Goal: Obtain resource: Obtain resource

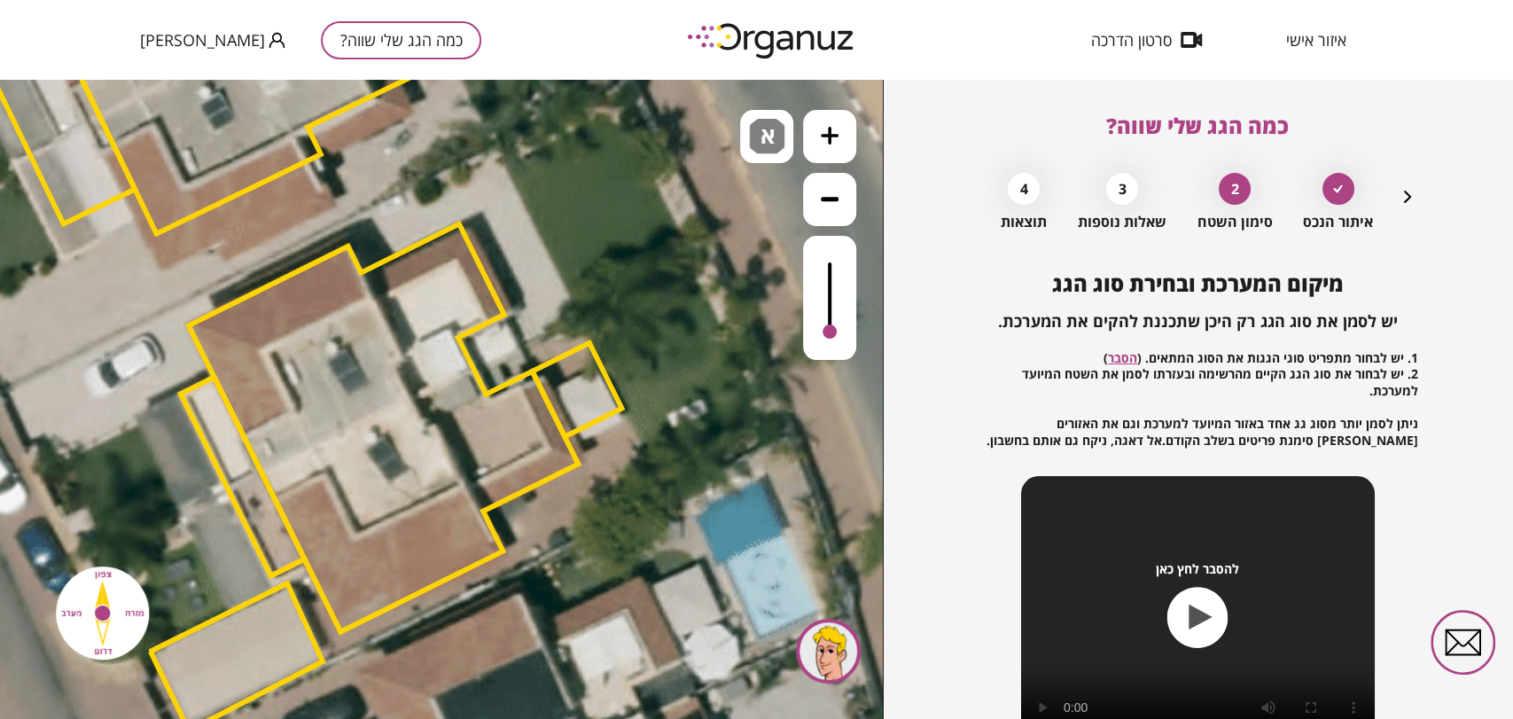
click at [322, 32] on button "כמה הגג שלי שווה?" at bounding box center [401, 40] width 160 height 38
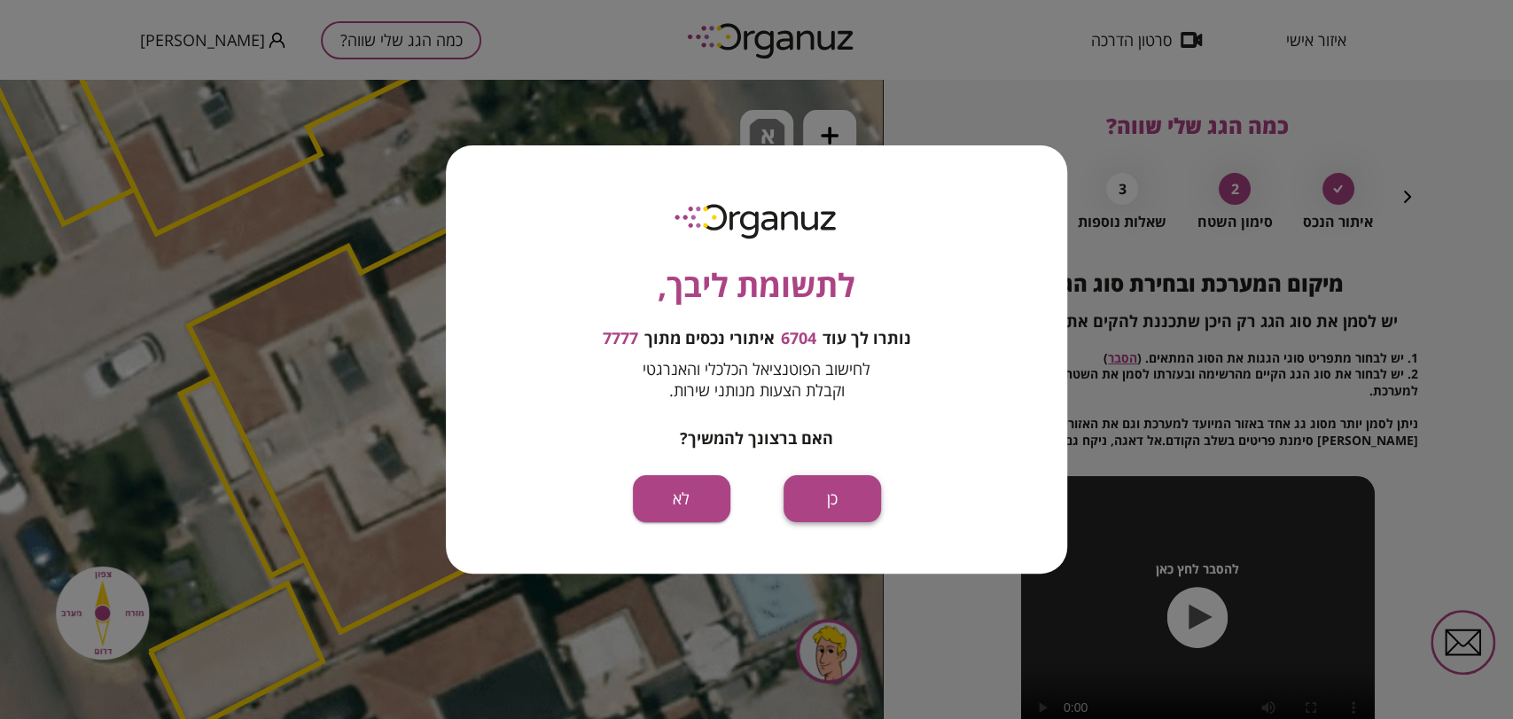
click at [829, 498] on button "כן" at bounding box center [831, 498] width 97 height 47
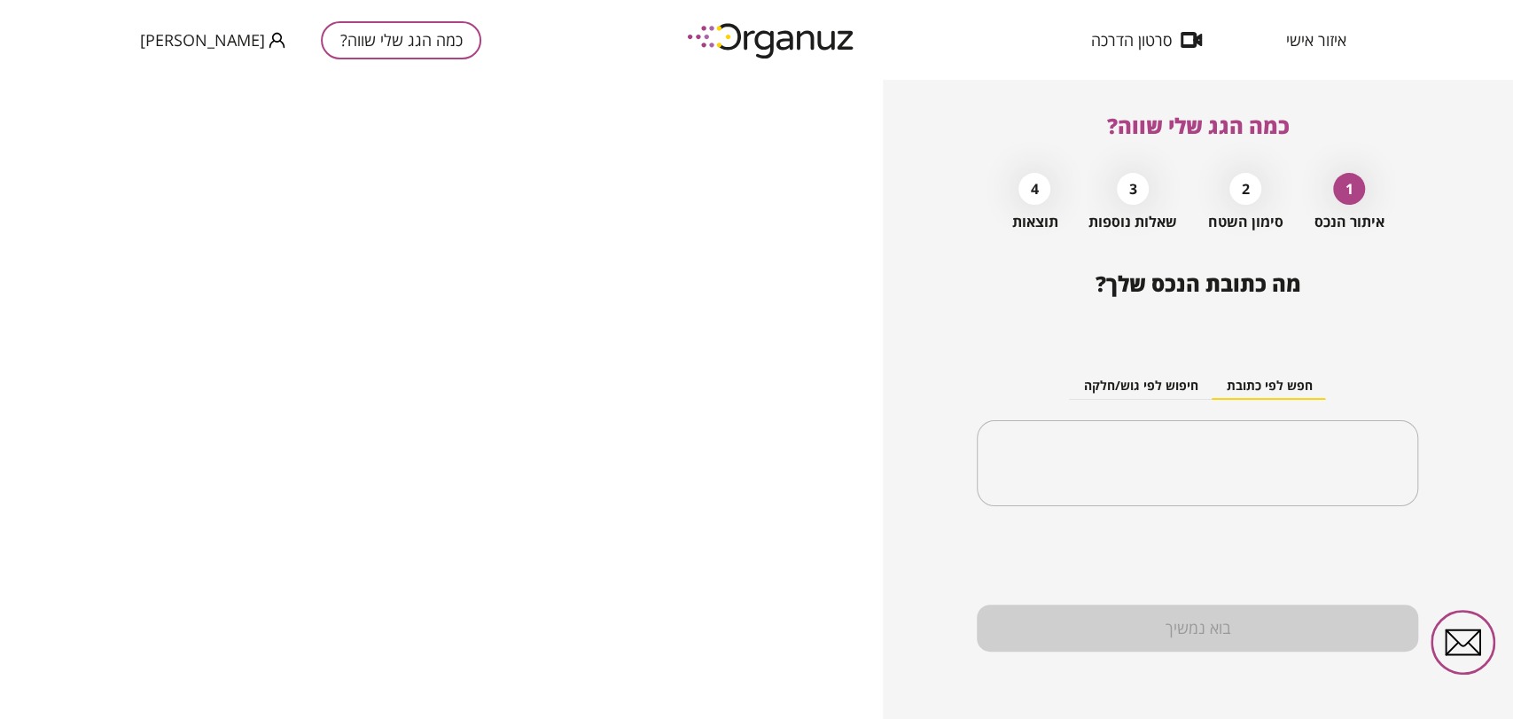
click at [1313, 45] on span "איזור אישי" at bounding box center [1316, 40] width 60 height 18
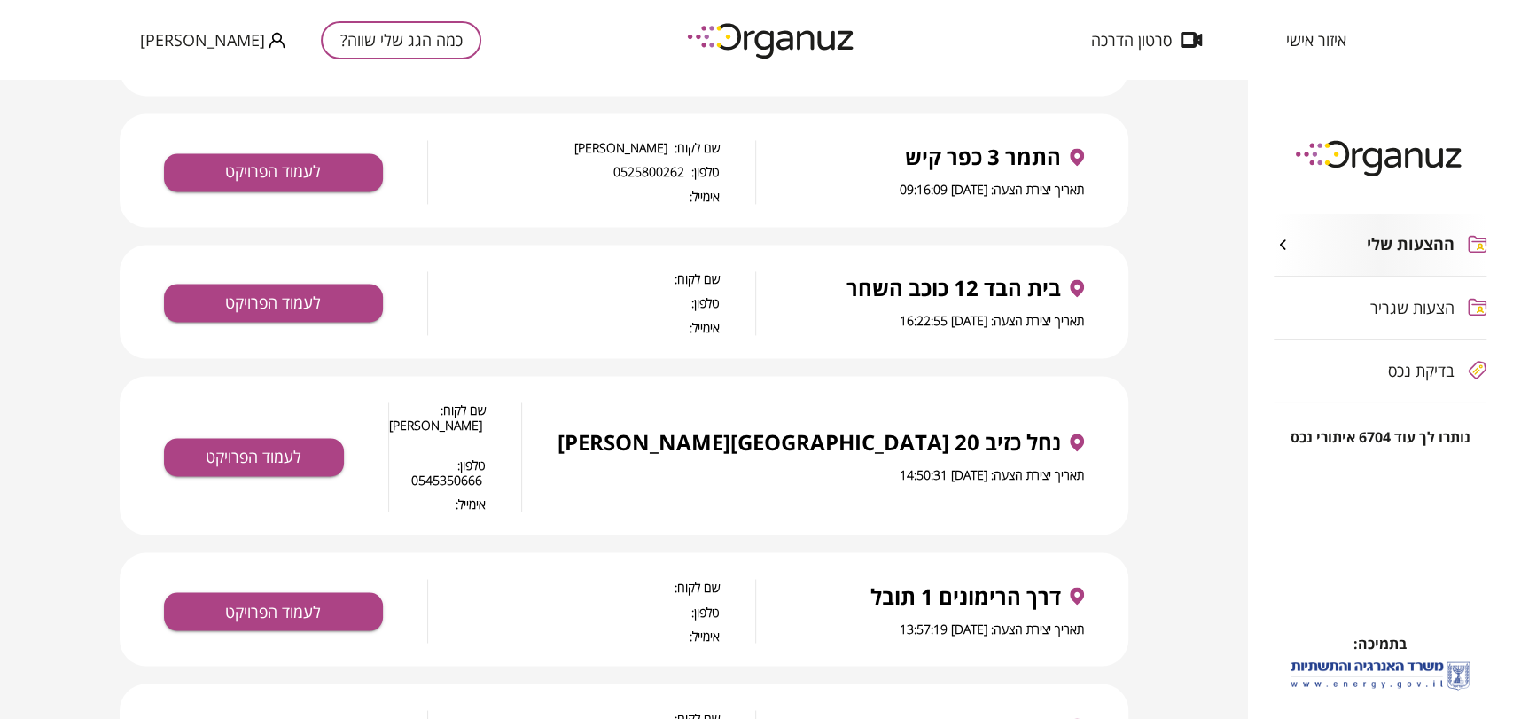
scroll to position [1871, 0]
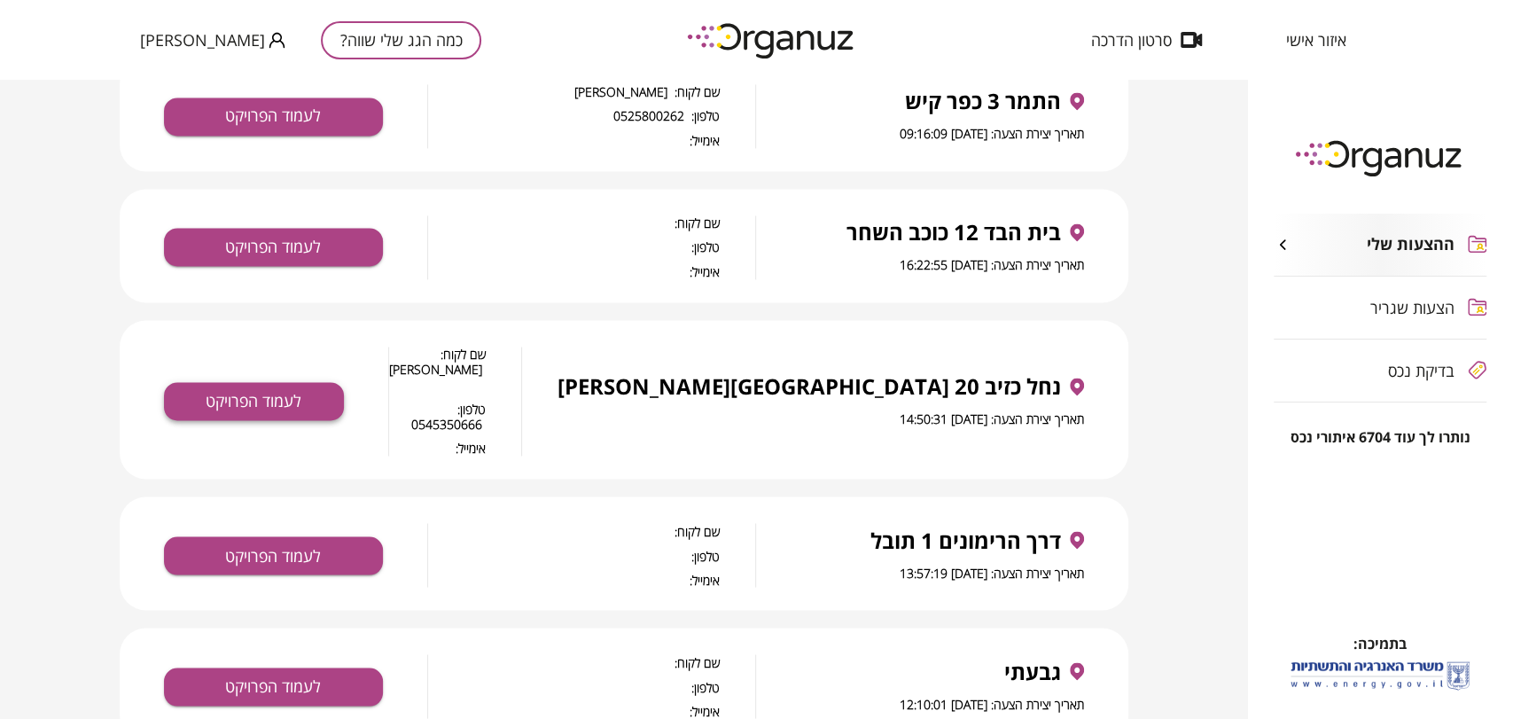
click at [344, 382] on button "לעמוד הפרויקט" at bounding box center [254, 401] width 180 height 38
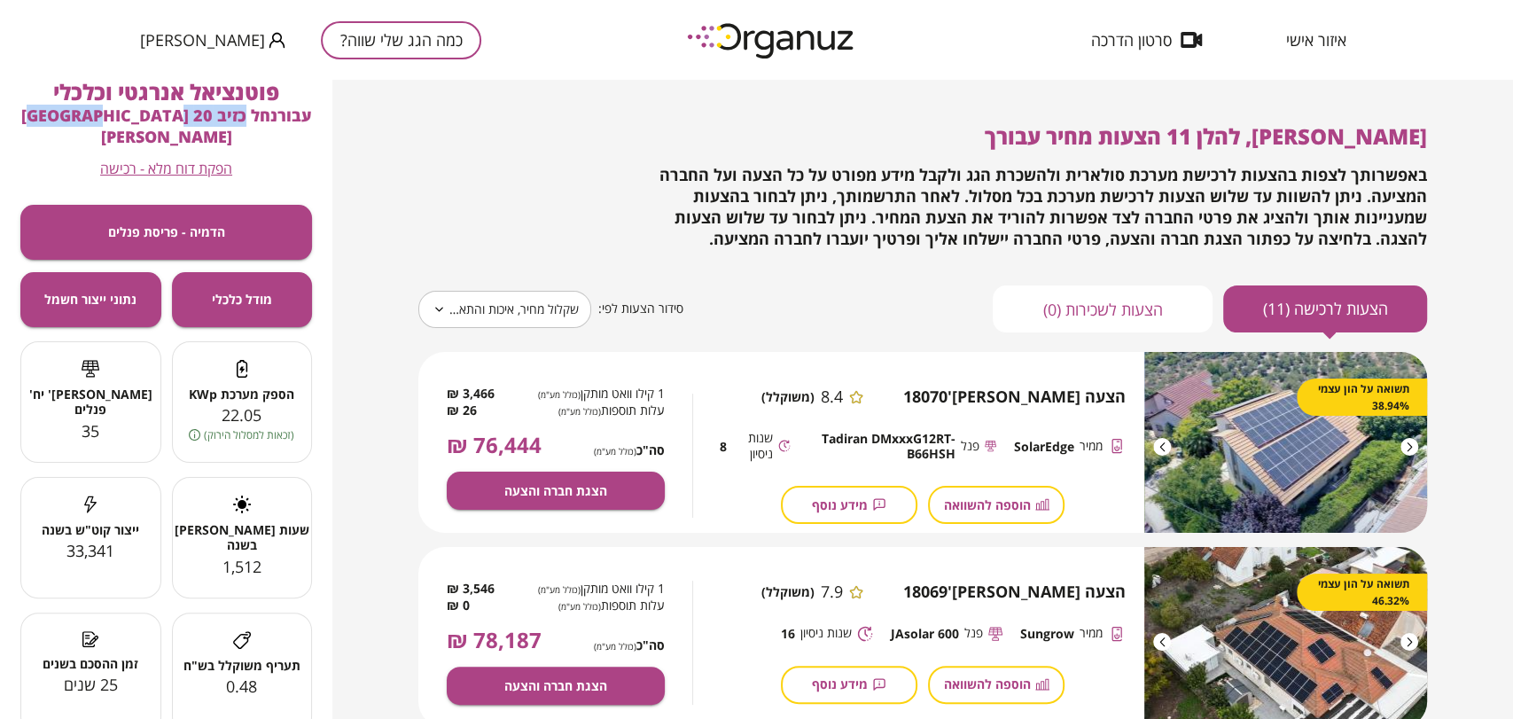
drag, startPoint x: 189, startPoint y: 113, endPoint x: 71, endPoint y: 117, distance: 117.9
click at [72, 115] on div "פוטנציאל אנרגטי וכלכלי עבור נחל כזיב 20 כפר [PERSON_NAME] הפקת דוח מלא - רכישה" at bounding box center [166, 129] width 292 height 98
copy span "כזיב 20 [GEOGRAPHIC_DATA][PERSON_NAME]"
click at [353, 42] on button "כמה הגג שלי שווה?" at bounding box center [401, 40] width 160 height 38
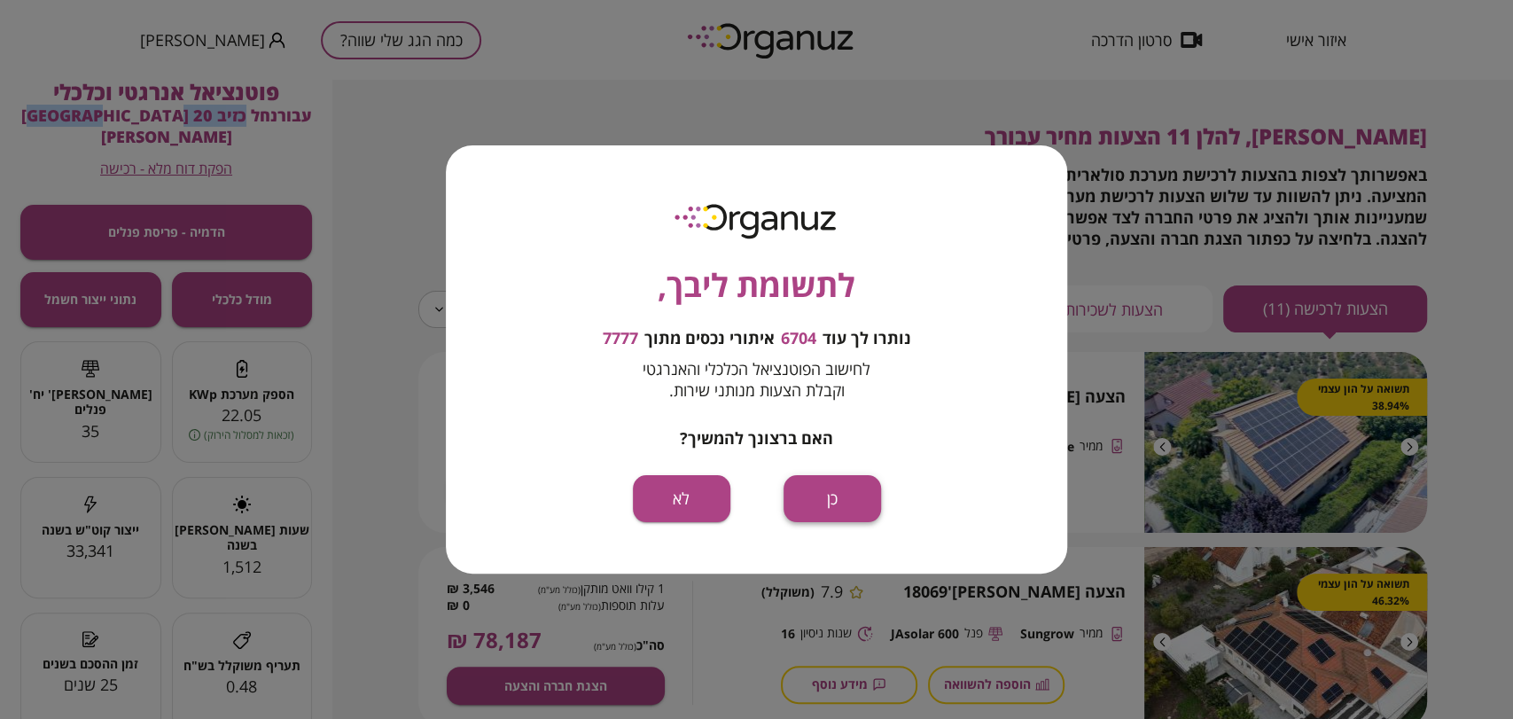
click at [846, 499] on button "כן" at bounding box center [831, 498] width 97 height 47
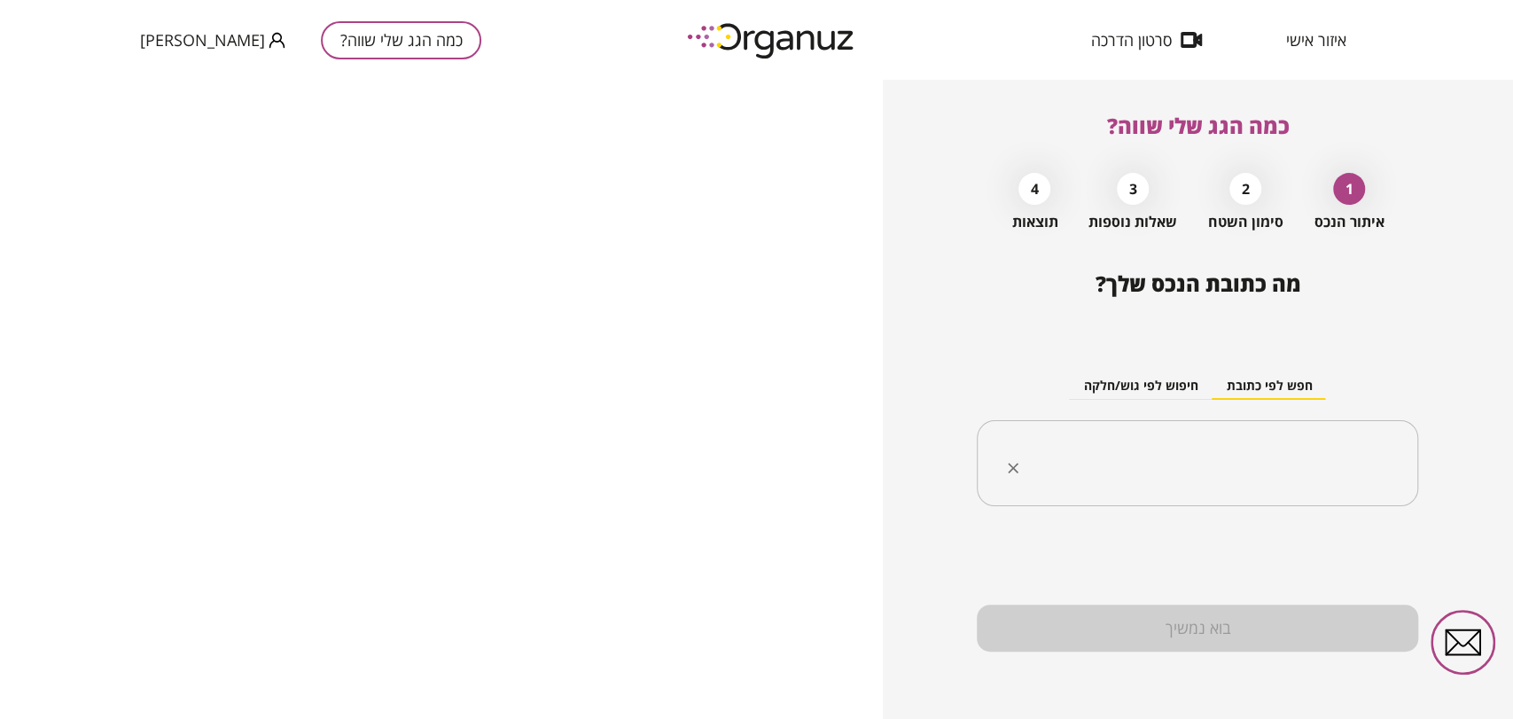
click at [1195, 476] on input "text" at bounding box center [1203, 463] width 385 height 44
paste input "**********"
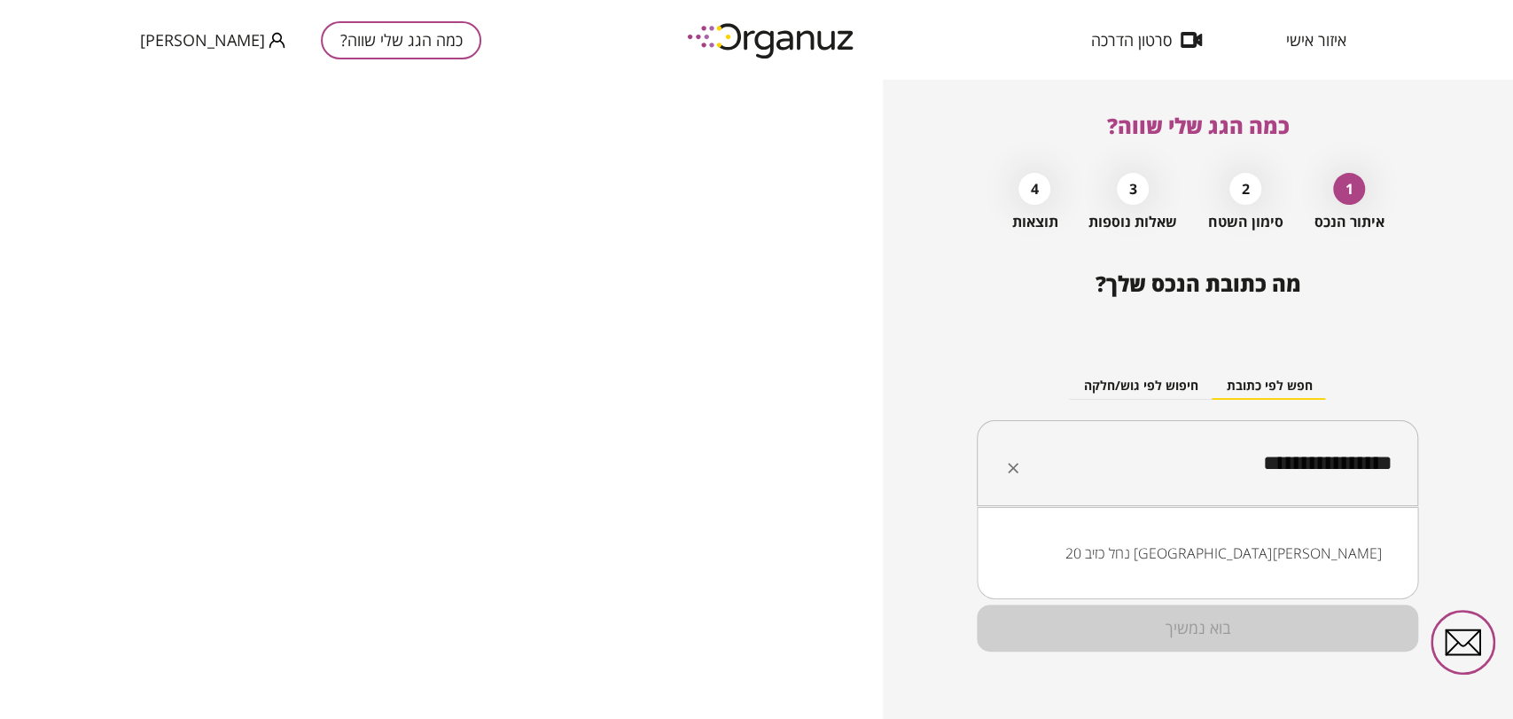
click at [1293, 565] on li "נחל כזיב 20 [GEOGRAPHIC_DATA][PERSON_NAME]" at bounding box center [1197, 553] width 395 height 32
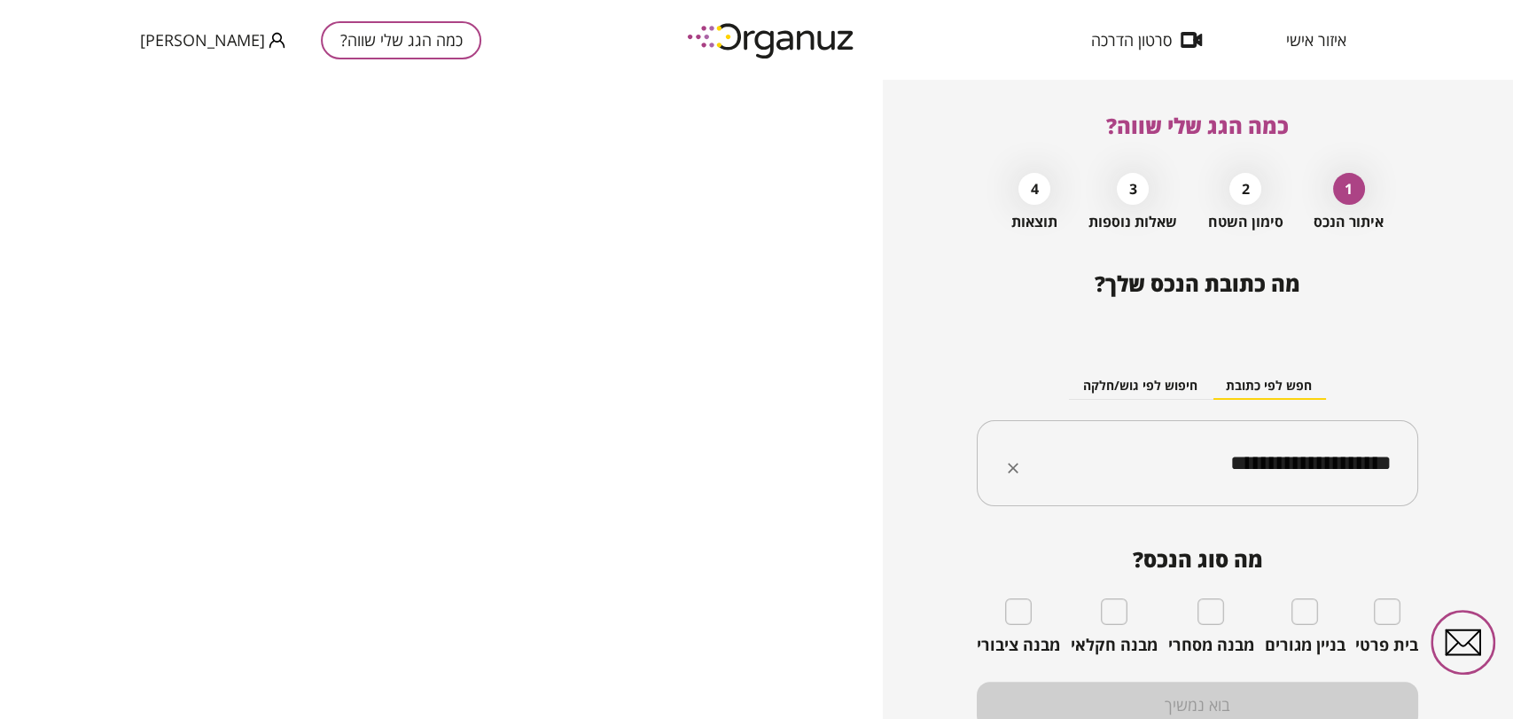
type input "**********"
click at [1406, 606] on div "בית פרטי" at bounding box center [1386, 626] width 63 height 57
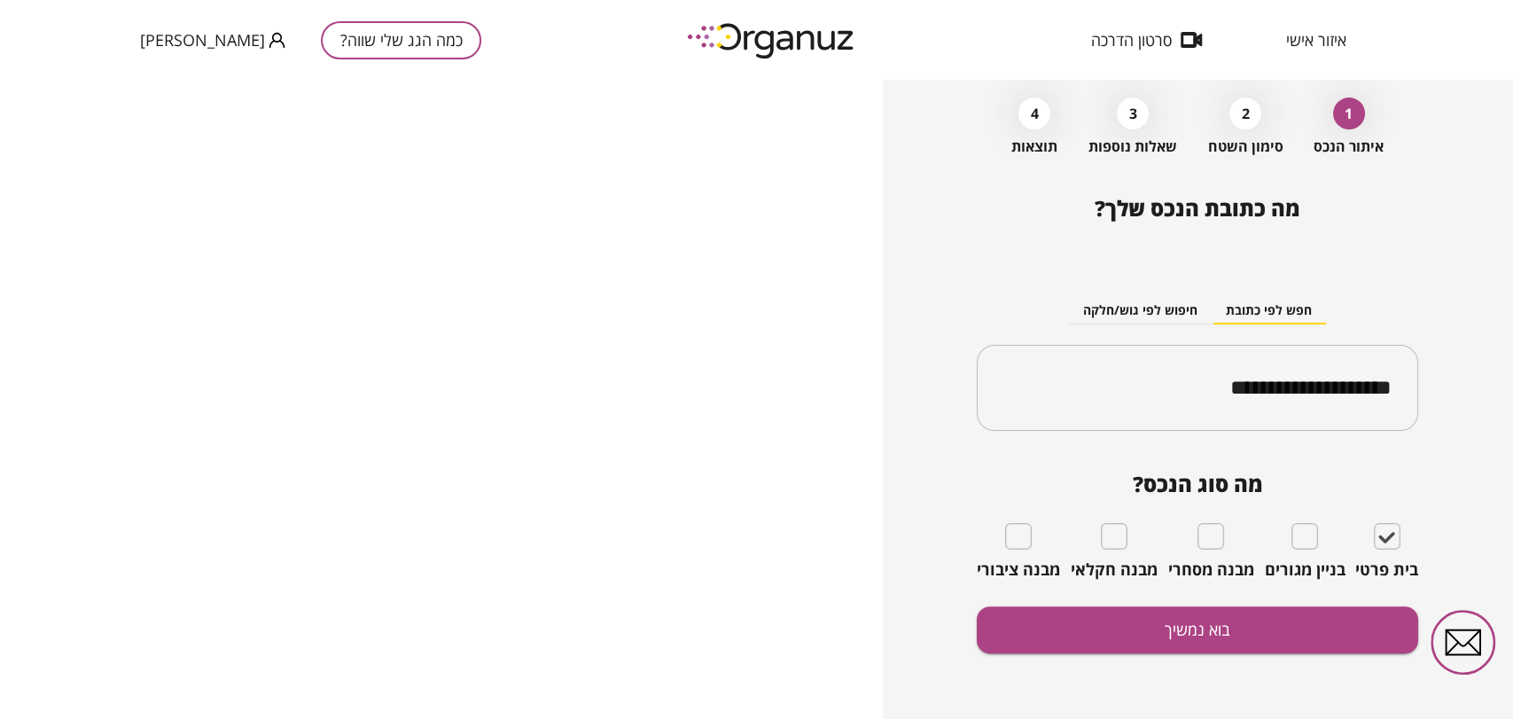
scroll to position [77, 0]
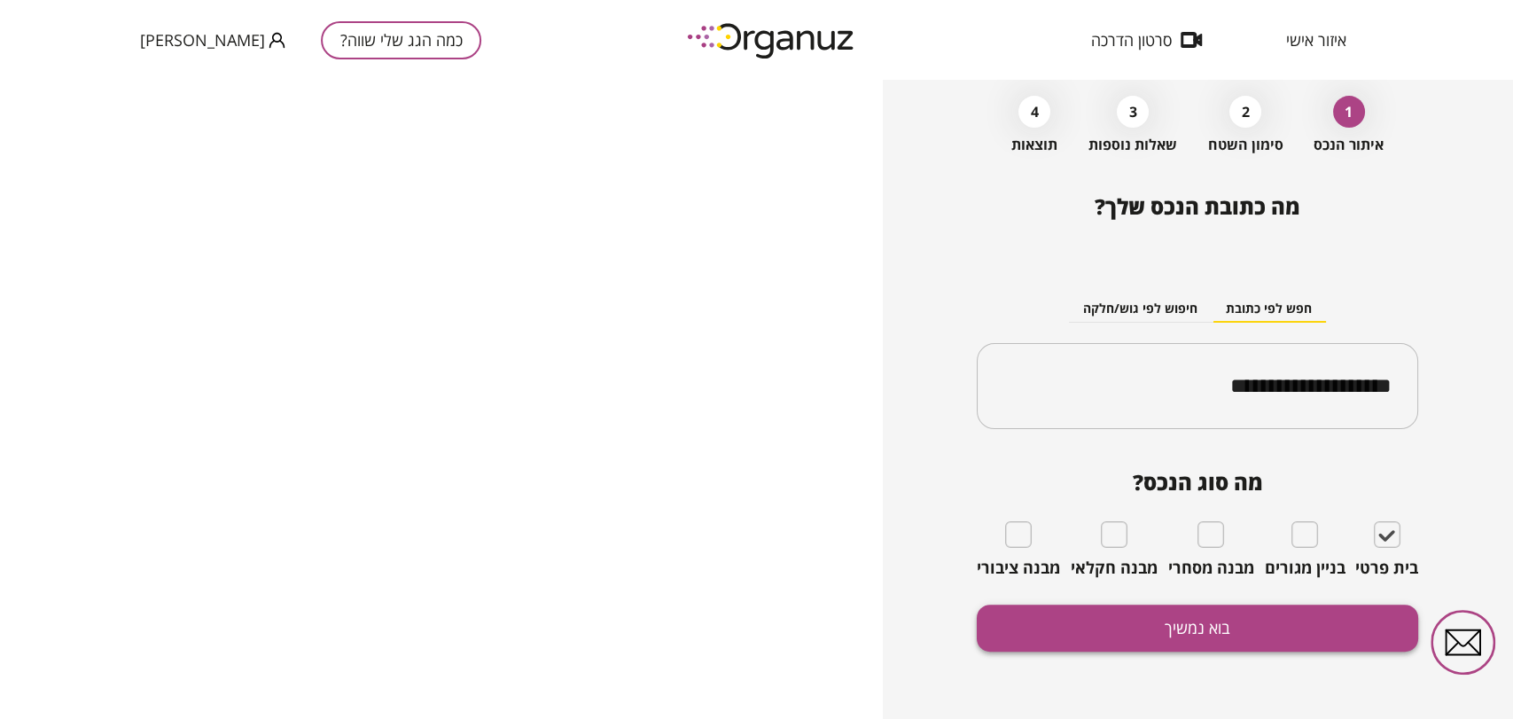
click at [1272, 644] on button "בוא נמשיך" at bounding box center [1197, 627] width 441 height 47
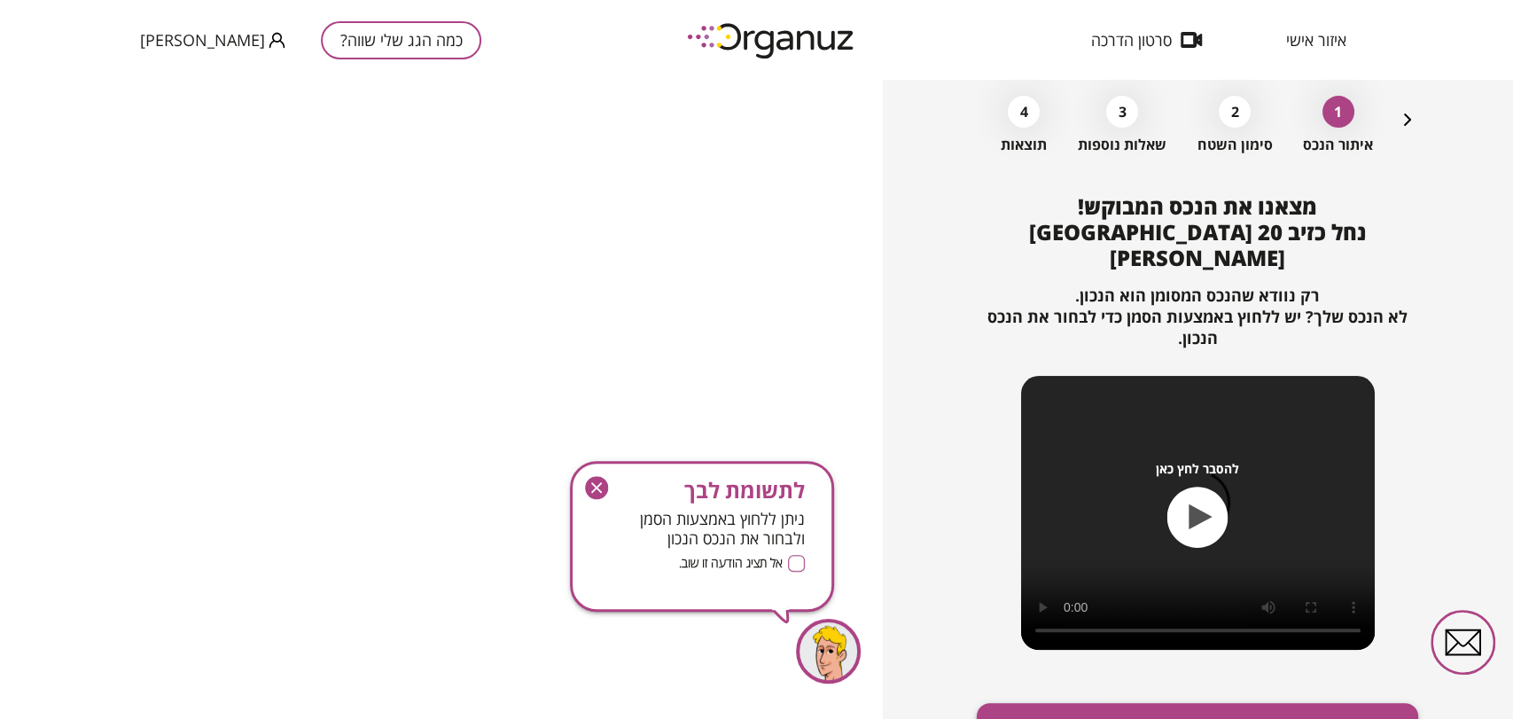
click at [1187, 703] on button "זהו הנכס המבוקש, אפשר להמשיך" at bounding box center [1197, 726] width 441 height 47
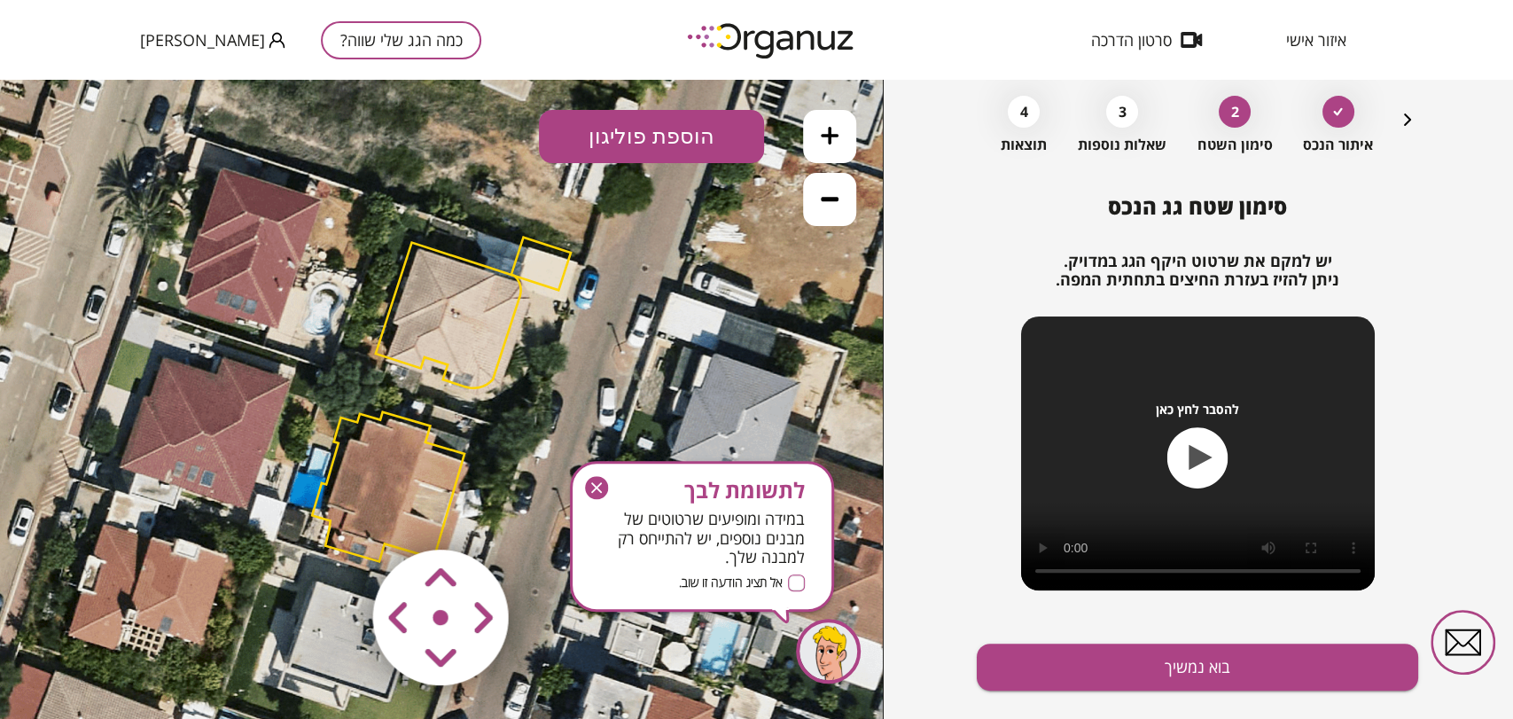
click at [596, 476] on icon "button" at bounding box center [596, 487] width 23 height 23
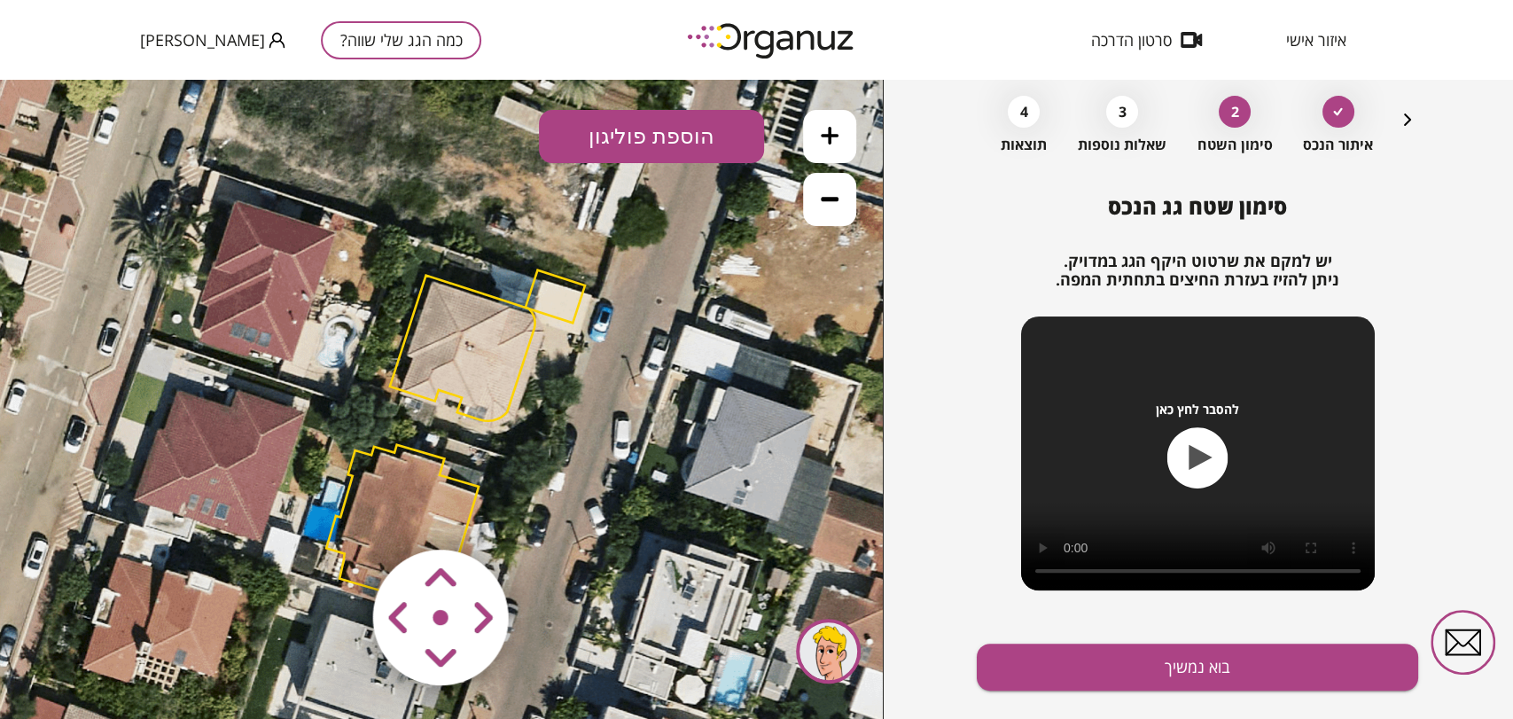
drag, startPoint x: 547, startPoint y: 479, endPoint x: 566, endPoint y: 517, distance: 42.8
click at [566, 518] on icon at bounding box center [458, 433] width 984 height 984
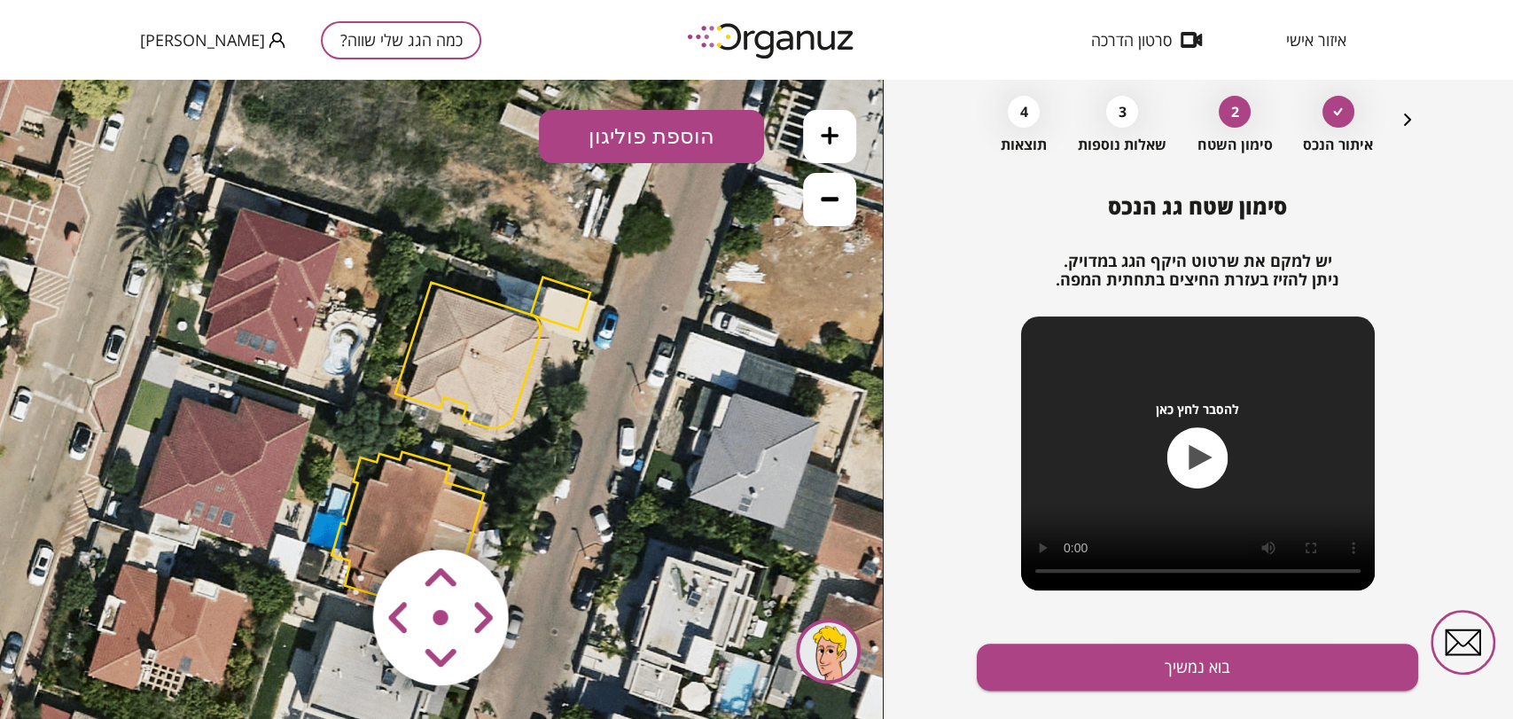
click at [336, 512] on area at bounding box center [336, 512] width 0 height 0
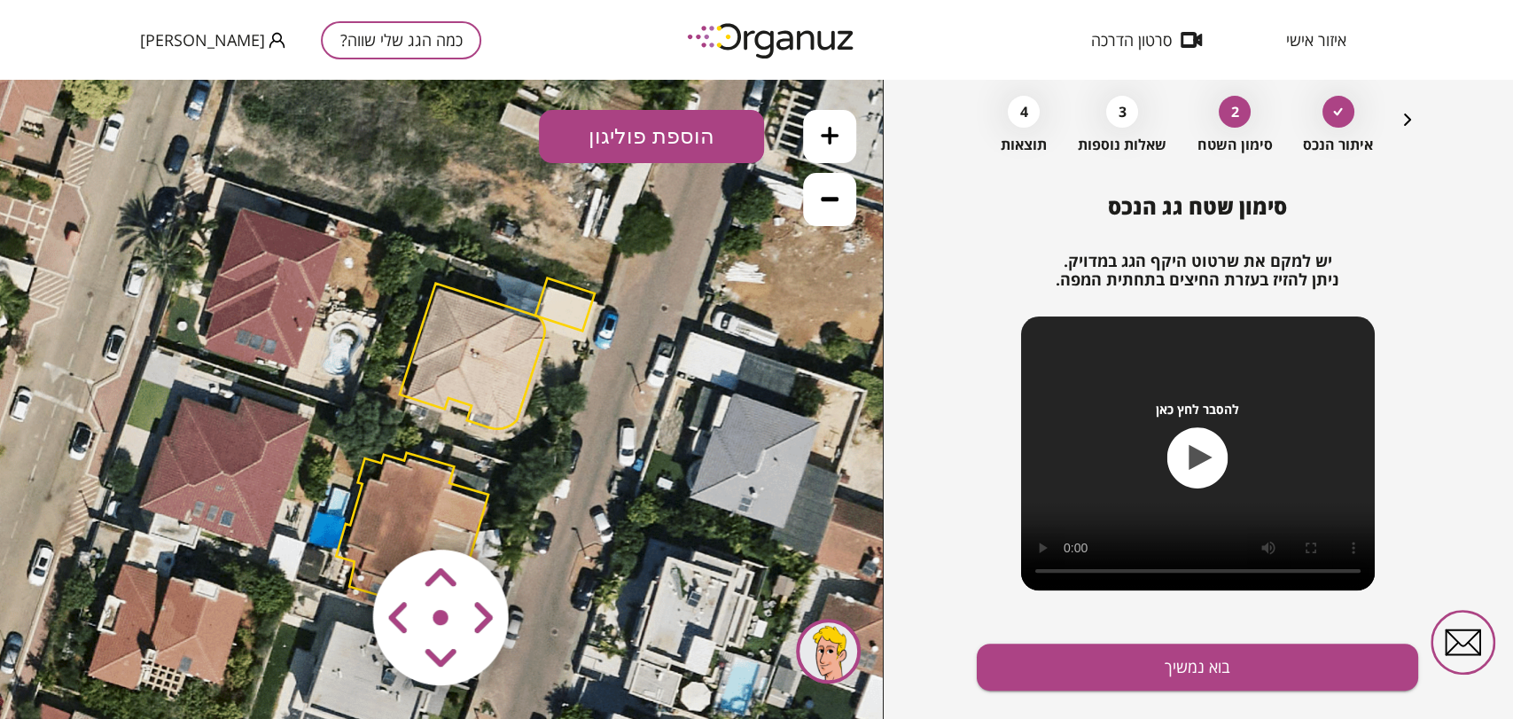
click at [336, 512] on area at bounding box center [336, 512] width 0 height 0
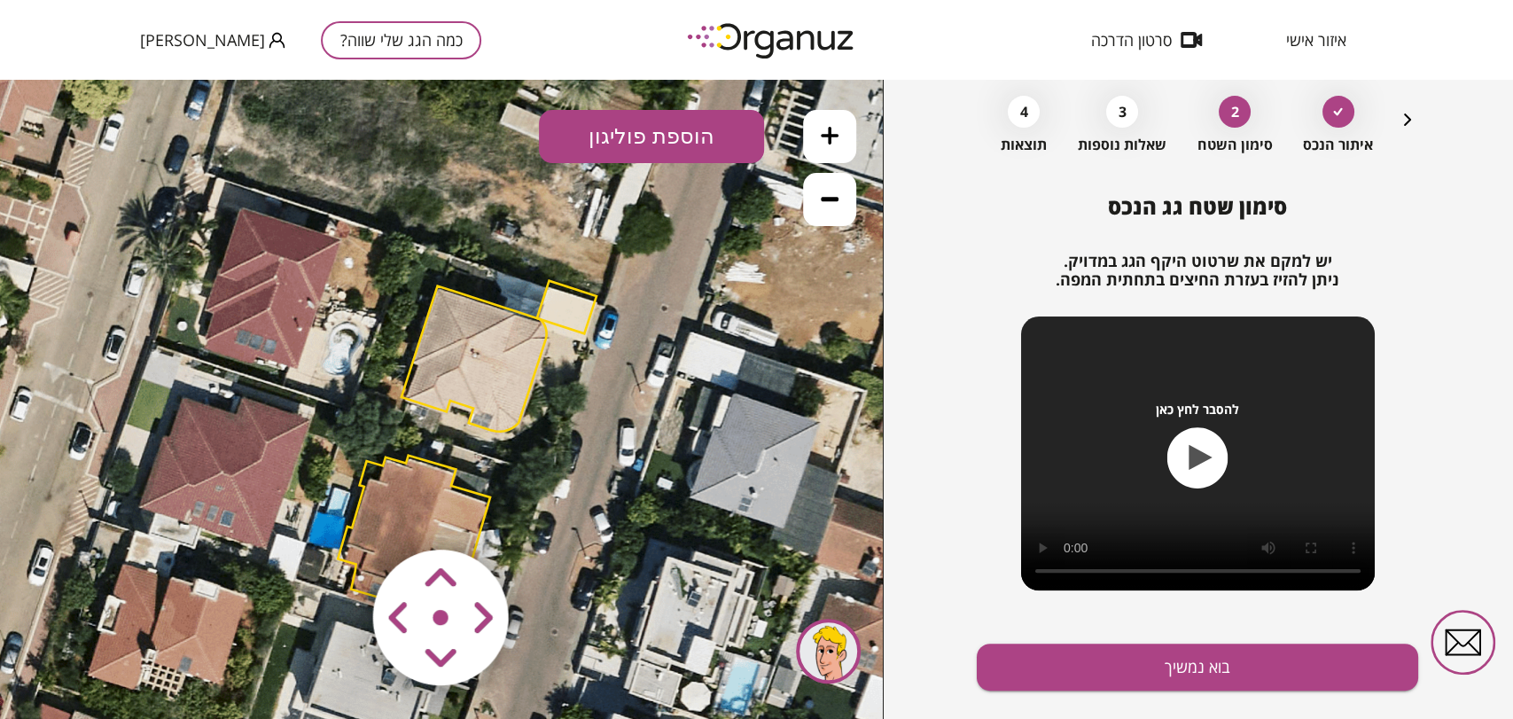
click at [336, 512] on area at bounding box center [336, 512] width 0 height 0
click at [830, 139] on icon at bounding box center [830, 136] width 18 height 18
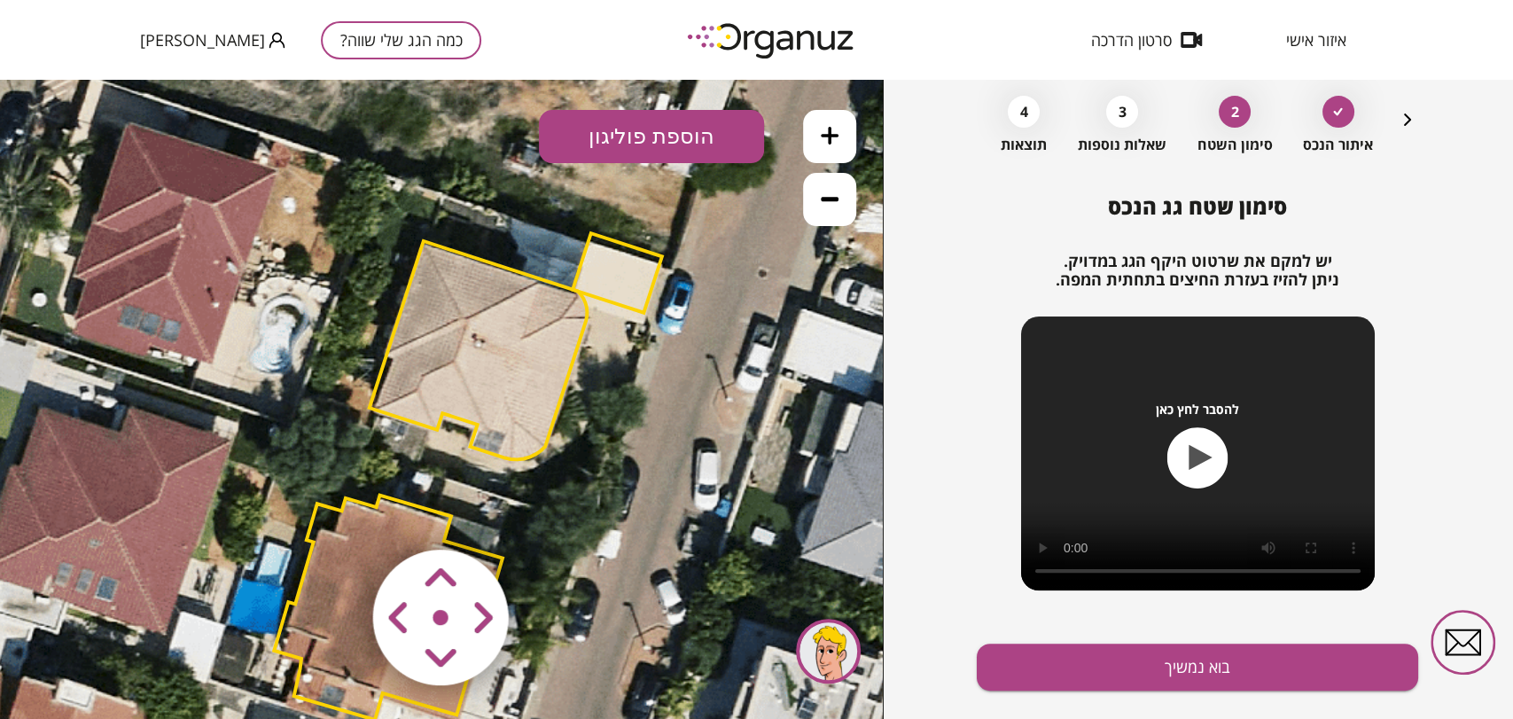
drag, startPoint x: 691, startPoint y: 428, endPoint x: 678, endPoint y: 439, distance: 17.0
click at [678, 439] on icon at bounding box center [461, 469] width 1475 height 1475
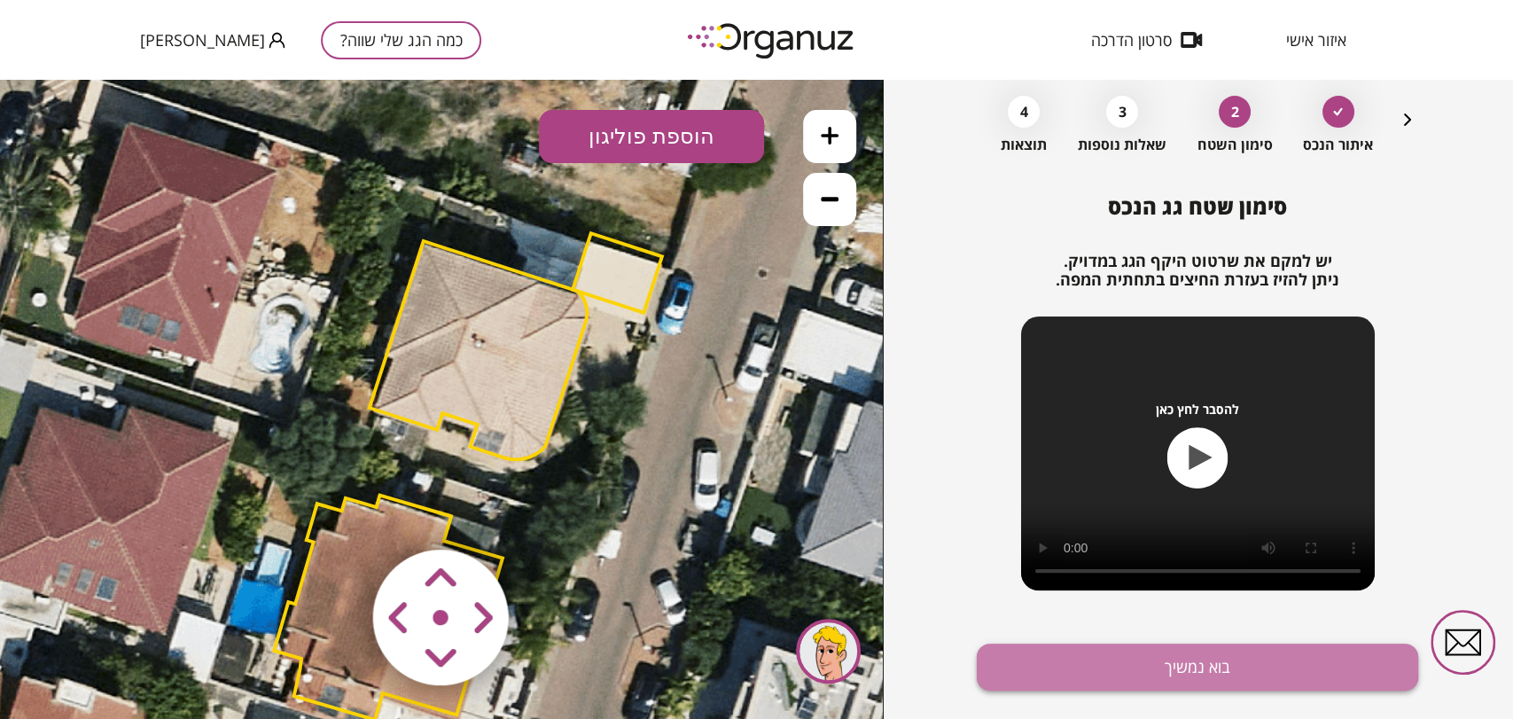
click at [1065, 664] on button "בוא נמשיך" at bounding box center [1197, 666] width 441 height 47
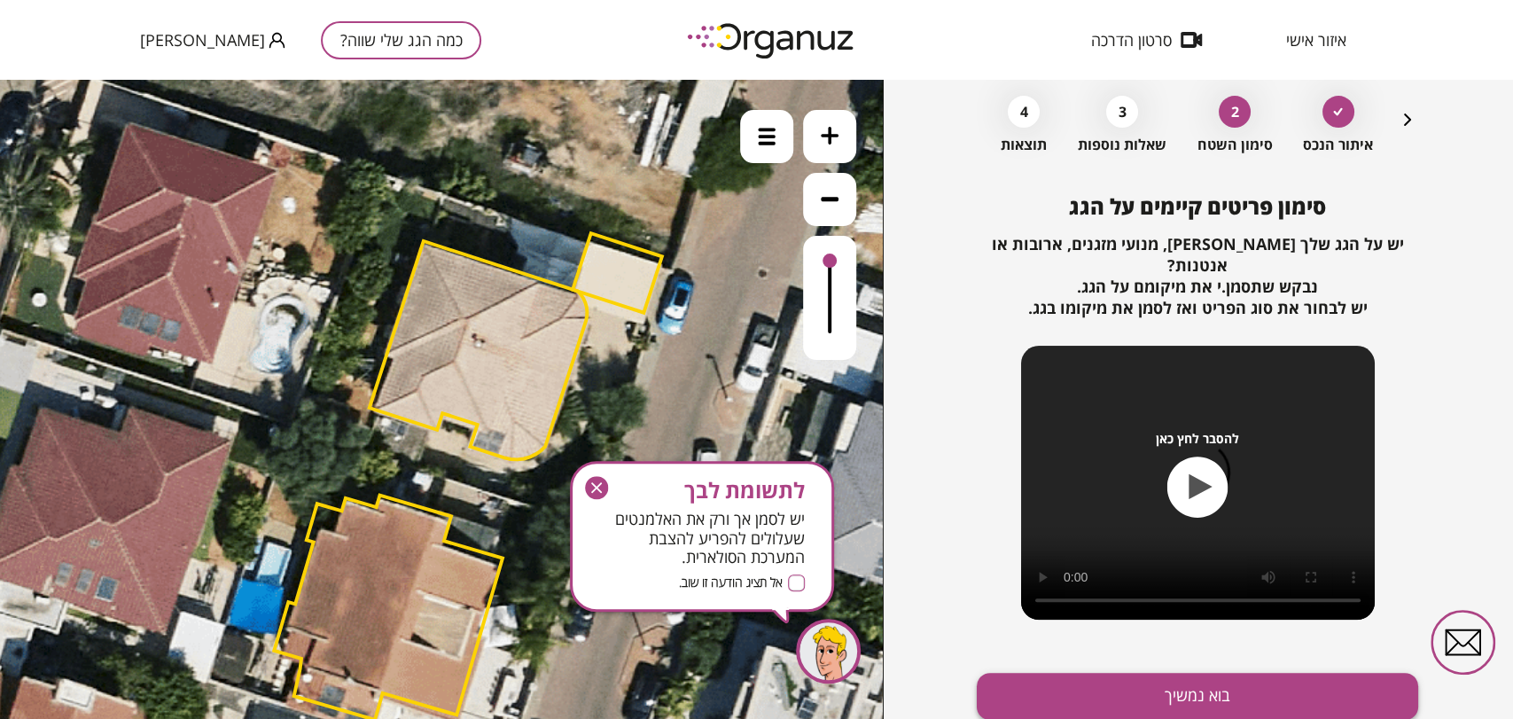
click at [1069, 673] on button "בוא נמשיך" at bounding box center [1197, 696] width 441 height 47
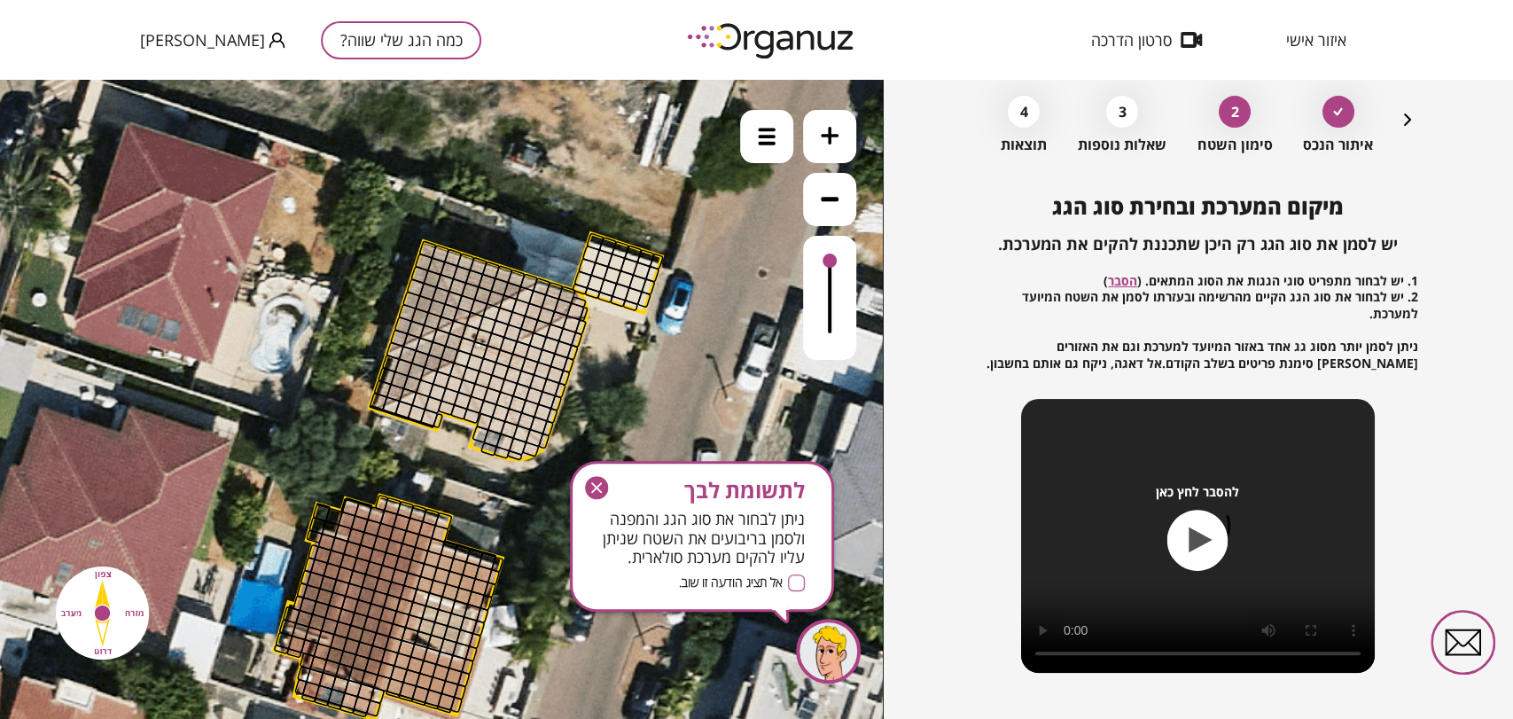
click at [844, 136] on button at bounding box center [829, 136] width 53 height 53
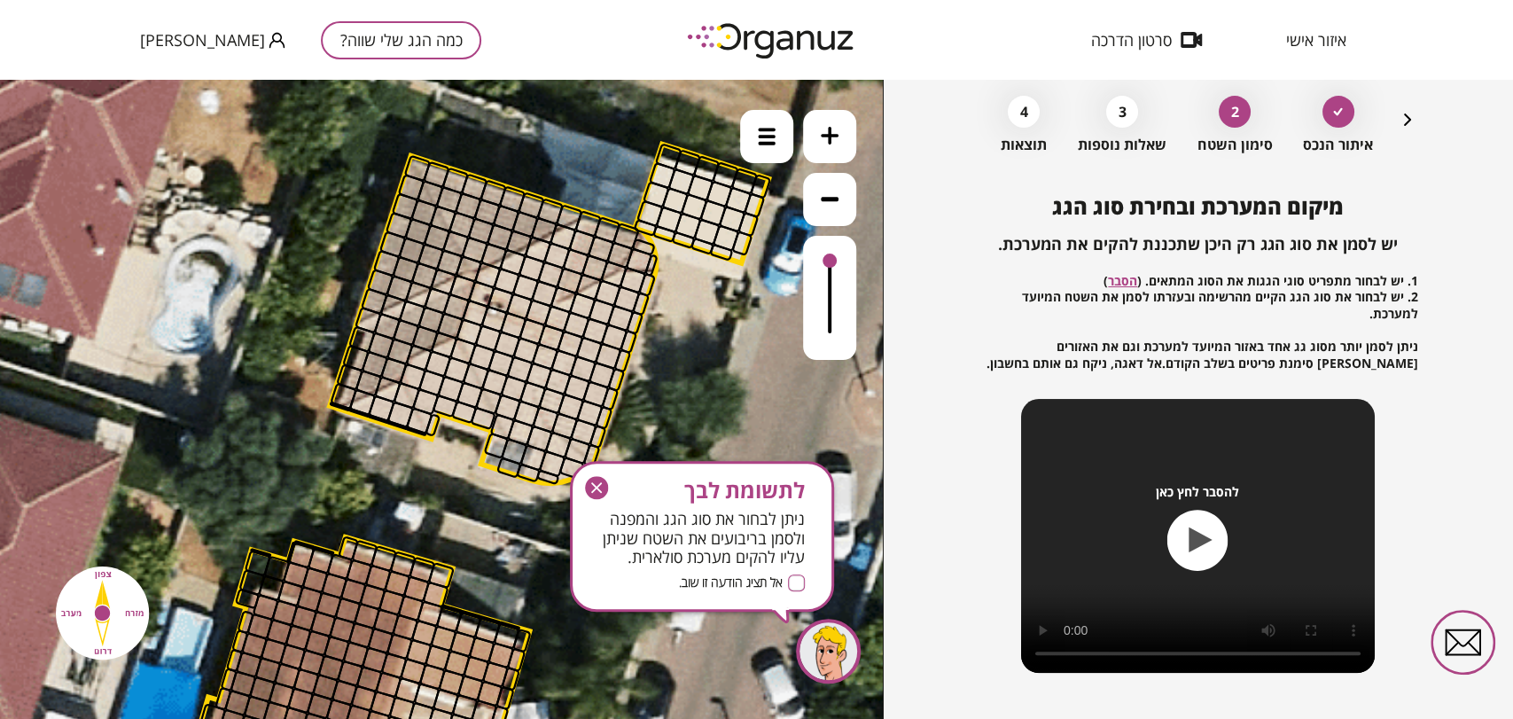
drag, startPoint x: 695, startPoint y: 420, endPoint x: 650, endPoint y: 428, distance: 45.0
click at [675, 405] on icon at bounding box center [468, 499] width 2214 height 2214
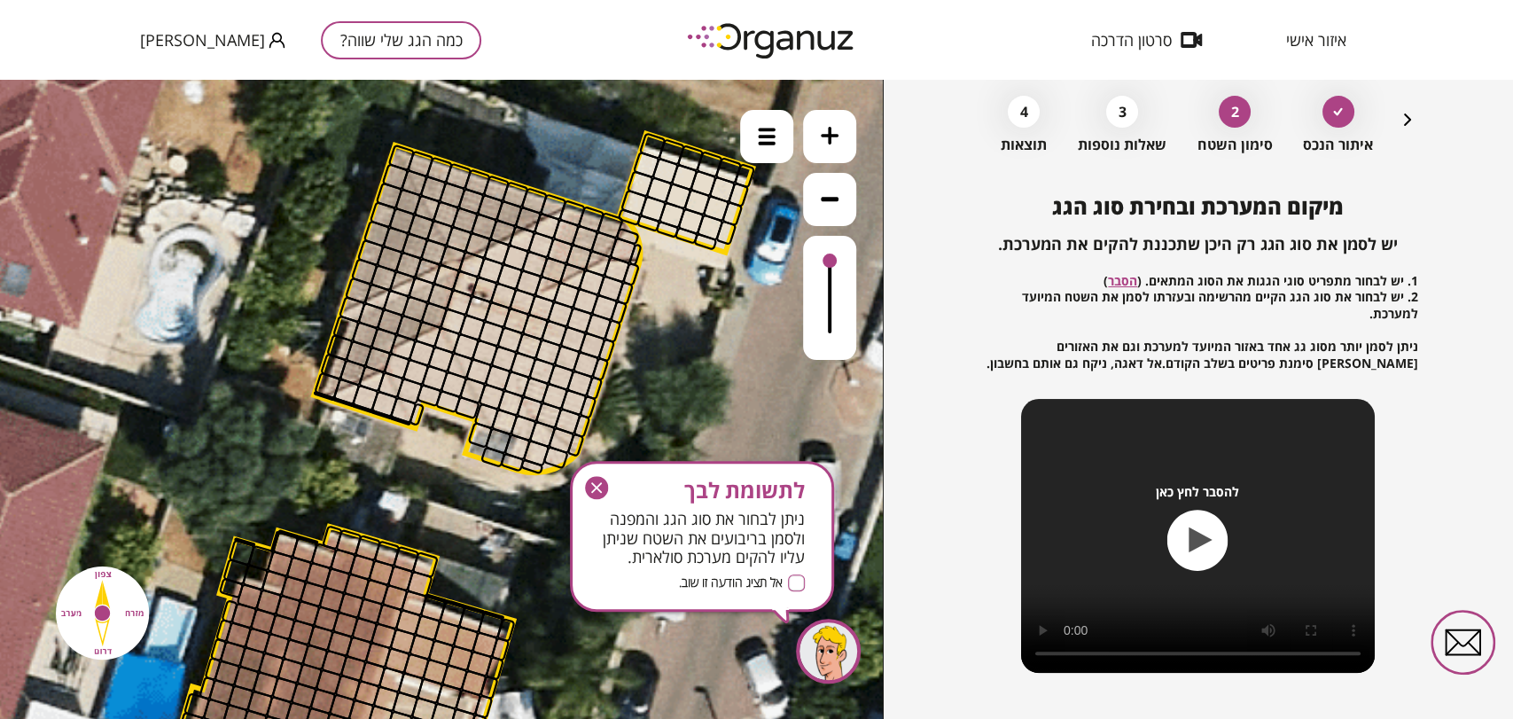
click at [599, 491] on icon "button" at bounding box center [596, 487] width 11 height 11
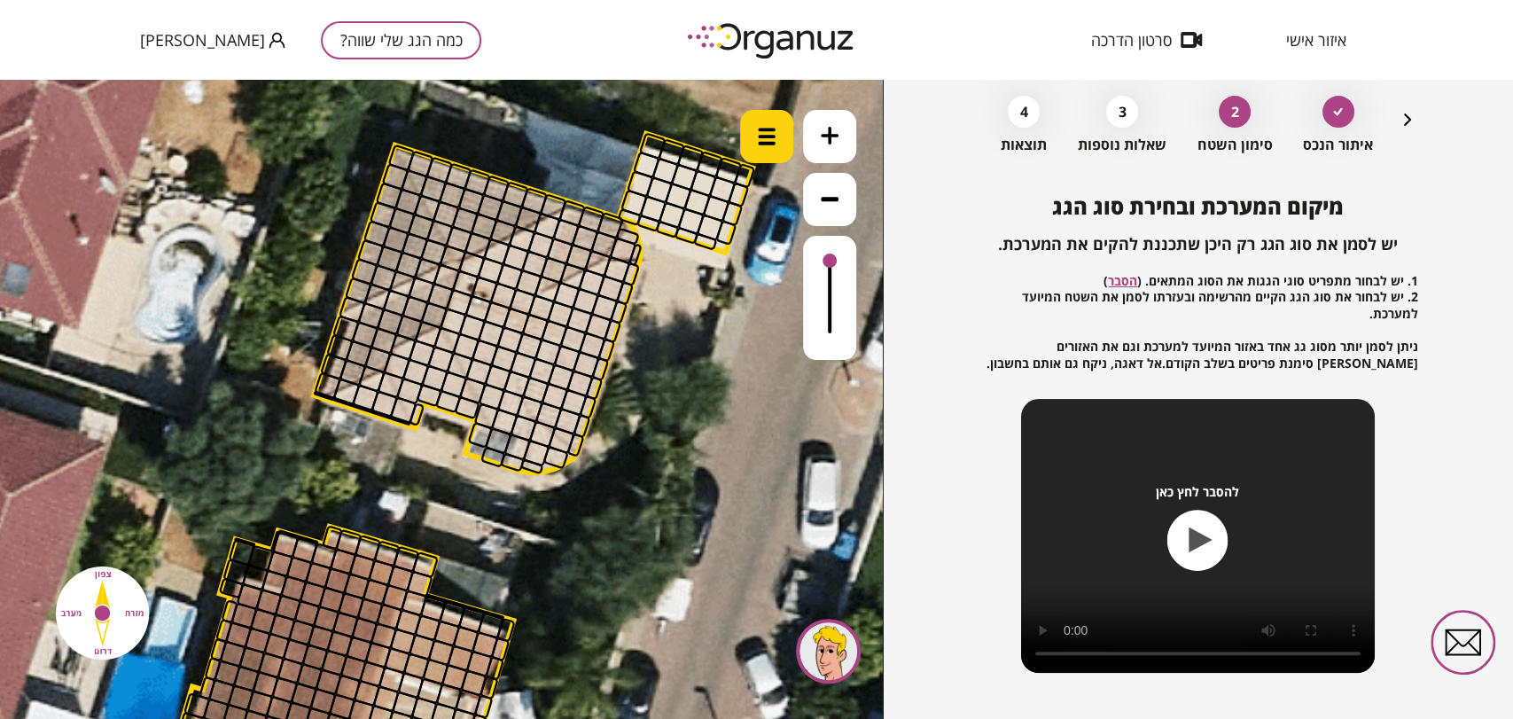
click at [762, 143] on img at bounding box center [767, 137] width 18 height 18
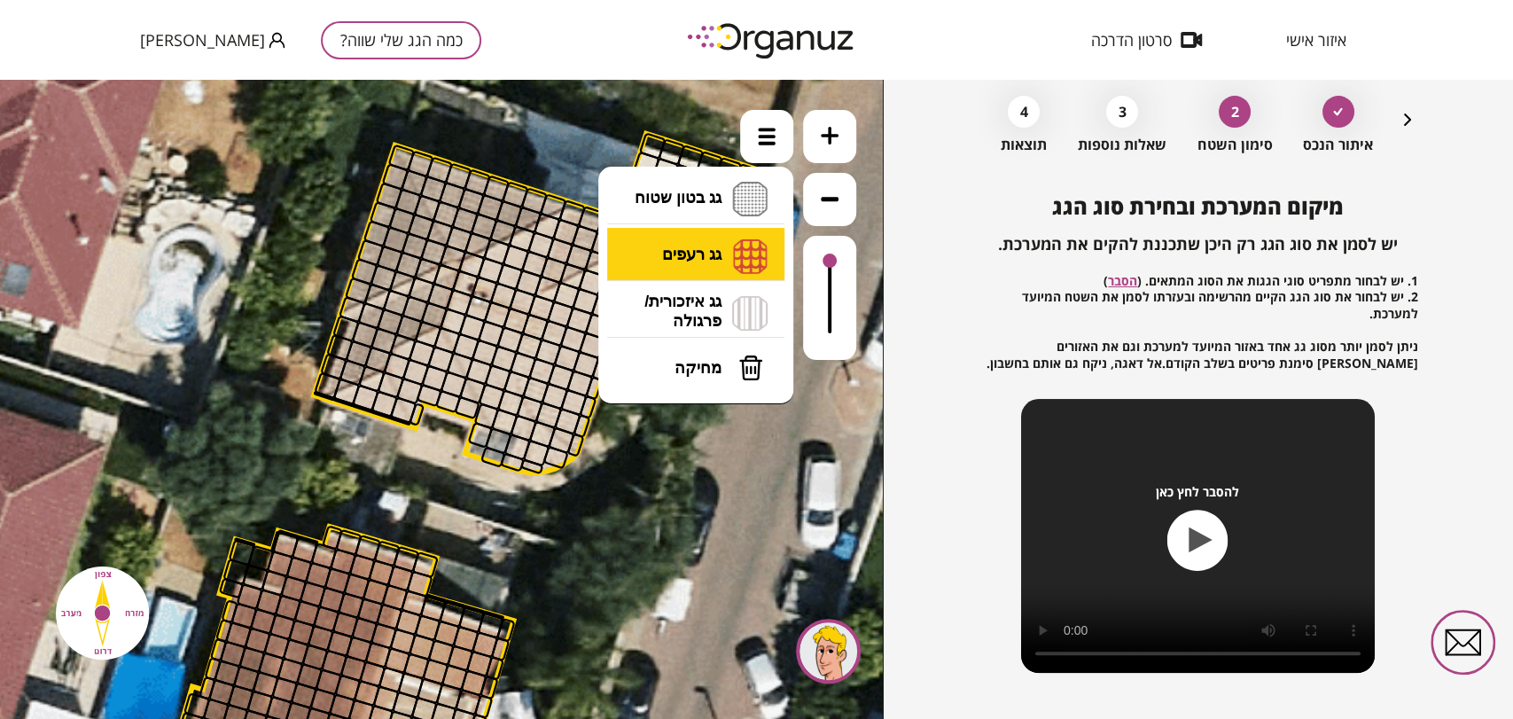
click at [714, 245] on li "גג רעפים רעפים צפון רעפים דרום רעפים מערב רעפים מזרח" at bounding box center [696, 256] width 186 height 57
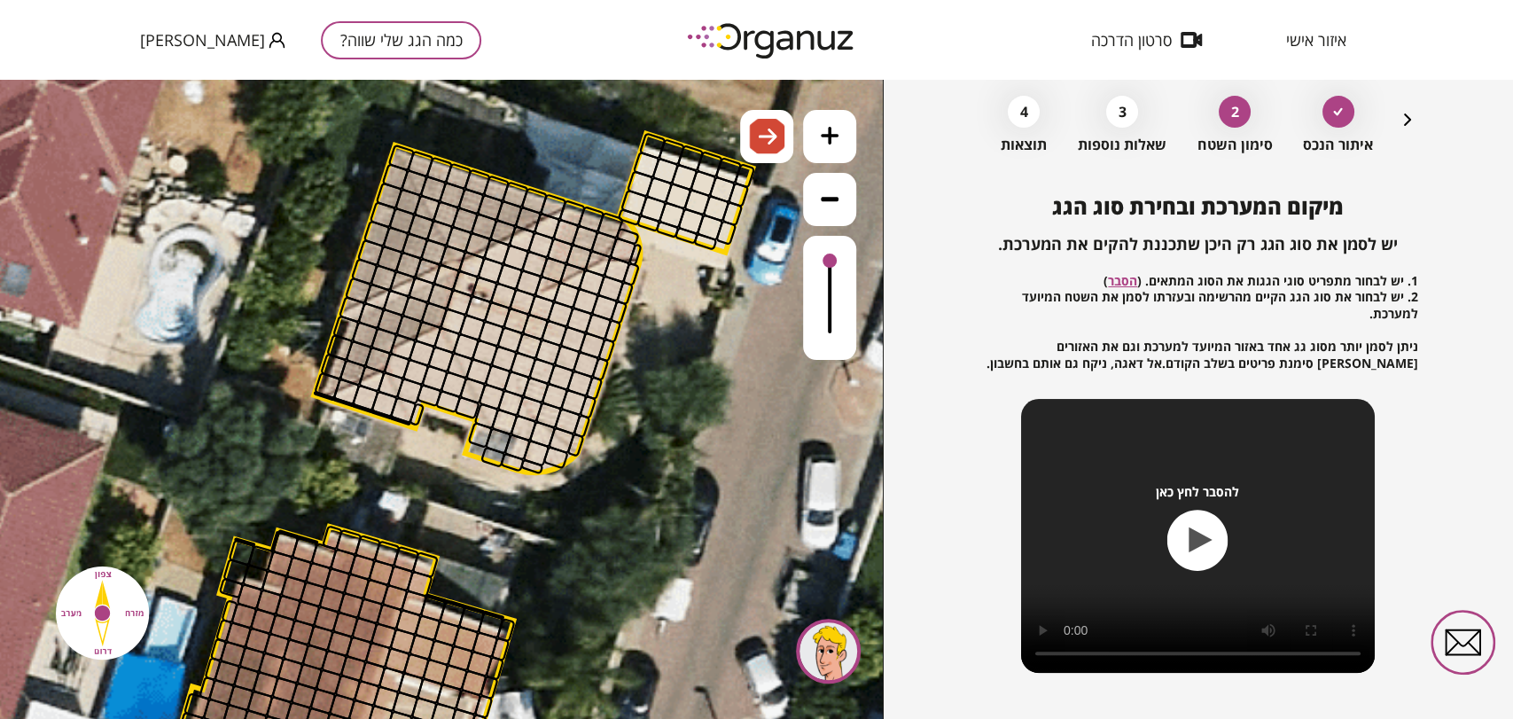
click at [695, 401] on div ".st0 { fill: #FFFFFF; } 10" at bounding box center [441, 399] width 883 height 639
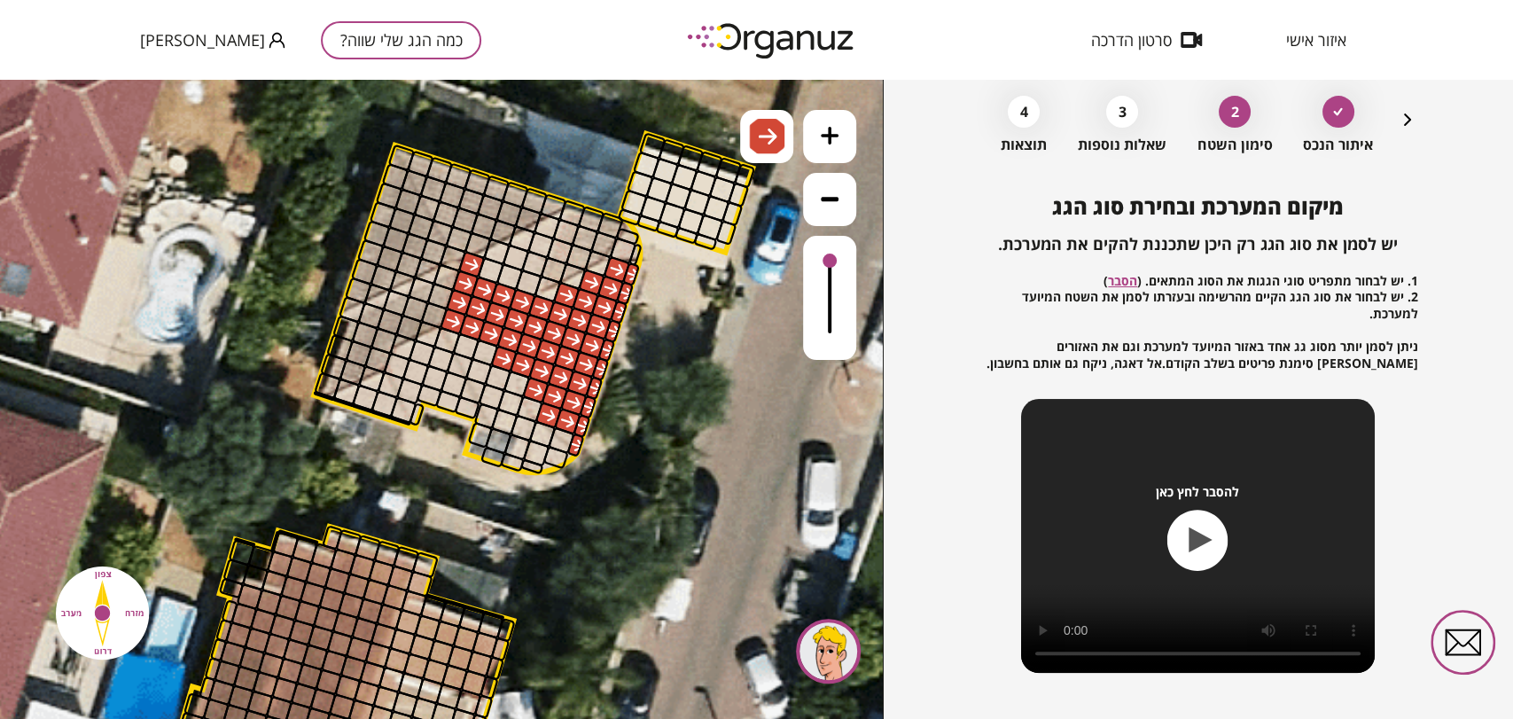
drag, startPoint x: 572, startPoint y: 440, endPoint x: 513, endPoint y: 300, distance: 152.9
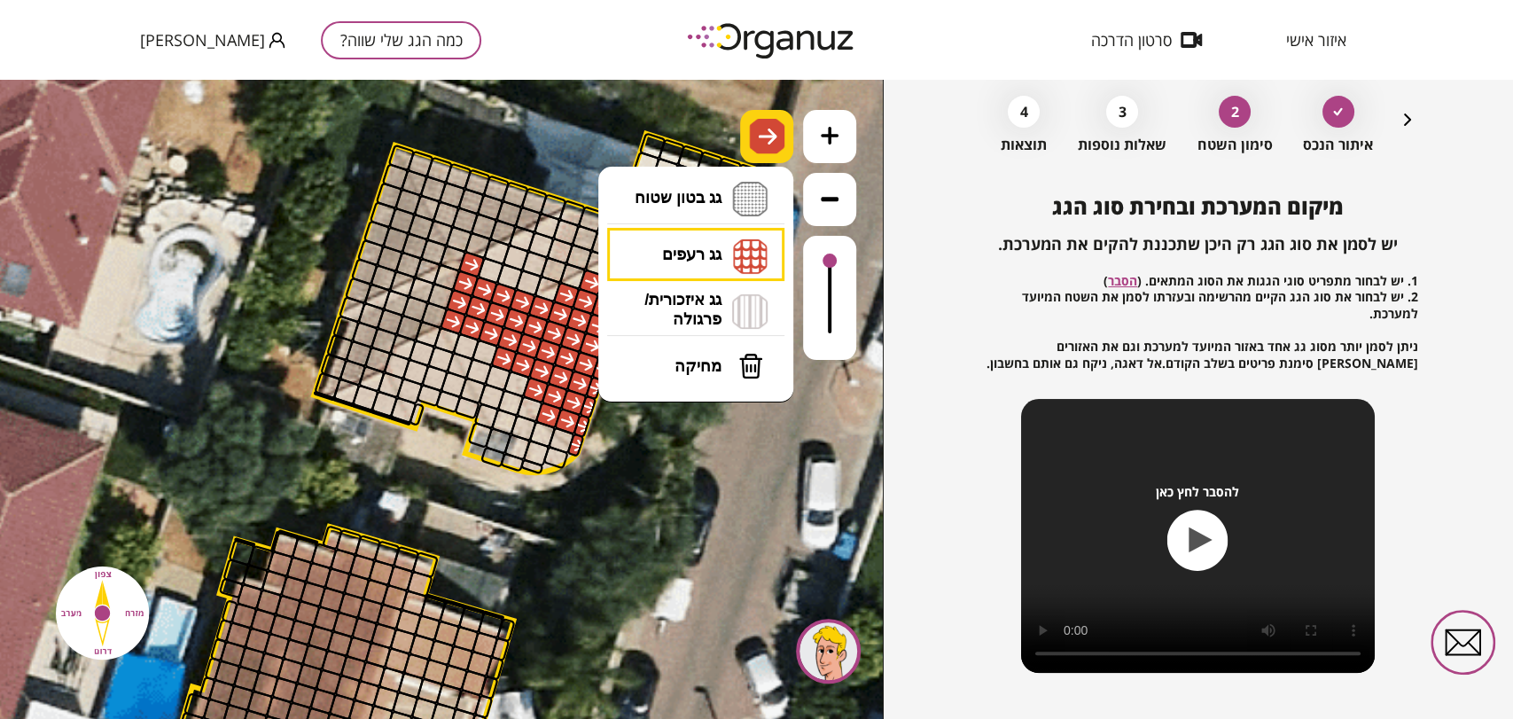
click at [784, 139] on div at bounding box center [766, 136] width 53 height 53
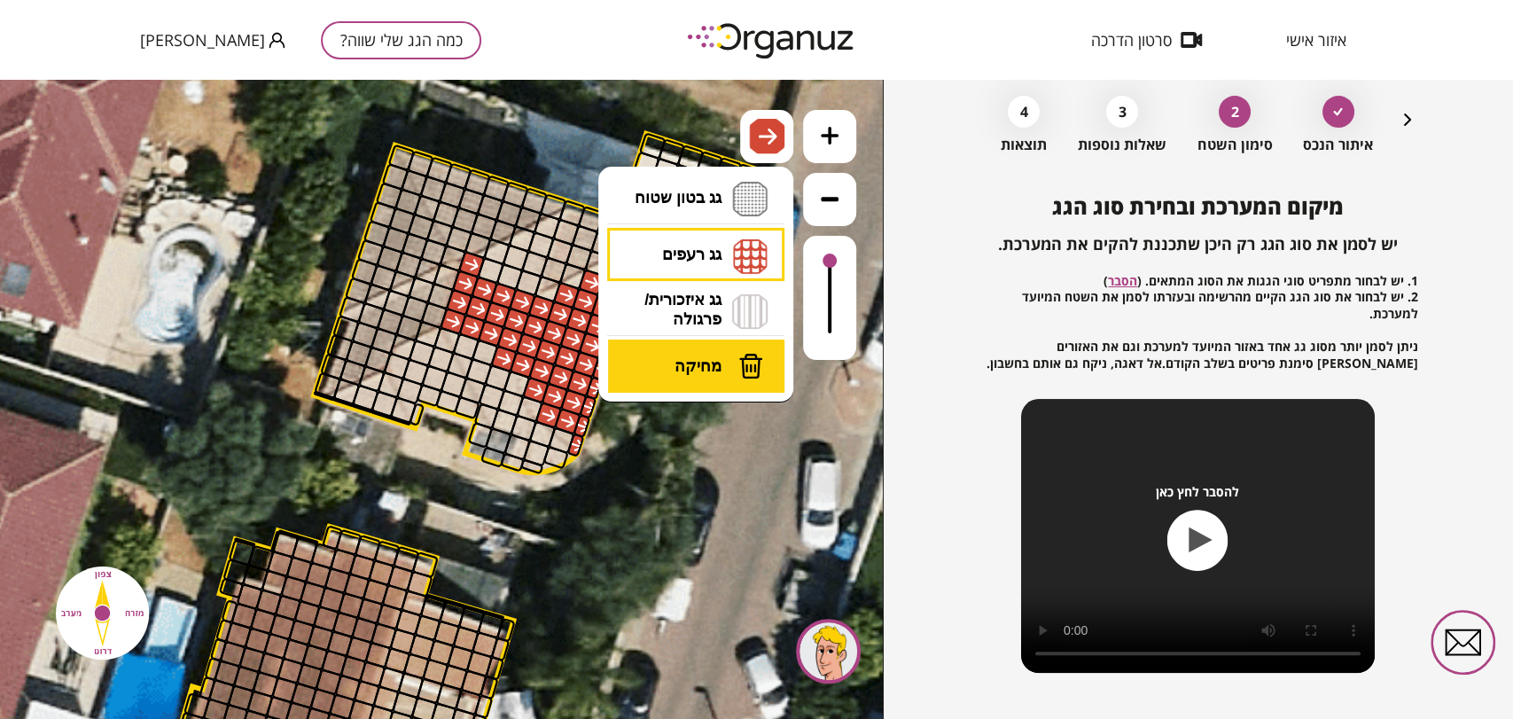
click at [723, 349] on button "מחיקה" at bounding box center [696, 365] width 177 height 53
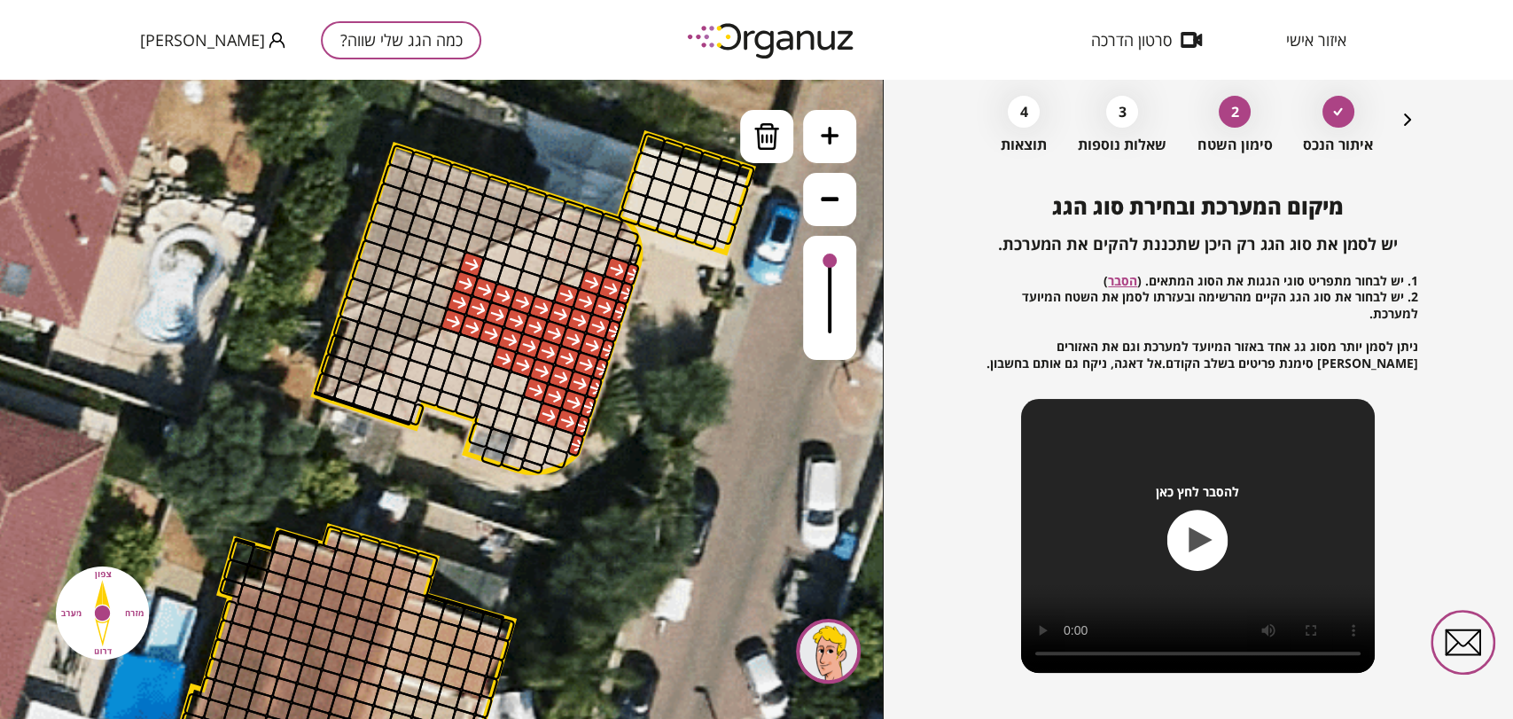
click at [474, 259] on div at bounding box center [470, 264] width 27 height 27
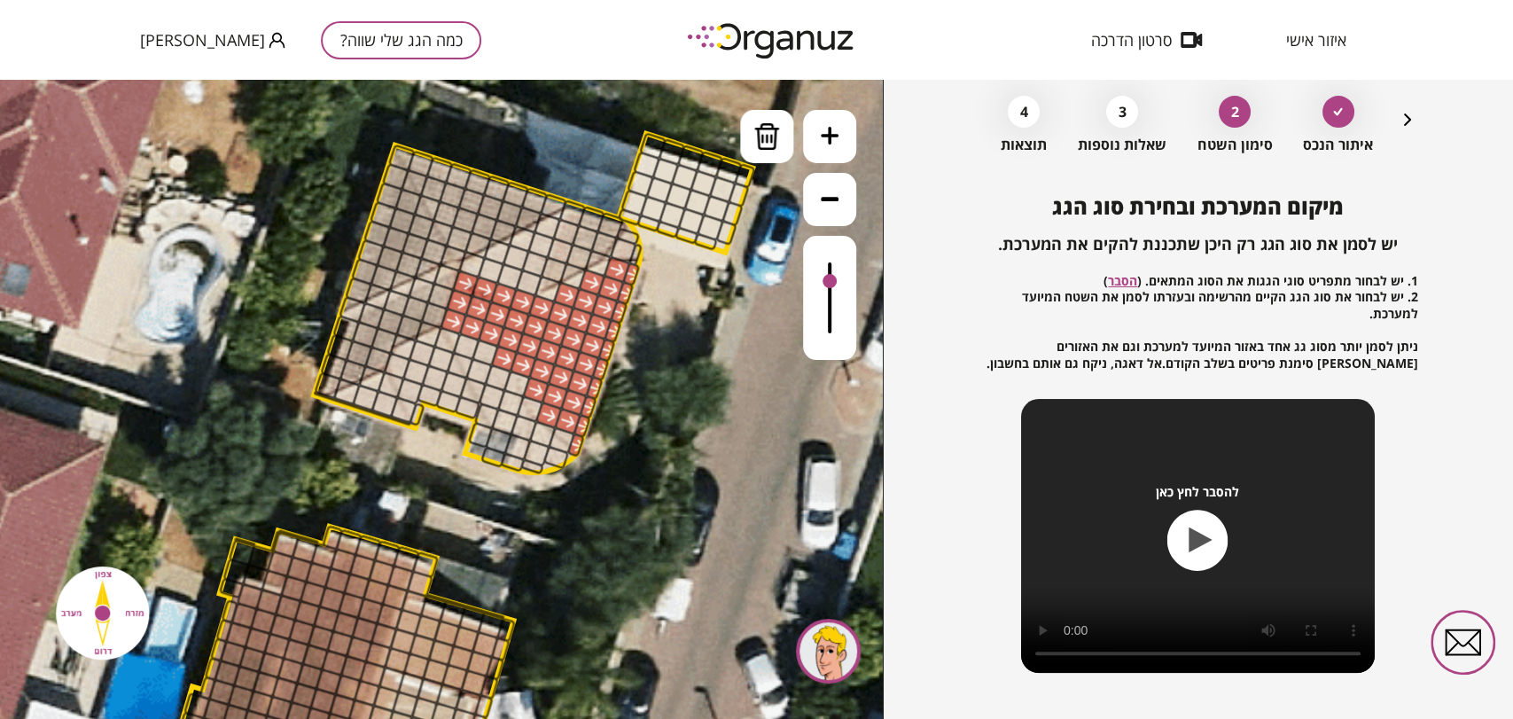
drag, startPoint x: 829, startPoint y: 253, endPoint x: 799, endPoint y: 257, distance: 29.5
click at [799, 257] on div ".st0 { fill: #FFFFFF; } 10" at bounding box center [441, 399] width 883 height 639
click at [775, 156] on div at bounding box center [766, 136] width 53 height 53
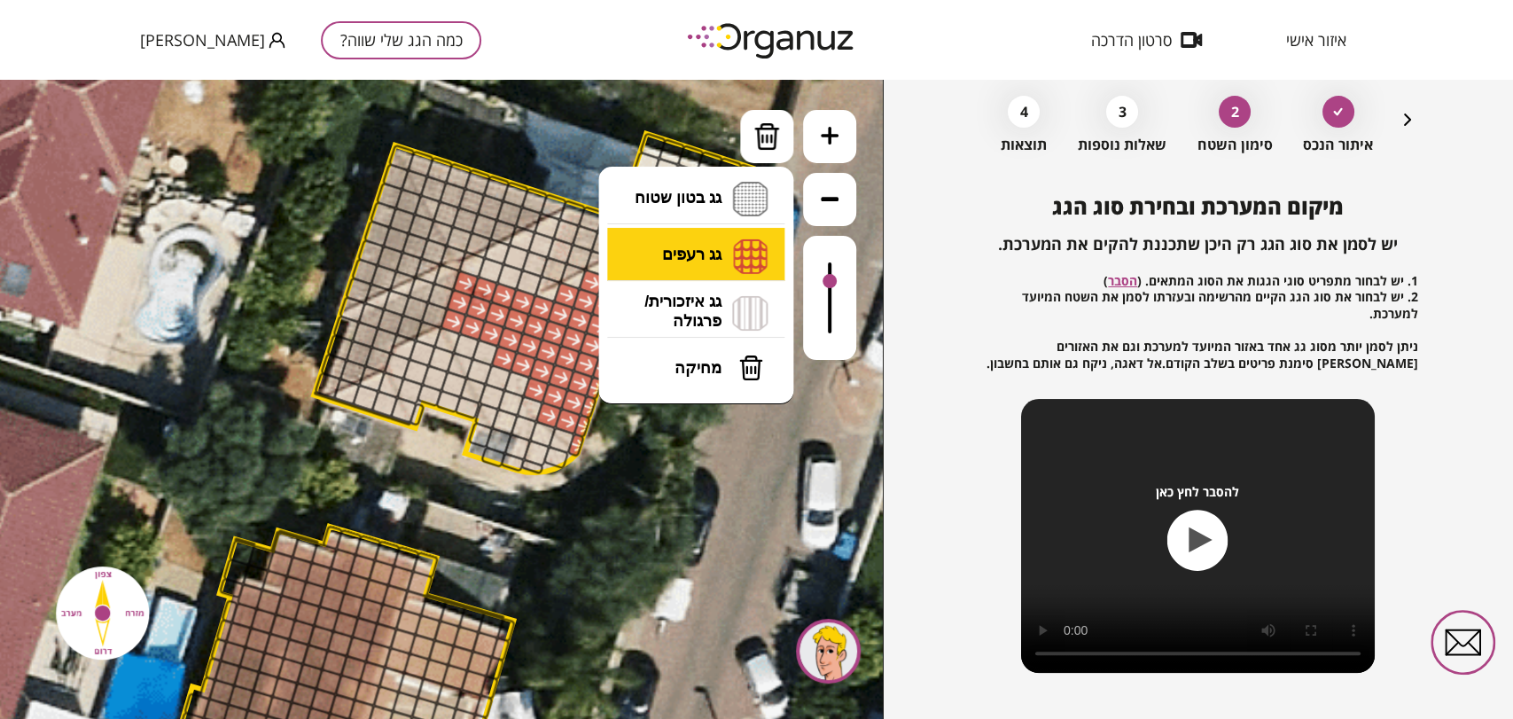
click at [746, 242] on li "גג רעפים רעפים צפון רעפים דרום רעפים מערב רעפים מזרח" at bounding box center [696, 256] width 186 height 57
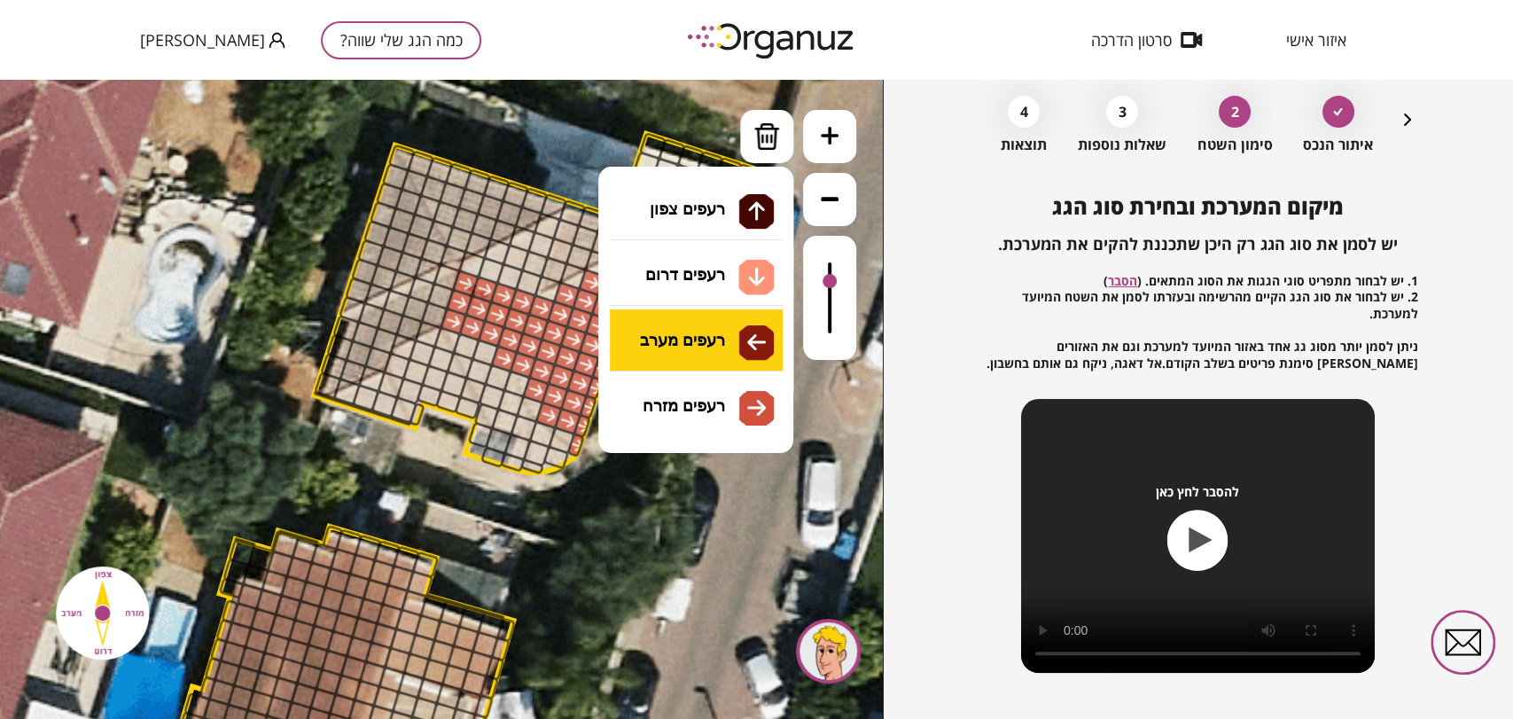
click at [728, 332] on div ".st0 { fill: #FFFFFF; } 10" at bounding box center [441, 399] width 883 height 639
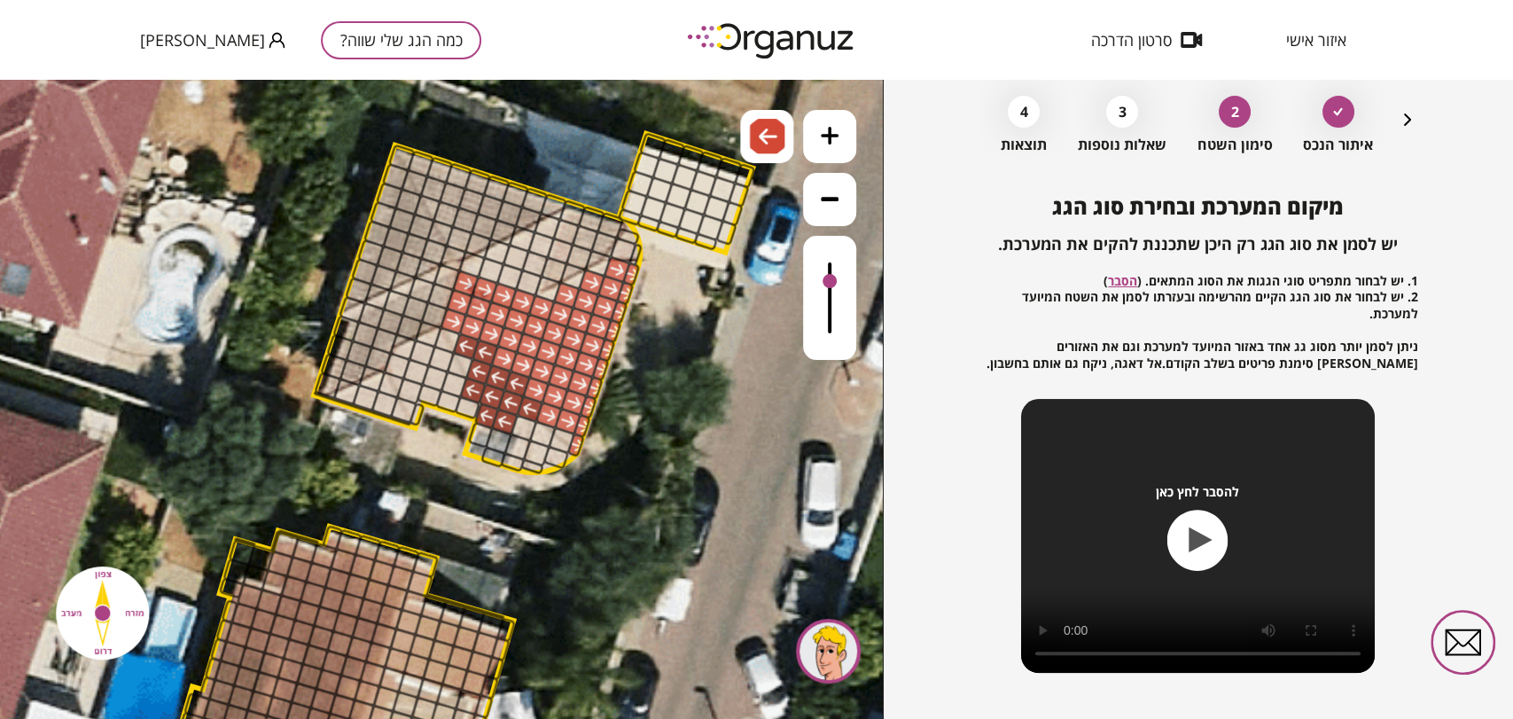
drag, startPoint x: 523, startPoint y: 409, endPoint x: 466, endPoint y: 348, distance: 82.7
click at [744, 140] on div at bounding box center [766, 136] width 53 height 53
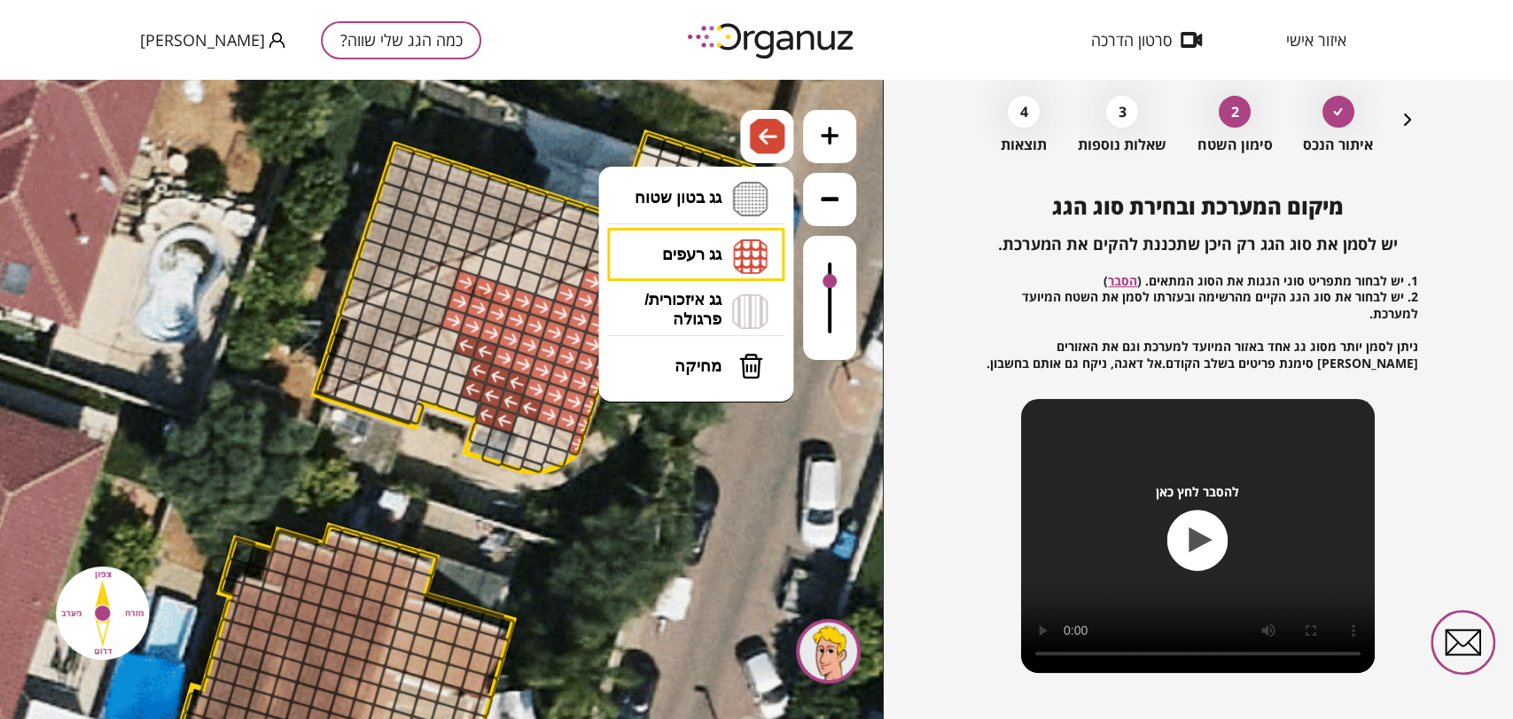
click at [708, 374] on button "מחיקה" at bounding box center [696, 365] width 177 height 53
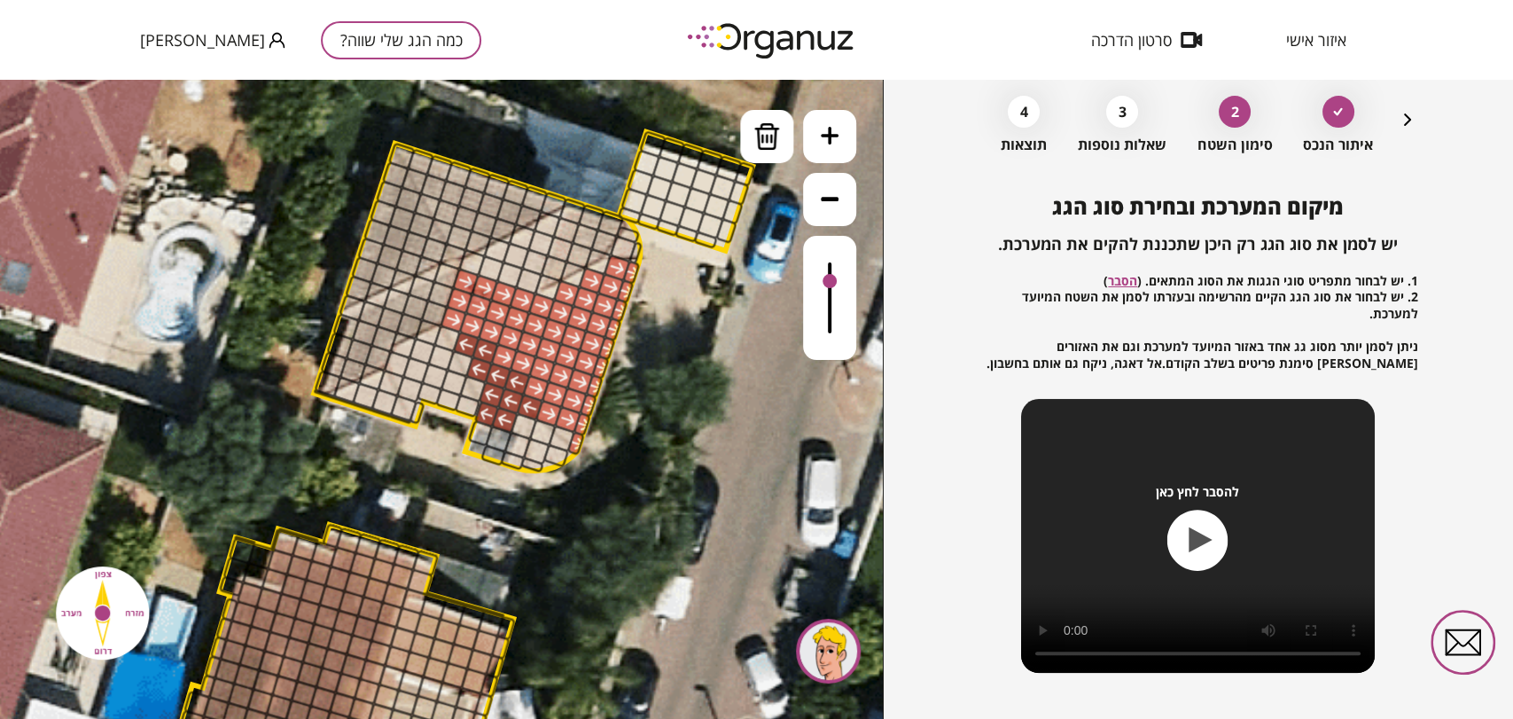
click at [468, 385] on div at bounding box center [472, 388] width 27 height 27
click at [489, 420] on div at bounding box center [486, 414] width 26 height 27
click at [506, 421] on div at bounding box center [503, 419] width 27 height 27
click at [768, 143] on img at bounding box center [766, 136] width 27 height 27
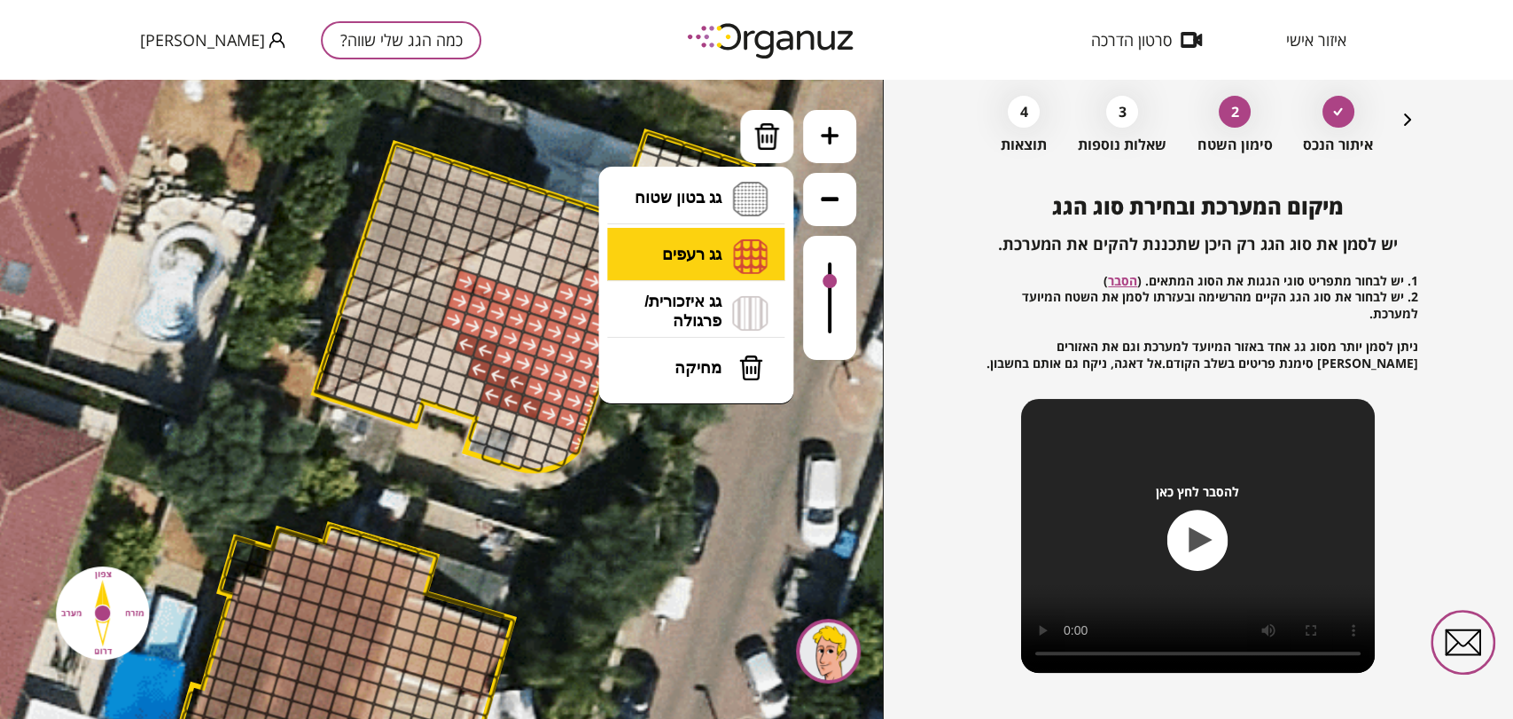
click at [730, 264] on li "גג רעפים רעפים צפון רעפים דרום רעפים מערב רעפים מזרח" at bounding box center [696, 256] width 186 height 57
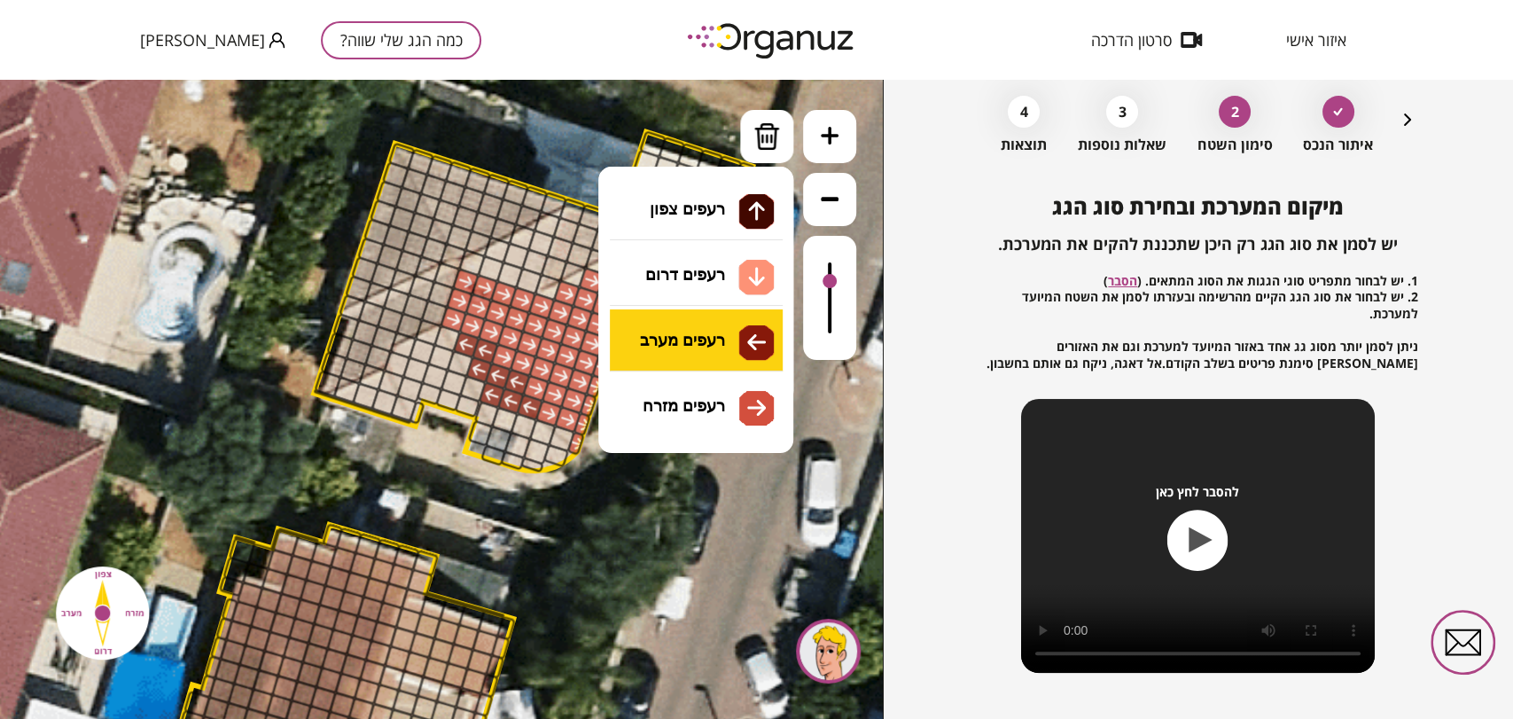
click at [719, 330] on div ".st0 { fill: #FFFFFF; } 10" at bounding box center [441, 399] width 883 height 639
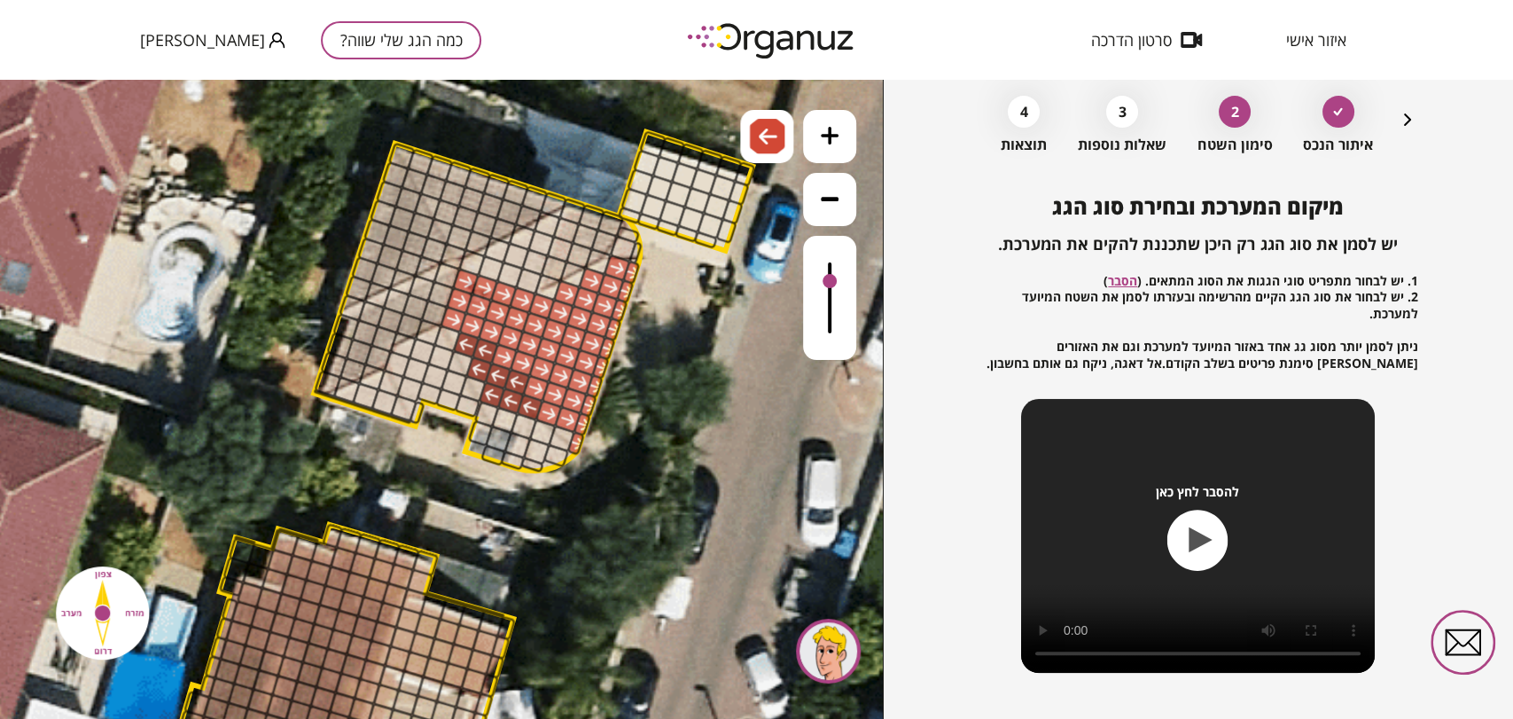
click at [493, 413] on div at bounding box center [486, 414] width 26 height 27
click at [501, 413] on div at bounding box center [503, 419] width 27 height 27
drag, startPoint x: 518, startPoint y: 456, endPoint x: 525, endPoint y: 470, distance: 15.1
click at [525, 470] on div ".st0 { fill: #FFFFFF; }" at bounding box center [452, 487] width 2214 height 2214
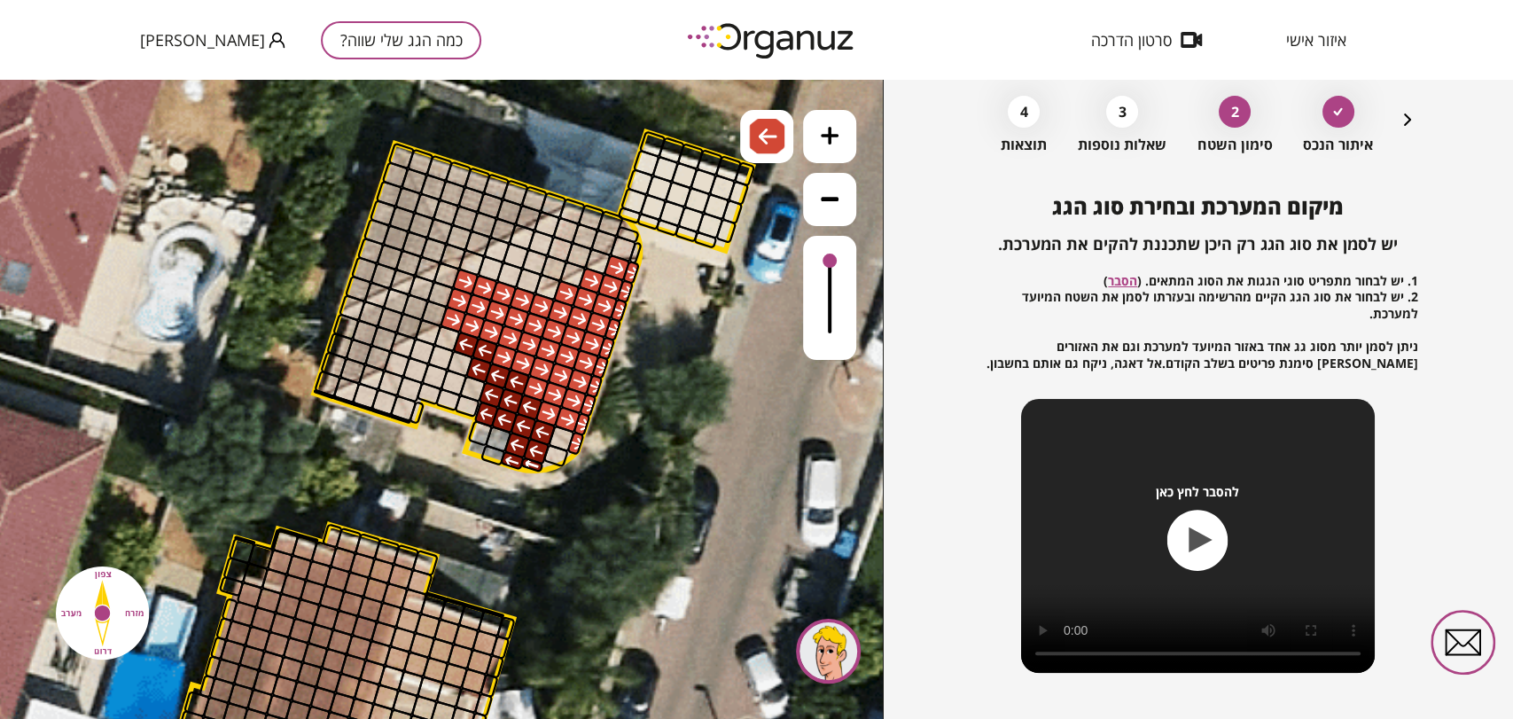
drag, startPoint x: 823, startPoint y: 279, endPoint x: 840, endPoint y: 257, distance: 27.8
click at [840, 257] on div at bounding box center [829, 298] width 53 height 124
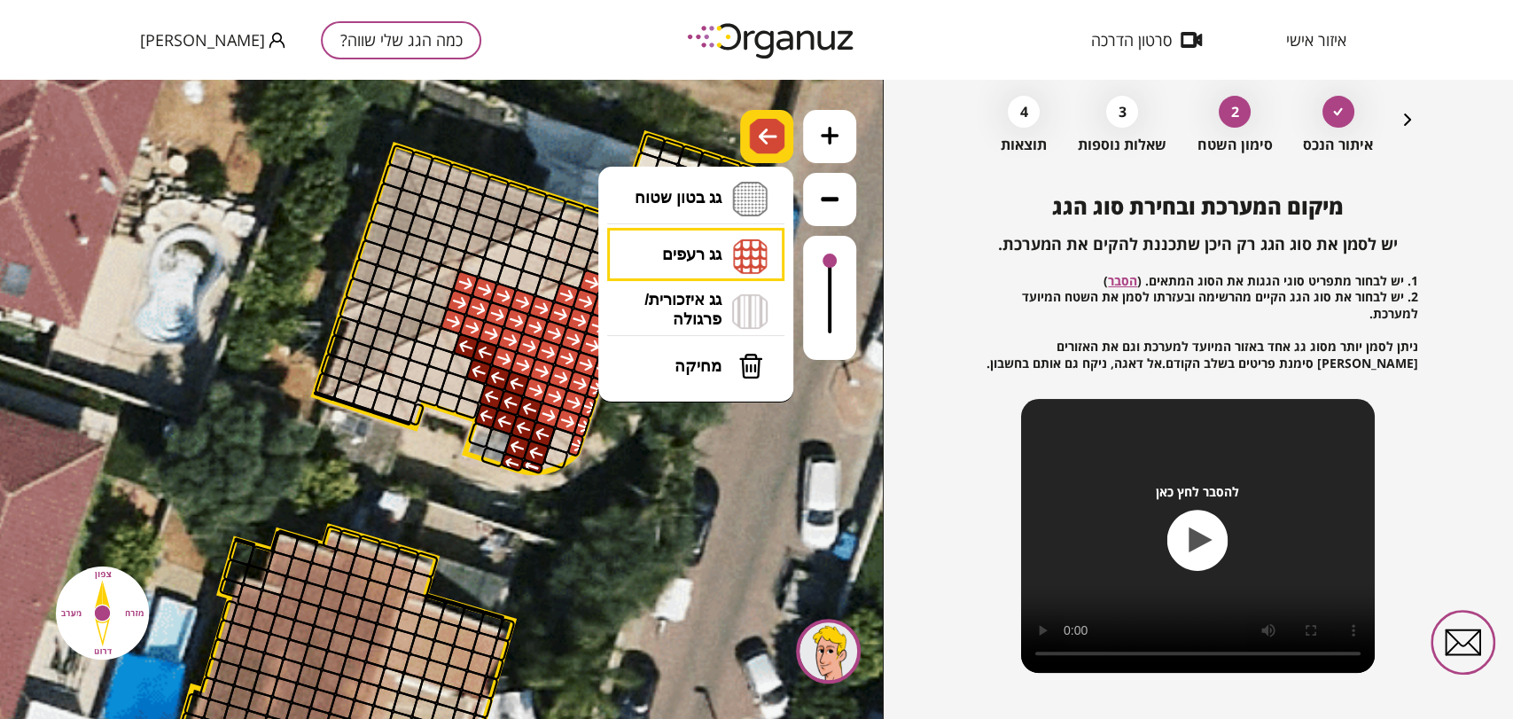
click at [759, 131] on img at bounding box center [768, 136] width 19 height 21
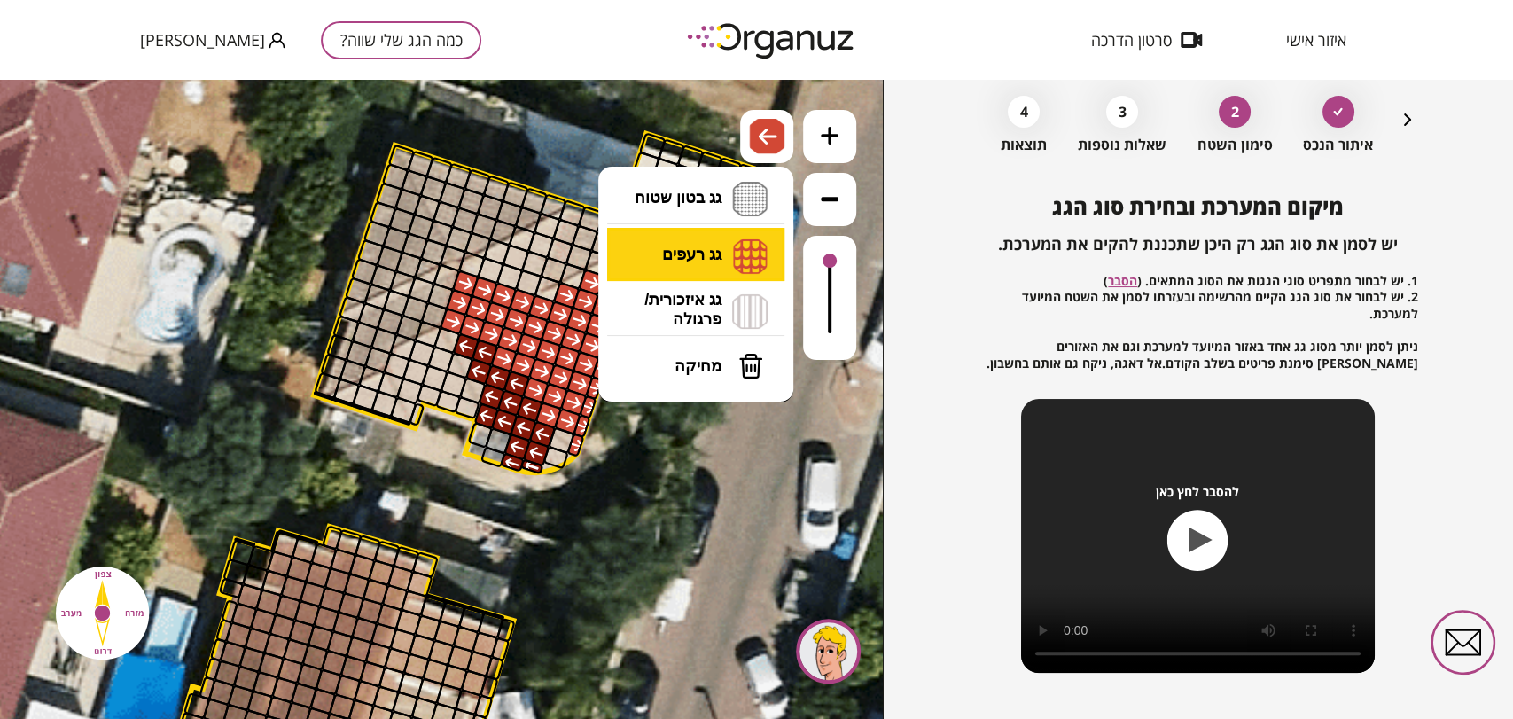
click at [744, 251] on li "גג רעפים רעפים צפון רעפים דרום רעפים מערב רעפים מזרח" at bounding box center [696, 255] width 186 height 55
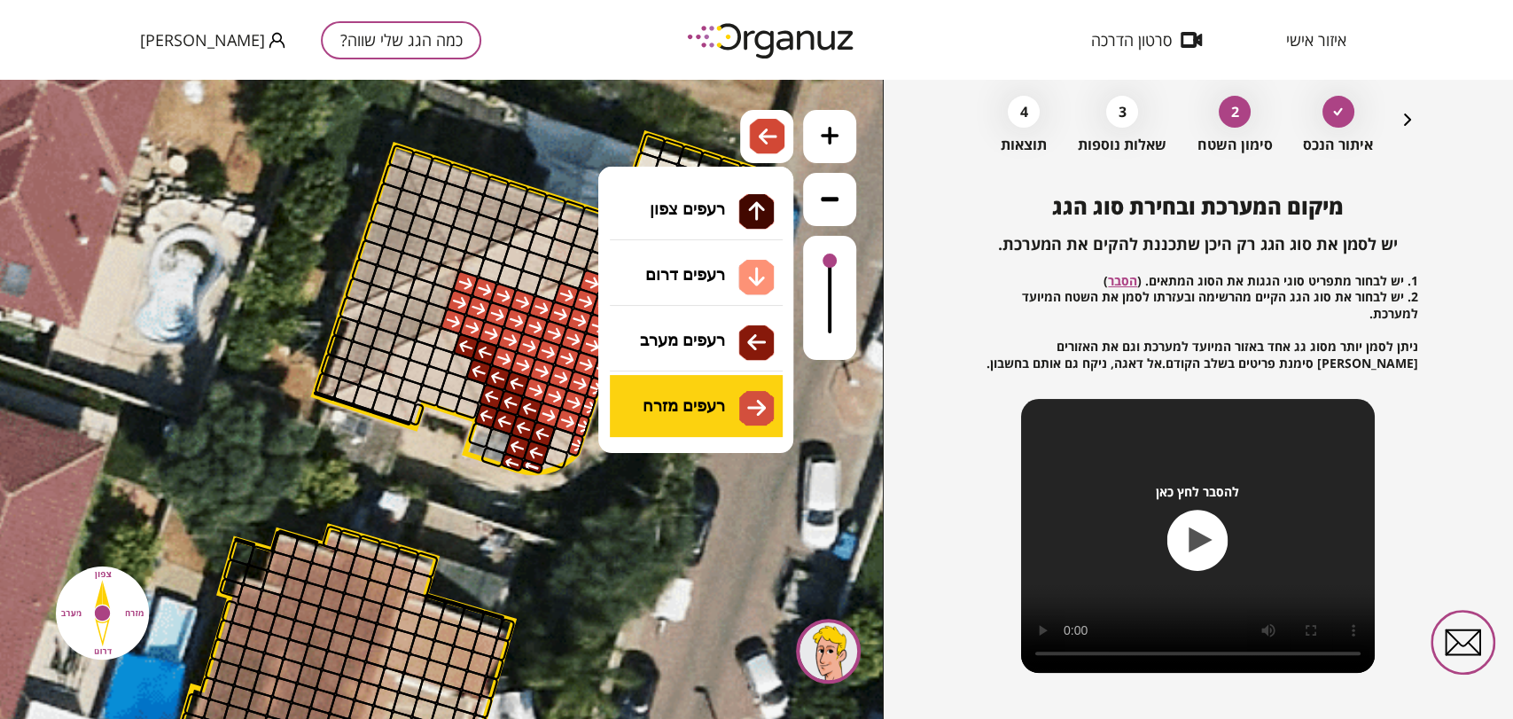
click at [720, 397] on div ".st0 { fill: #FFFFFF; } 10" at bounding box center [441, 399] width 883 height 639
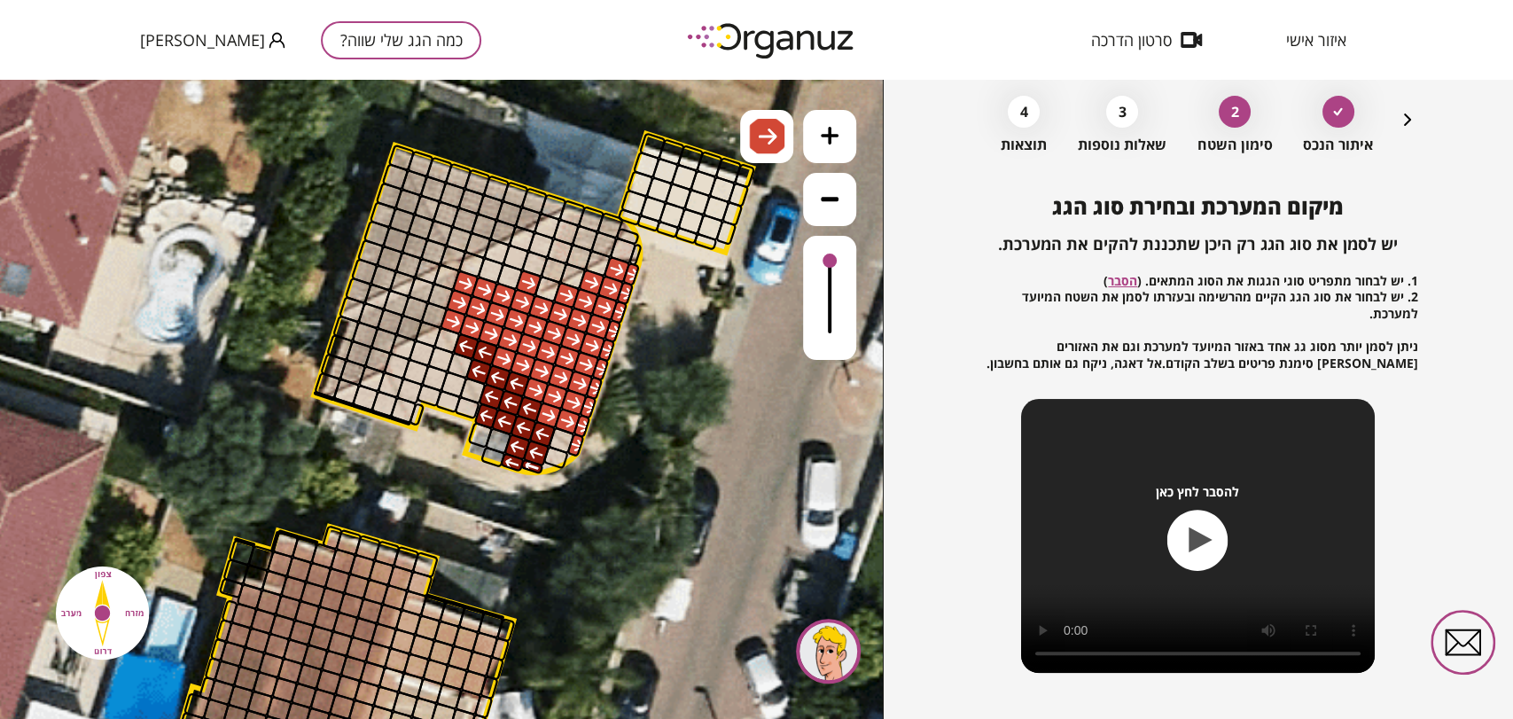
click at [528, 280] on div at bounding box center [528, 282] width 27 height 27
click at [761, 149] on img at bounding box center [766, 136] width 35 height 35
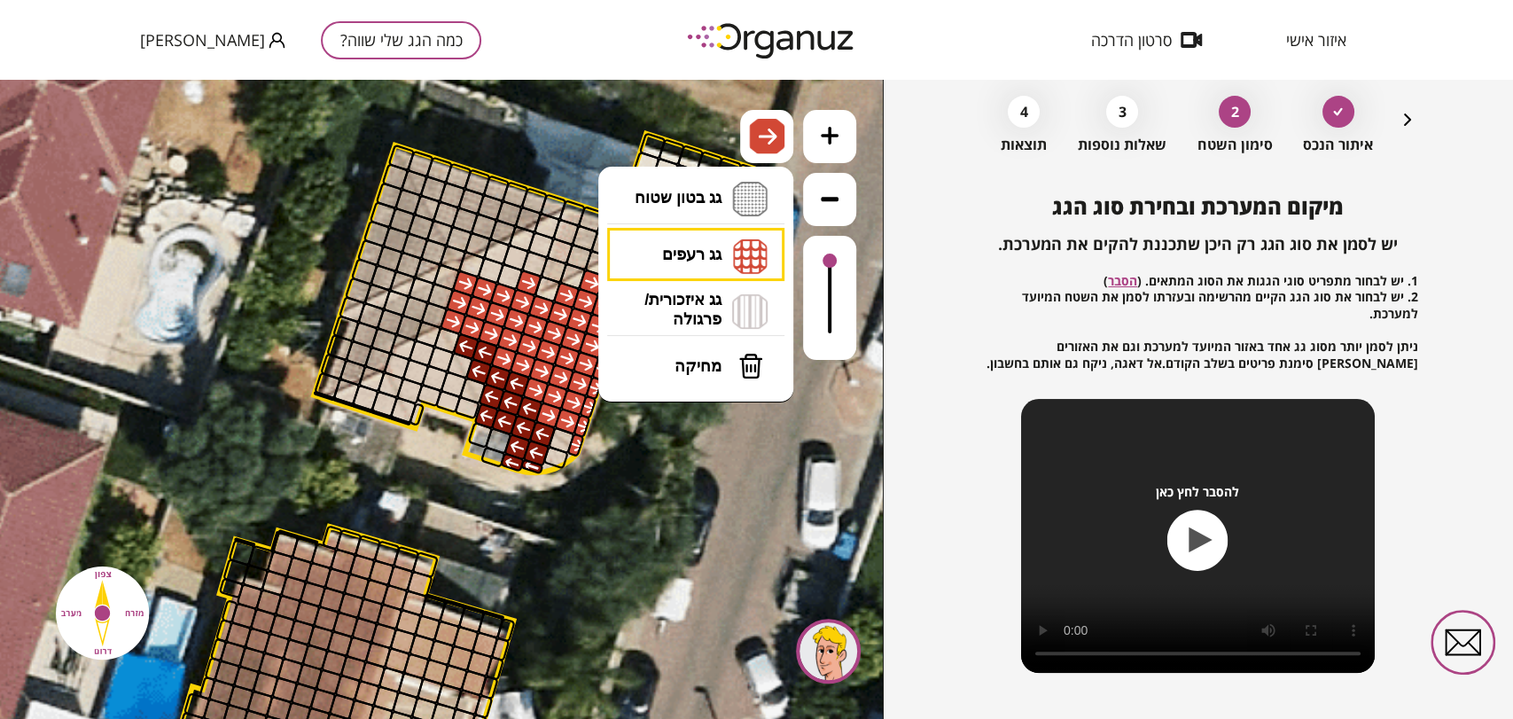
click at [708, 257] on li "גג רעפים רעפים צפון רעפים דרום רעפים מערב רעפים מזרח" at bounding box center [696, 255] width 186 height 55
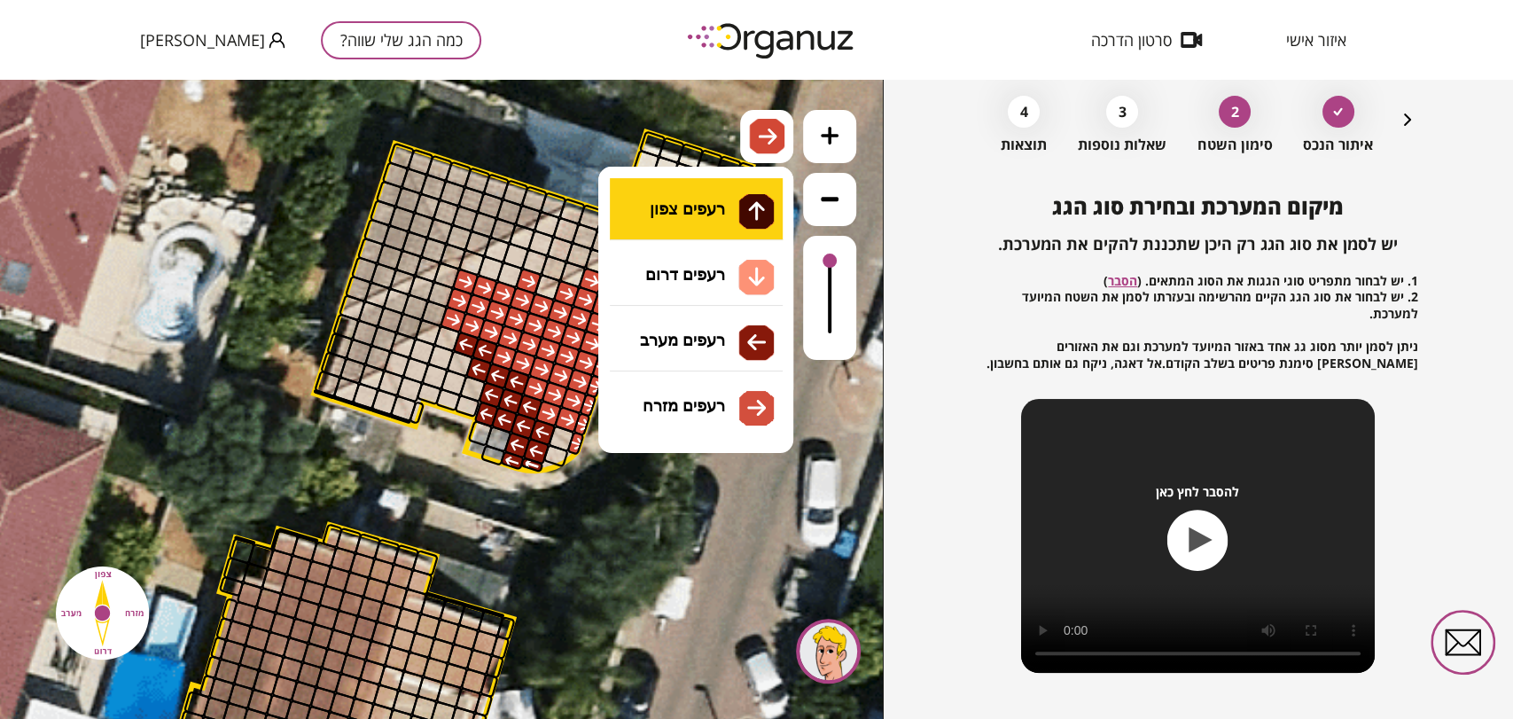
click at [714, 211] on div ".st0 { fill: #FFFFFF; } 10" at bounding box center [441, 399] width 883 height 639
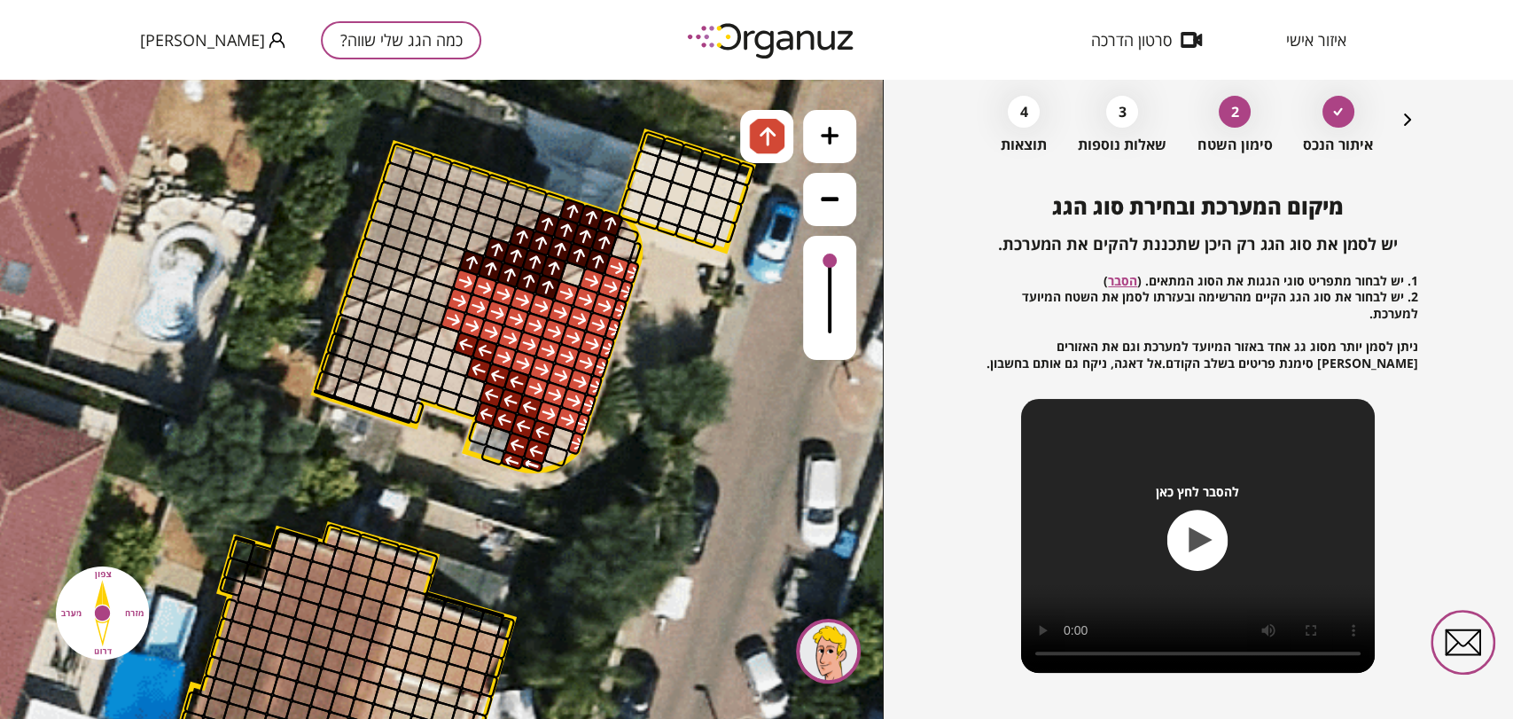
drag, startPoint x: 525, startPoint y: 274, endPoint x: 570, endPoint y: 210, distance: 78.2
drag, startPoint x: 420, startPoint y: 159, endPoint x: 471, endPoint y: 187, distance: 57.9
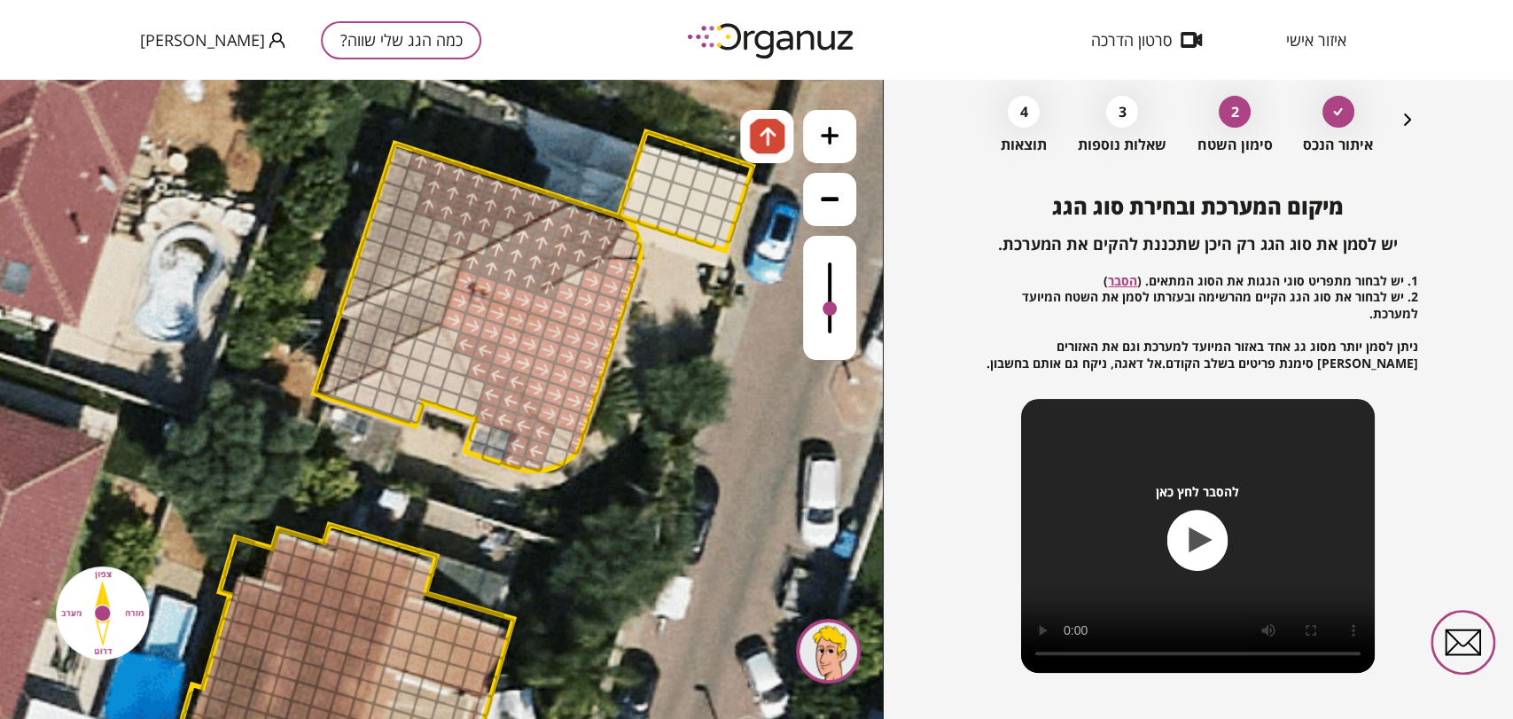
click at [837, 310] on div at bounding box center [829, 298] width 53 height 124
click at [763, 144] on img at bounding box center [768, 136] width 19 height 21
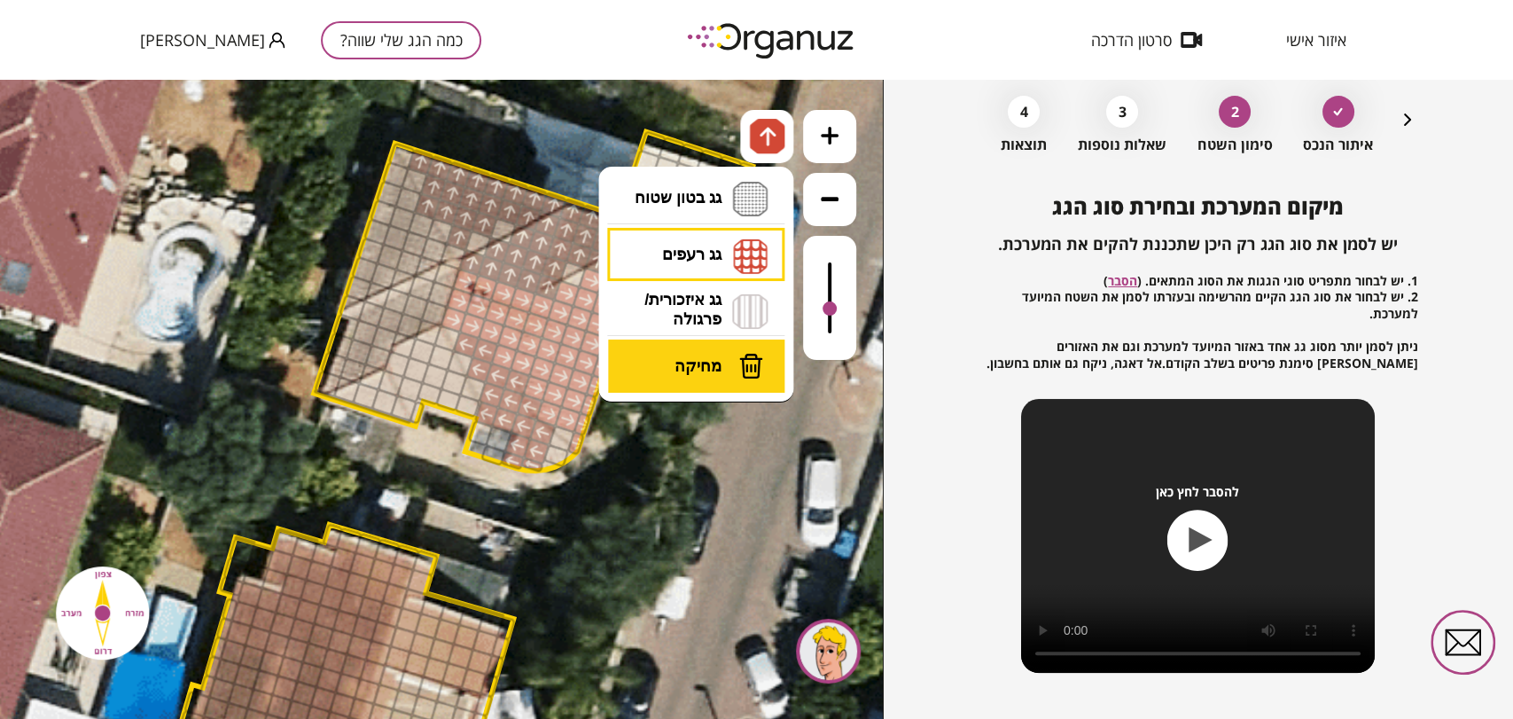
click at [749, 369] on img at bounding box center [750, 366] width 25 height 27
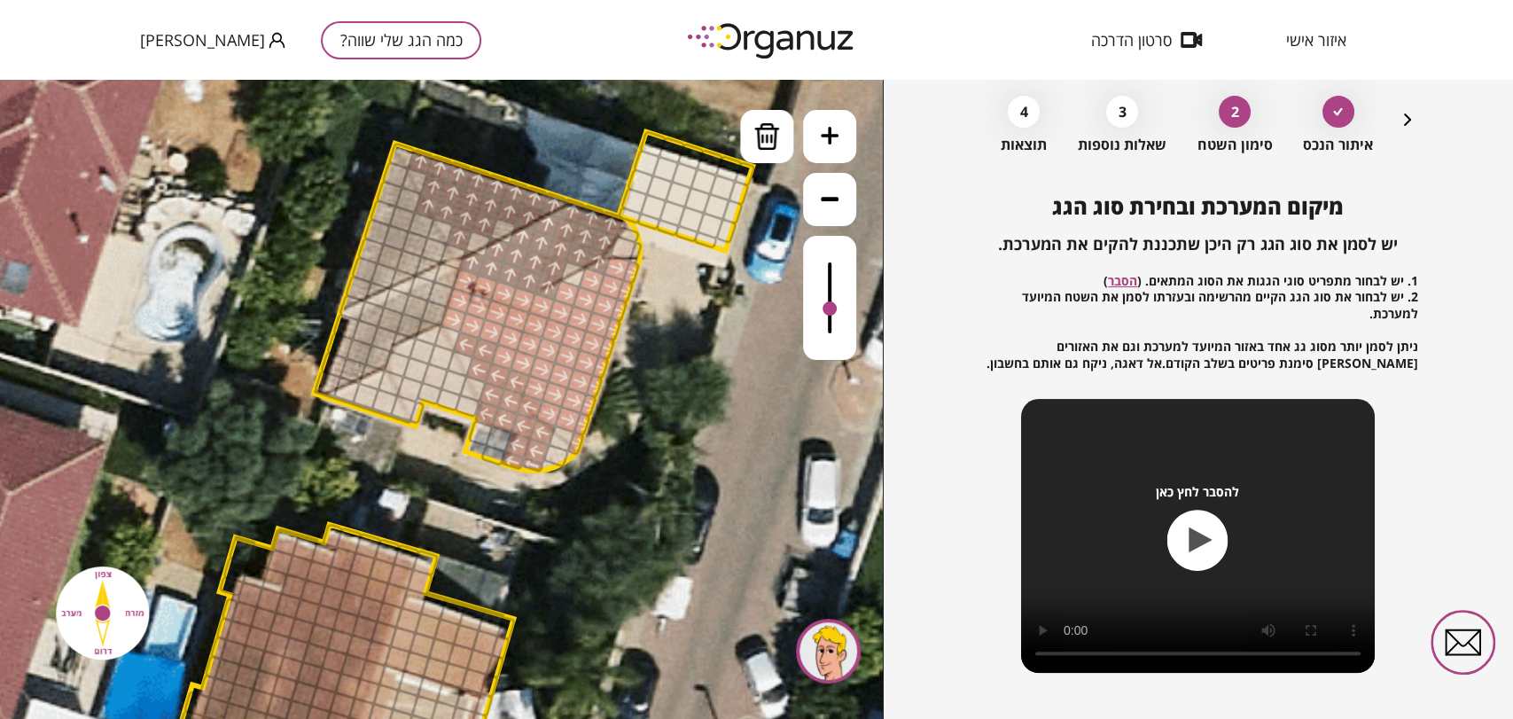
click at [550, 198] on div at bounding box center [552, 204] width 27 height 27
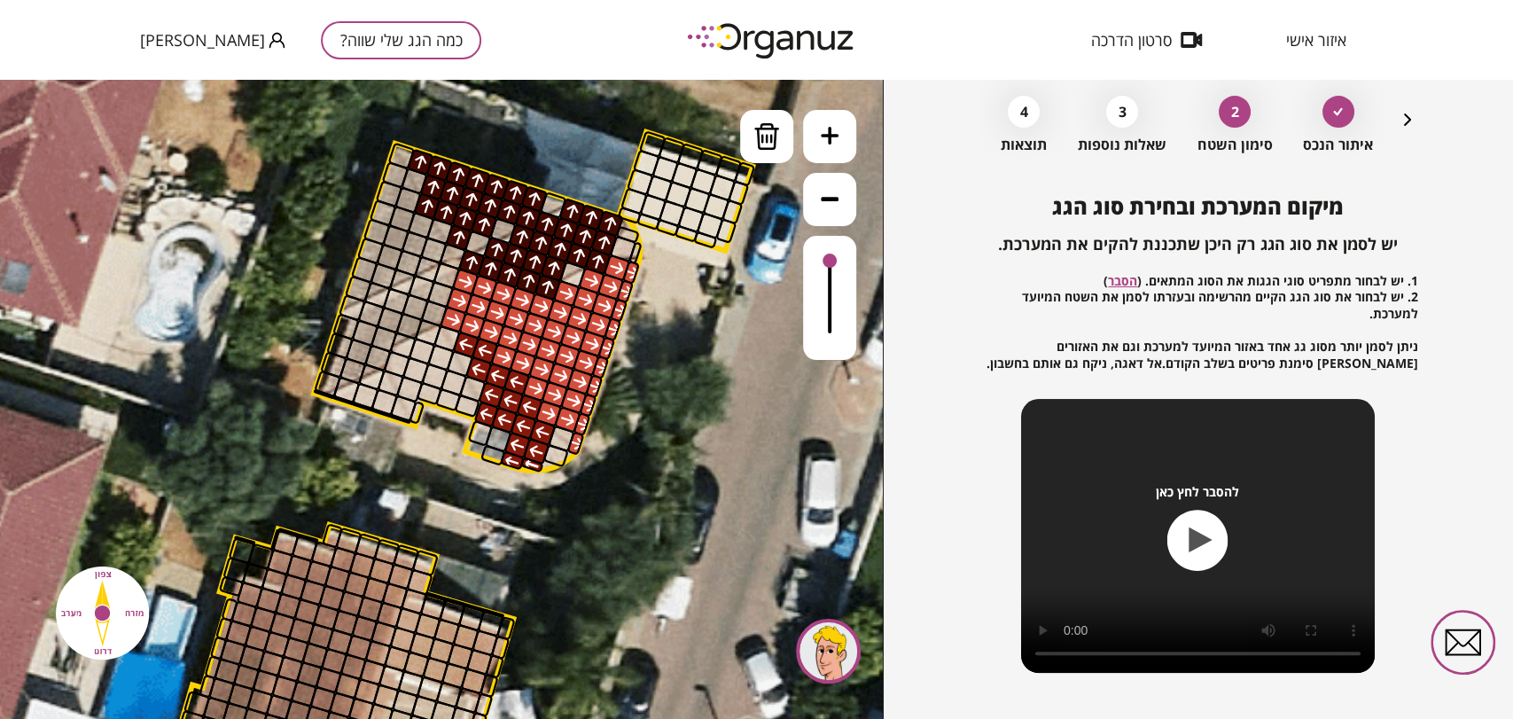
drag, startPoint x: 827, startPoint y: 306, endPoint x: 831, endPoint y: 244, distance: 62.2
click at [831, 244] on div at bounding box center [829, 298] width 53 height 124
click at [769, 123] on img at bounding box center [766, 136] width 27 height 27
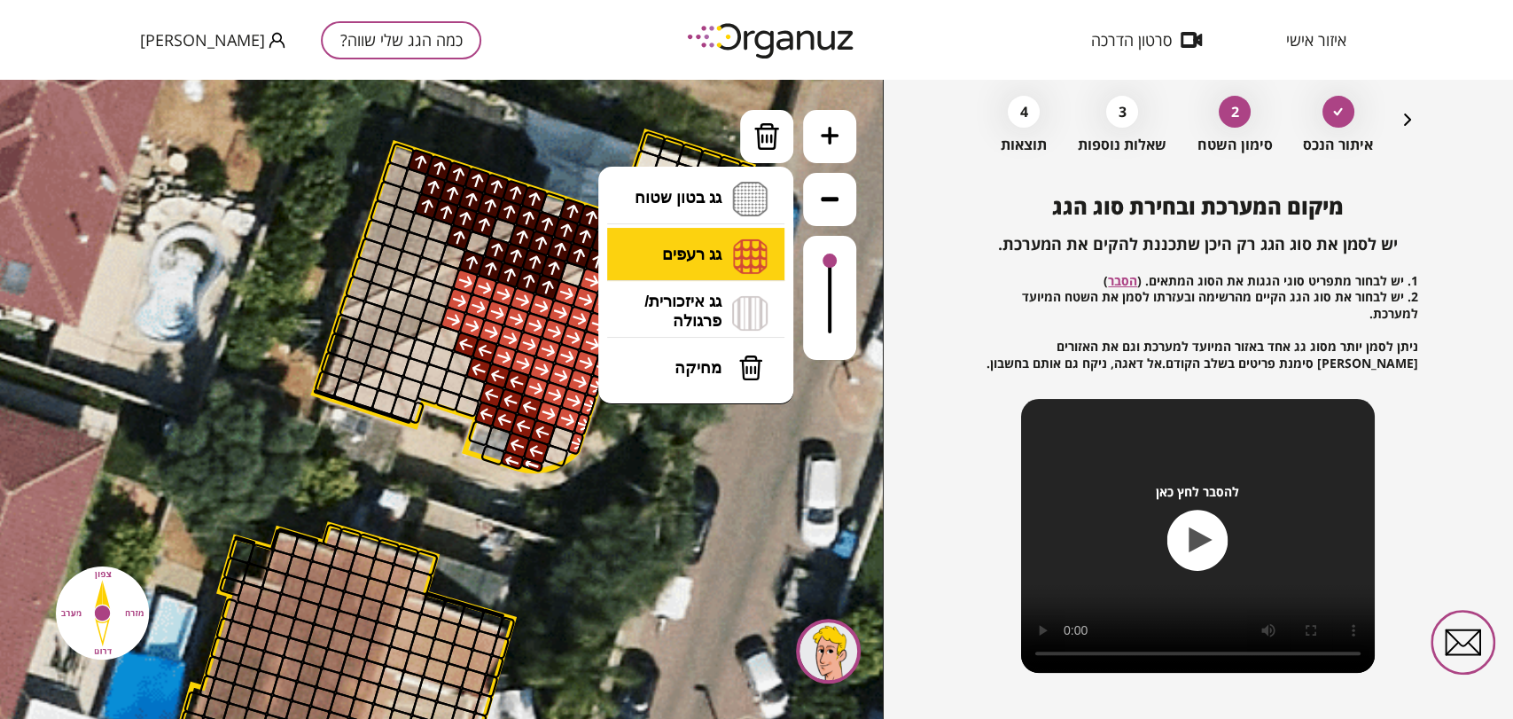
click at [723, 267] on li "גג רעפים רעפים צפון רעפים דרום רעפים מערב רעפים מזרח" at bounding box center [696, 256] width 186 height 57
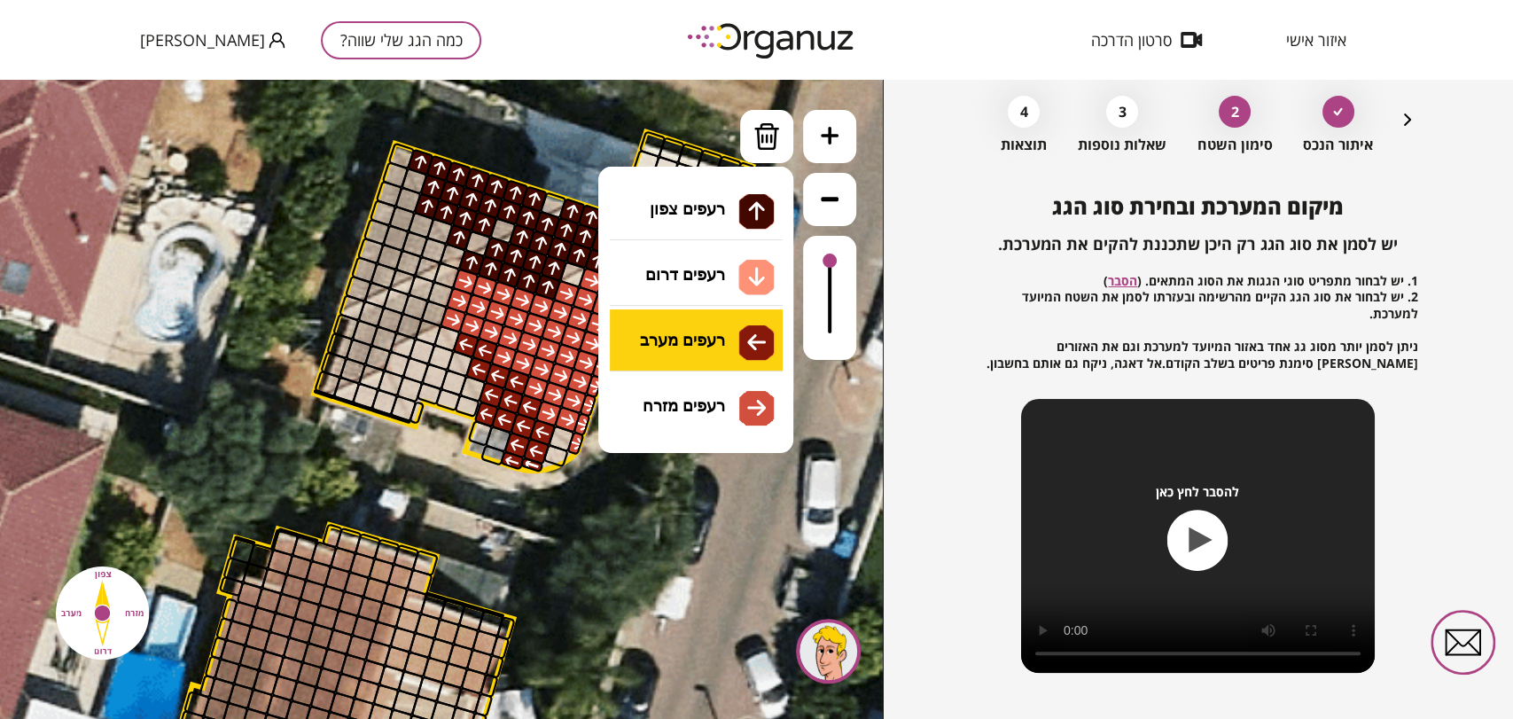
click at [702, 325] on div ".st0 { fill: #FFFFFF; } 10" at bounding box center [441, 399] width 883 height 639
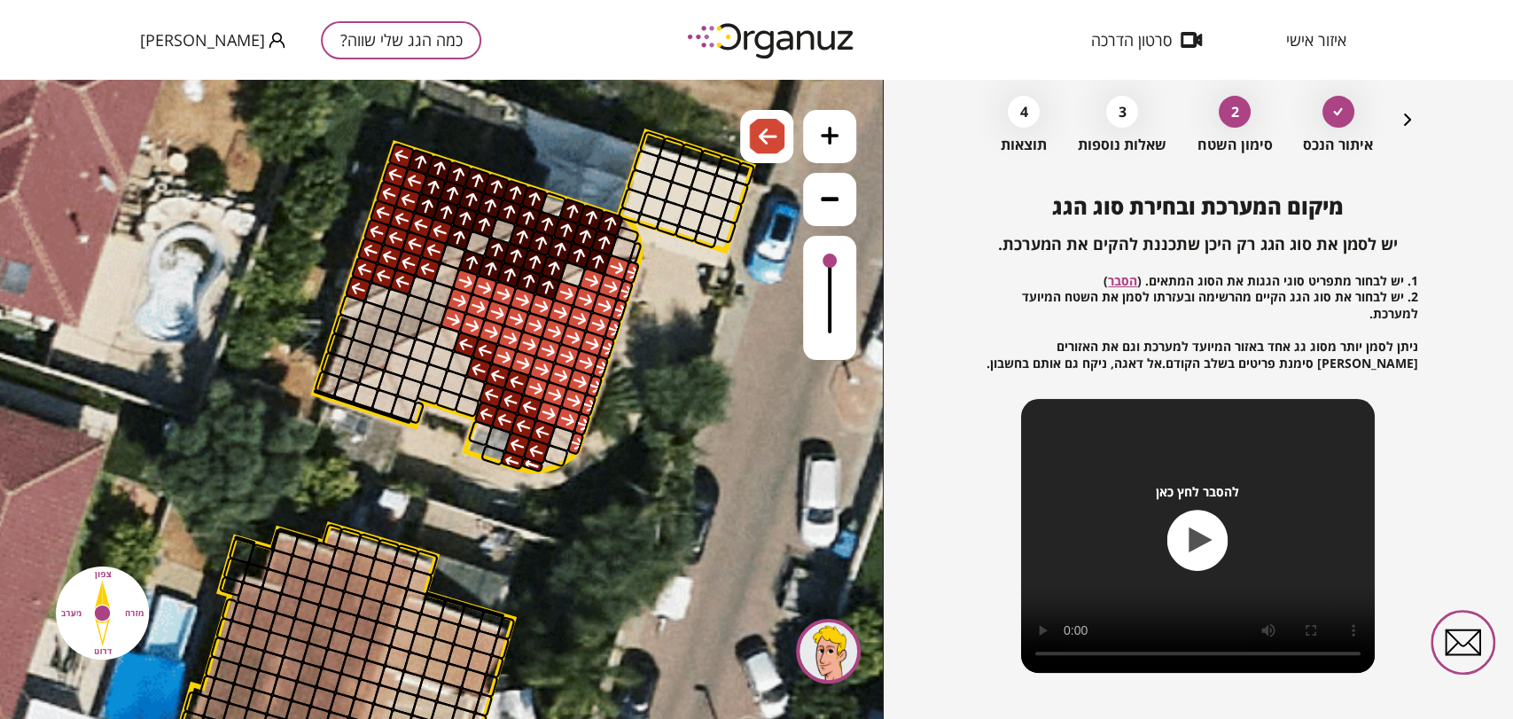
drag, startPoint x: 354, startPoint y: 292, endPoint x: 429, endPoint y: 258, distance: 81.7
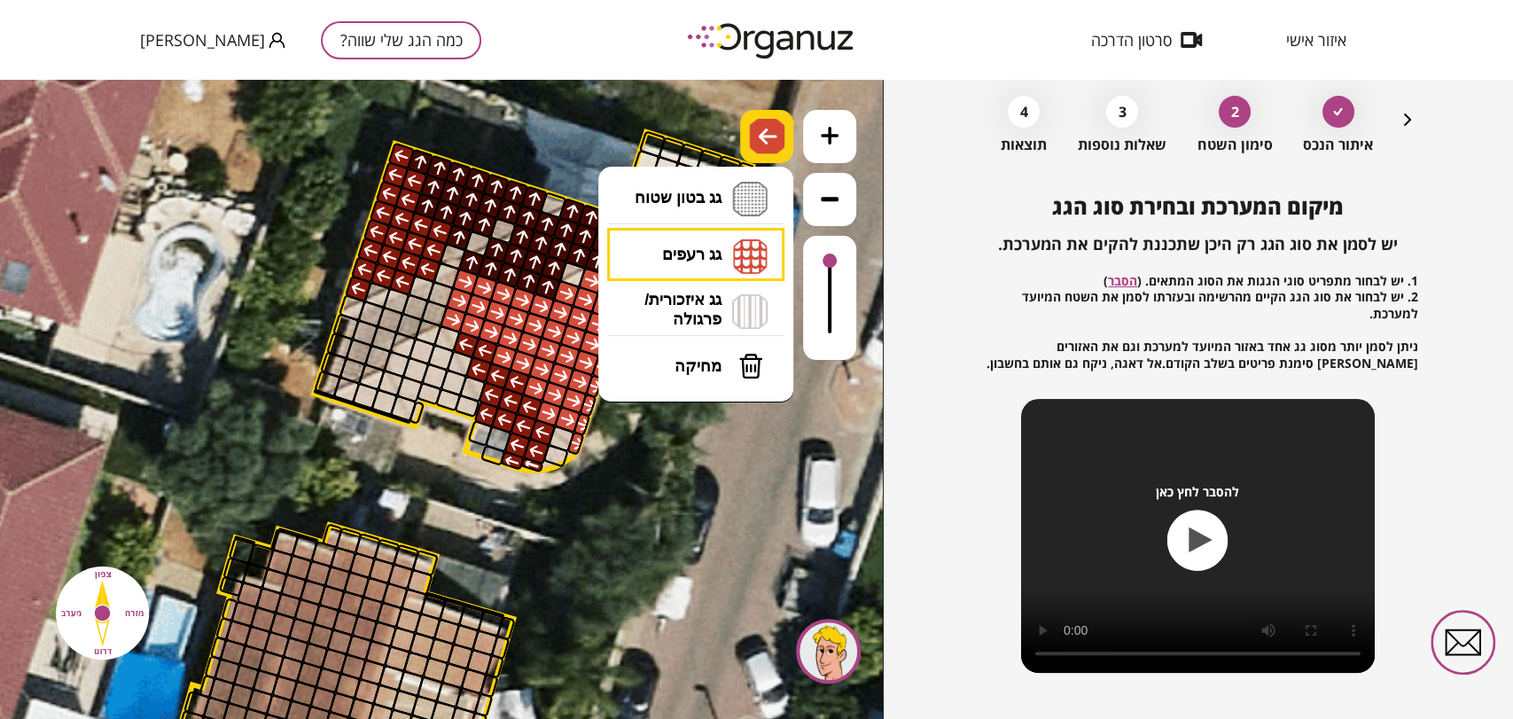
click at [774, 128] on img at bounding box center [768, 136] width 19 height 21
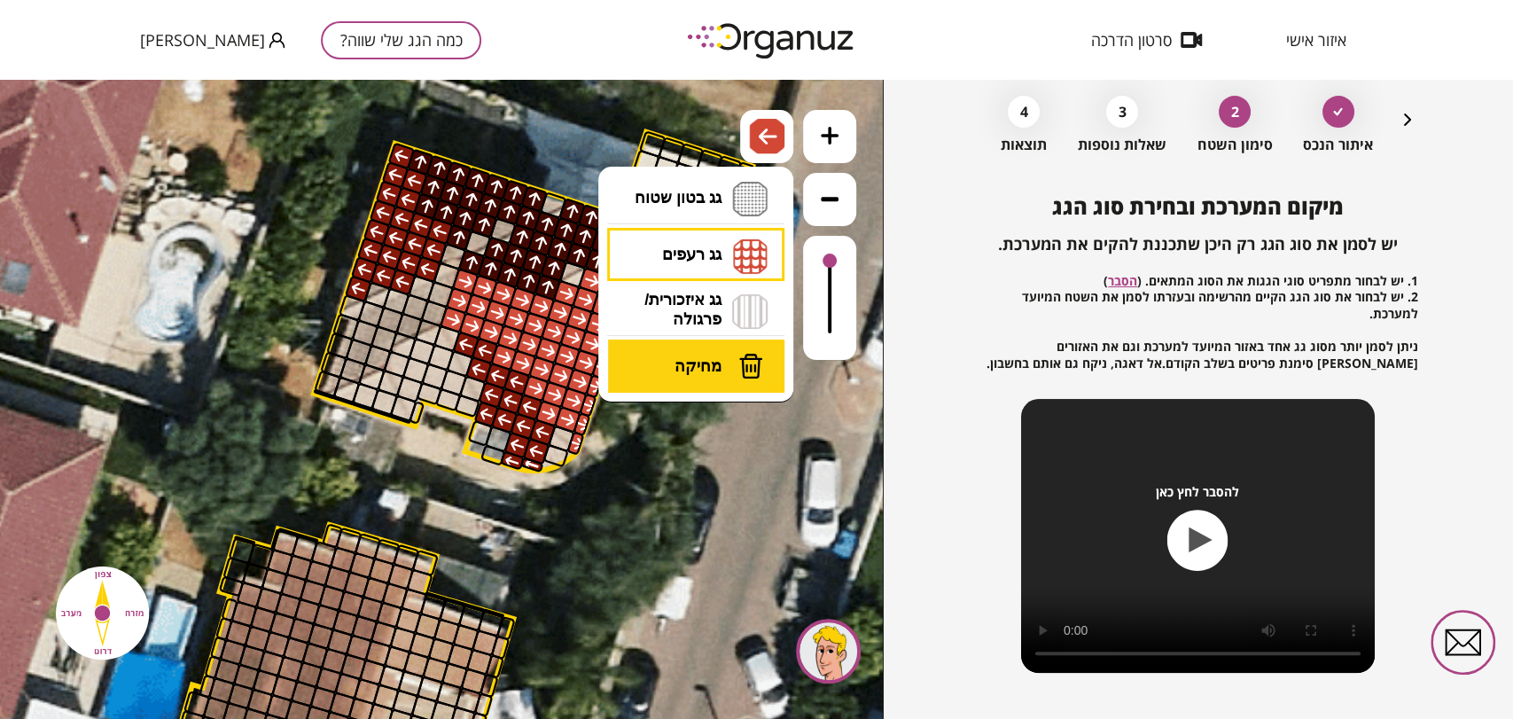
click at [718, 371] on span "מחיקה" at bounding box center [697, 365] width 47 height 19
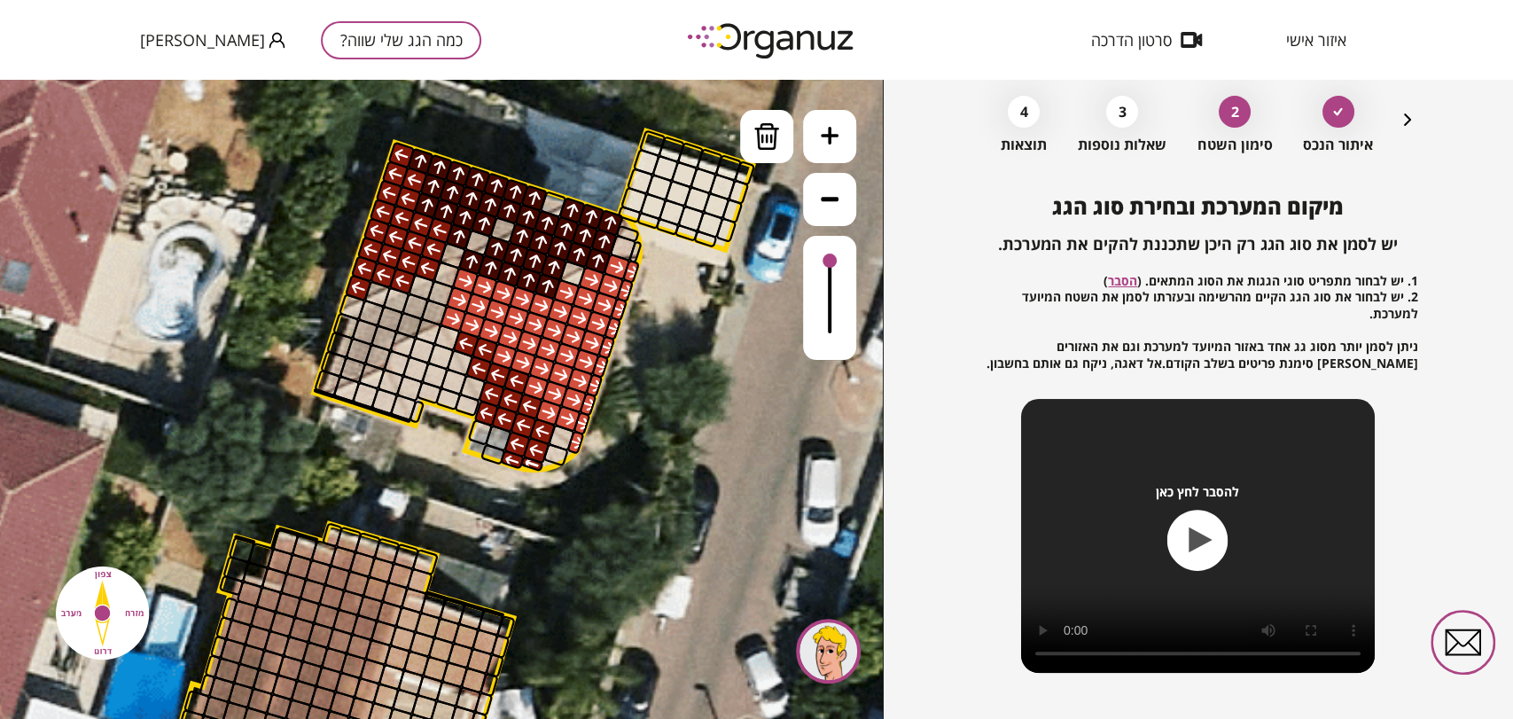
drag, startPoint x: 404, startPoint y: 282, endPoint x: 413, endPoint y: 294, distance: 15.2
click at [404, 281] on div at bounding box center [401, 281] width 27 height 27
click at [768, 144] on img at bounding box center [766, 136] width 27 height 27
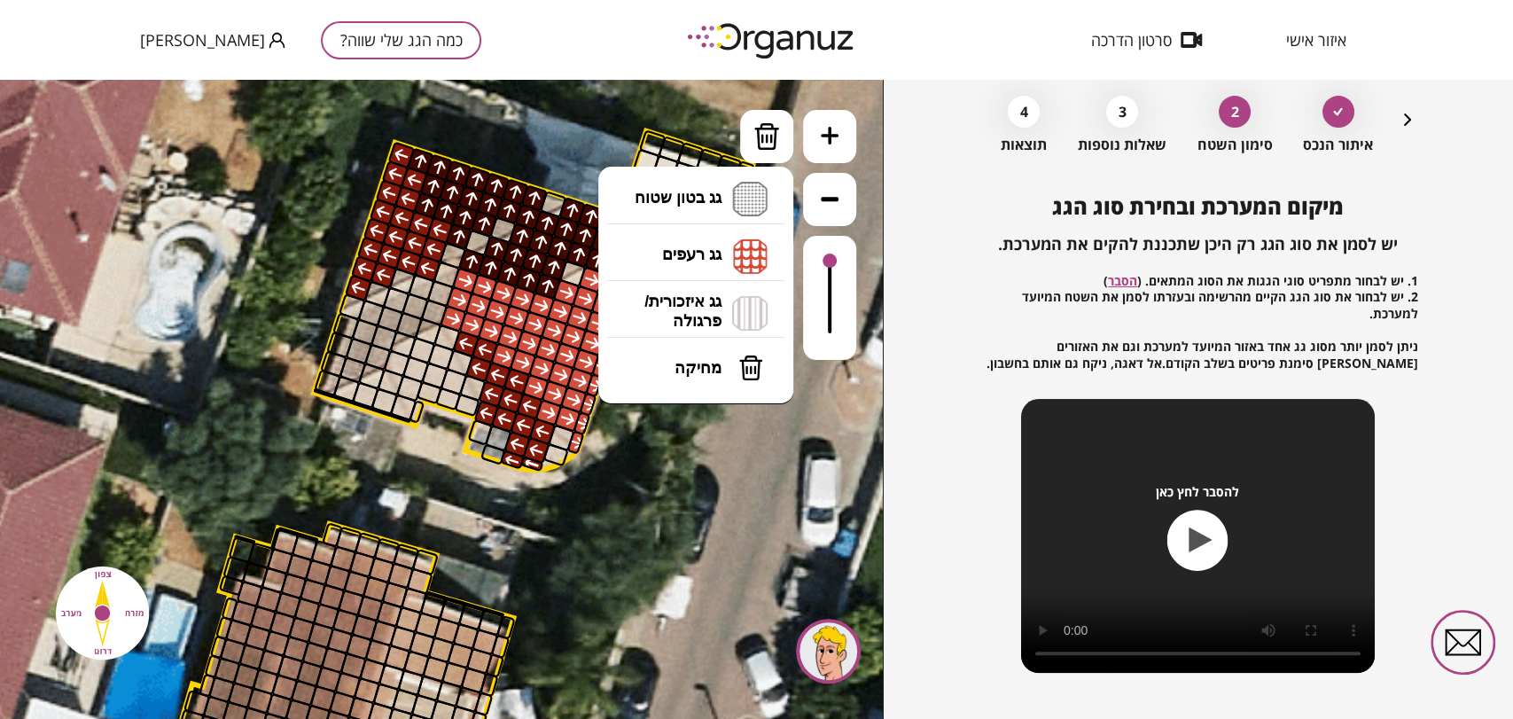
click at [712, 248] on li "גג רעפים רעפים צפון רעפים דרום רעפים מערב רעפים מזרח" at bounding box center [696, 256] width 186 height 57
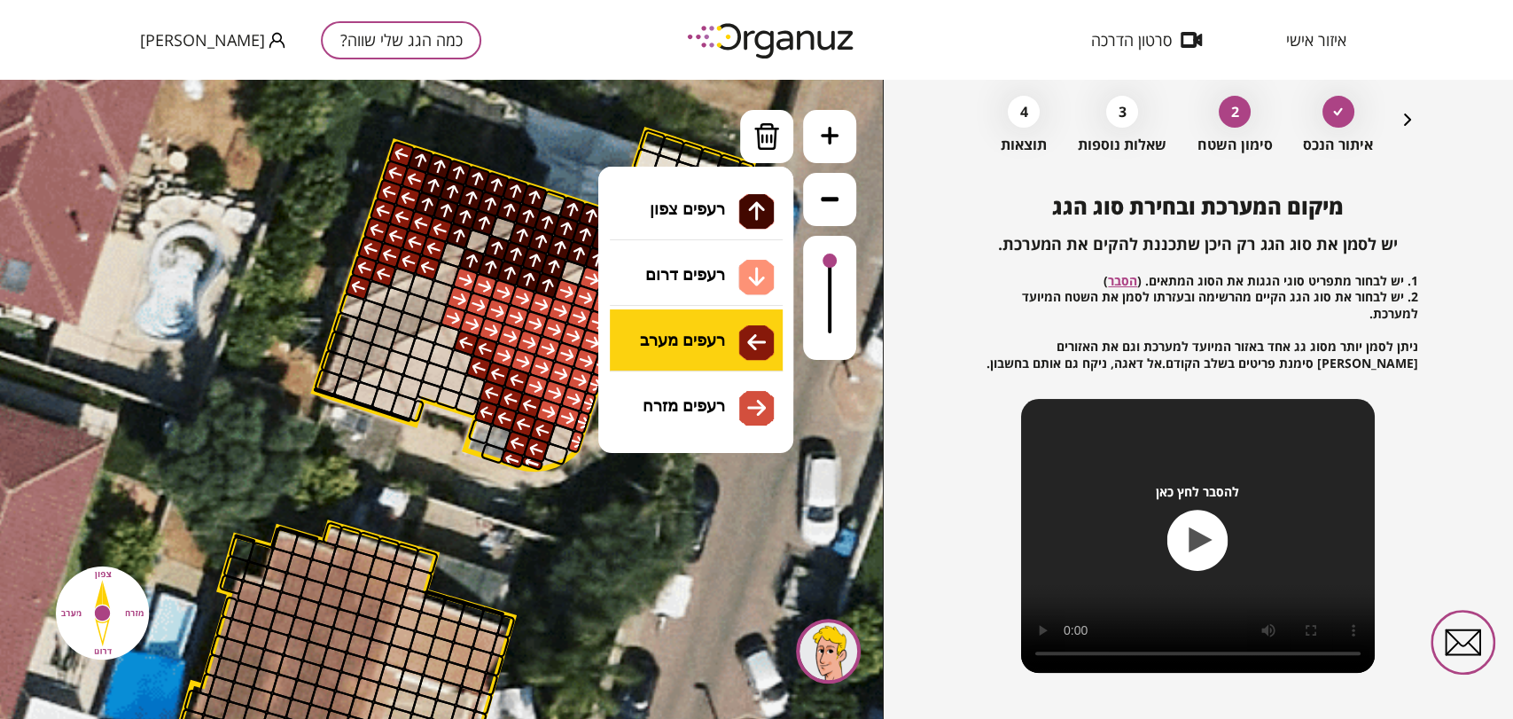
click at [742, 334] on div ".st0 { fill: #FFFFFF; } 10" at bounding box center [441, 399] width 883 height 639
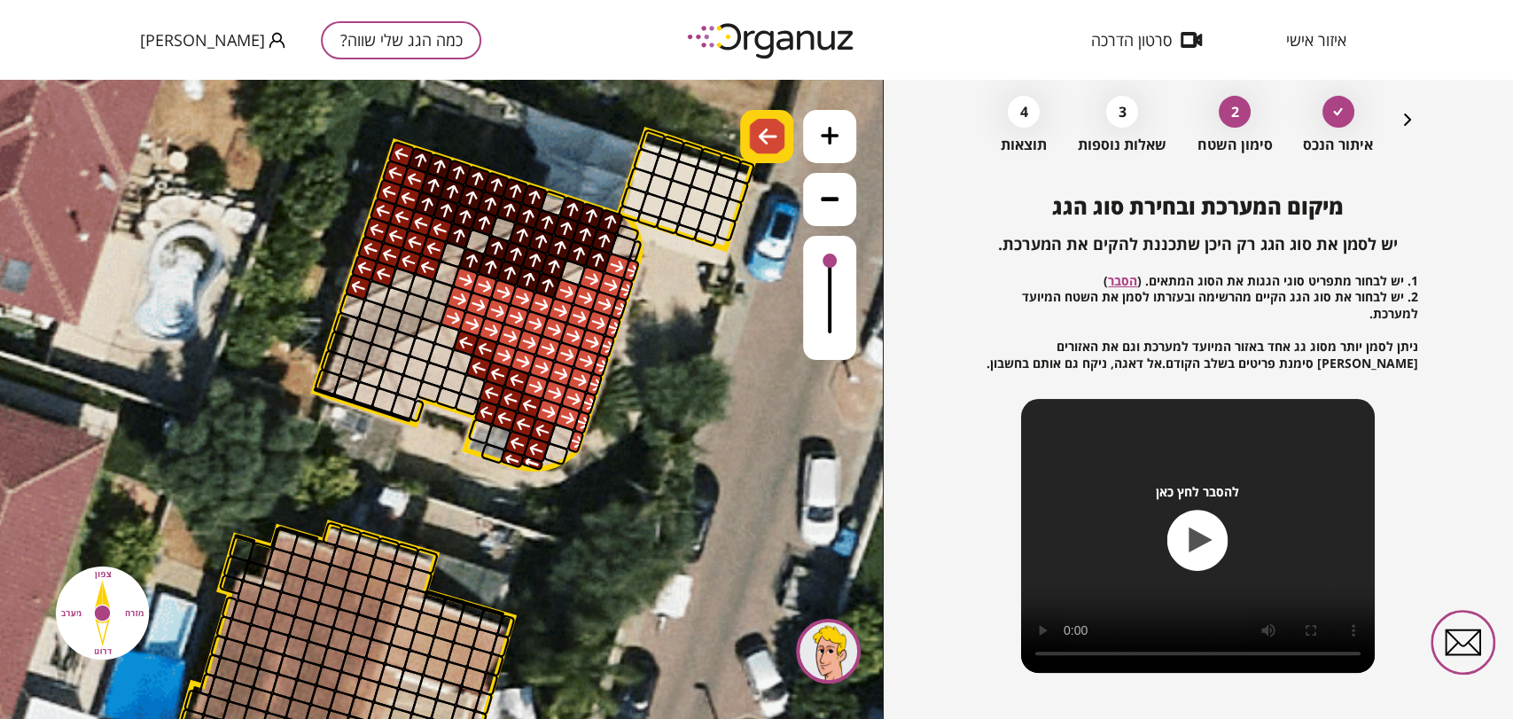
click at [777, 121] on img at bounding box center [766, 136] width 35 height 35
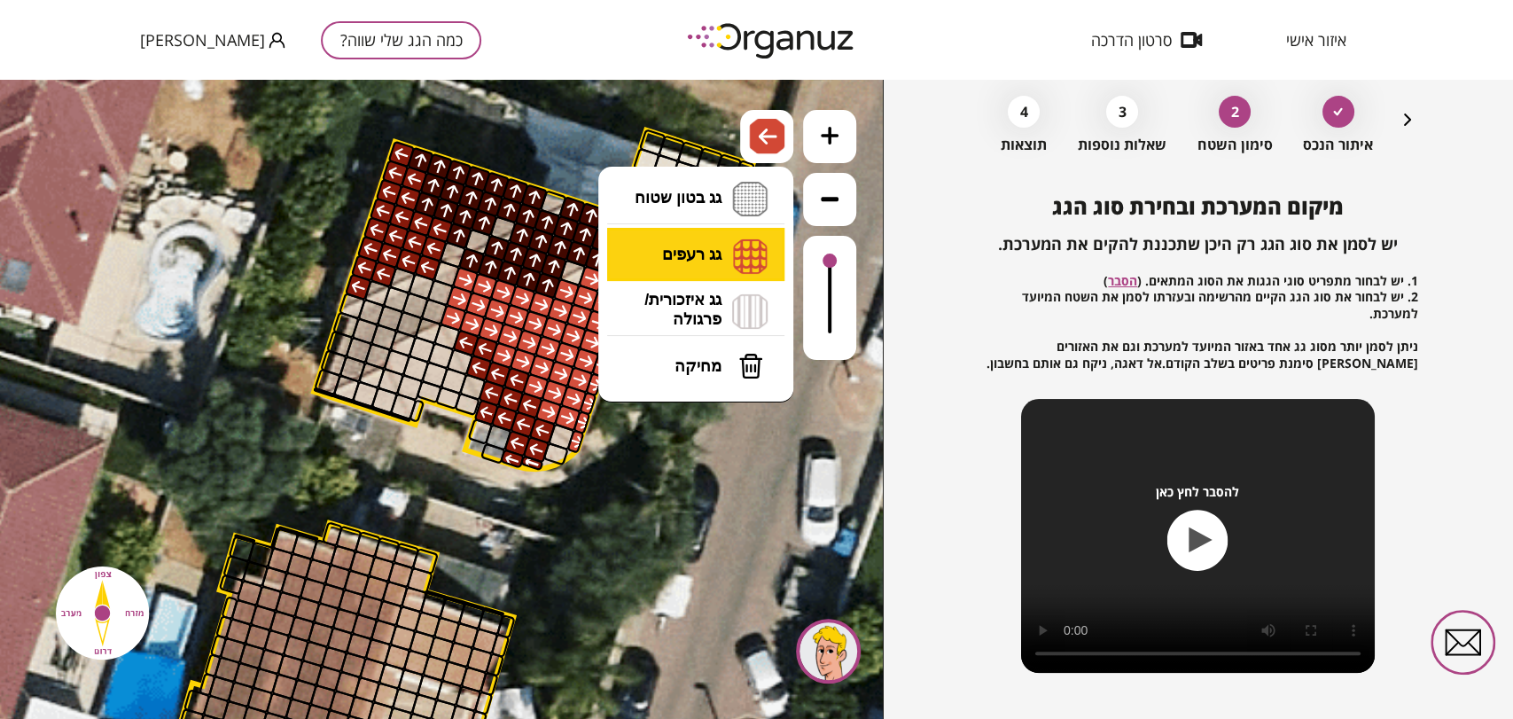
click at [732, 243] on li "גג רעפים רעפים צפון רעפים דרום רעפים מערב רעפים מזרח" at bounding box center [696, 255] width 186 height 55
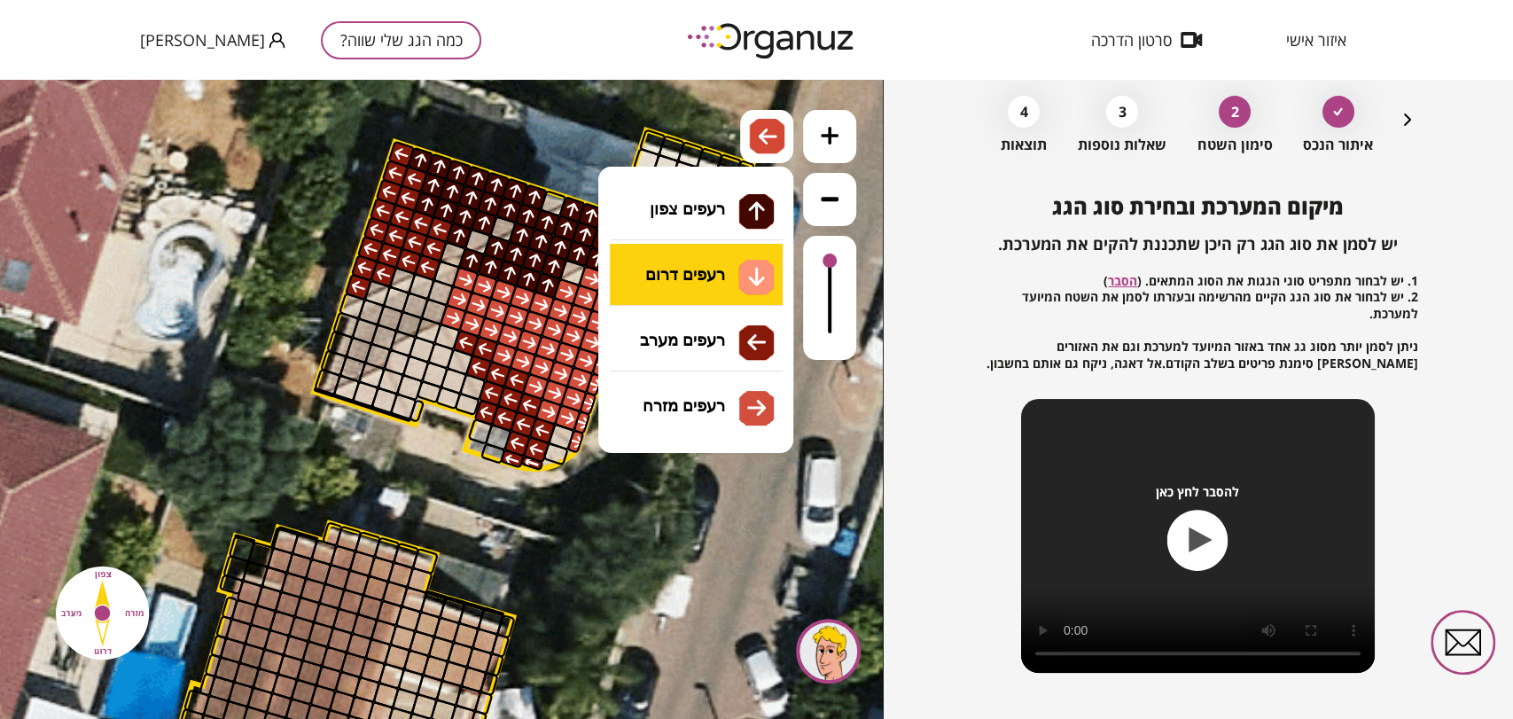
click at [731, 279] on div ".st0 { fill: #FFFFFF; } 10" at bounding box center [441, 399] width 883 height 639
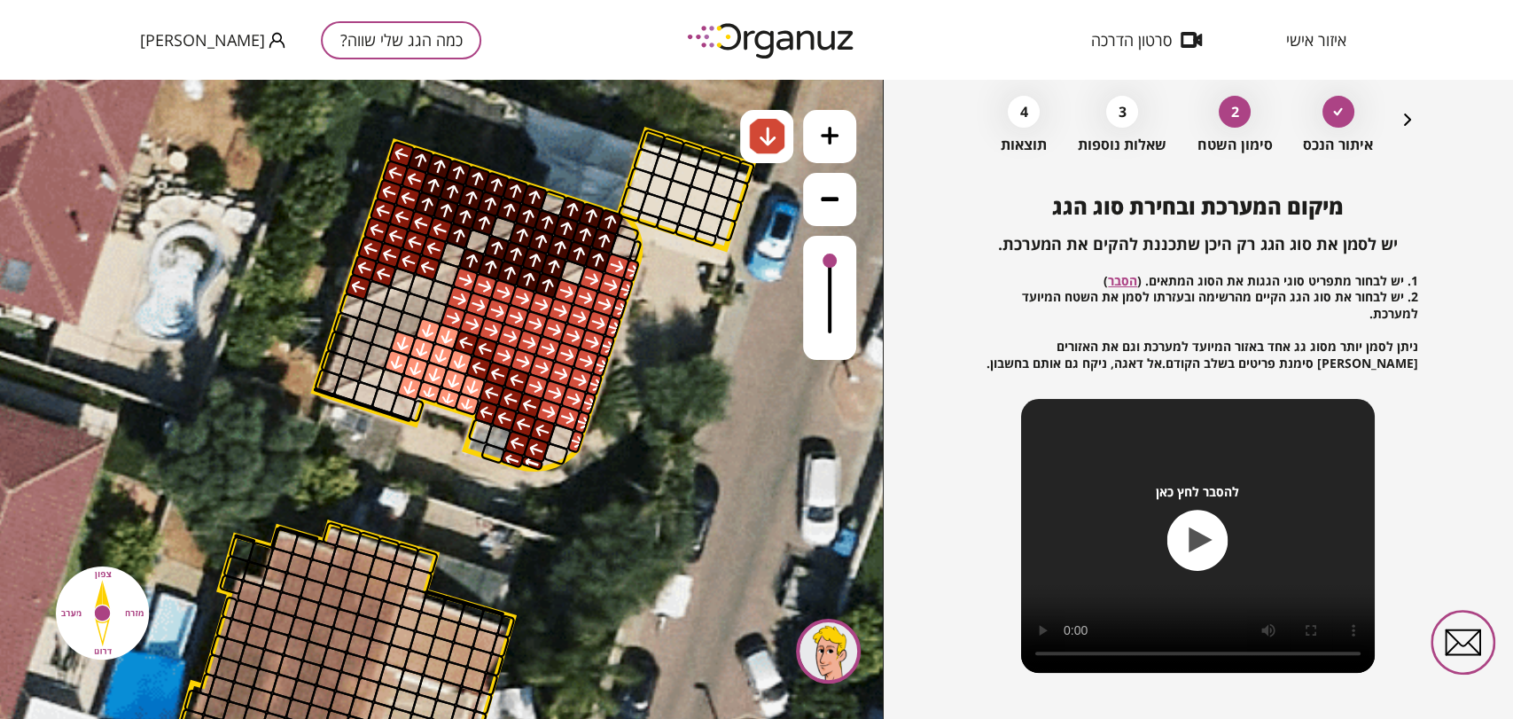
drag, startPoint x: 467, startPoint y: 399, endPoint x: 447, endPoint y: 385, distance: 24.3
click at [763, 129] on img at bounding box center [768, 136] width 19 height 21
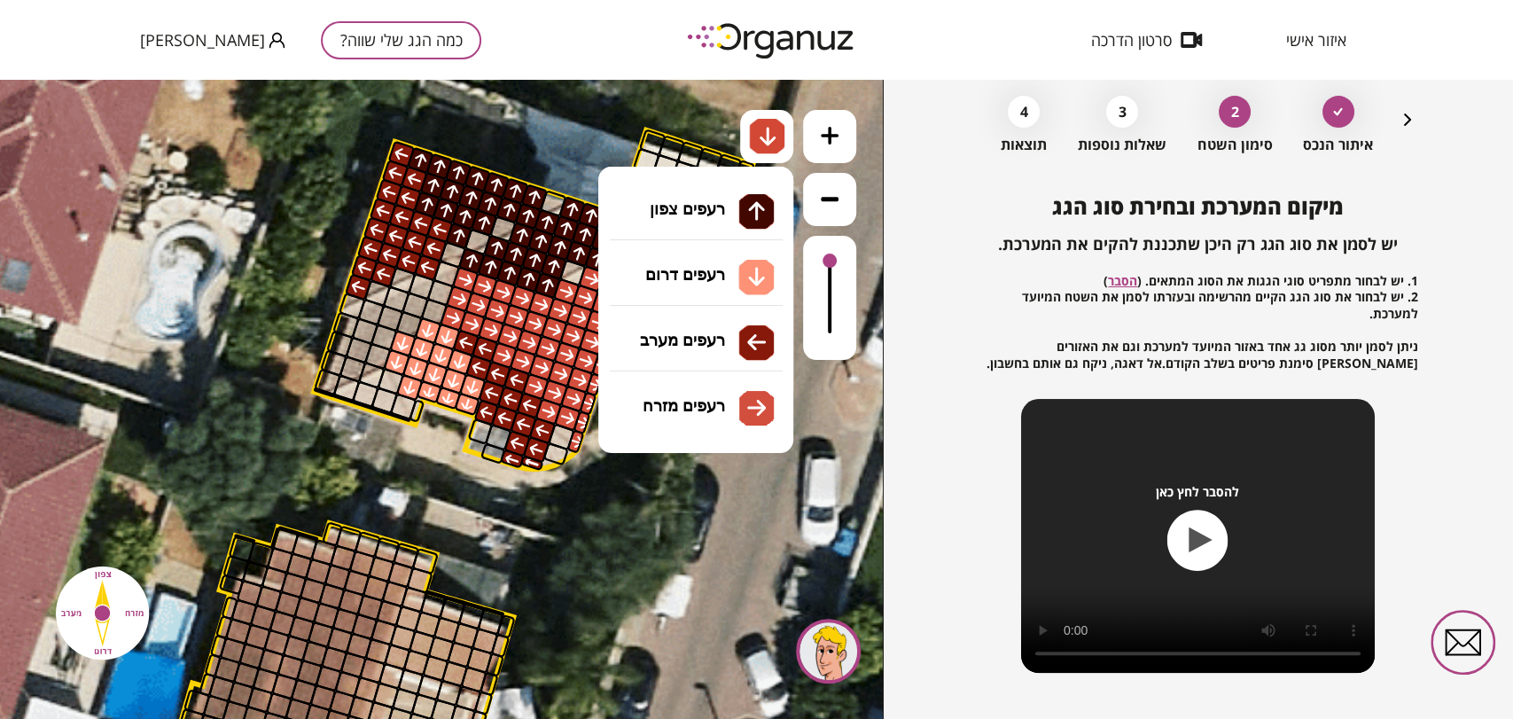
click at [712, 259] on li "גג רעפים רעפים צפון רעפים דרום רעפים מערב רעפים מזרח" at bounding box center [696, 255] width 186 height 55
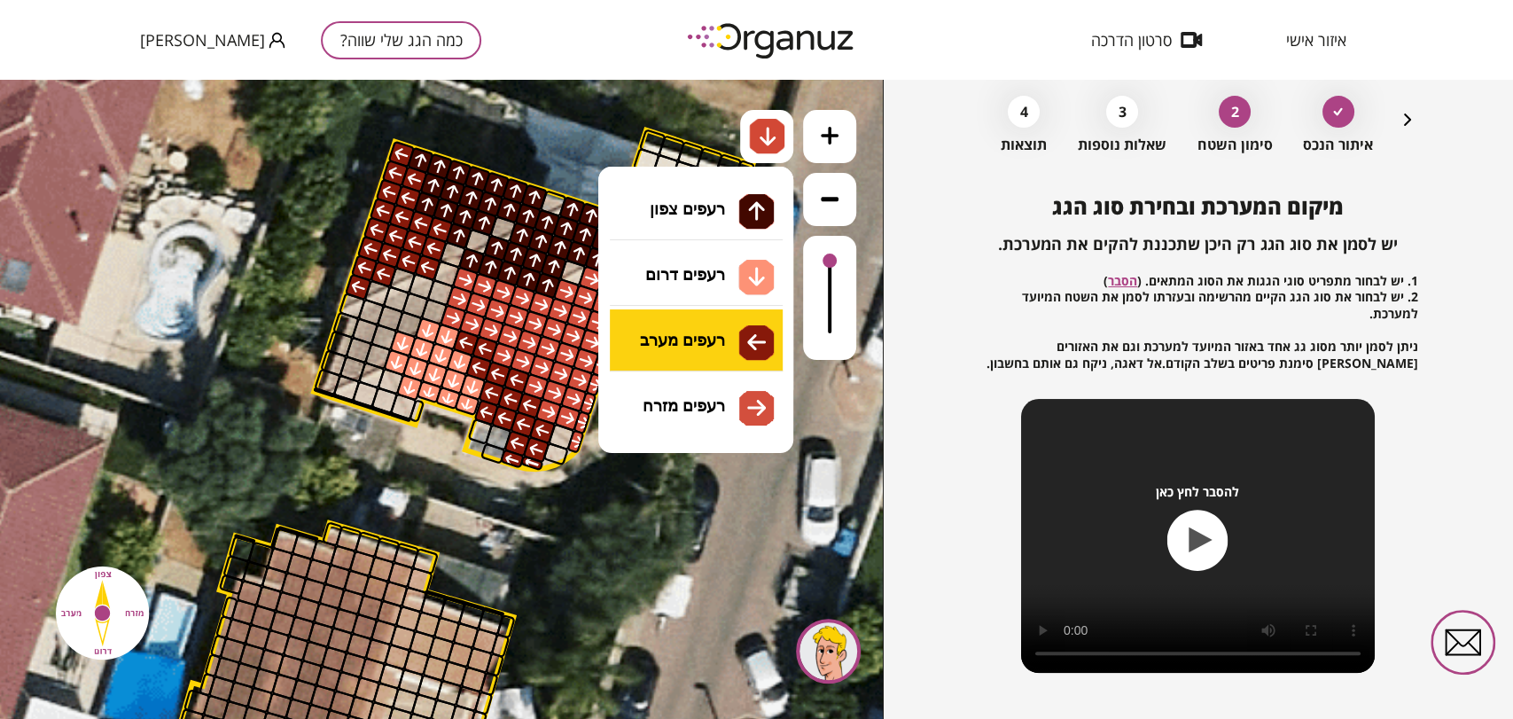
click at [716, 334] on div ".st0 { fill: #FFFFFF; } 10" at bounding box center [441, 399] width 883 height 639
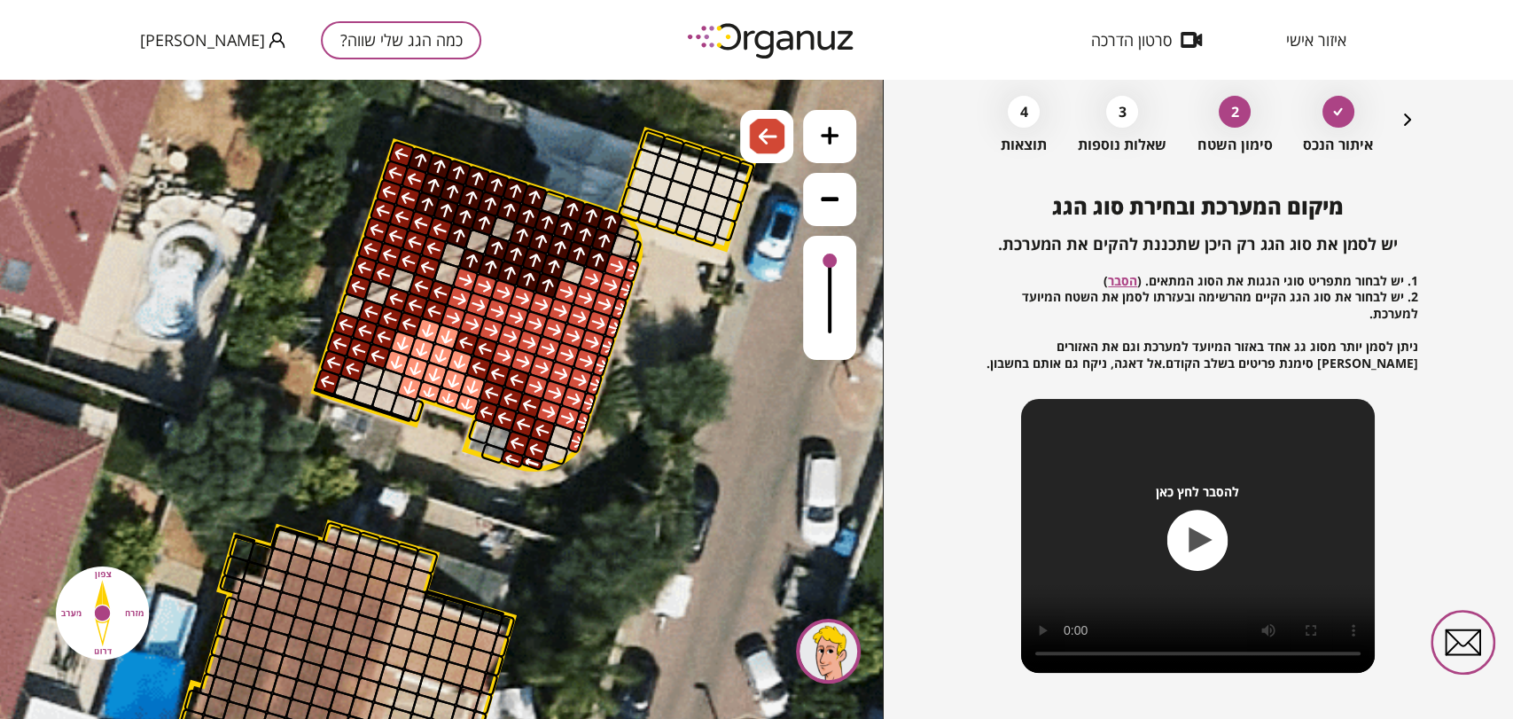
drag, startPoint x: 426, startPoint y: 308, endPoint x: 438, endPoint y: 289, distance: 22.6
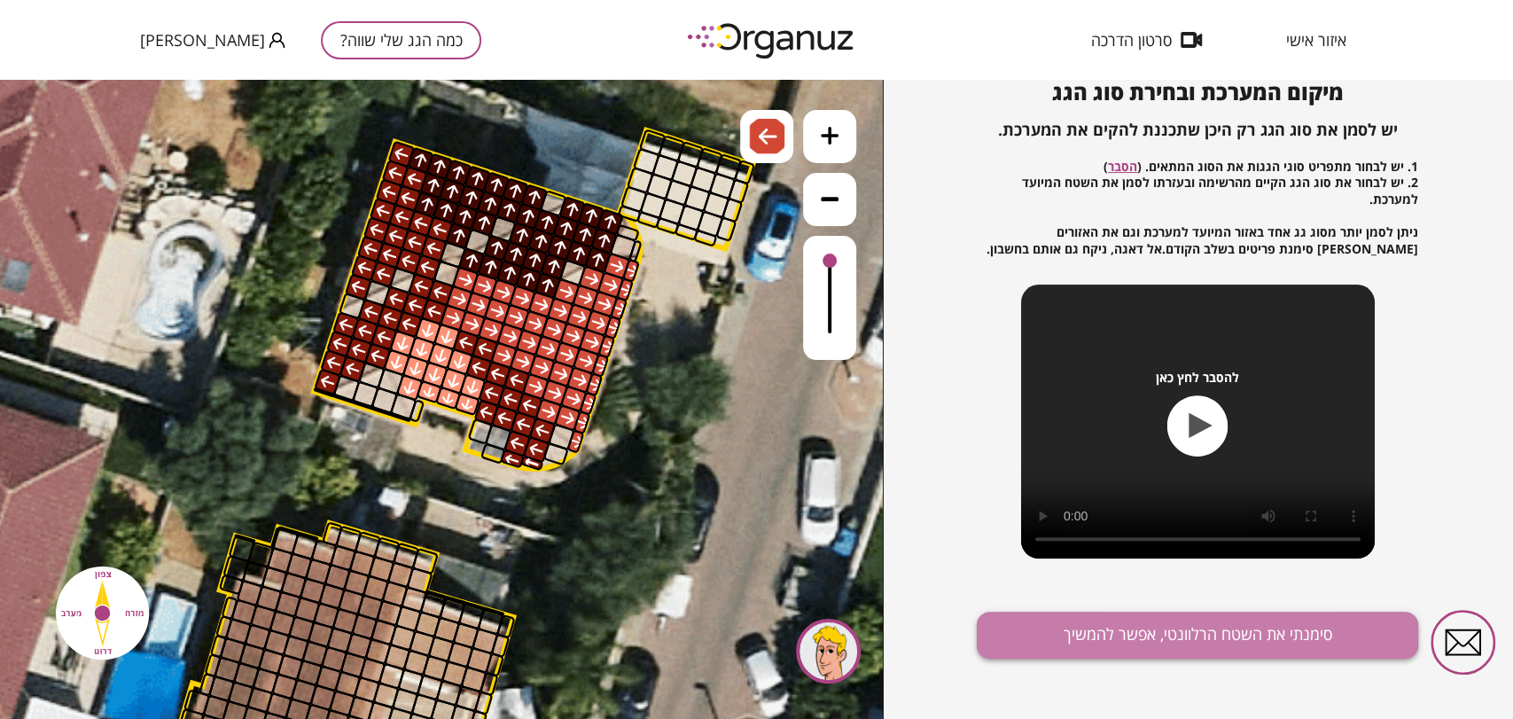
click at [1151, 633] on button "סימנתי את השטח הרלוונטי, אפשר להמשיך" at bounding box center [1197, 634] width 441 height 47
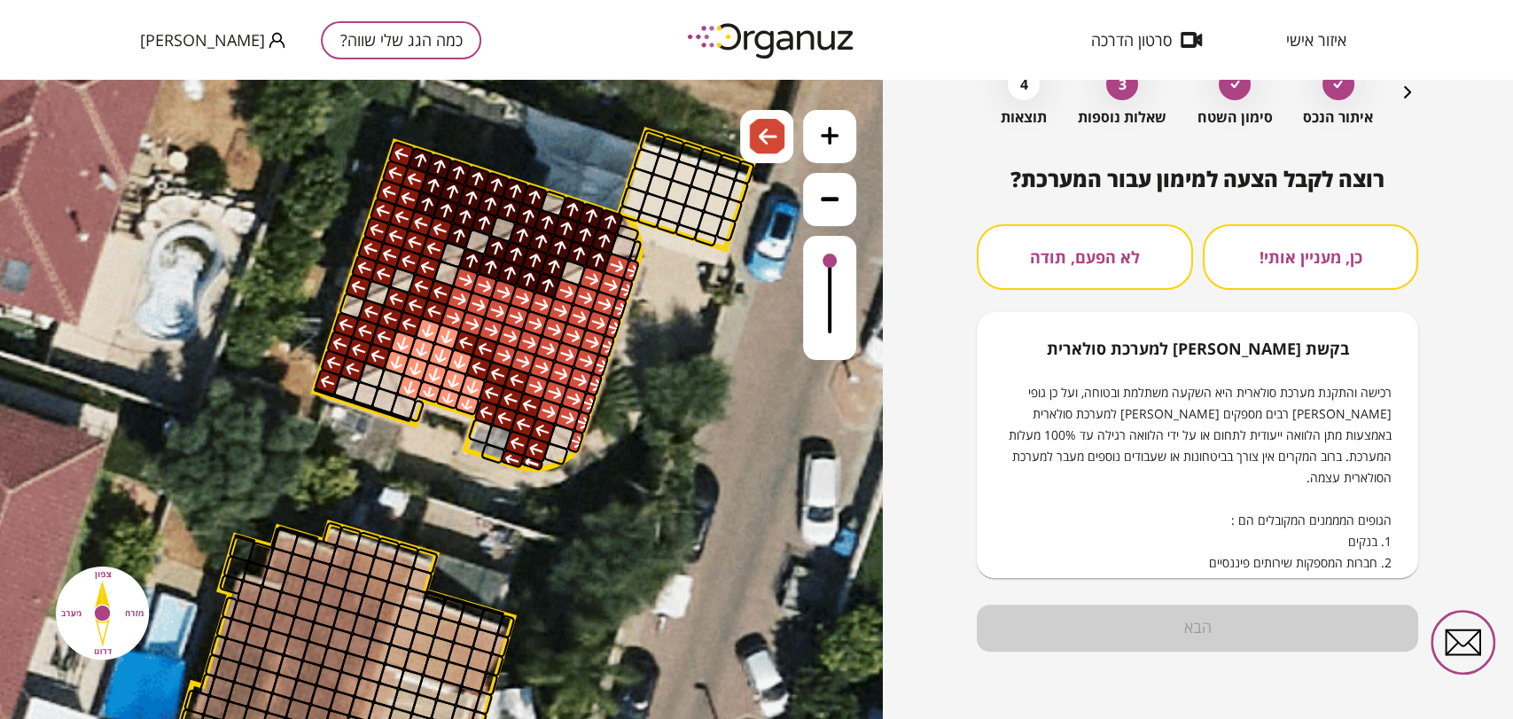
click at [1136, 269] on button "לא הפעם, תודה" at bounding box center [1084, 257] width 215 height 66
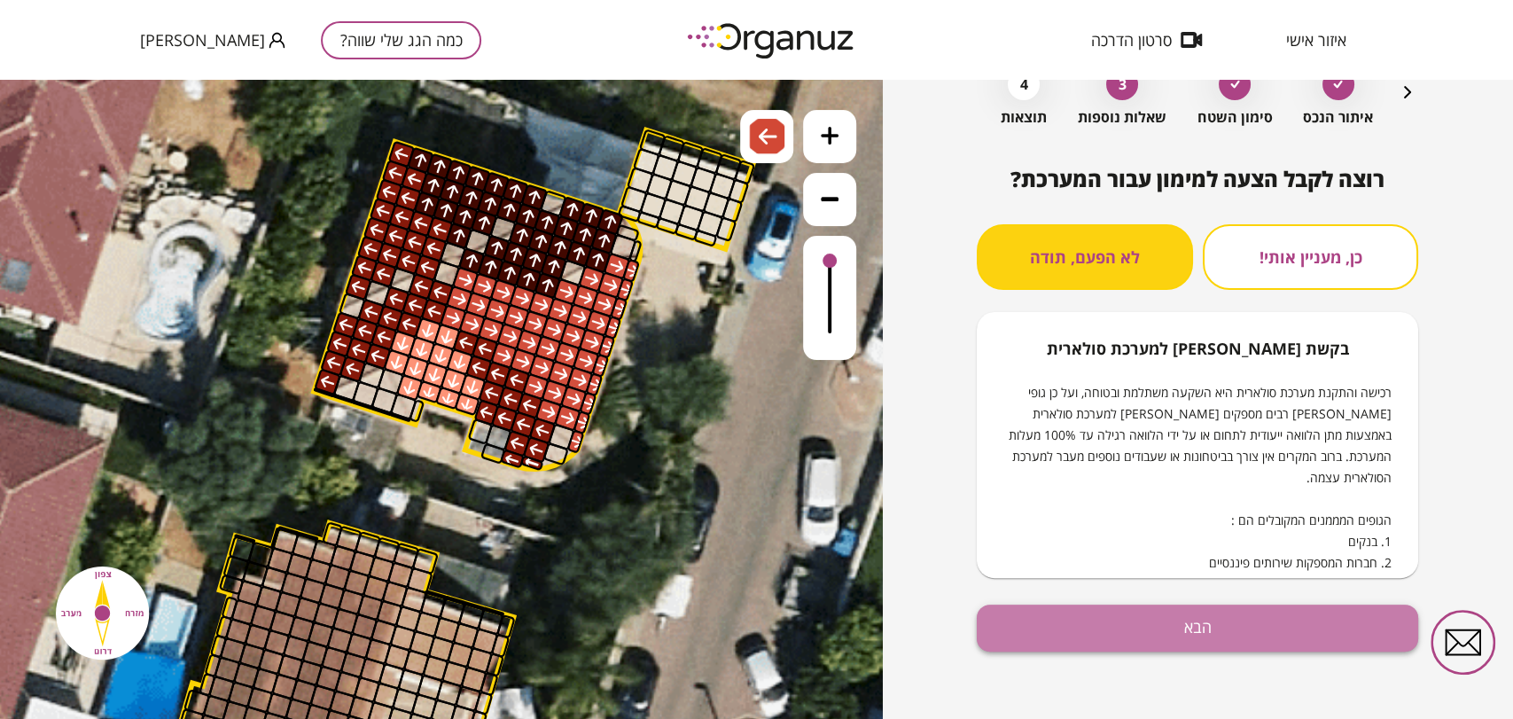
click at [1246, 631] on button "הבא" at bounding box center [1197, 627] width 441 height 47
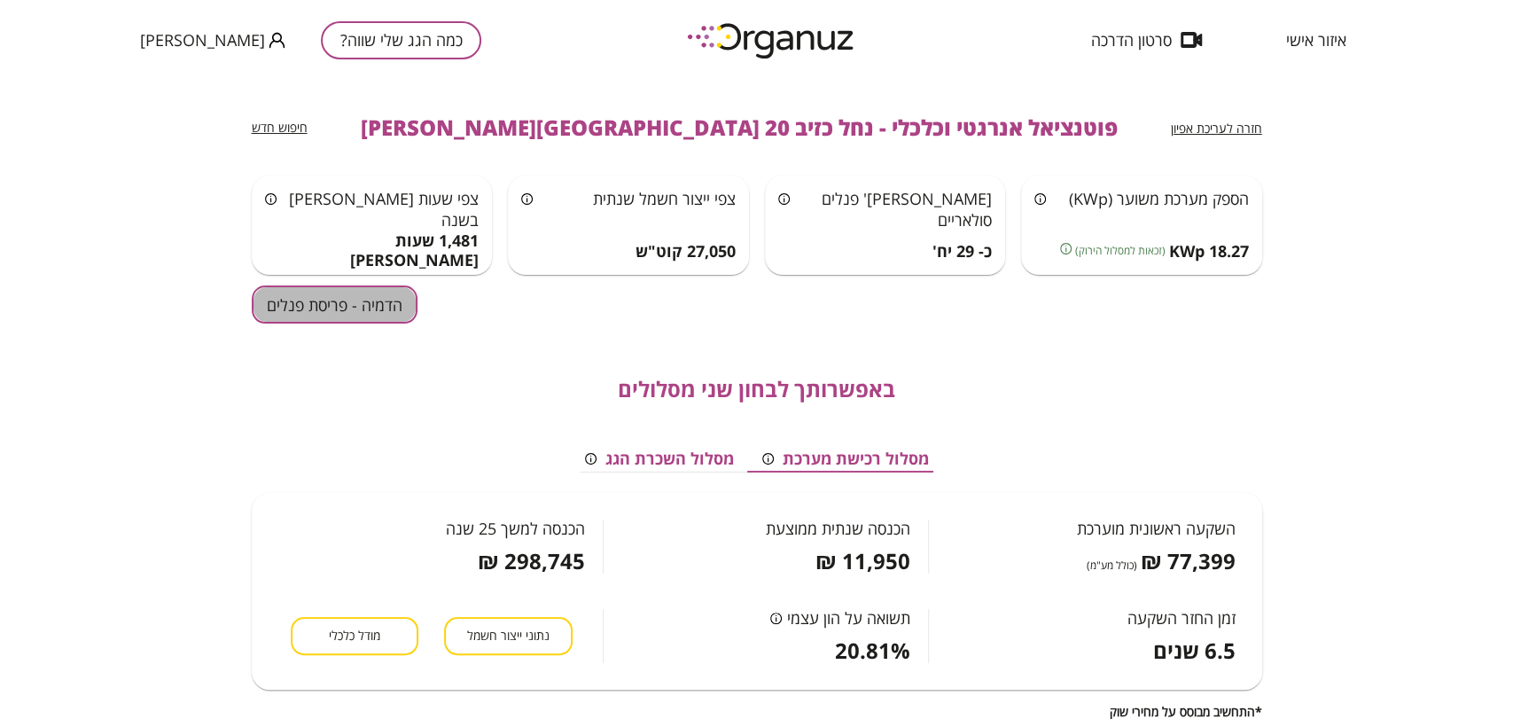
click at [322, 296] on button "הדמיה - פריסת פנלים" at bounding box center [335, 304] width 166 height 38
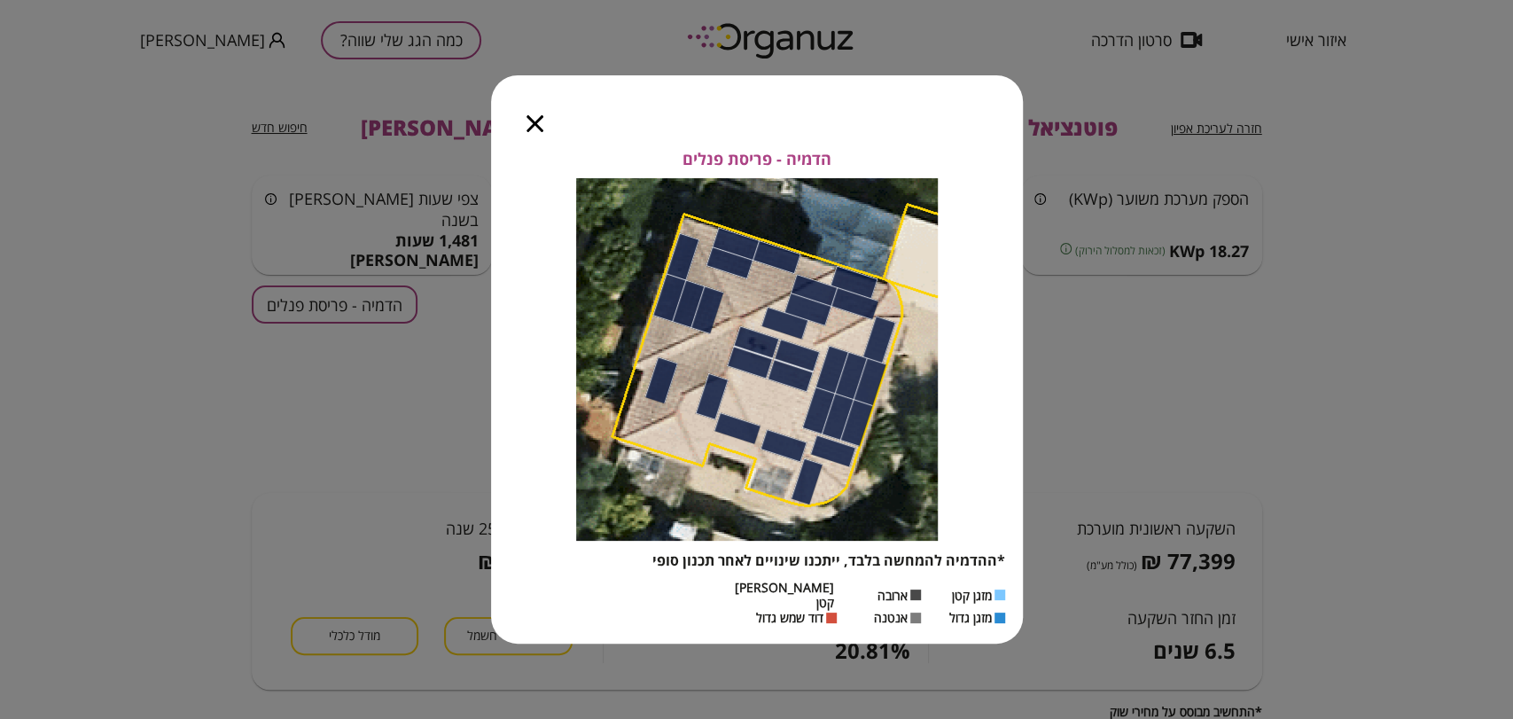
click at [549, 135] on div at bounding box center [535, 112] width 88 height 74
click at [542, 130] on div at bounding box center [535, 112] width 88 height 74
click at [537, 128] on icon "button" at bounding box center [534, 123] width 17 height 17
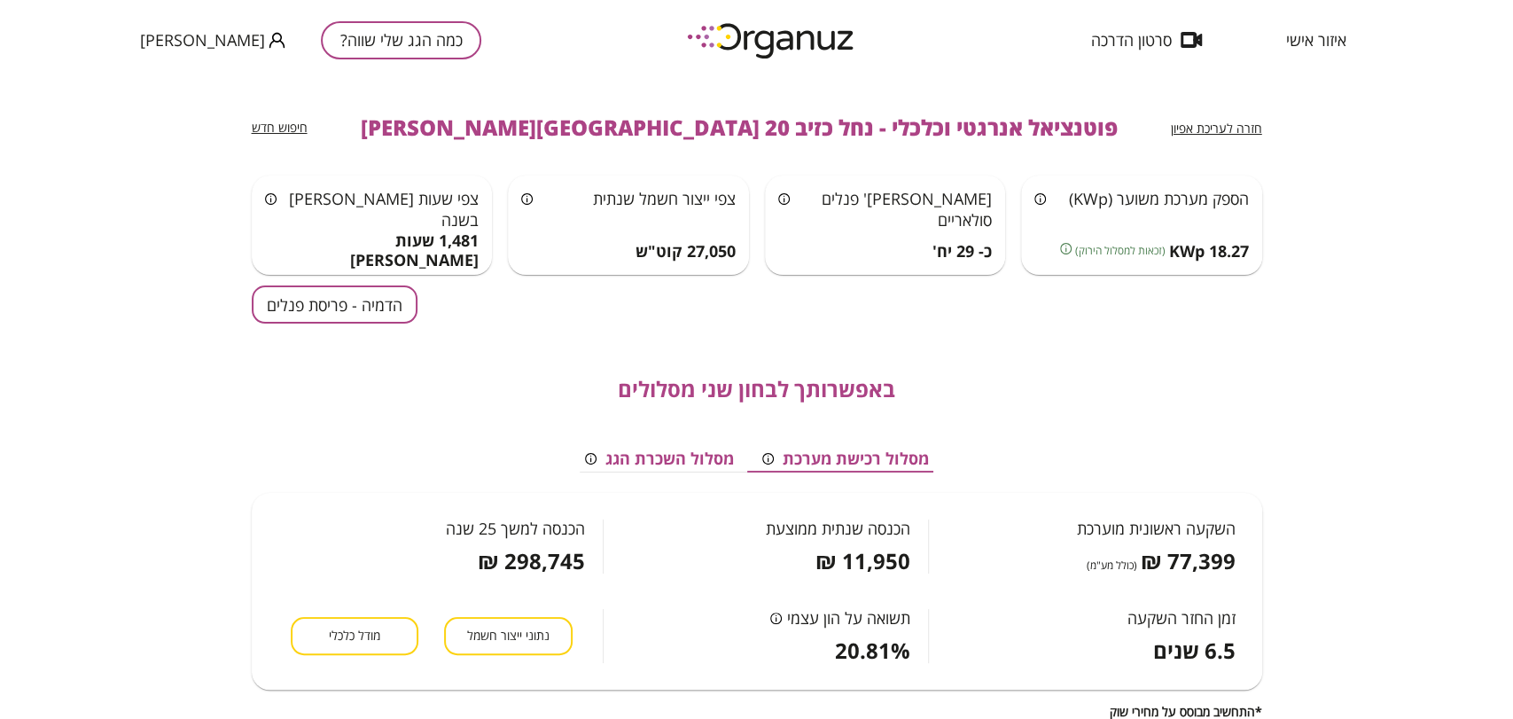
click at [1202, 123] on span "חזרה לעריכת אפיון" at bounding box center [1216, 128] width 91 height 17
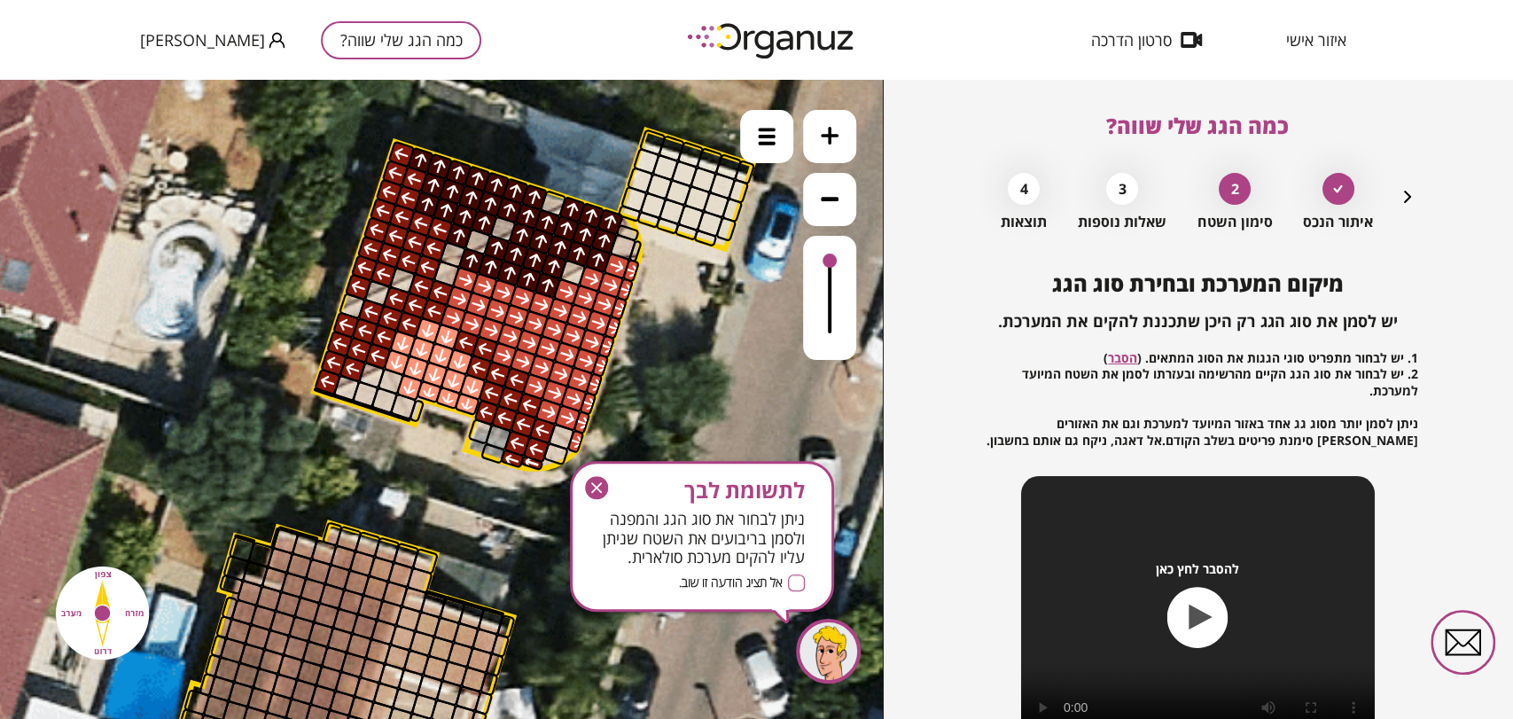
drag, startPoint x: 597, startPoint y: 483, endPoint x: 659, endPoint y: 361, distance: 137.1
click at [597, 483] on icon "button" at bounding box center [596, 487] width 23 height 23
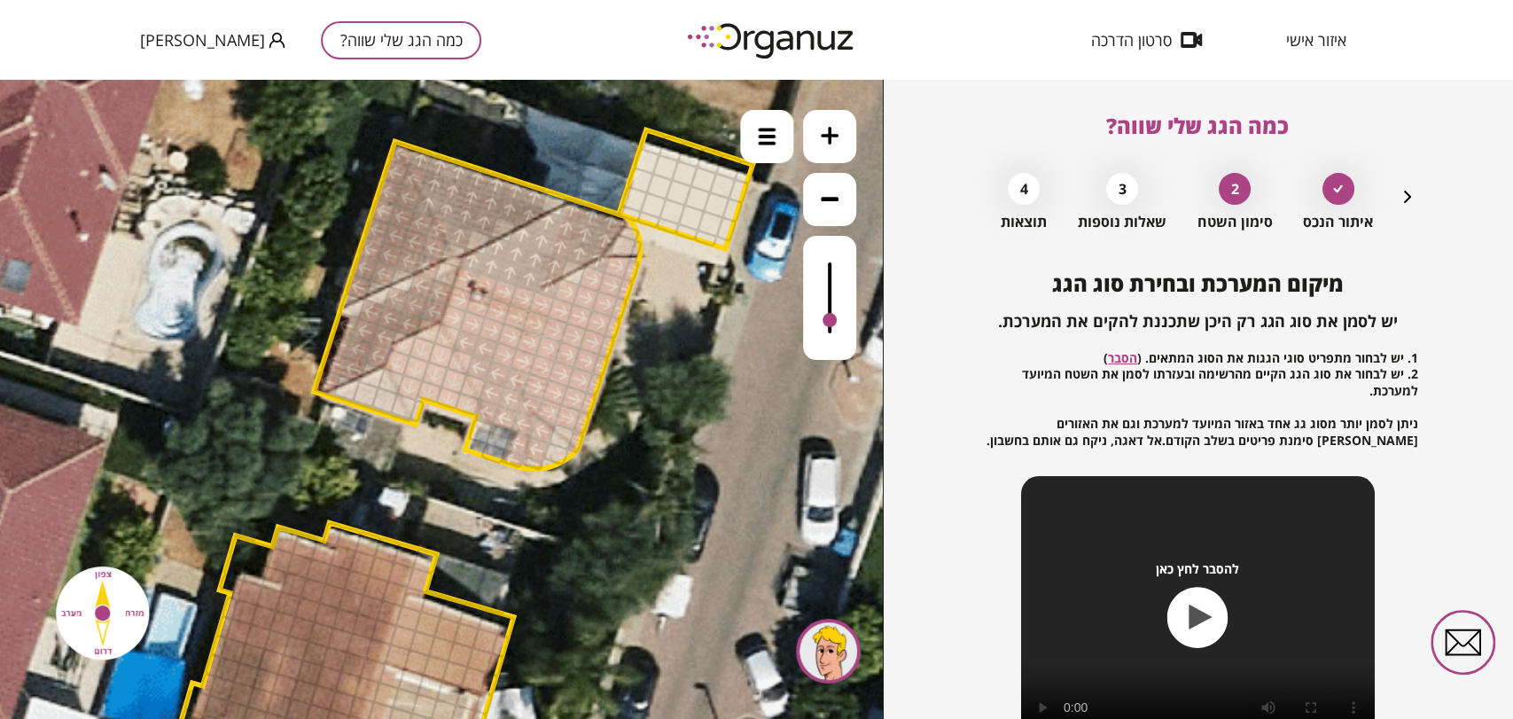
drag, startPoint x: 829, startPoint y: 259, endPoint x: 825, endPoint y: 322, distance: 63.1
click at [825, 322] on div at bounding box center [829, 320] width 14 height 14
click at [829, 324] on div at bounding box center [829, 322] width 14 height 14
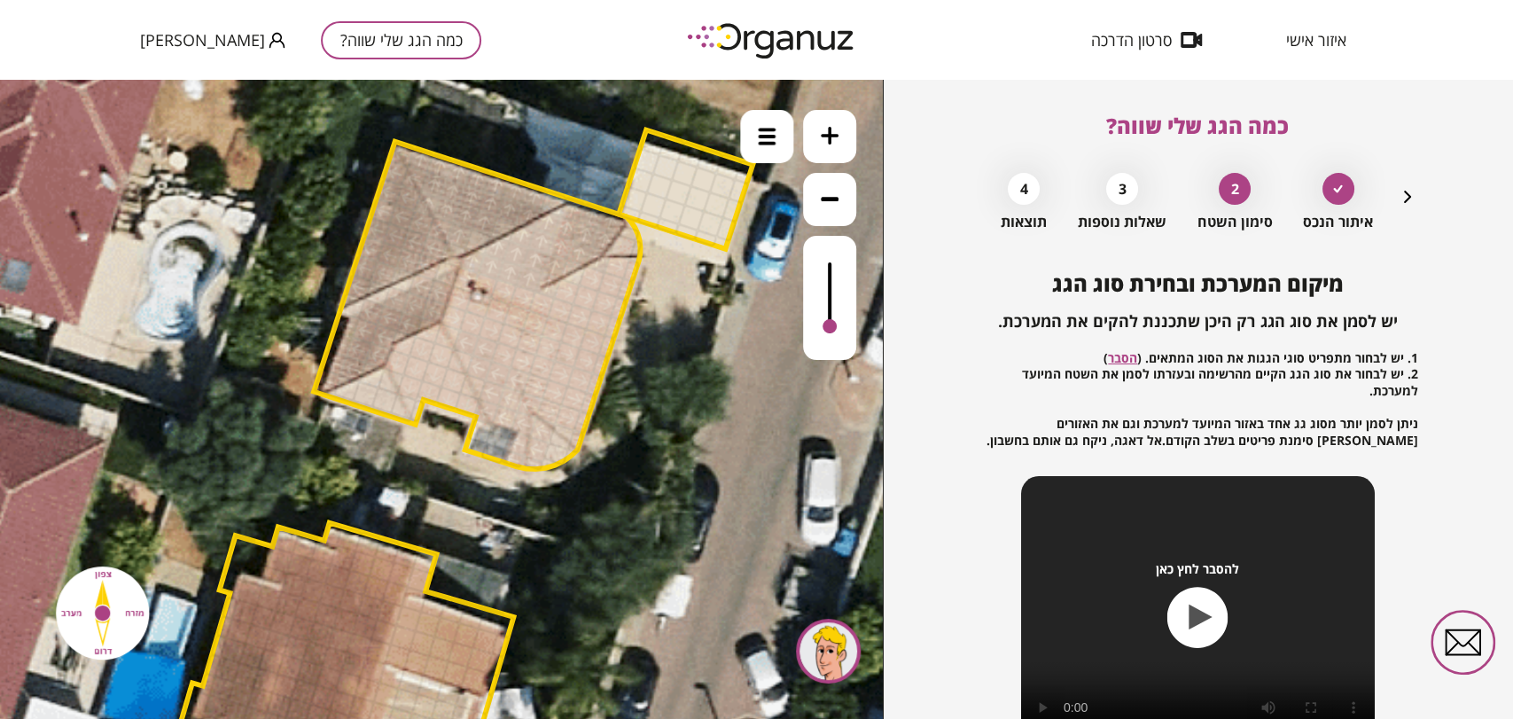
drag, startPoint x: 826, startPoint y: 323, endPoint x: 836, endPoint y: 328, distance: 11.1
click at [836, 328] on div at bounding box center [829, 326] width 14 height 14
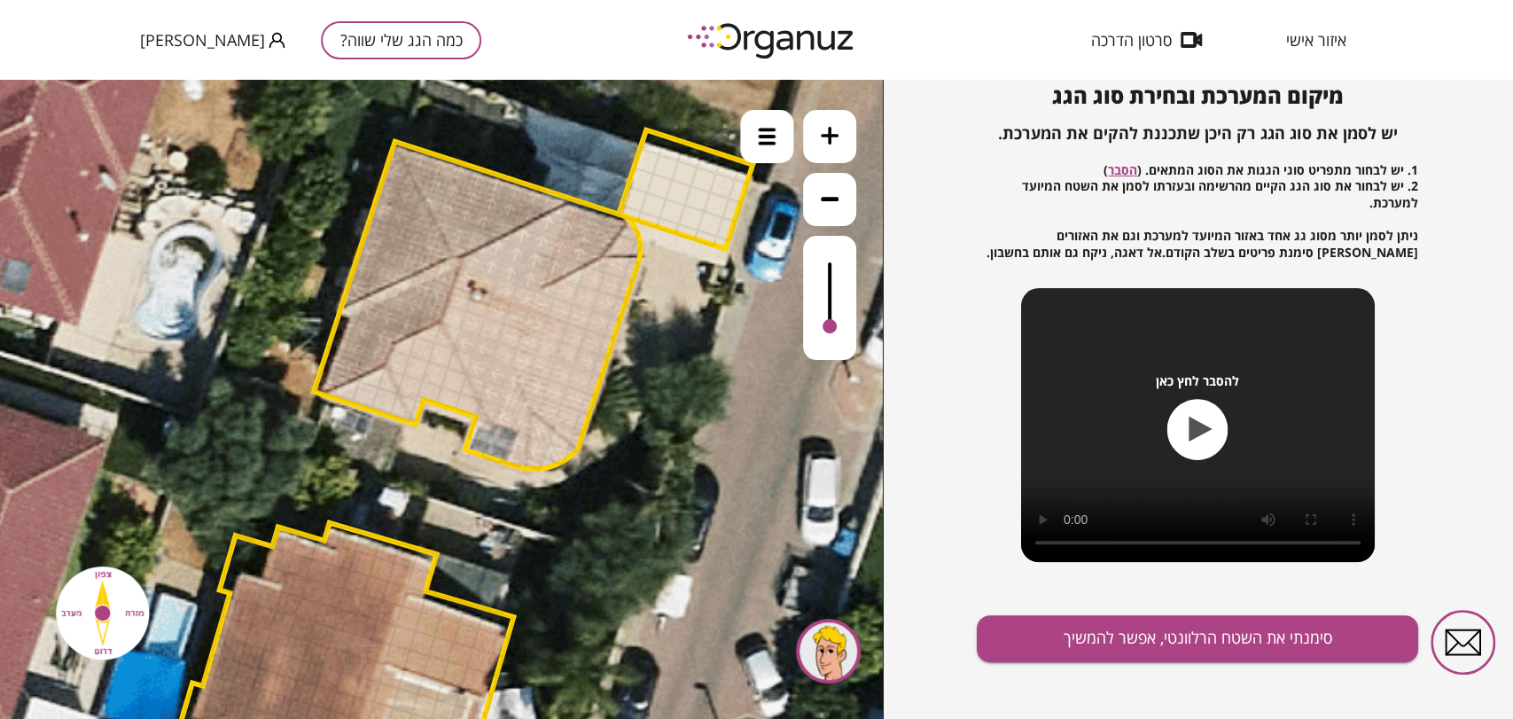
scroll to position [191, 0]
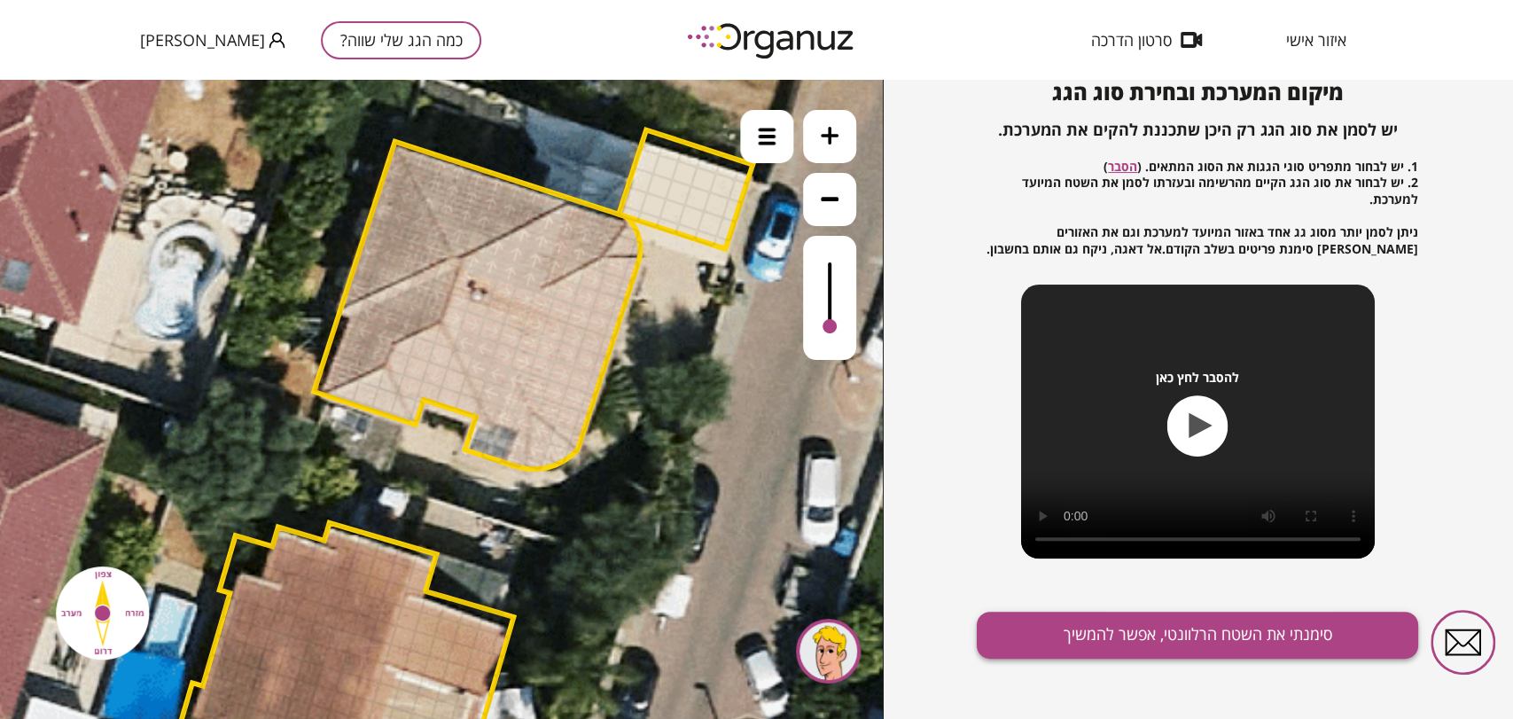
click at [1155, 626] on button "סימנתי את השטח הרלוונטי, אפשר להמשיך" at bounding box center [1197, 634] width 441 height 47
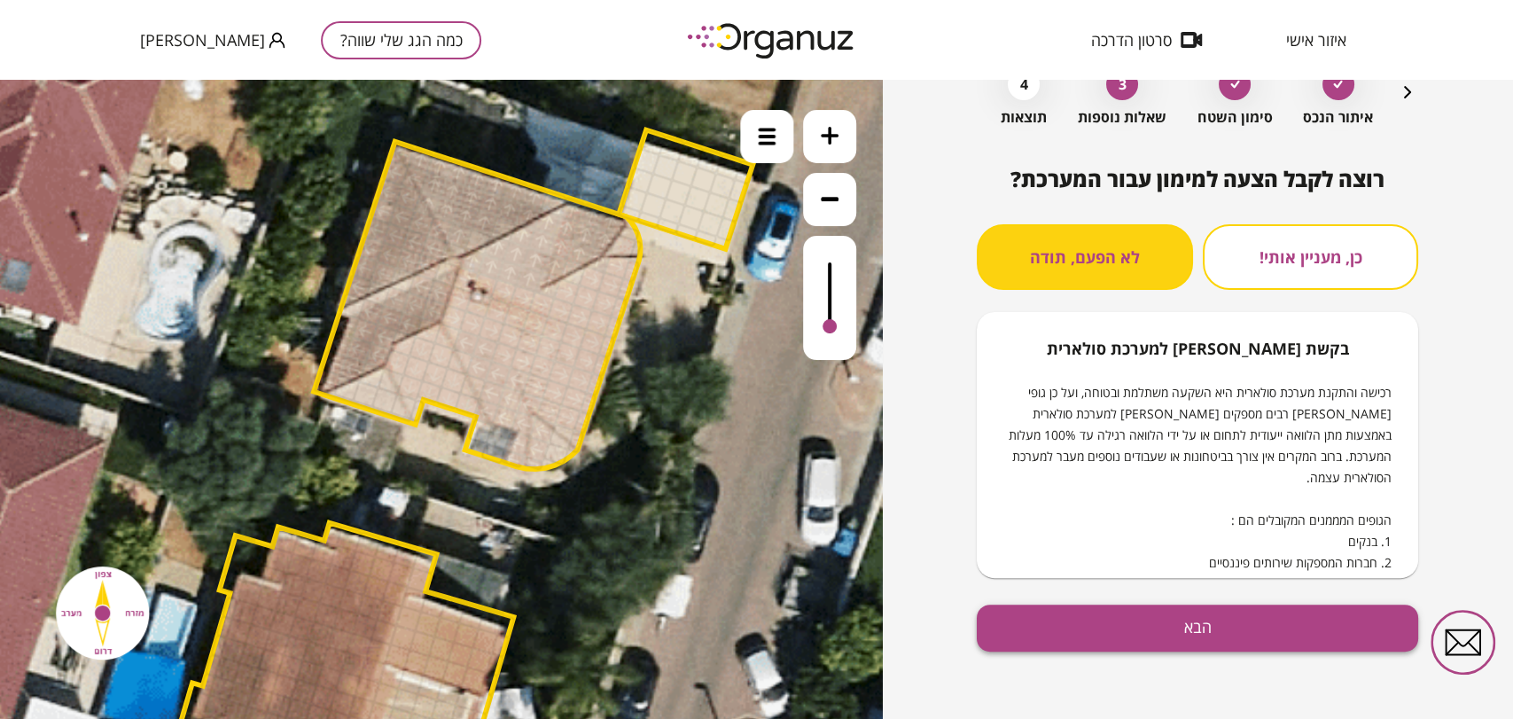
click at [1141, 636] on button "הבא" at bounding box center [1197, 627] width 441 height 47
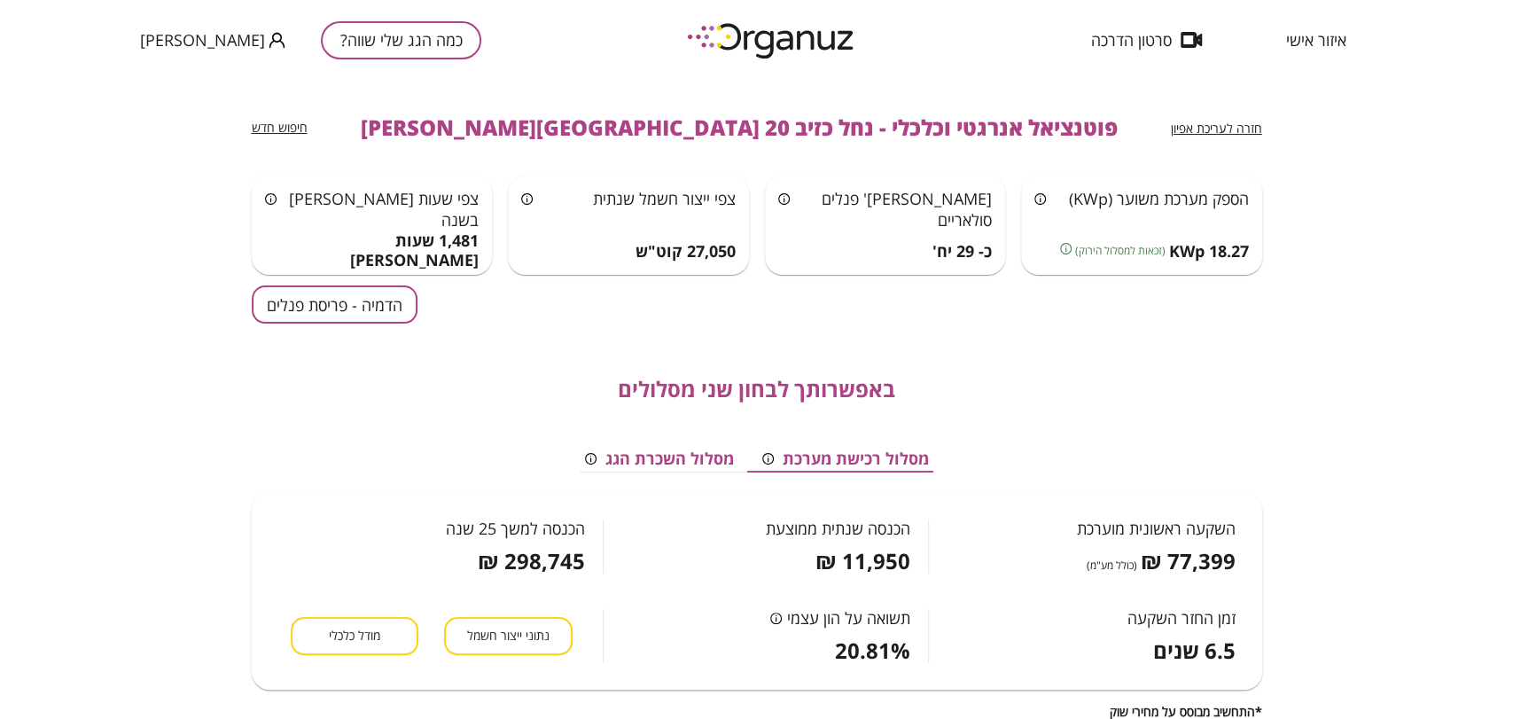
click at [353, 299] on button "הדמיה - פריסת פנלים" at bounding box center [335, 304] width 166 height 38
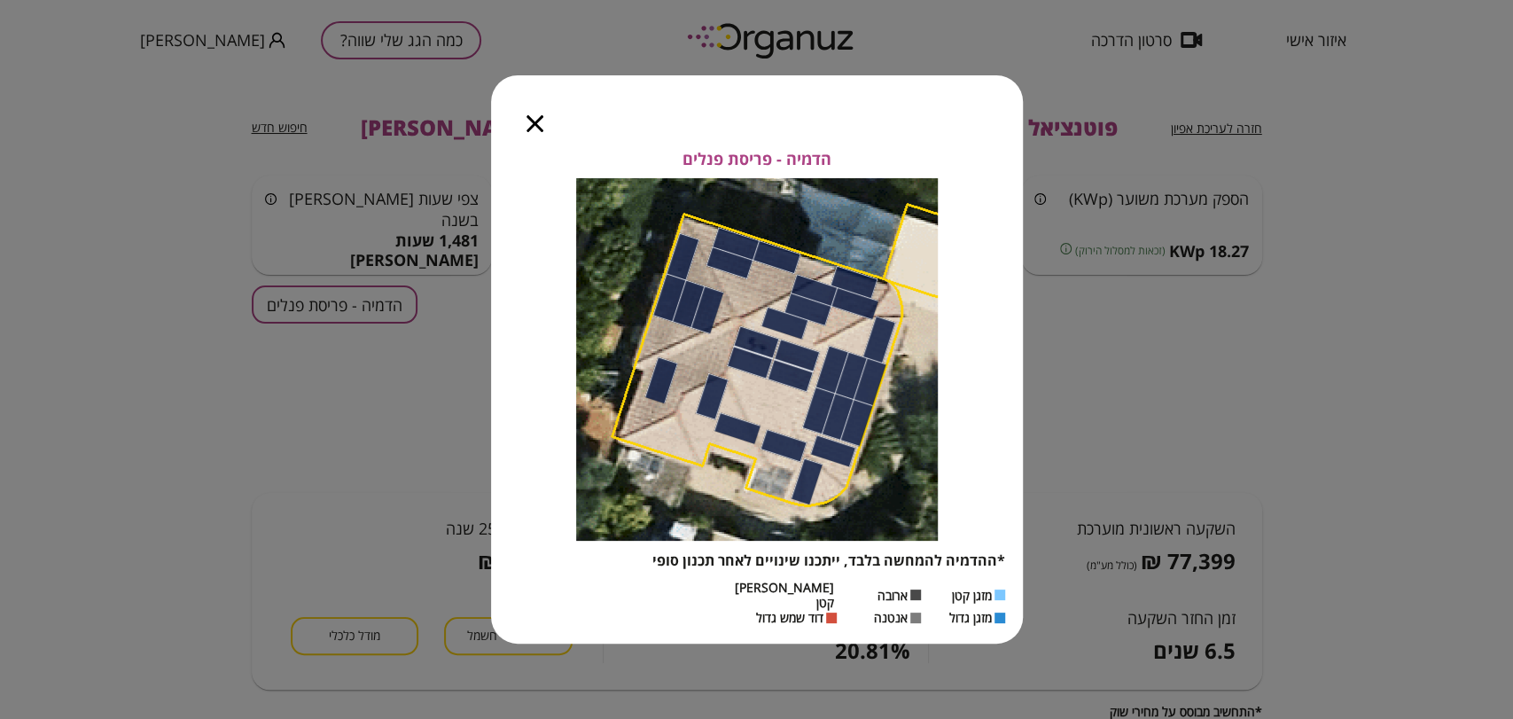
click at [540, 126] on icon "button" at bounding box center [534, 123] width 17 height 17
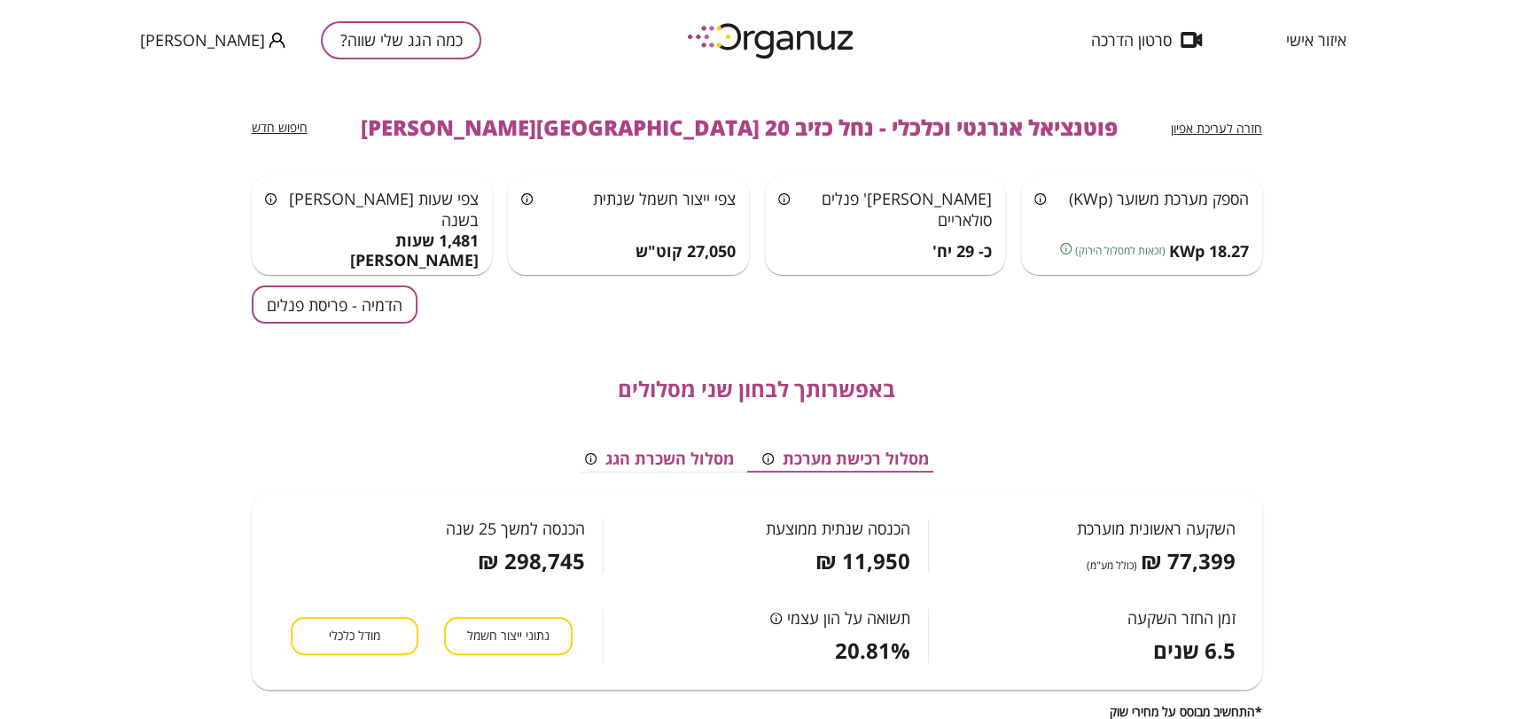
click at [1240, 136] on span "חזרה לעריכת אפיון" at bounding box center [1216, 128] width 91 height 17
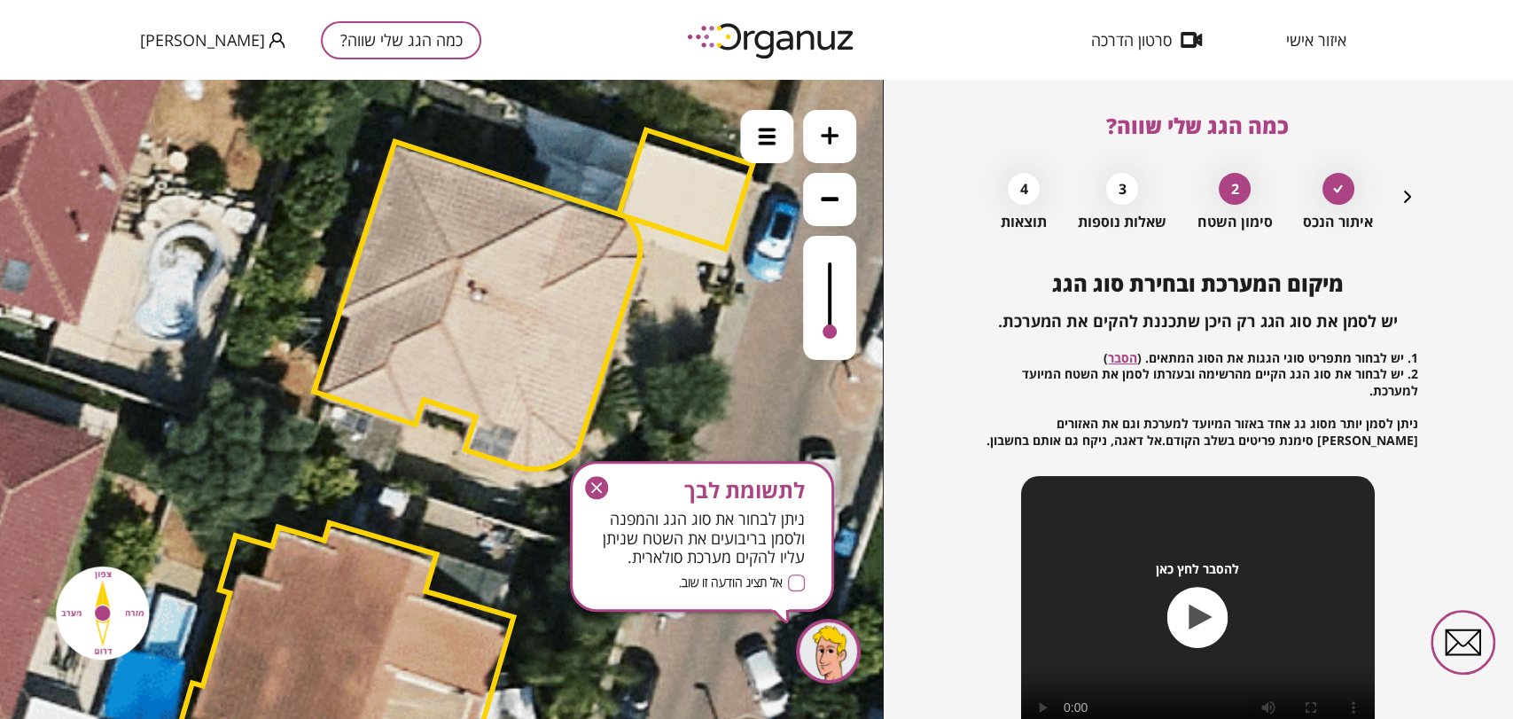
drag, startPoint x: 831, startPoint y: 261, endPoint x: 848, endPoint y: 362, distance: 102.4
click at [848, 362] on div ".st0 { fill: #FFFFFF; } 10" at bounding box center [441, 399] width 883 height 639
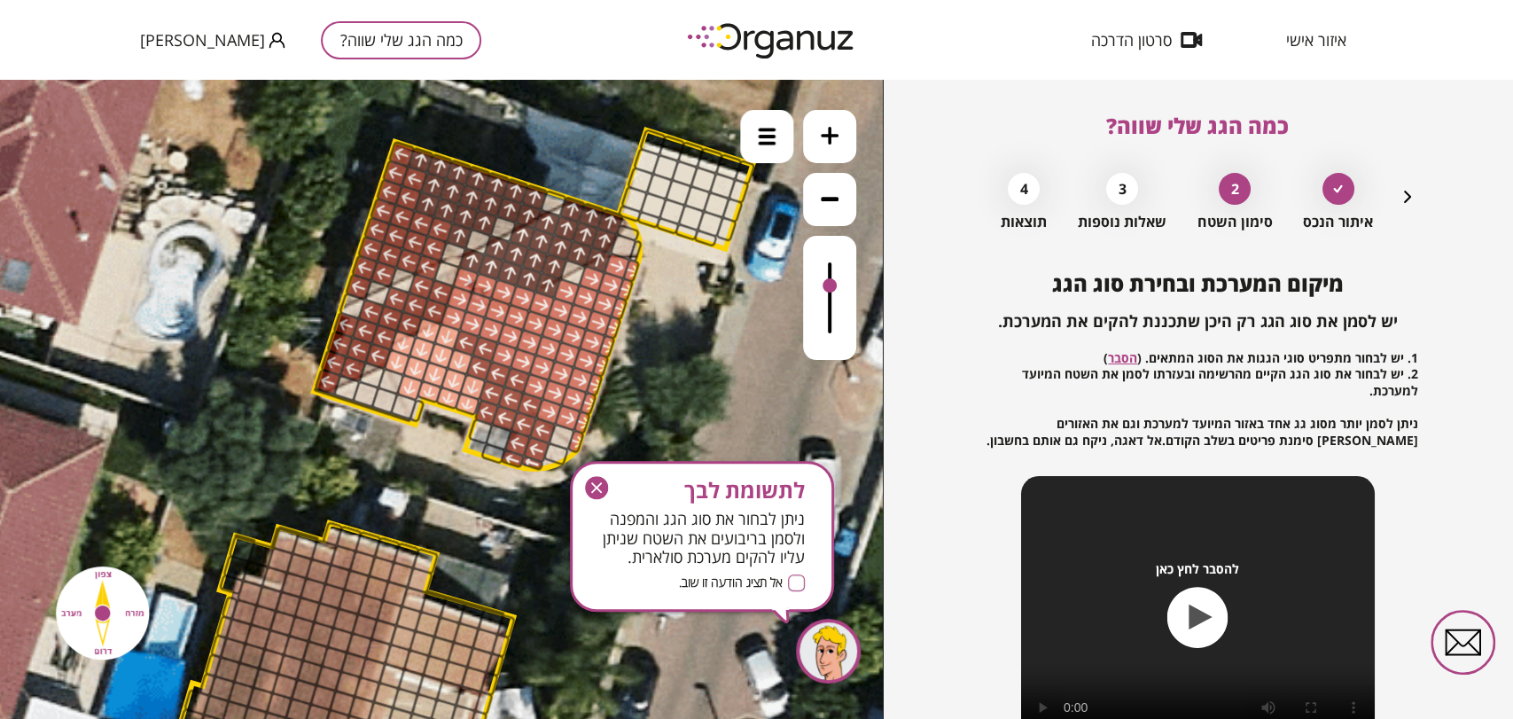
drag, startPoint x: 827, startPoint y: 326, endPoint x: 815, endPoint y: 287, distance: 40.7
click at [815, 287] on div at bounding box center [829, 298] width 53 height 124
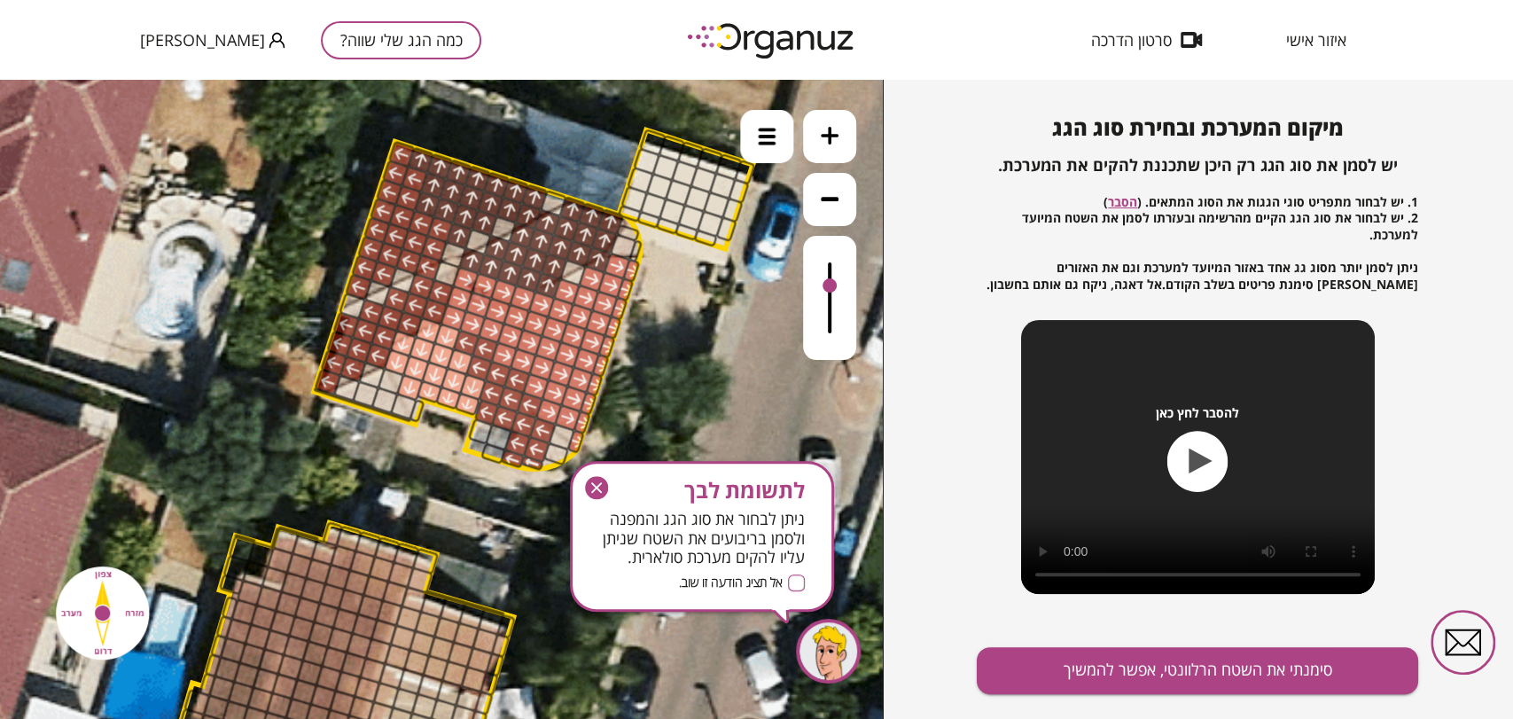
scroll to position [191, 0]
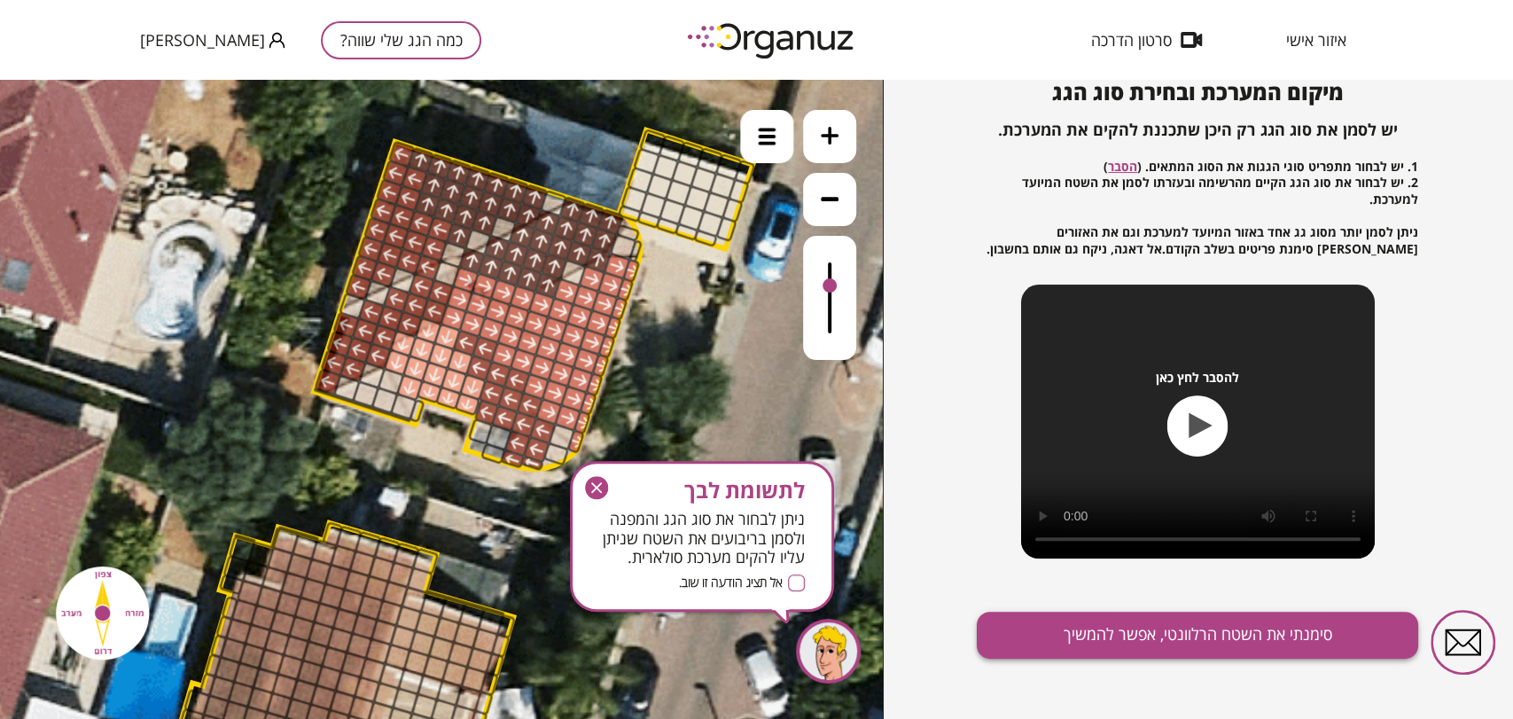
click at [1078, 628] on button "סימנתי את השטח הרלוונטי, אפשר להמשיך" at bounding box center [1197, 634] width 441 height 47
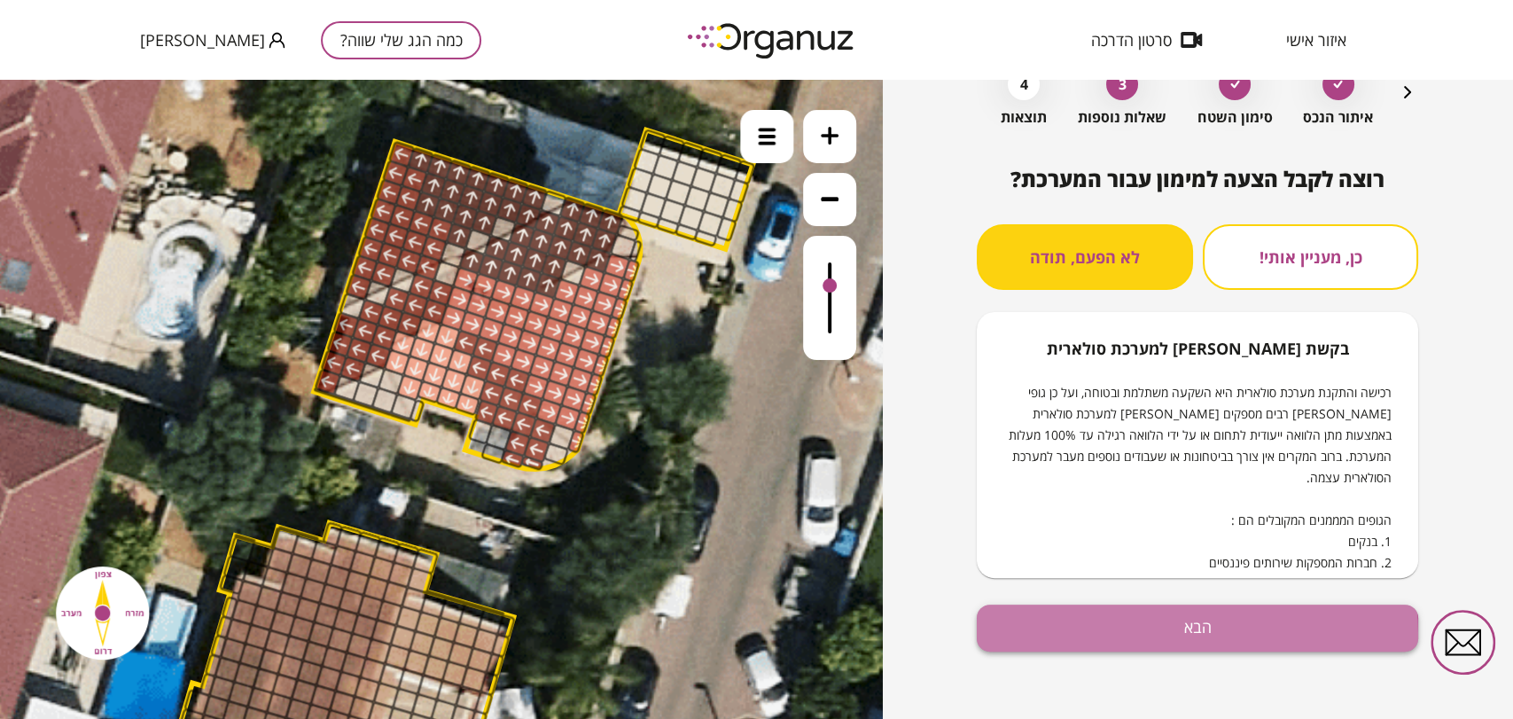
click at [1066, 636] on button "הבא" at bounding box center [1197, 627] width 441 height 47
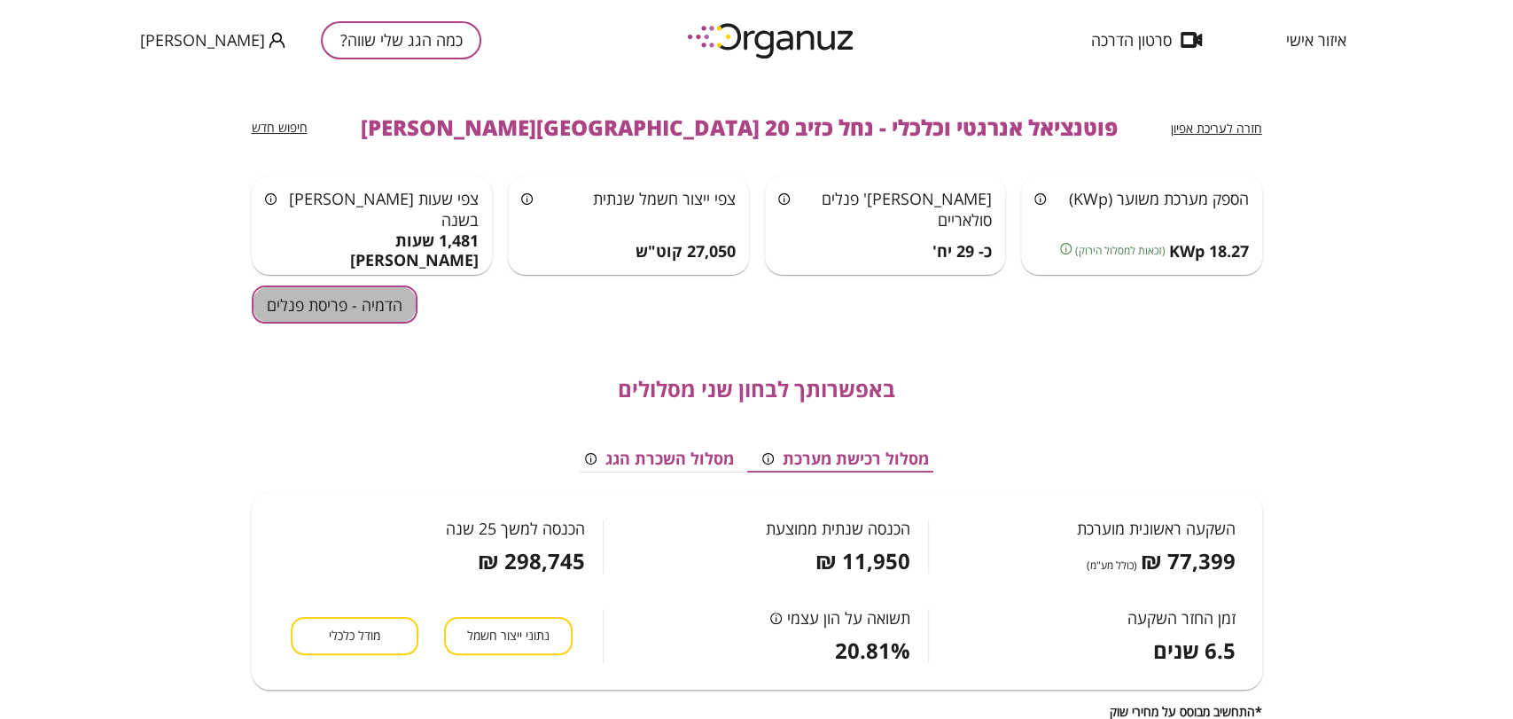
click at [386, 293] on button "הדמיה - פריסת פנלים" at bounding box center [335, 304] width 166 height 38
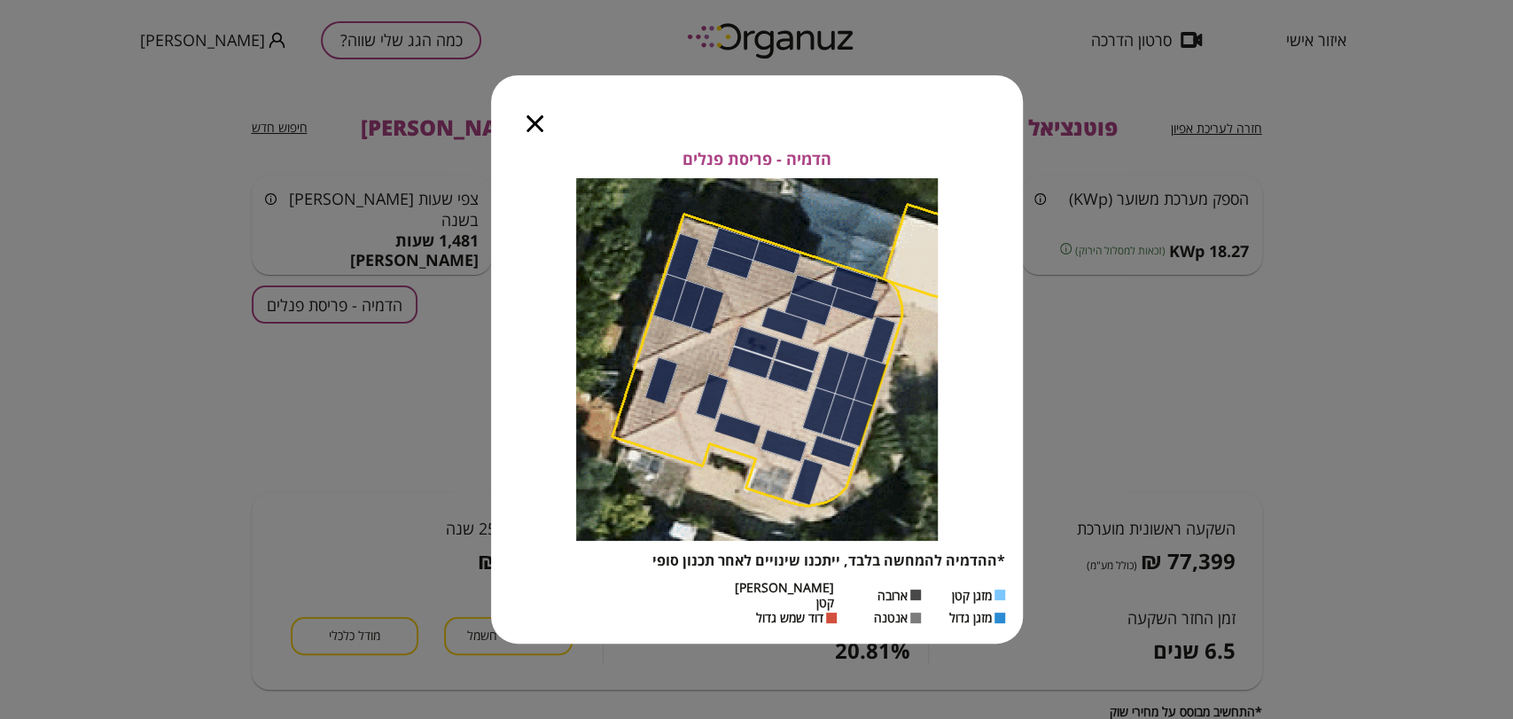
click at [533, 132] on icon "button" at bounding box center [534, 123] width 17 height 17
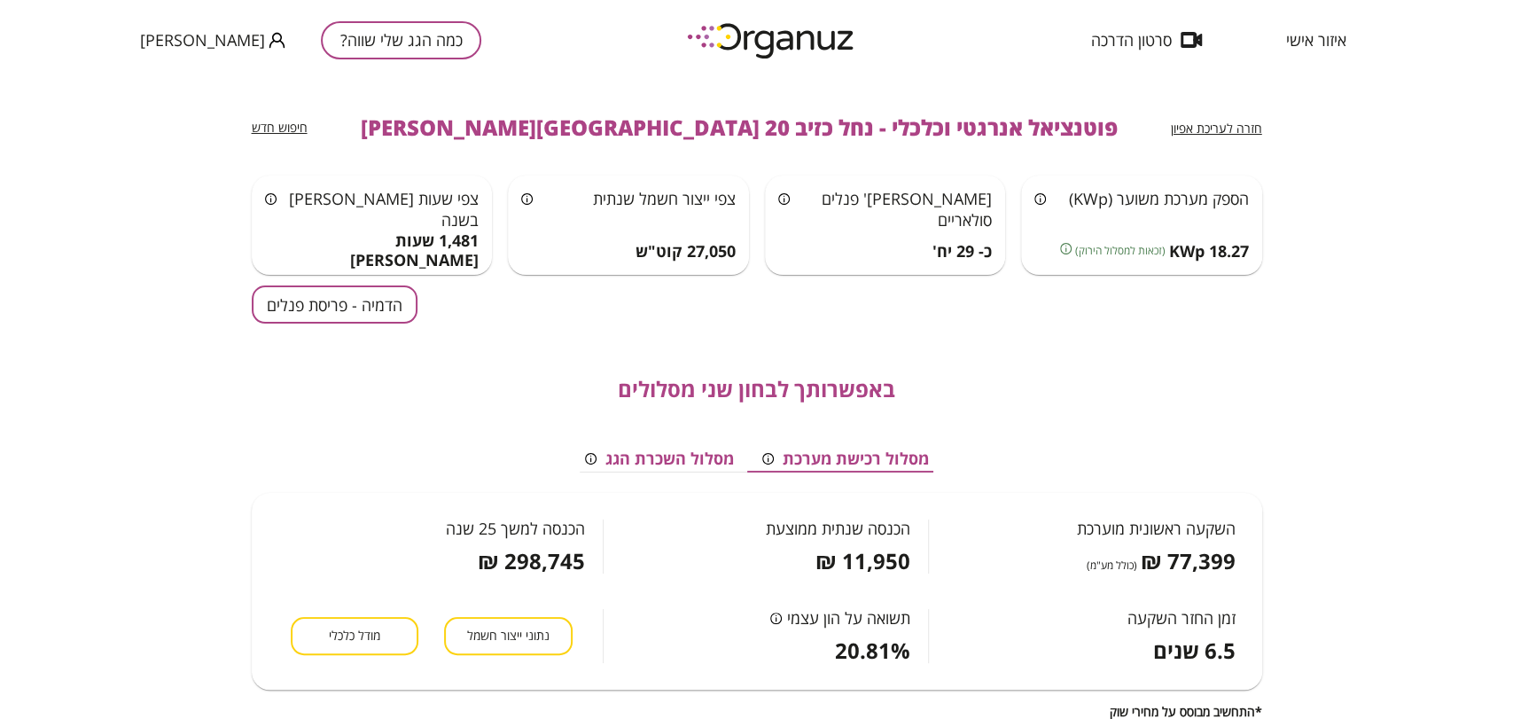
click at [401, 46] on button "כמה הגג שלי שווה?" at bounding box center [401, 40] width 160 height 38
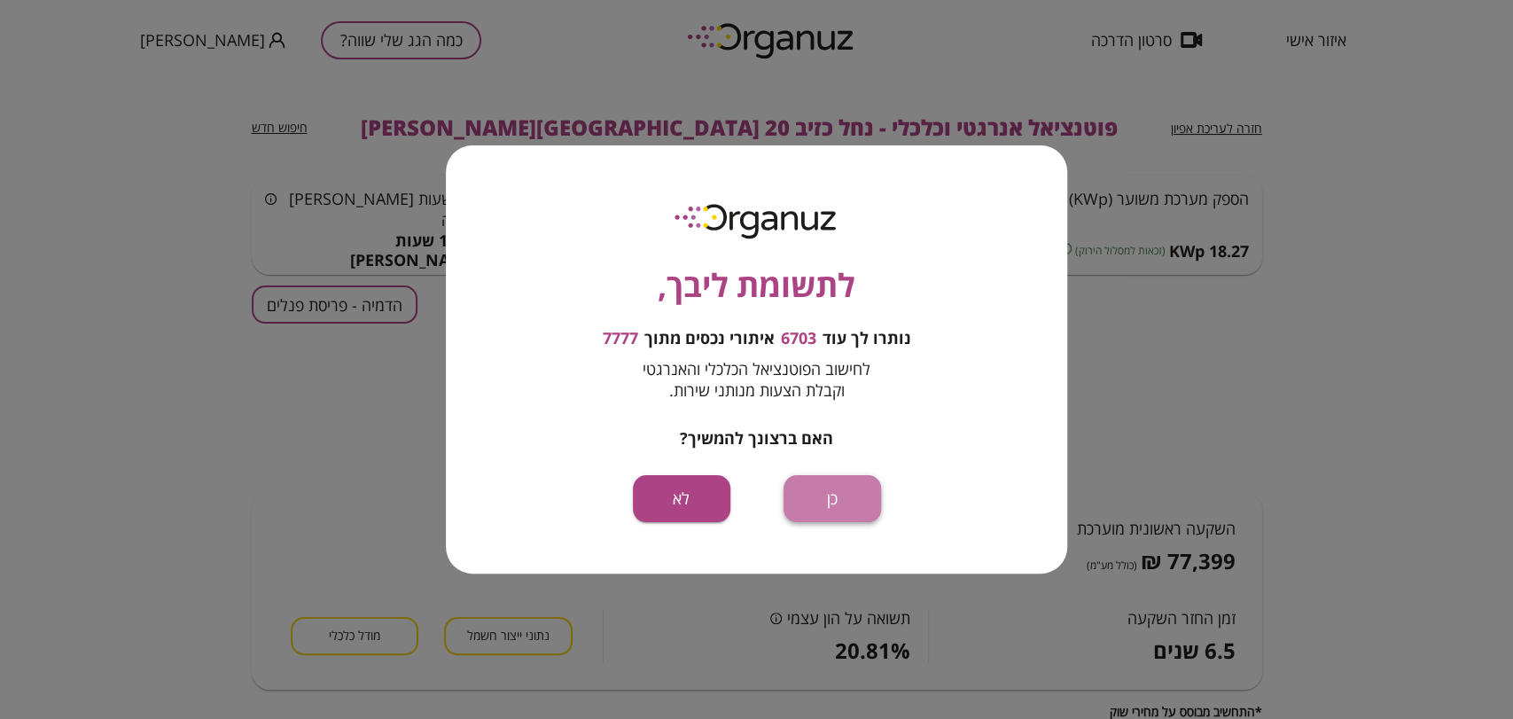
click at [816, 481] on button "כן" at bounding box center [831, 498] width 97 height 47
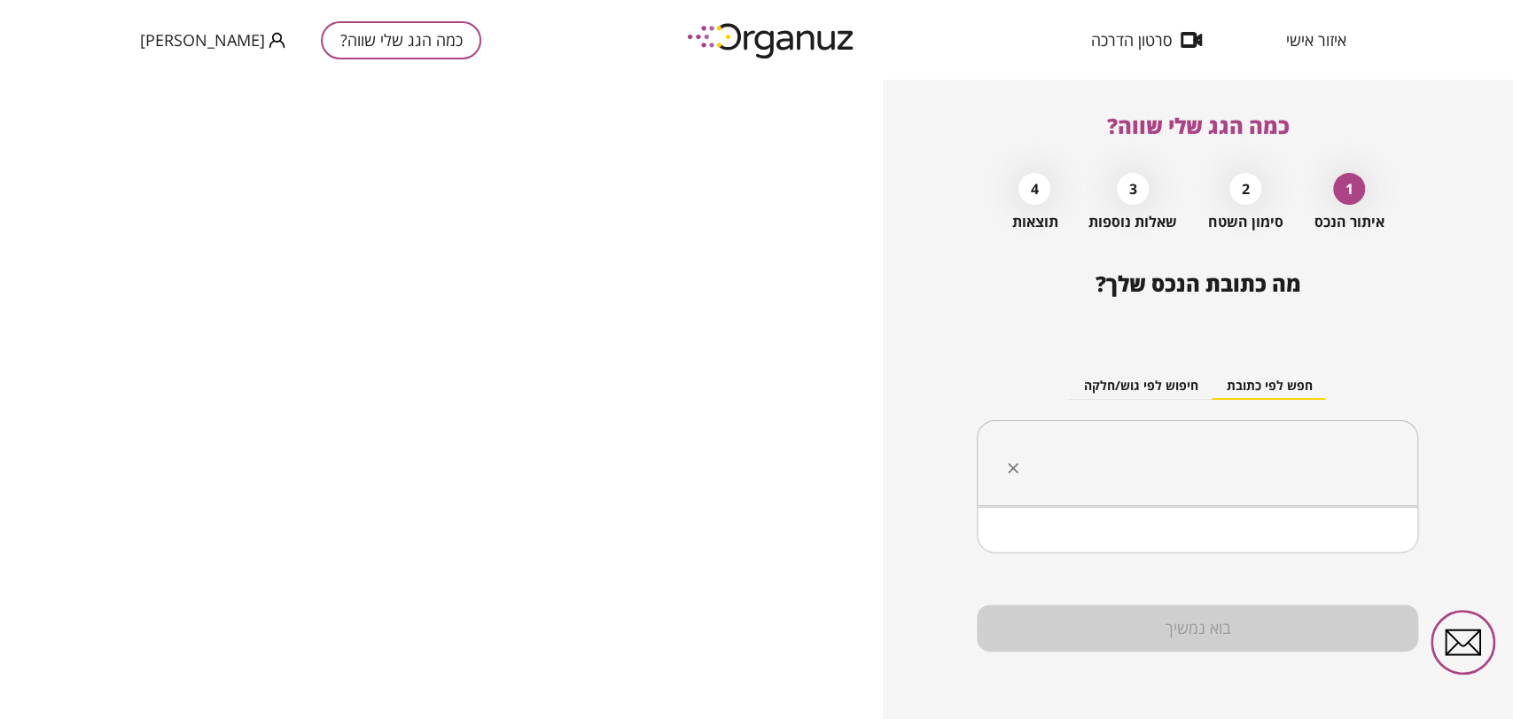
click at [1094, 463] on input "text" at bounding box center [1203, 463] width 385 height 44
paste input "**********"
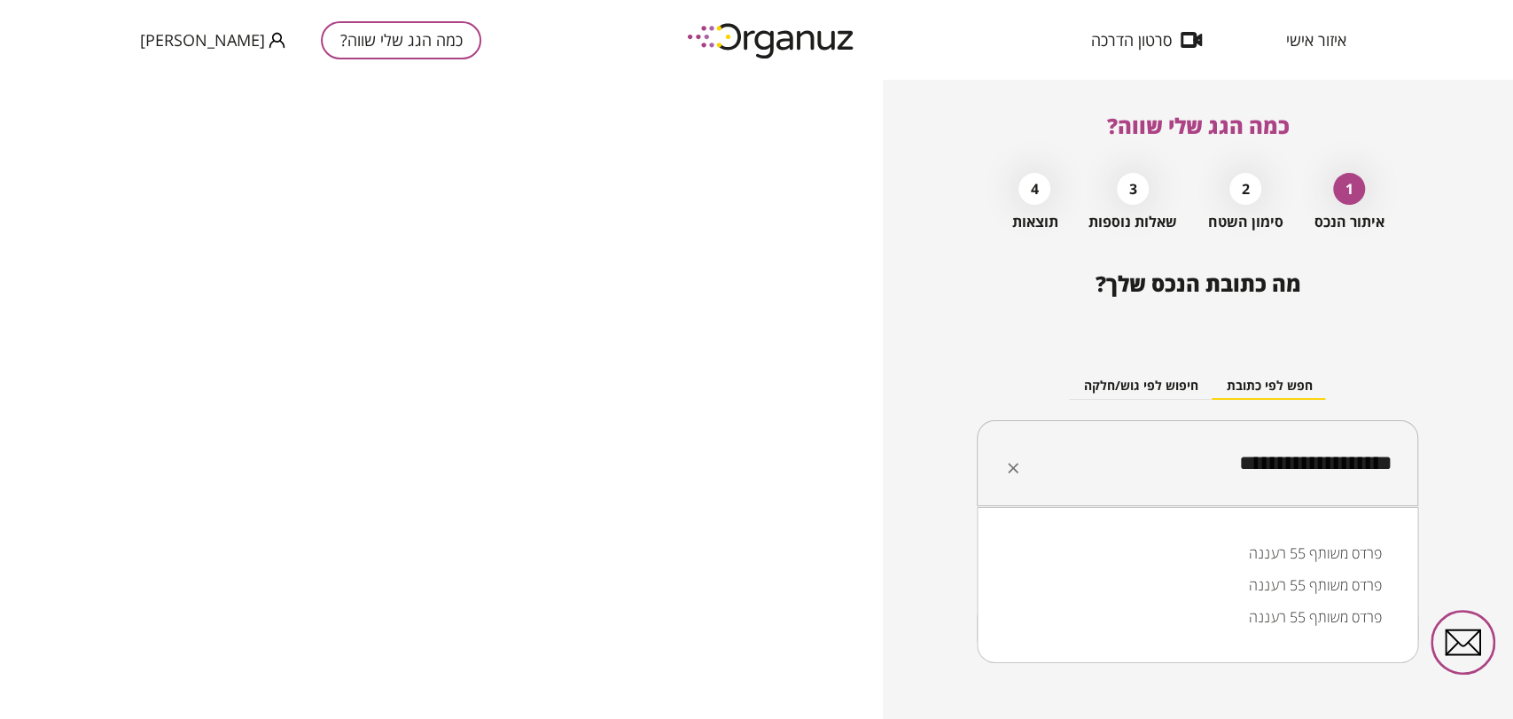
click at [1272, 550] on li "פרדס משותף 55 רעננה" at bounding box center [1197, 553] width 395 height 32
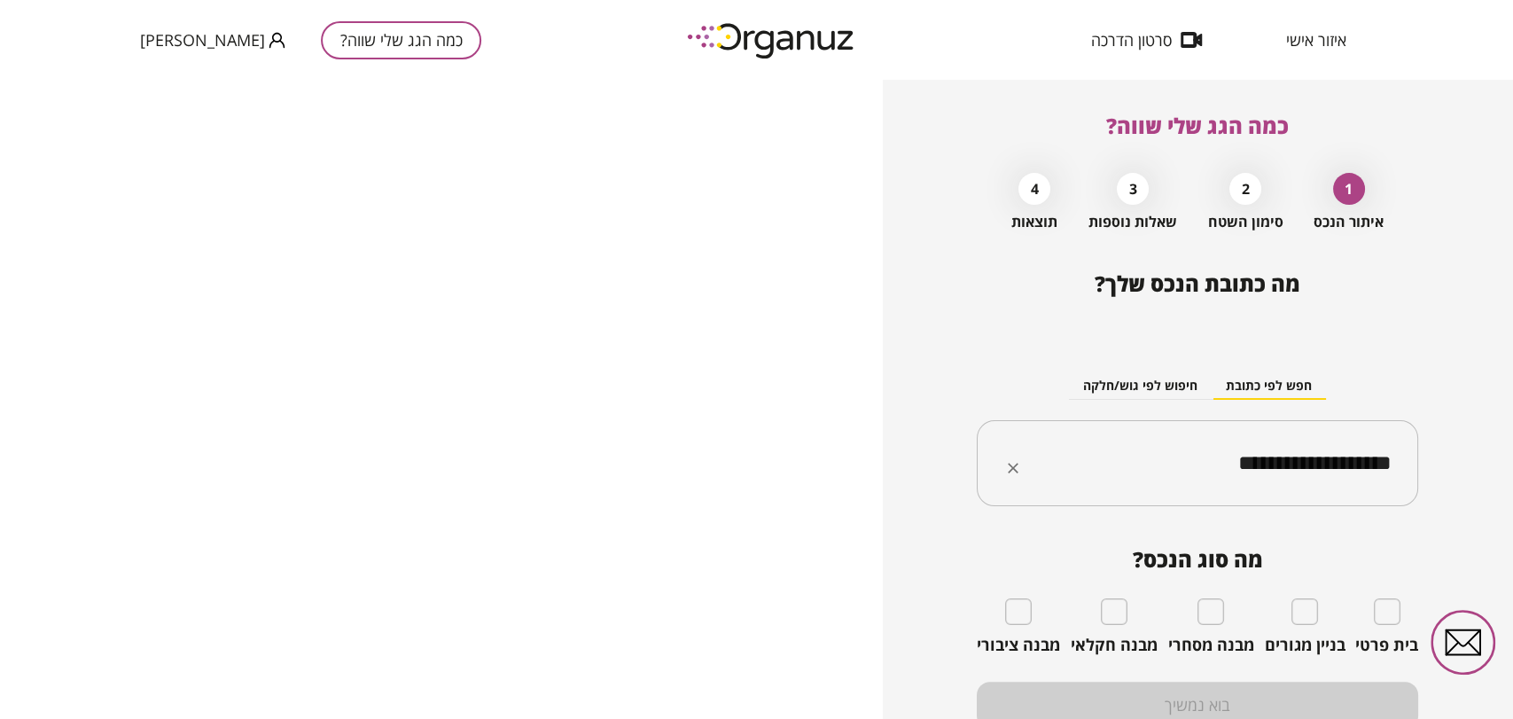
type input "**********"
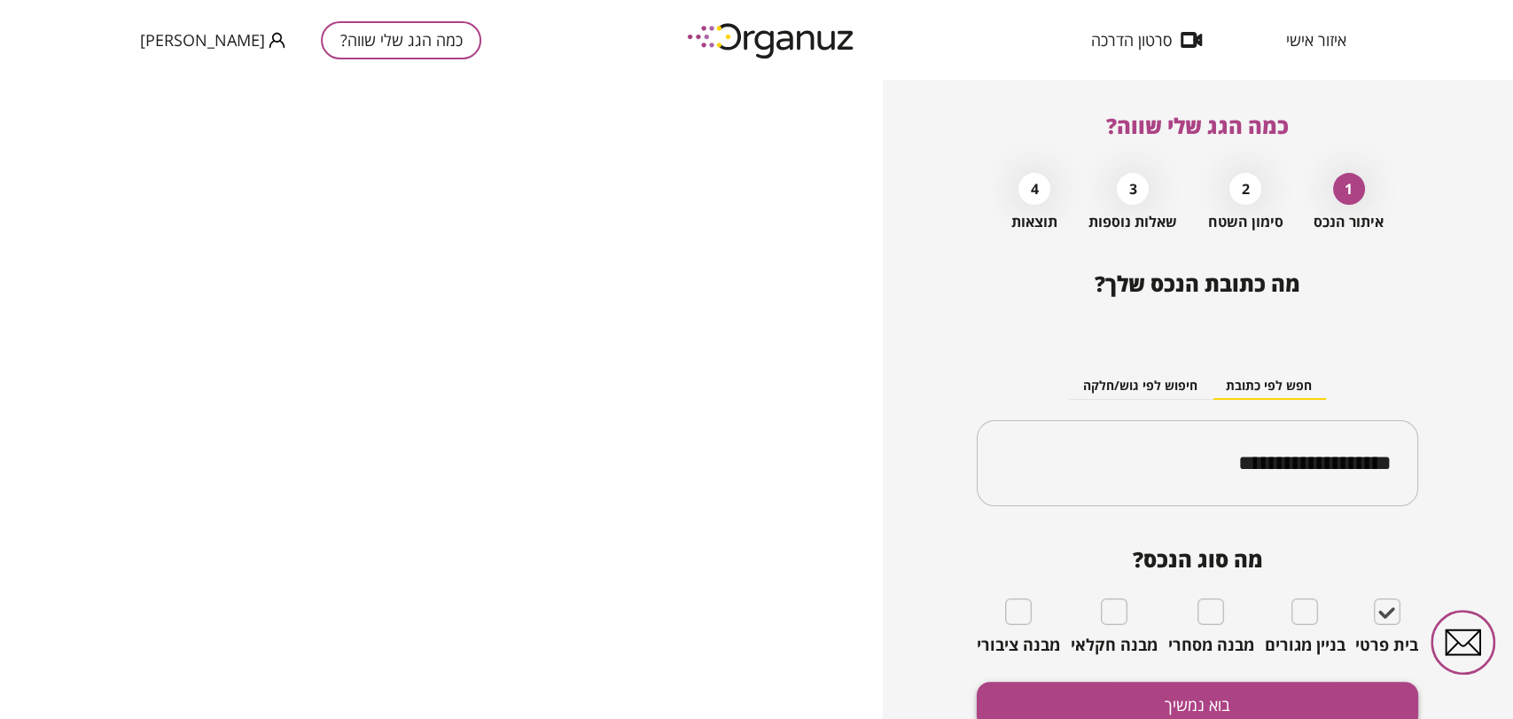
click at [1298, 697] on button "בוא נמשיך" at bounding box center [1197, 704] width 441 height 47
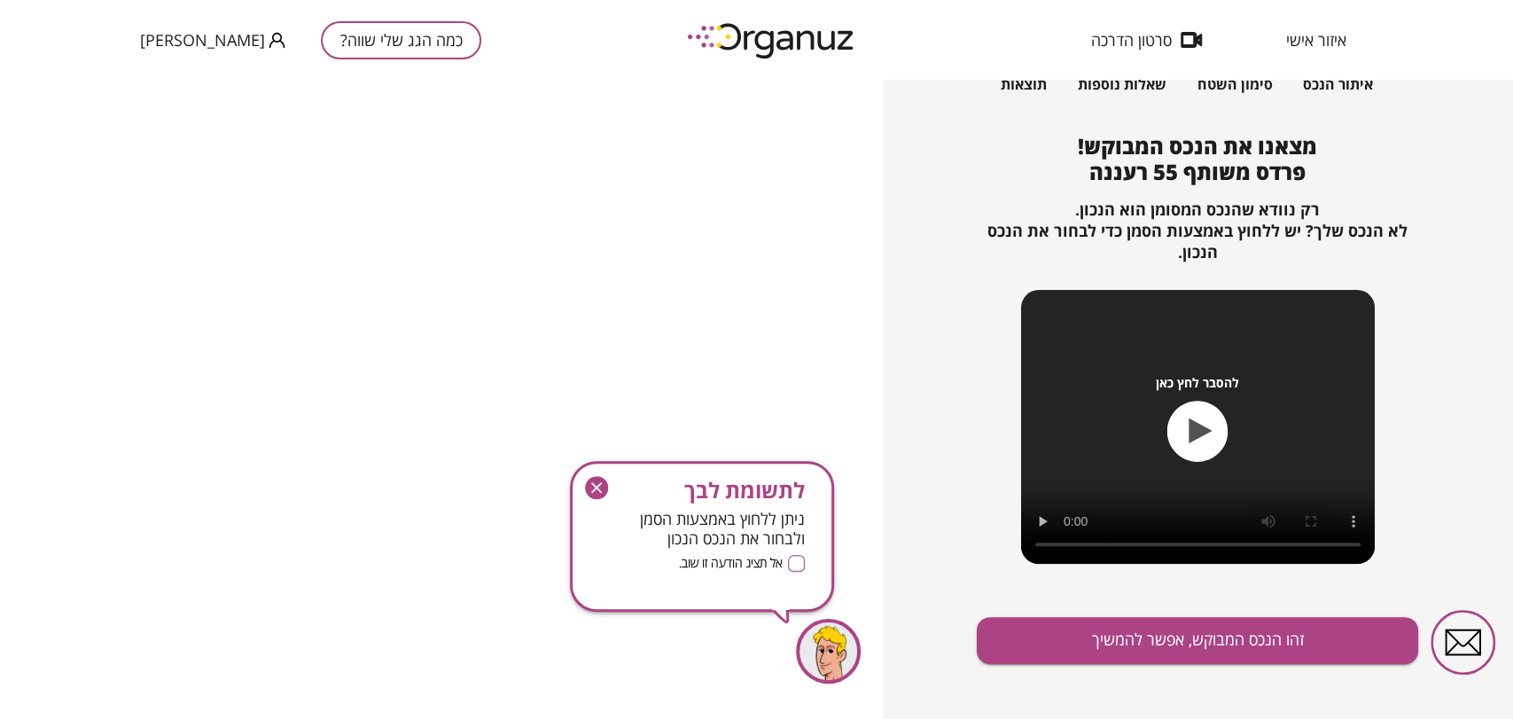
scroll to position [150, 0]
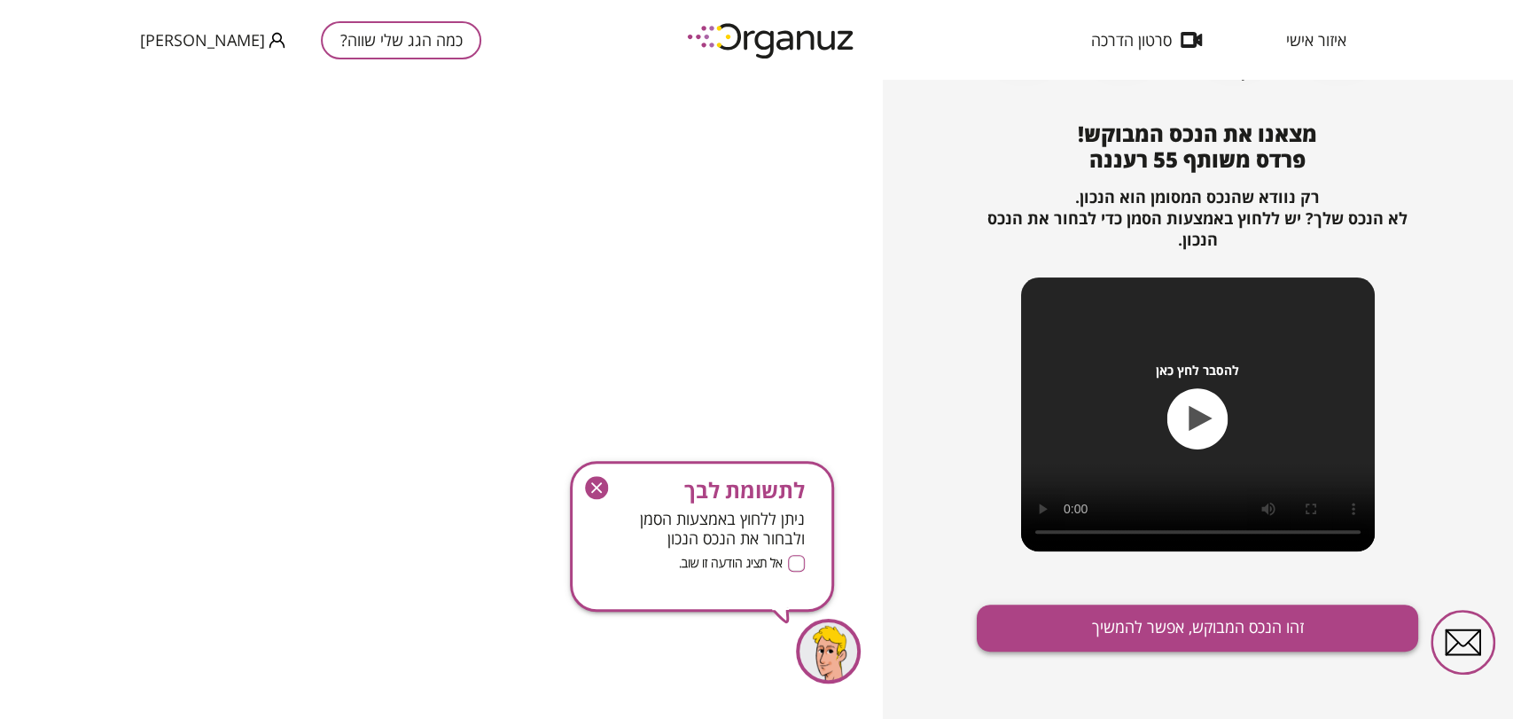
click at [1248, 630] on button "זהו הנכס המבוקש, אפשר להמשיך" at bounding box center [1197, 627] width 441 height 47
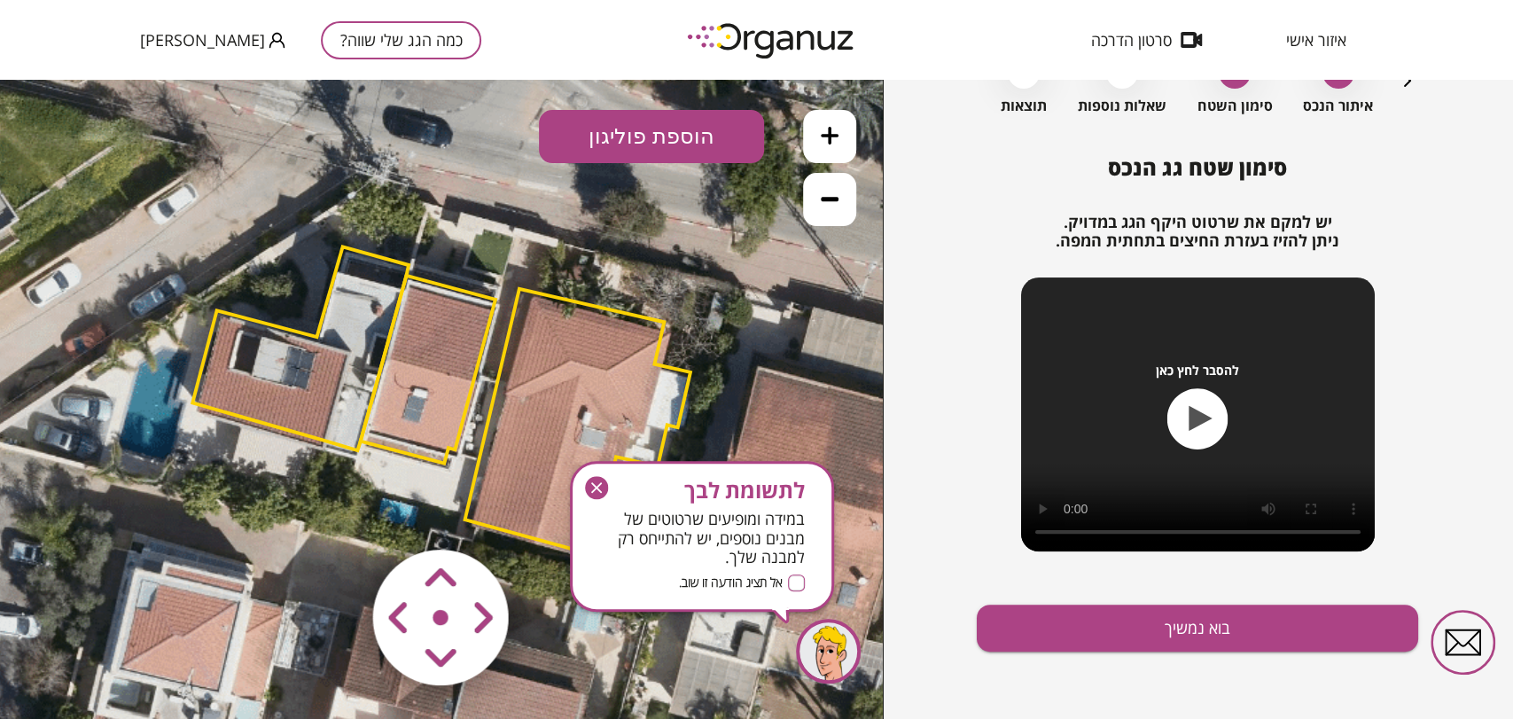
click at [336, 512] on area at bounding box center [336, 512] width 0 height 0
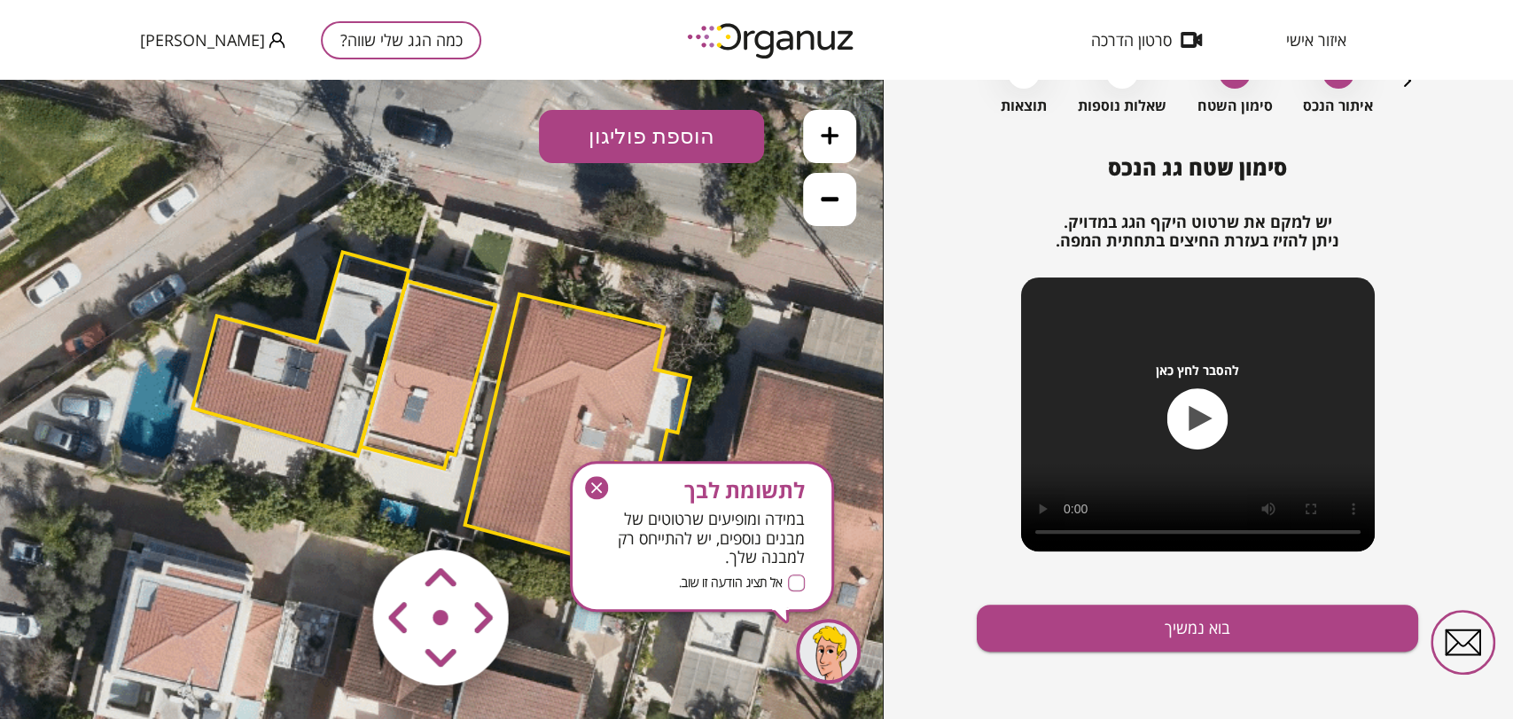
click at [336, 512] on area at bounding box center [336, 512] width 0 height 0
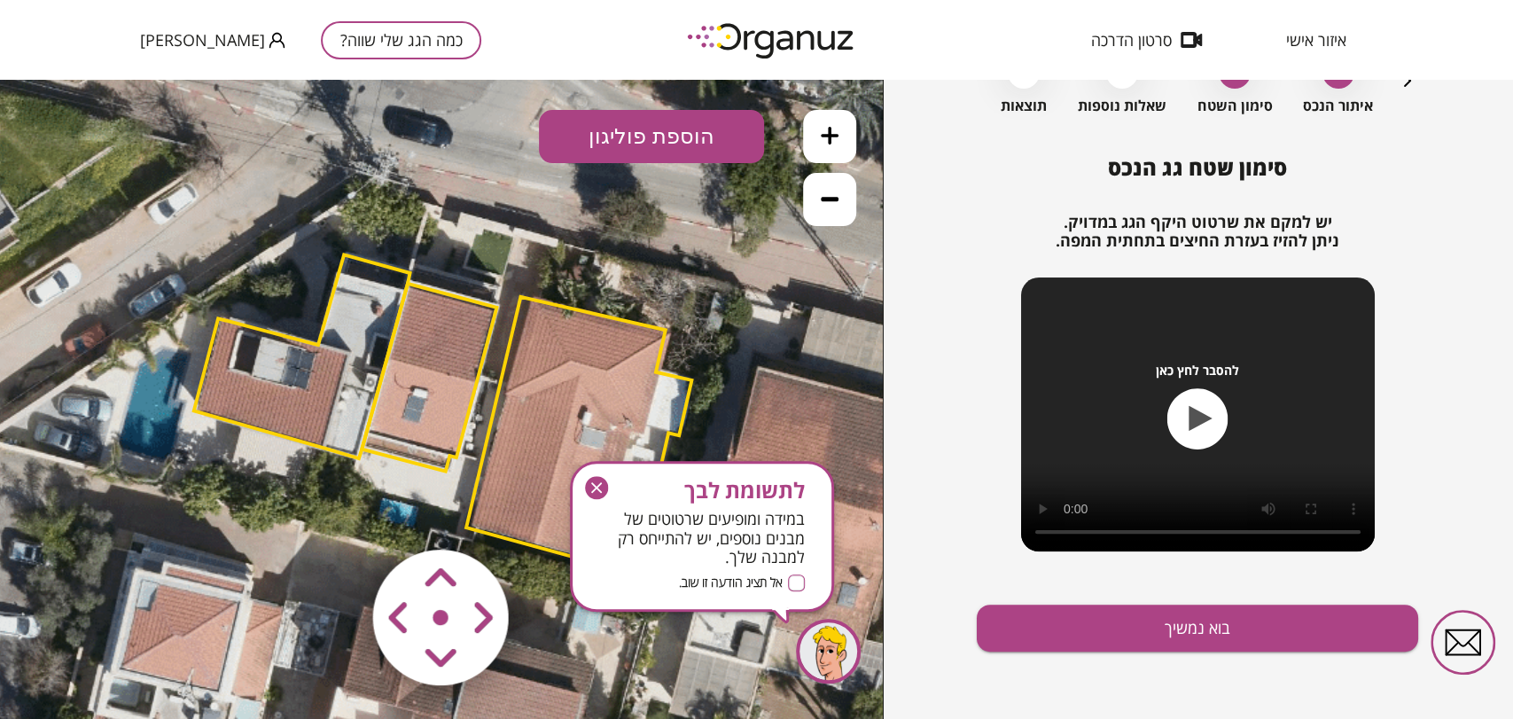
click at [336, 512] on area at bounding box center [336, 512] width 0 height 0
click at [828, 151] on button at bounding box center [829, 136] width 53 height 53
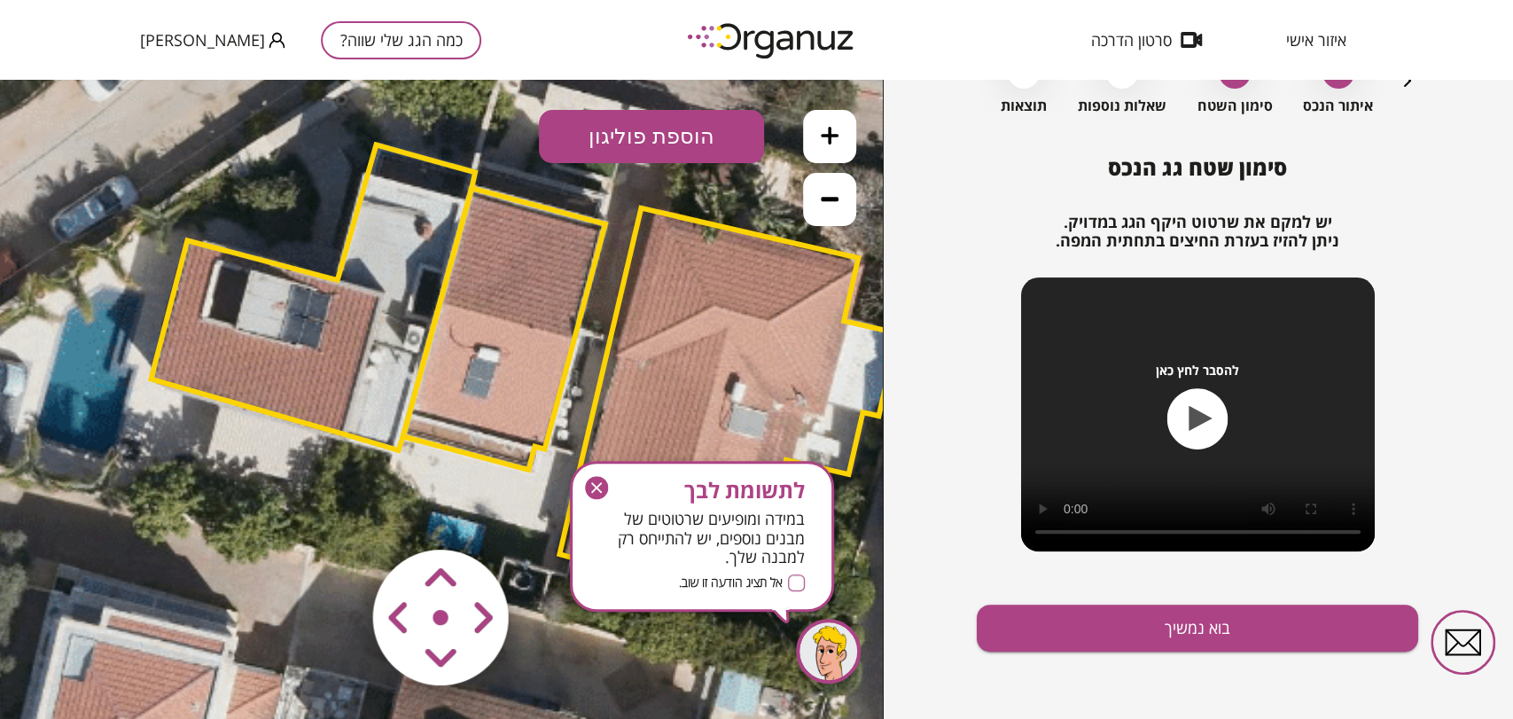
drag, startPoint x: 394, startPoint y: 417, endPoint x: 455, endPoint y: 392, distance: 65.5
click at [455, 392] on polygon at bounding box center [504, 329] width 202 height 282
click at [408, 292] on polygon at bounding box center [313, 296] width 324 height 305
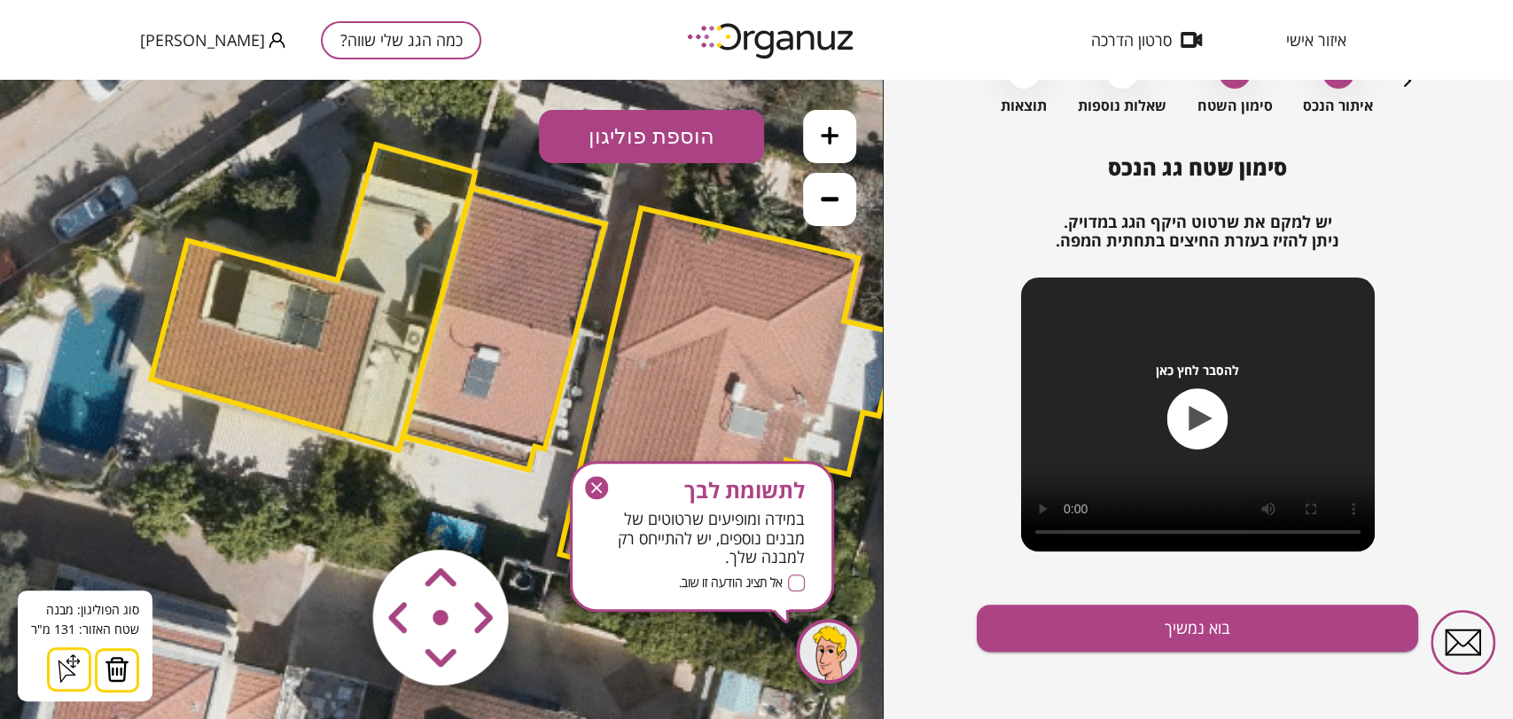
click at [119, 665] on img at bounding box center [117, 669] width 25 height 27
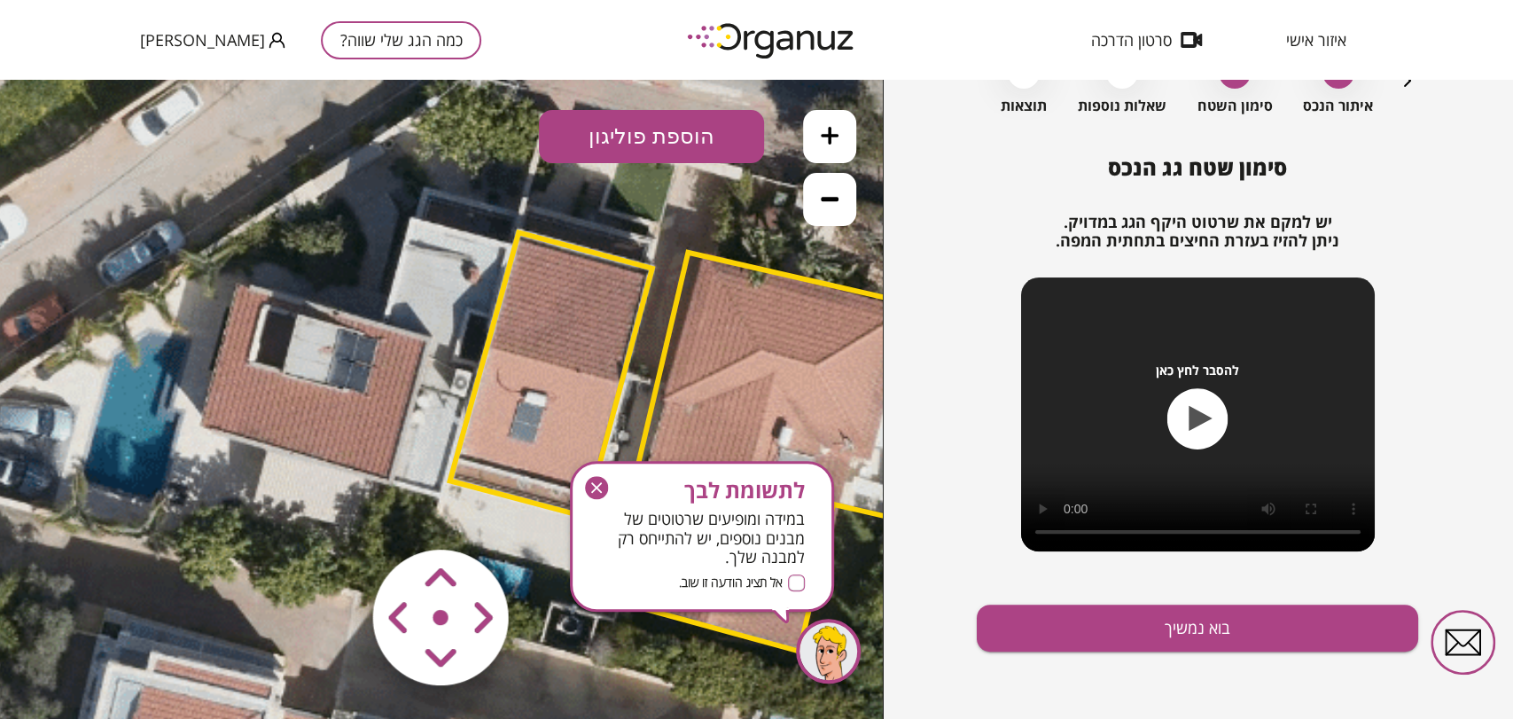
drag, startPoint x: 400, startPoint y: 390, endPoint x: 425, endPoint y: 416, distance: 37.0
click at [425, 416] on icon at bounding box center [564, 402] width 2333 height 2333
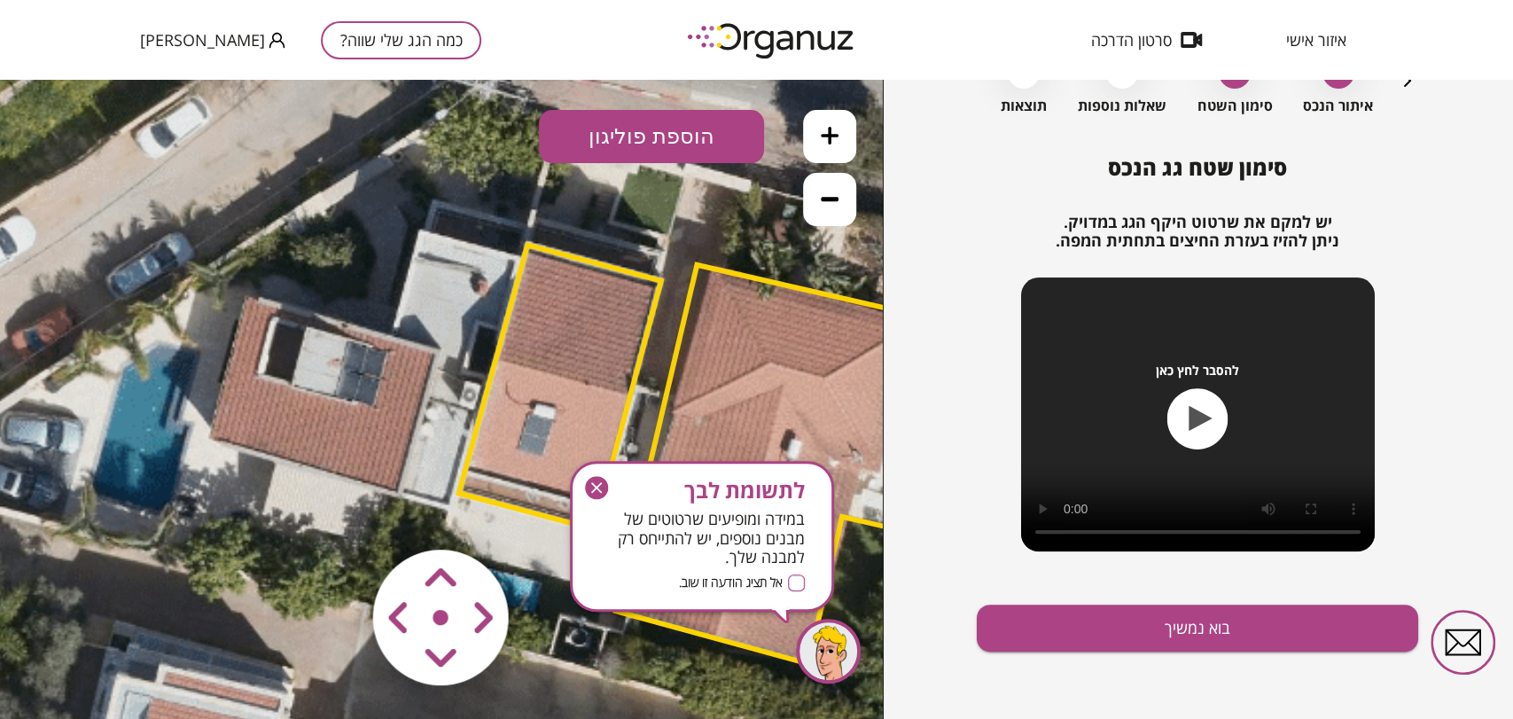
click at [639, 138] on button "הוספת פוליגון" at bounding box center [651, 136] width 225 height 53
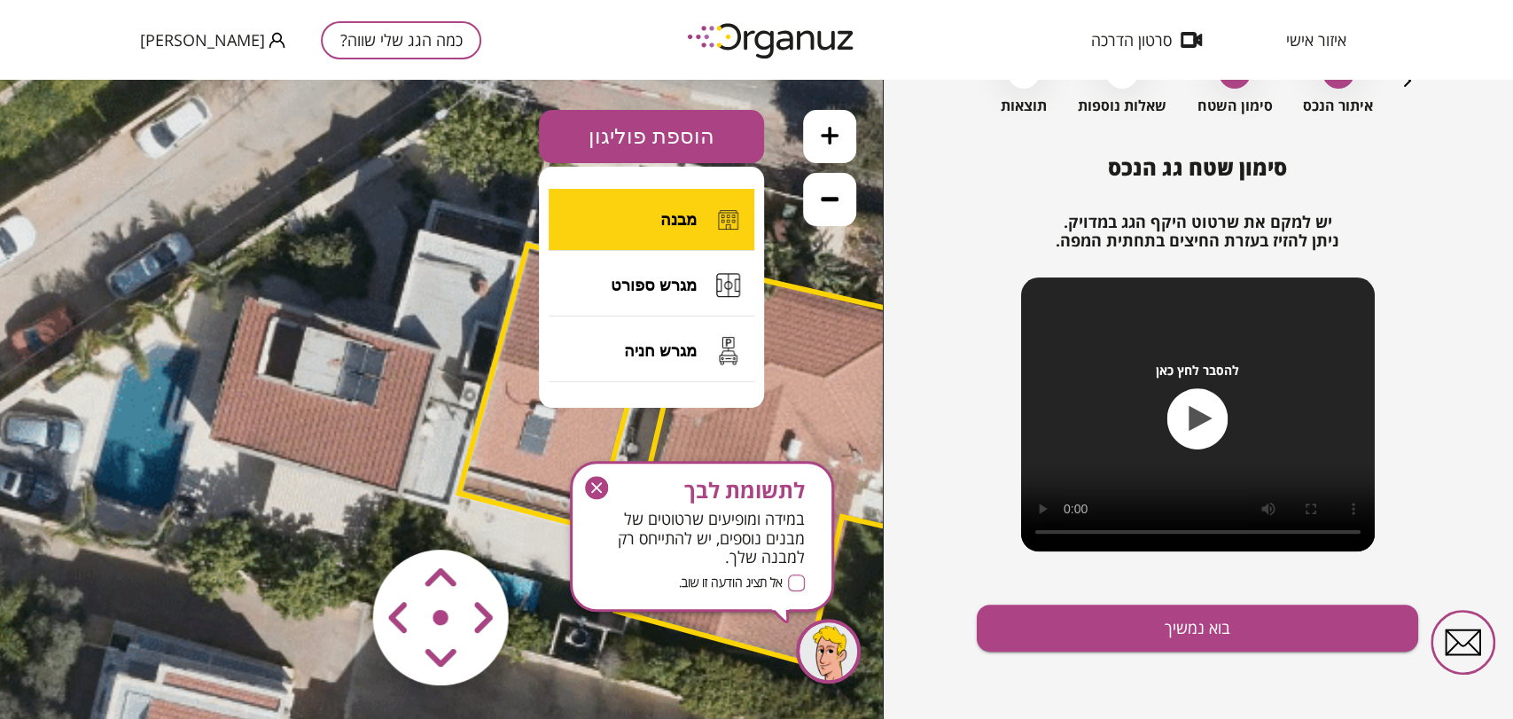
click at [634, 212] on button "מבנה" at bounding box center [652, 220] width 206 height 62
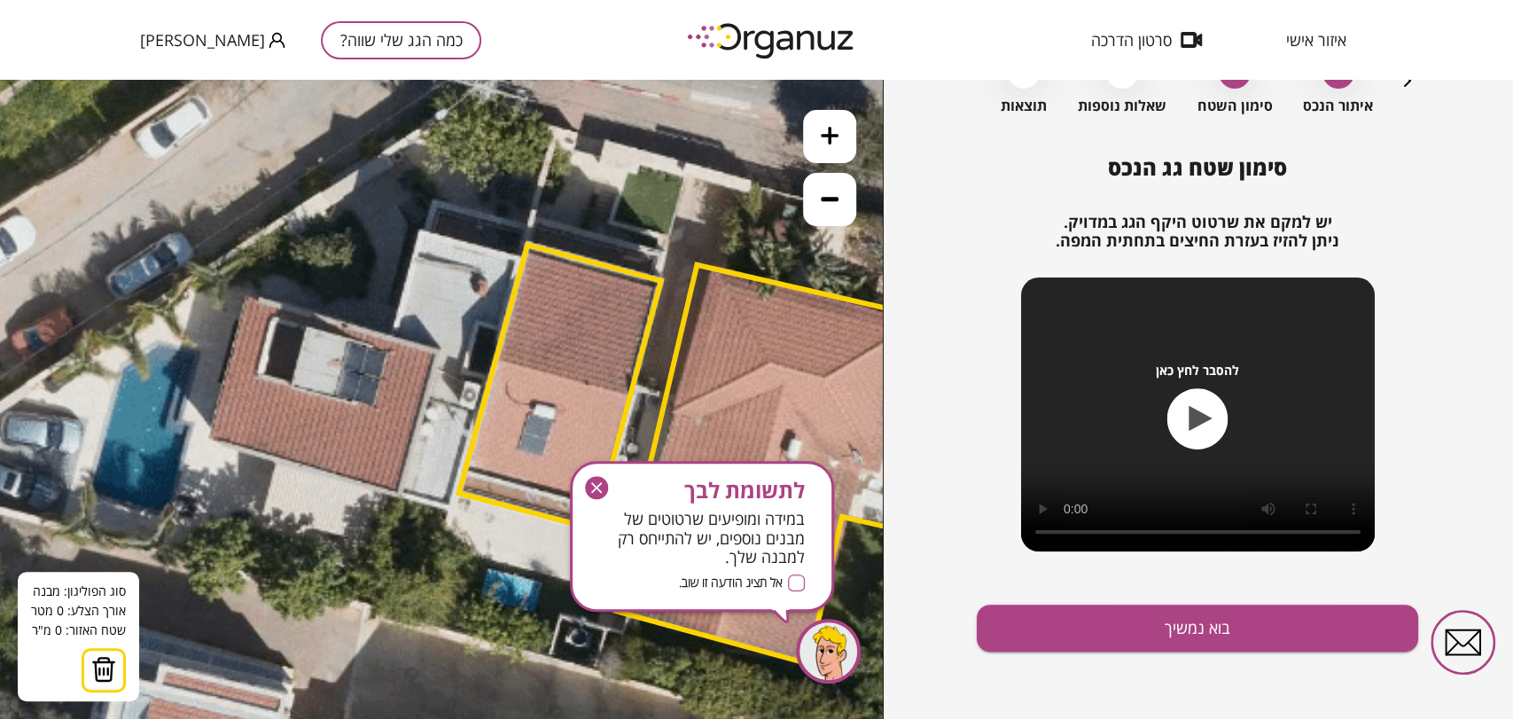
click at [595, 489] on icon "button" at bounding box center [596, 487] width 23 height 23
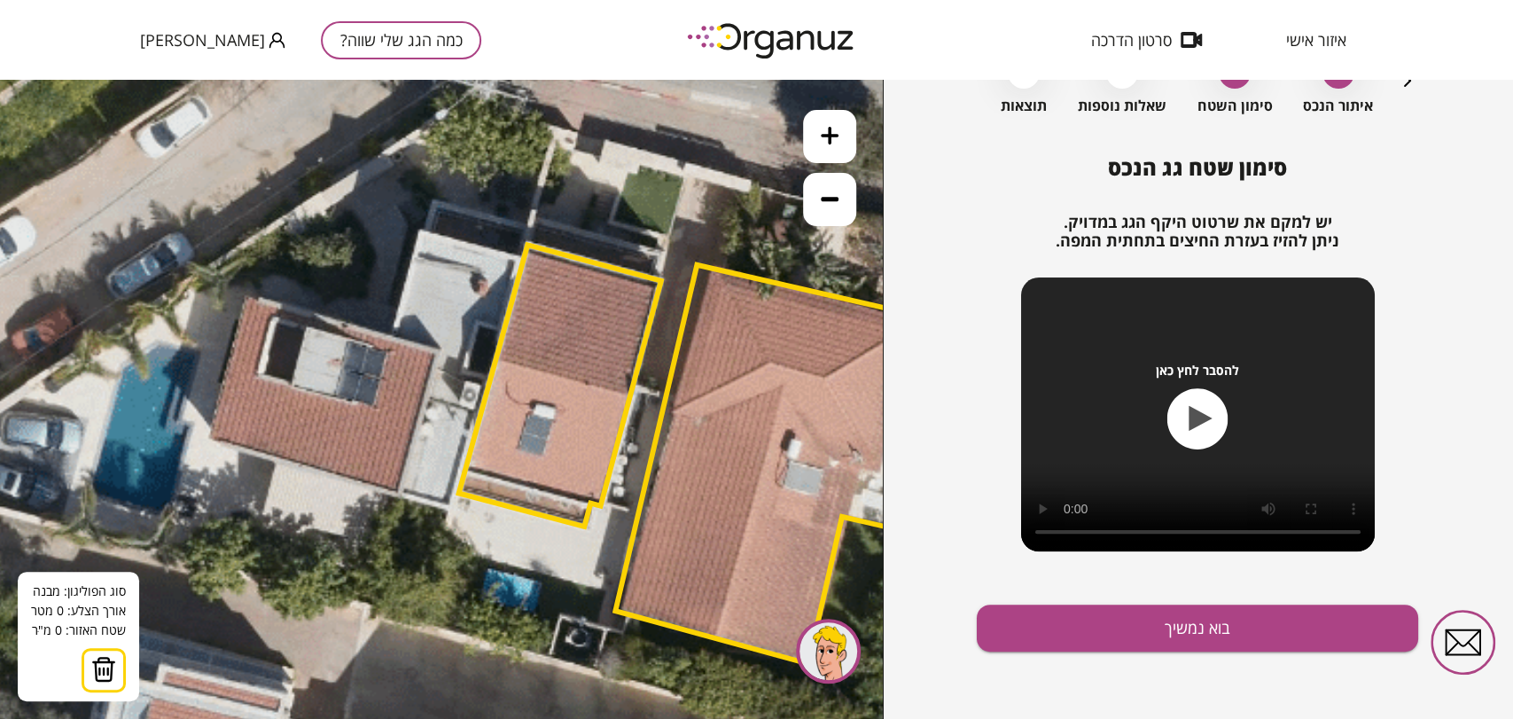
click at [567, 407] on polygon at bounding box center [560, 386] width 202 height 282
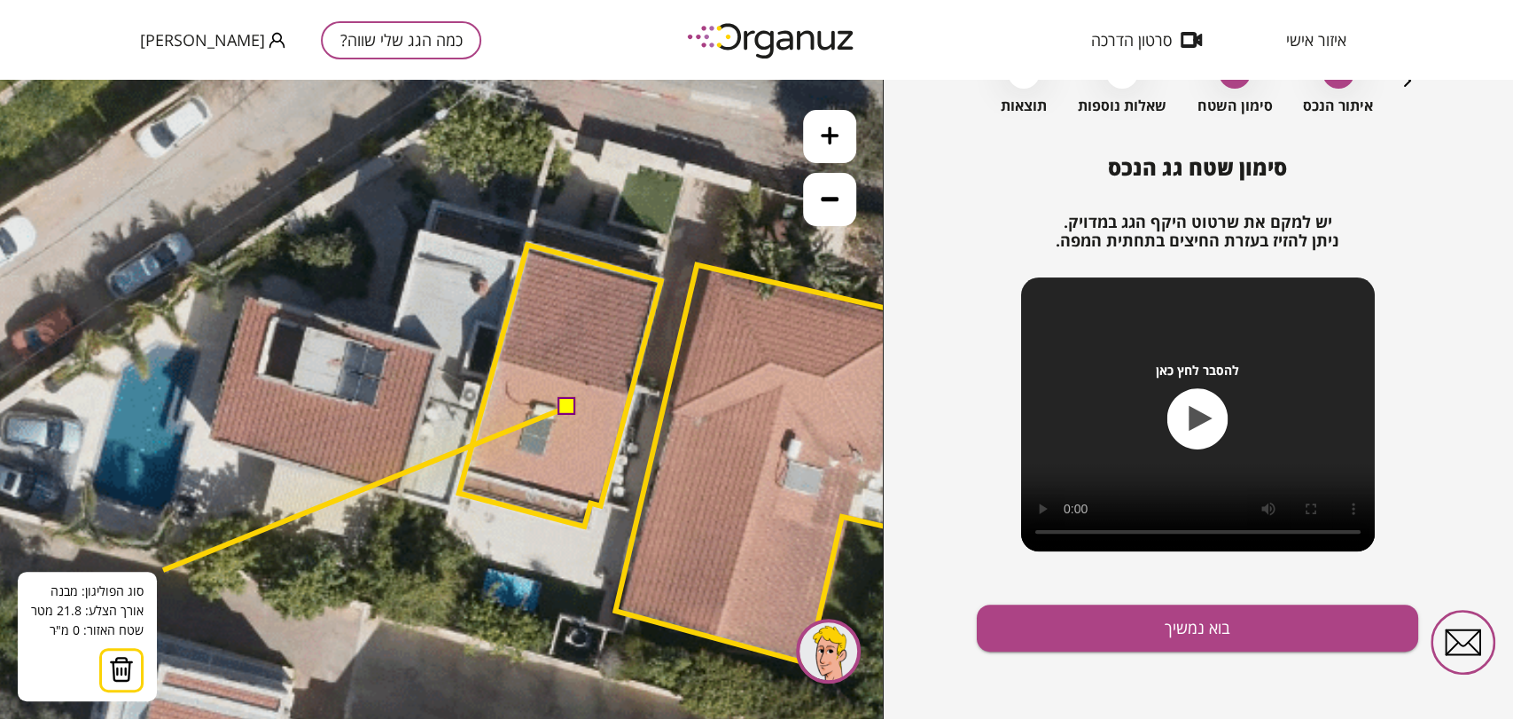
click at [121, 665] on img at bounding box center [121, 669] width 25 height 27
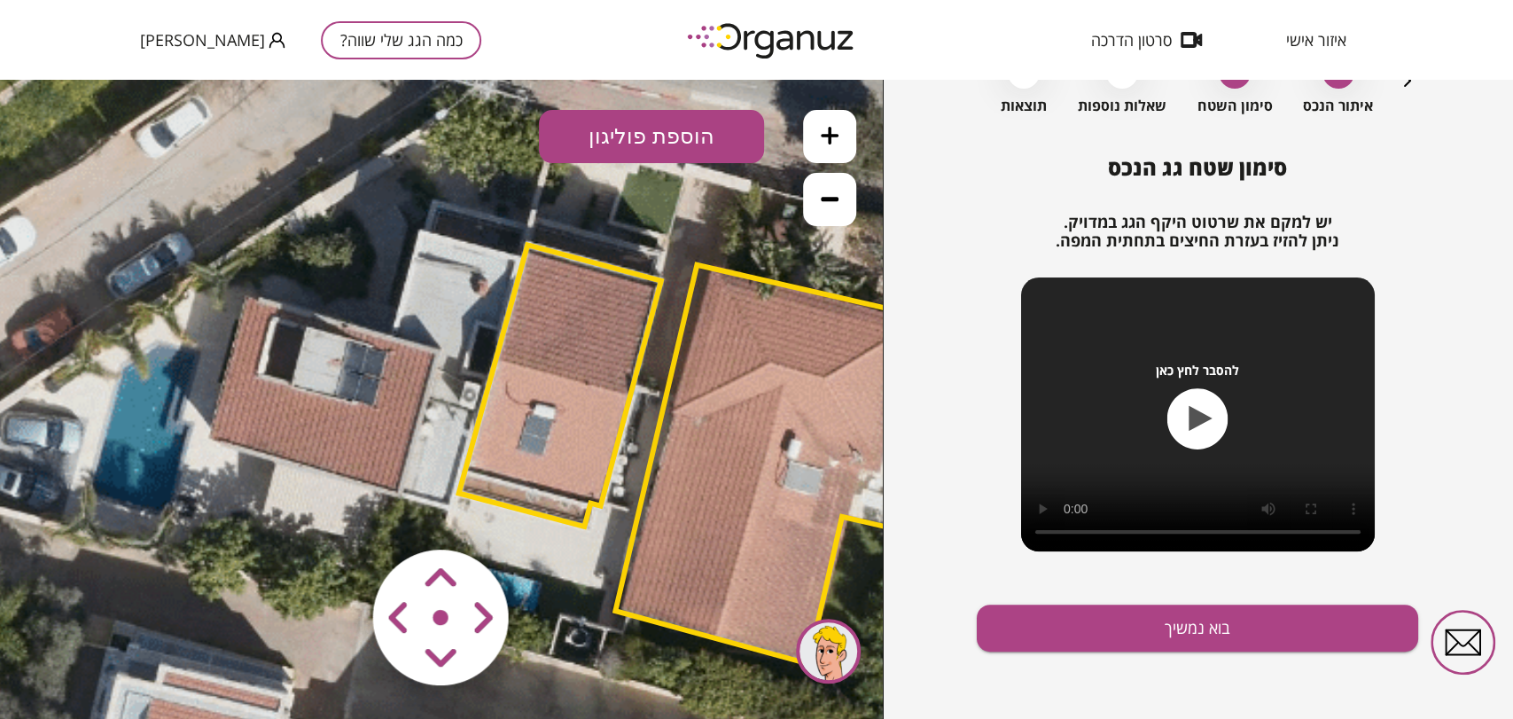
click at [519, 393] on polygon at bounding box center [560, 386] width 202 height 282
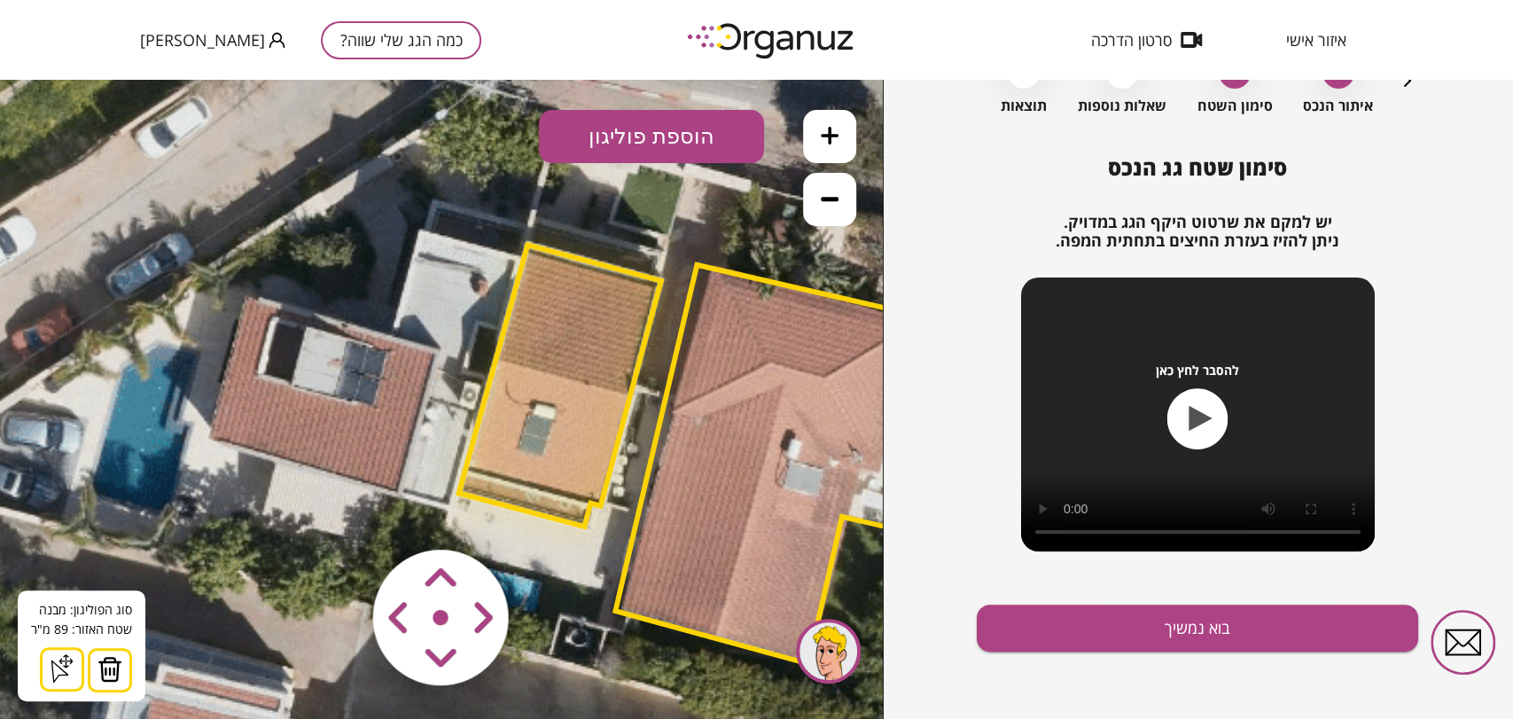
click at [106, 668] on img at bounding box center [109, 669] width 25 height 27
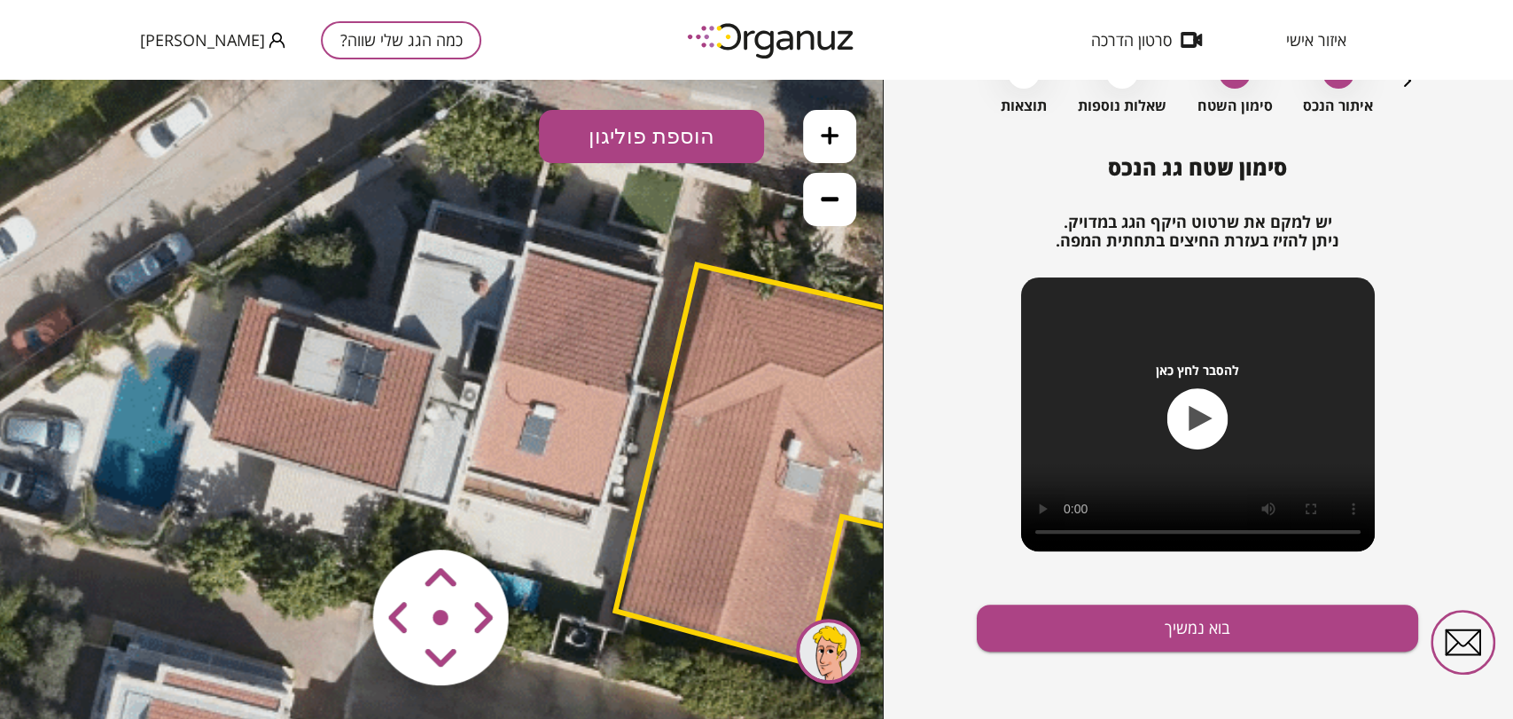
click at [588, 151] on button "הוספת פוליגון" at bounding box center [651, 136] width 225 height 53
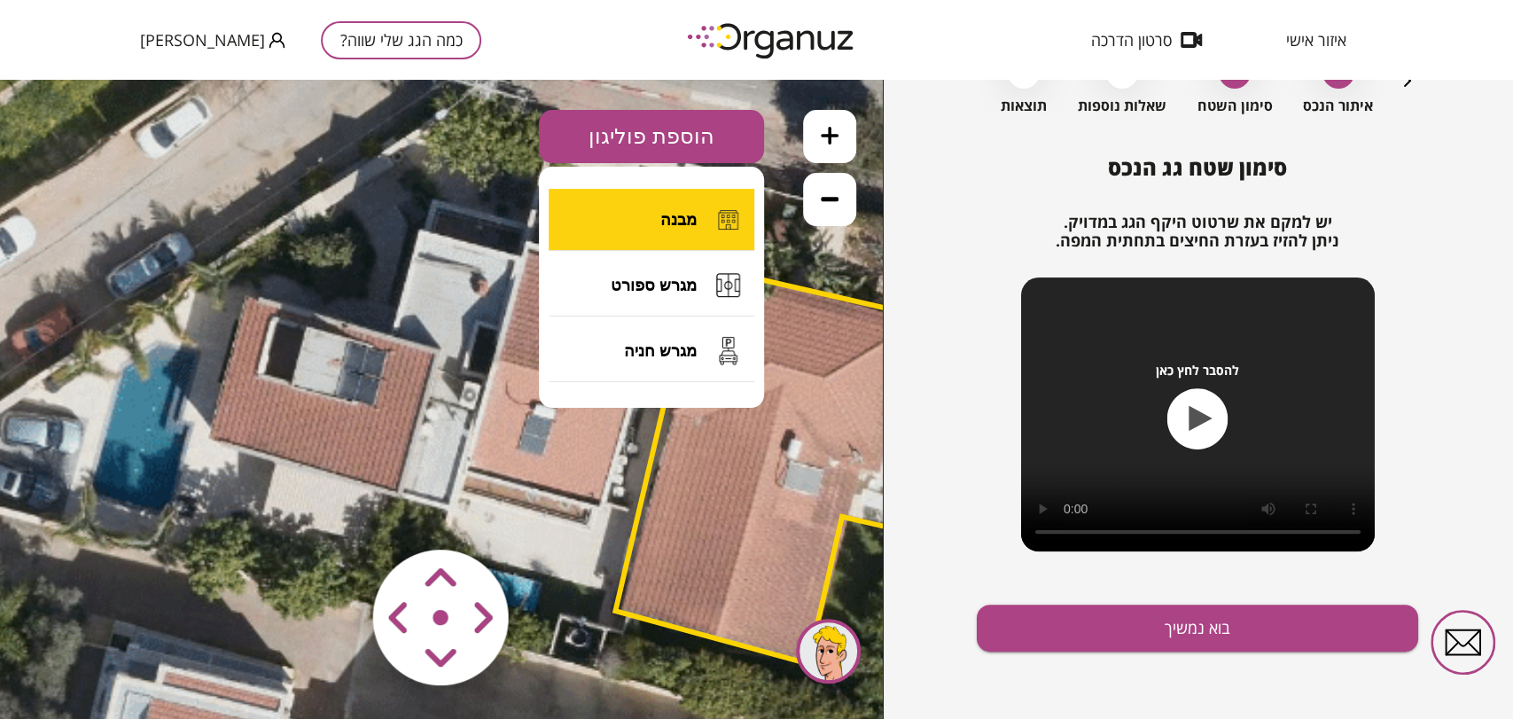
click at [615, 200] on button "מבנה" at bounding box center [652, 220] width 206 height 62
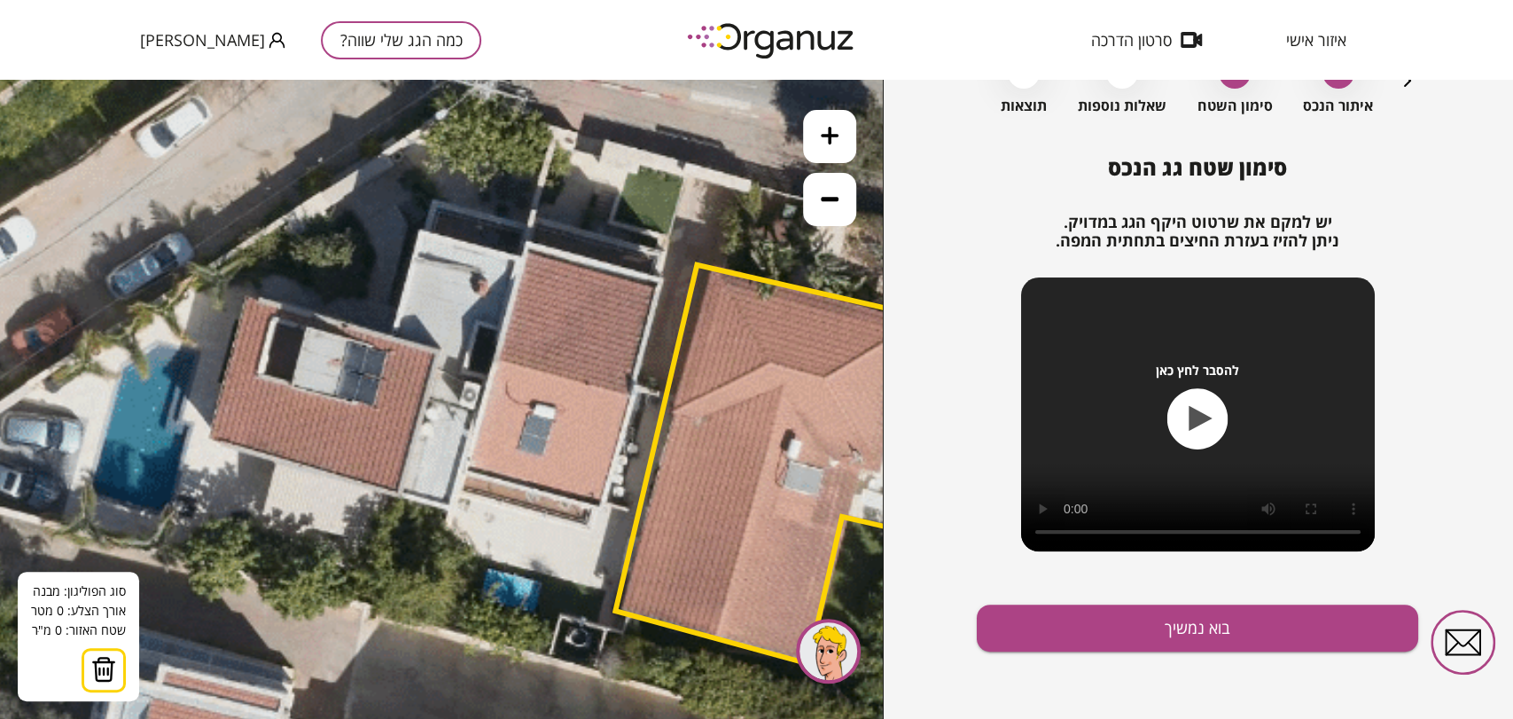
click at [422, 230] on icon at bounding box center [573, 415] width 2333 height 2333
click at [522, 258] on icon at bounding box center [573, 415] width 2333 height 2333
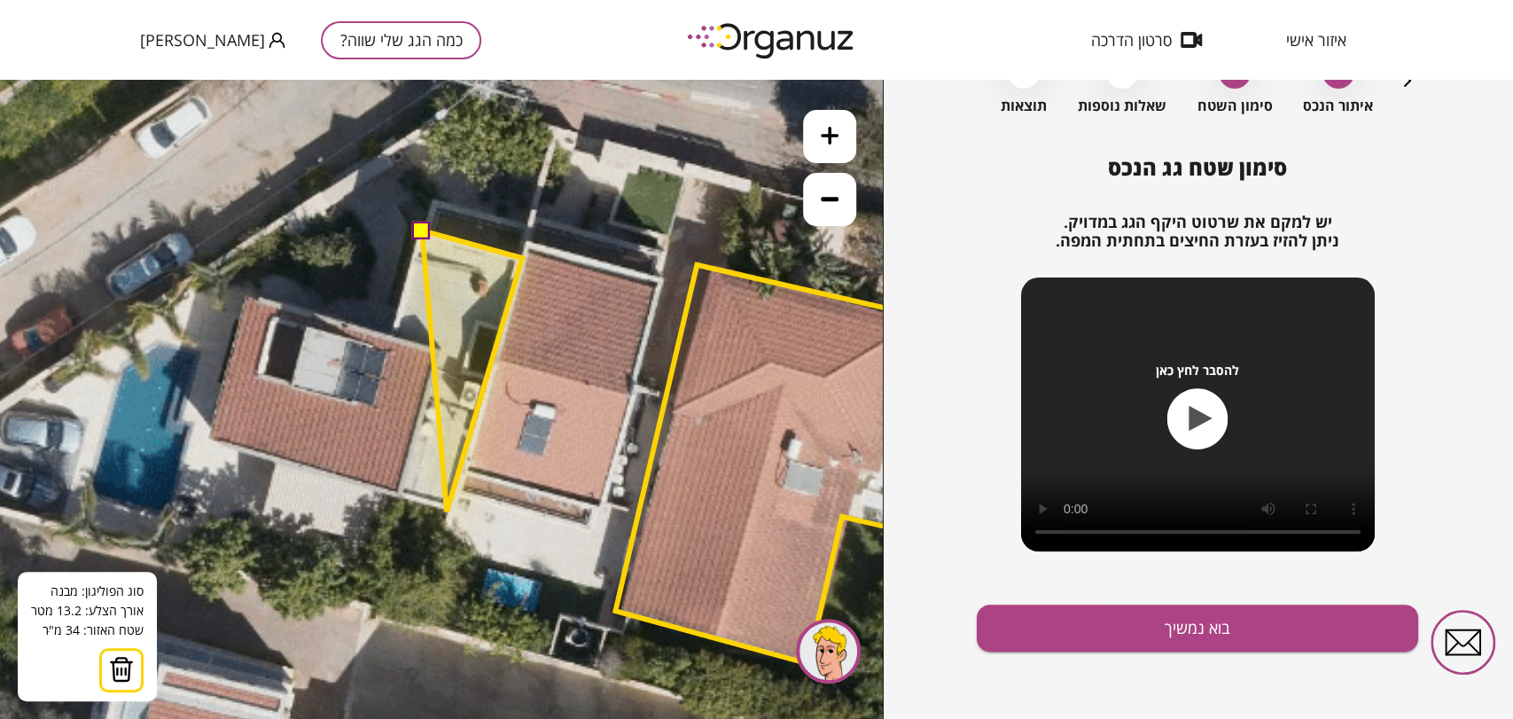
click at [447, 511] on polygon at bounding box center [472, 370] width 100 height 281
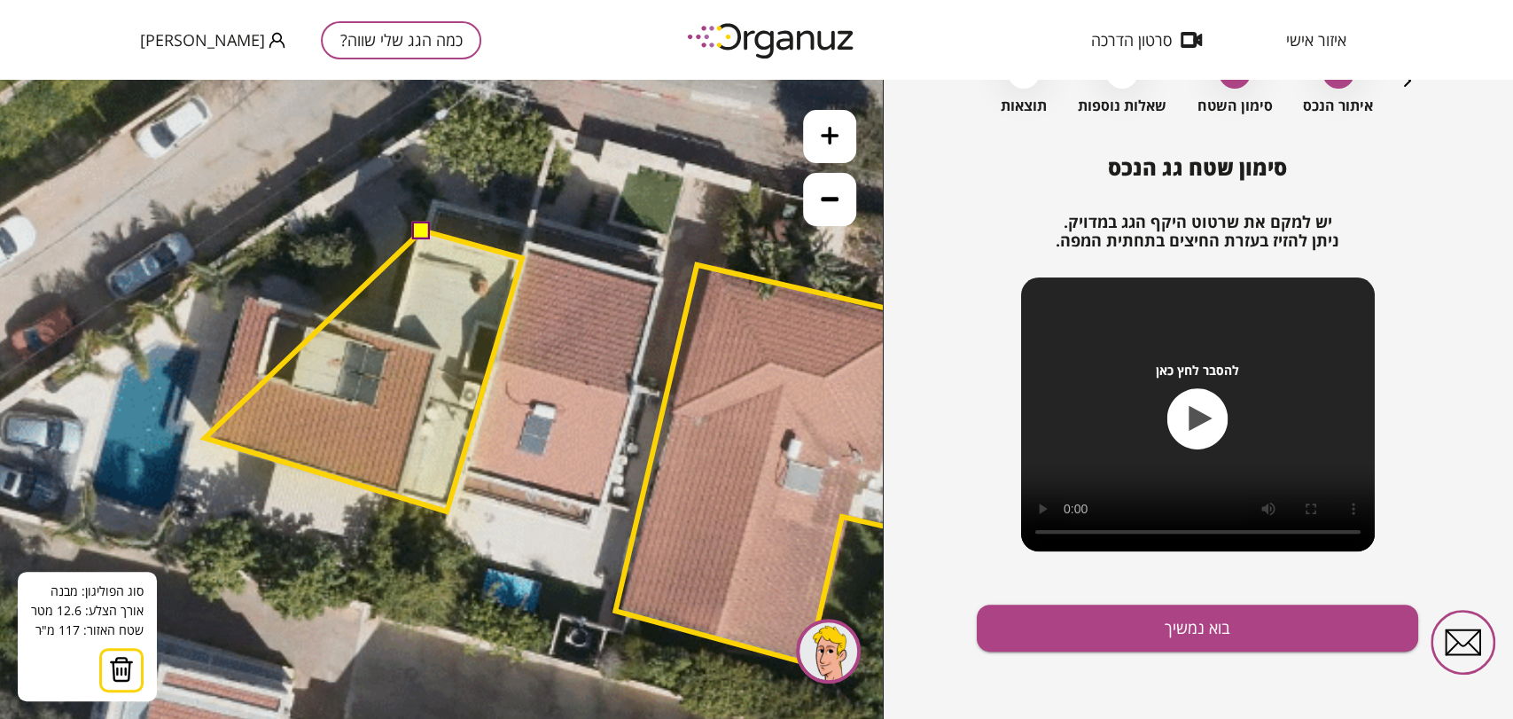
click at [205, 438] on polygon at bounding box center [363, 370] width 317 height 281
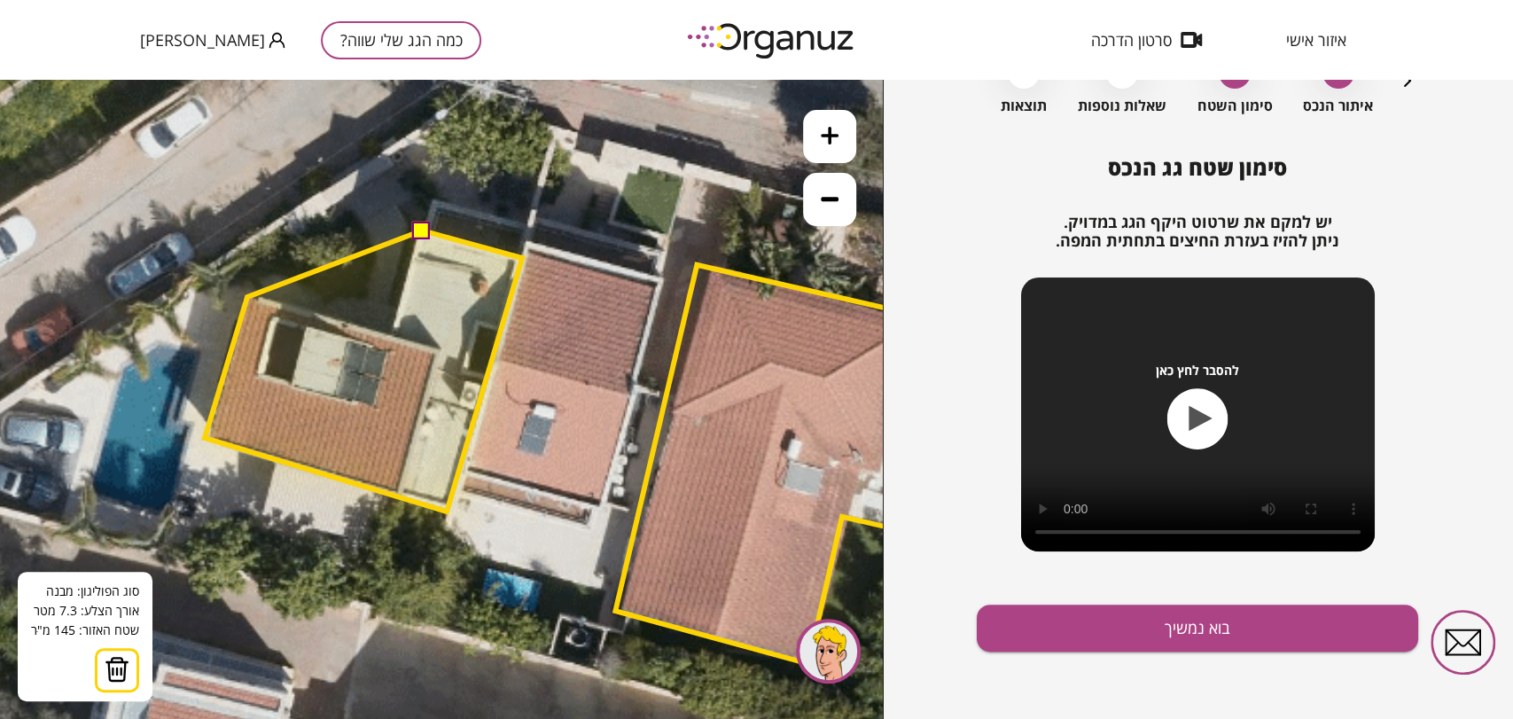
click at [247, 296] on polygon at bounding box center [363, 370] width 317 height 281
click at [389, 338] on polygon at bounding box center [363, 370] width 317 height 281
click at [425, 226] on button at bounding box center [421, 230] width 18 height 18
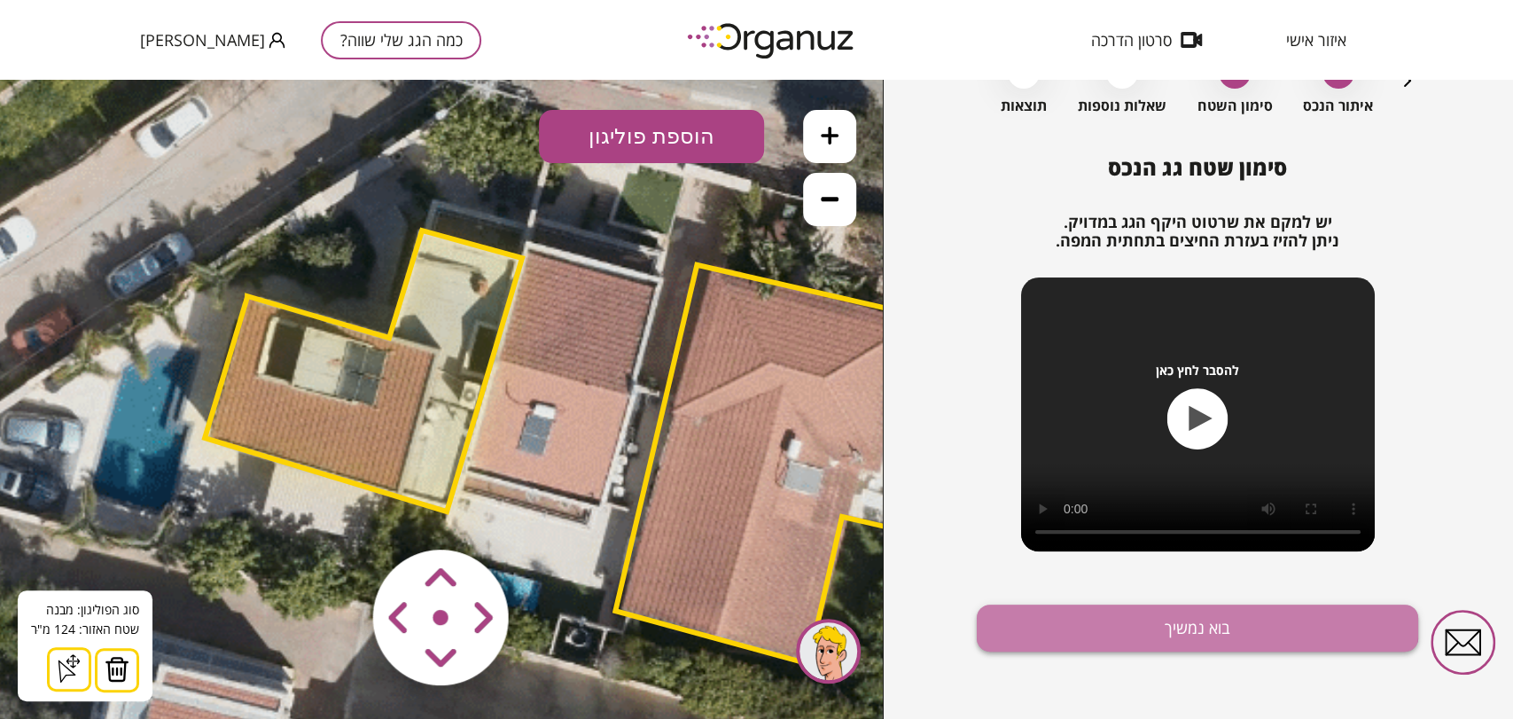
click at [1019, 611] on button "בוא נמשיך" at bounding box center [1197, 627] width 441 height 47
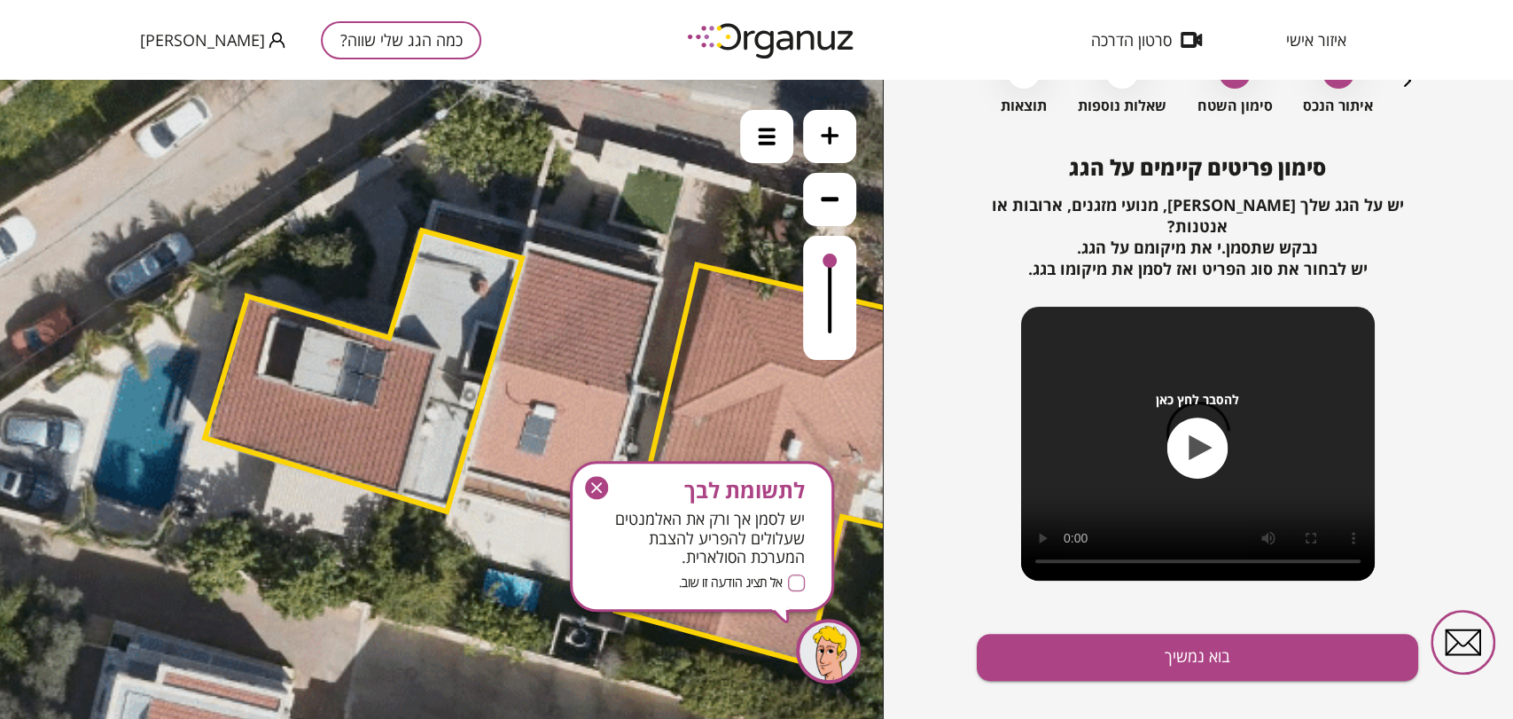
click at [600, 491] on icon "button" at bounding box center [596, 487] width 11 height 11
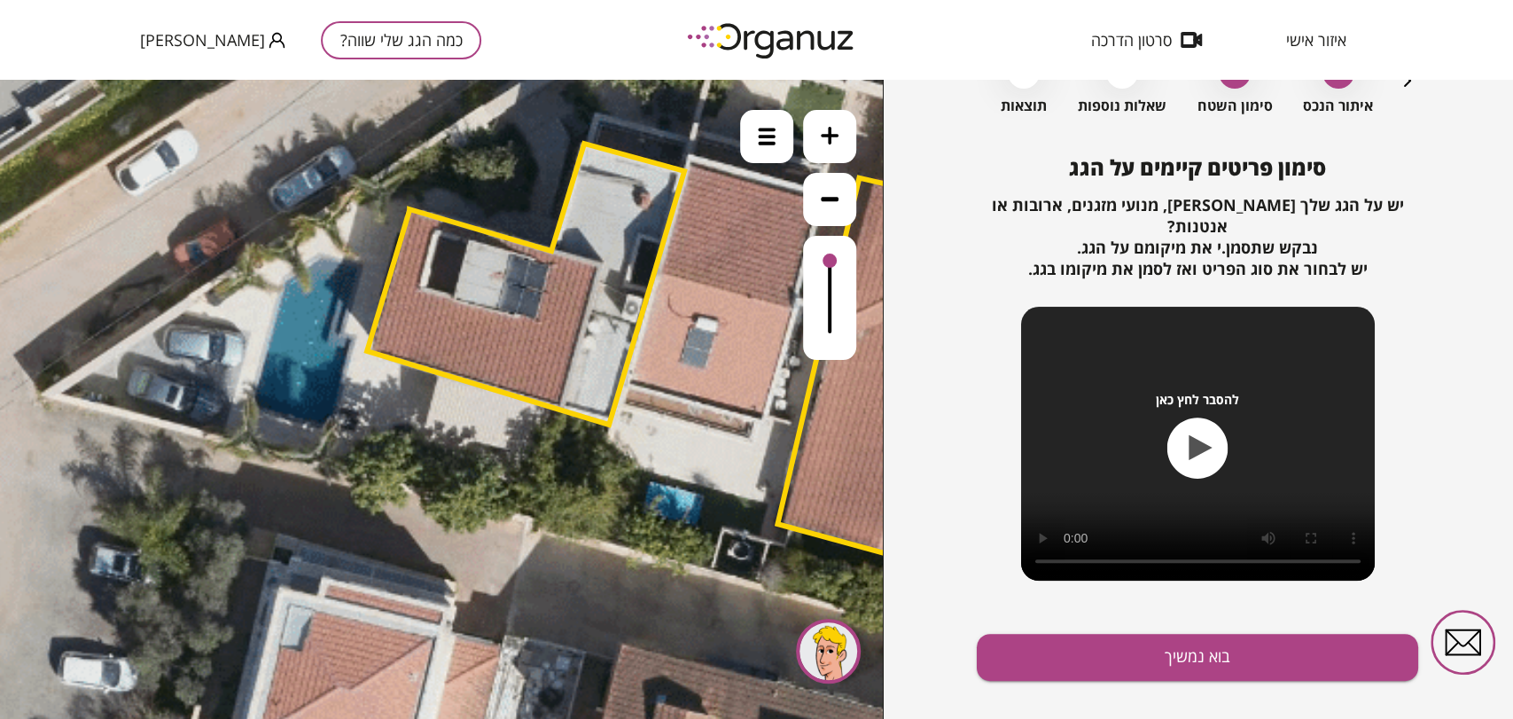
drag, startPoint x: 259, startPoint y: 548, endPoint x: 421, endPoint y: 463, distance: 183.1
click at [421, 463] on icon at bounding box center [735, 328] width 2333 height 2333
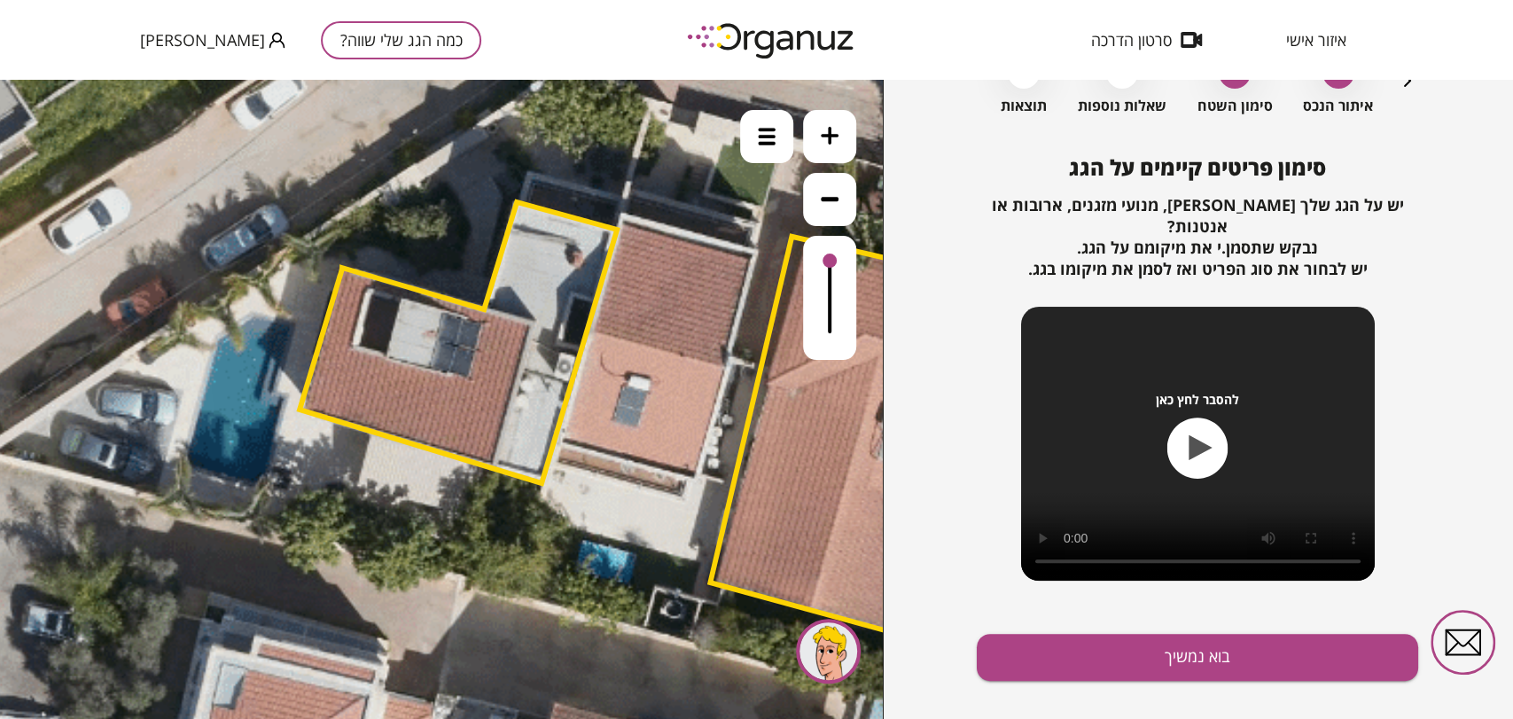
drag, startPoint x: 598, startPoint y: 455, endPoint x: 529, endPoint y: 514, distance: 90.5
click at [529, 516] on icon at bounding box center [668, 386] width 2333 height 2333
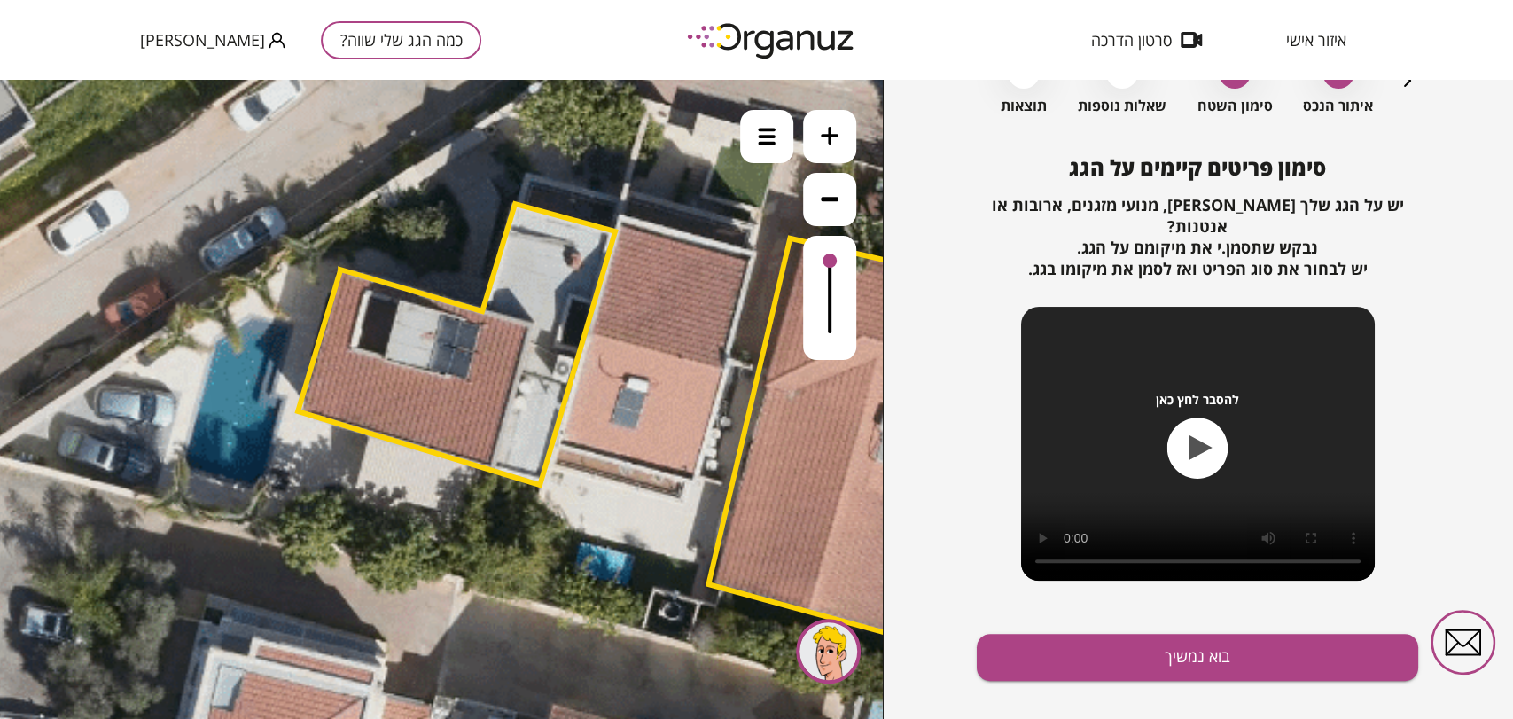
click at [1076, 661] on div "סימון פריטים קיימים על הגג יש על הגג שלך [PERSON_NAME], מנועי מזגנים, ארובות או…" at bounding box center [1197, 451] width 441 height 593
click at [1038, 639] on button "בוא נמשיך" at bounding box center [1197, 657] width 441 height 47
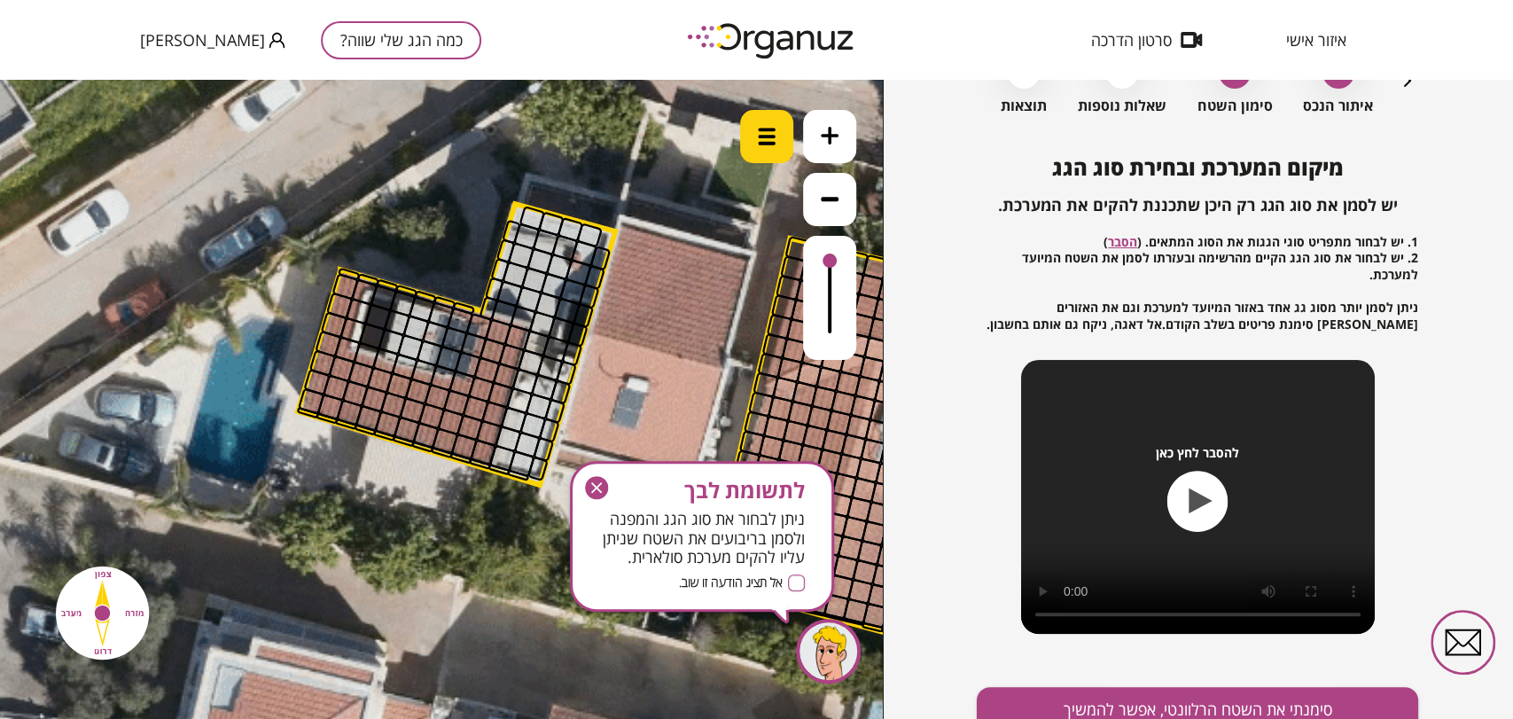
click at [768, 138] on img at bounding box center [767, 137] width 18 height 18
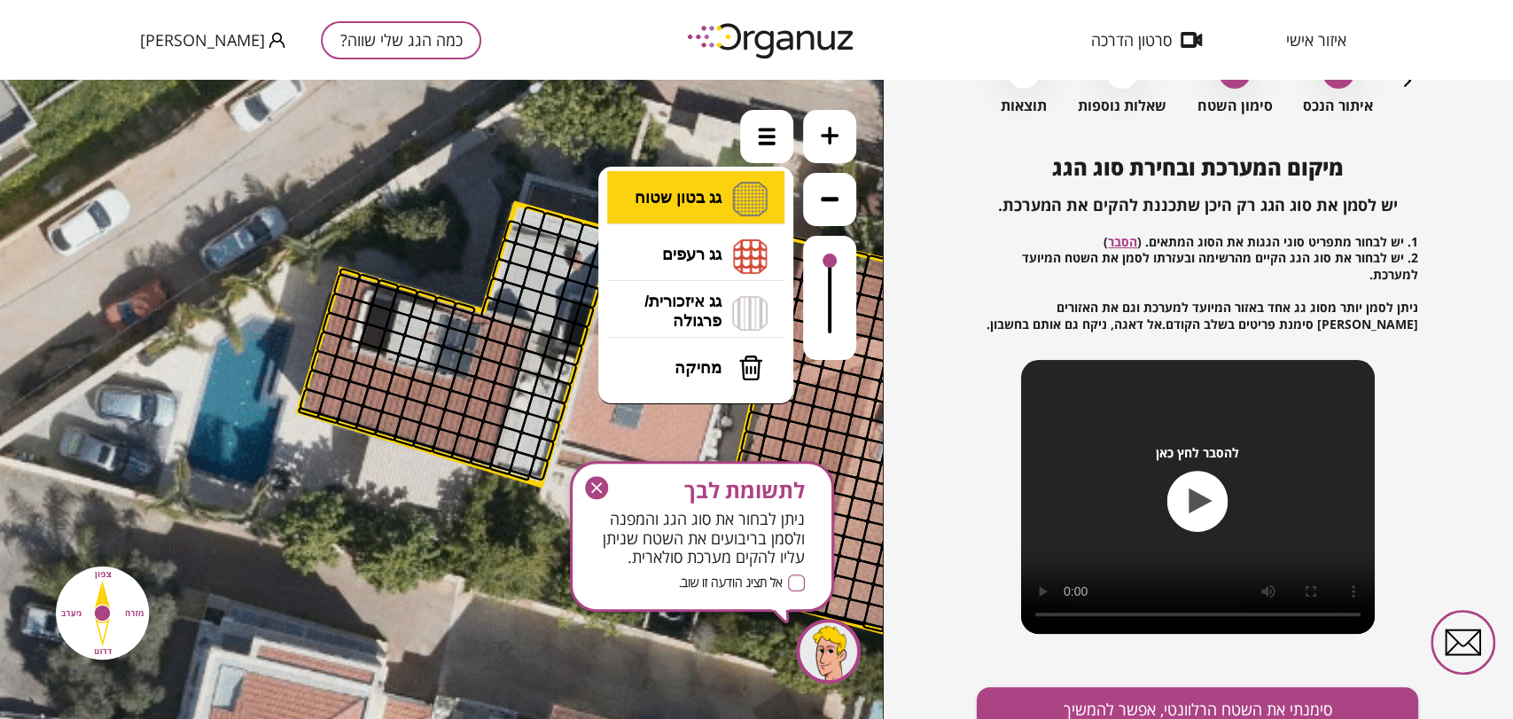
click at [763, 206] on li "גג בטון שטוח מפלס א א מפלס ב ב מפלס ג ג" at bounding box center [696, 199] width 186 height 57
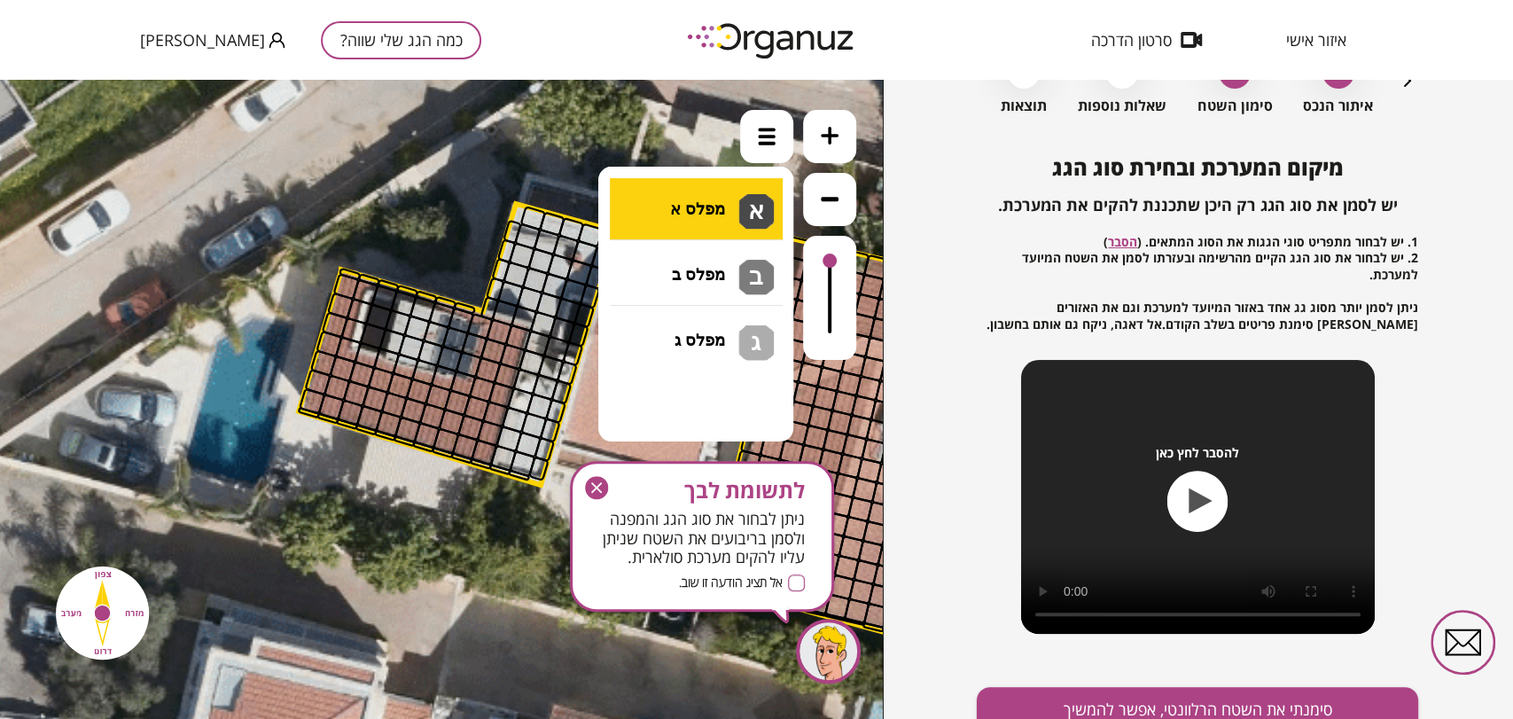
click at [716, 210] on div ".st0 { fill: #FFFFFF; } א" at bounding box center [441, 399] width 883 height 639
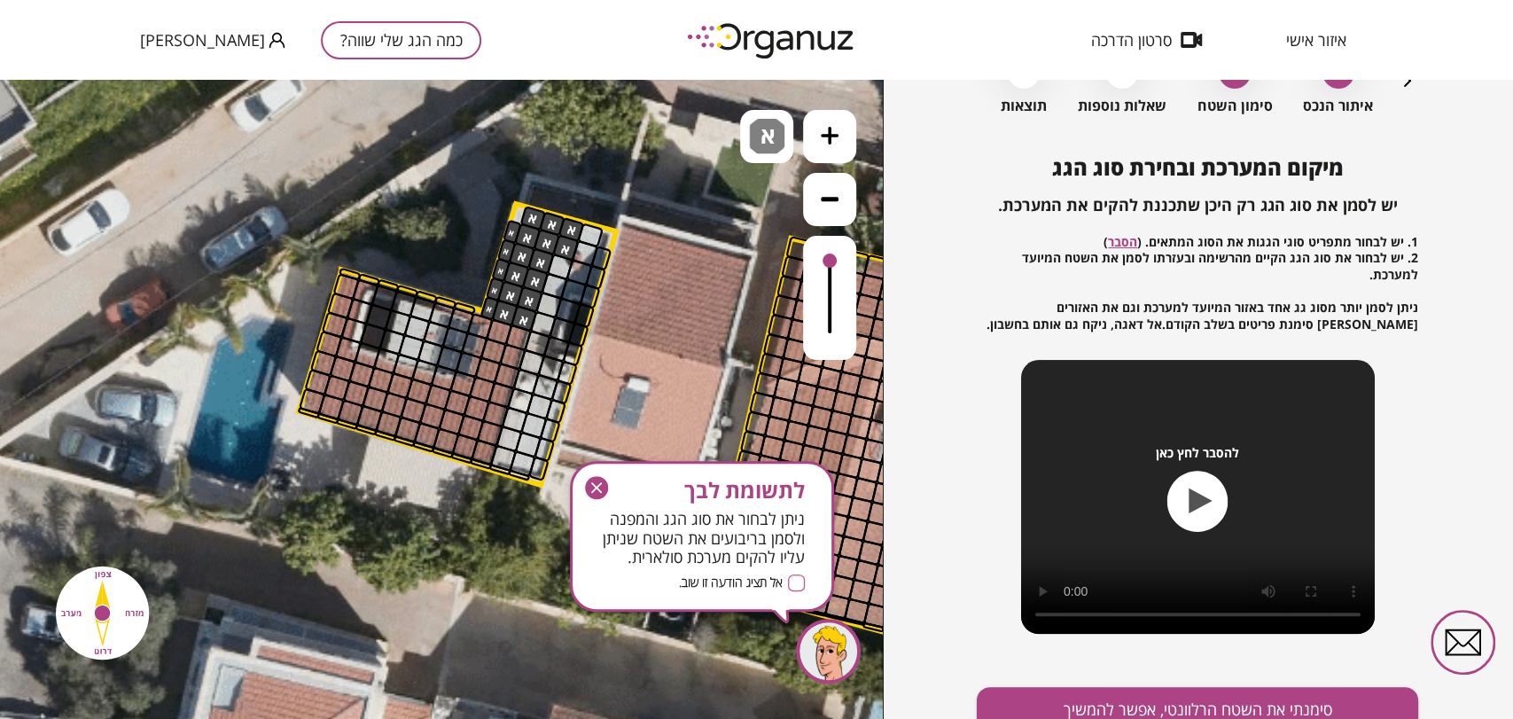
drag, startPoint x: 537, startPoint y: 222, endPoint x: 567, endPoint y: 227, distance: 30.5
drag, startPoint x: 572, startPoint y: 236, endPoint x: 595, endPoint y: 231, distance: 22.6
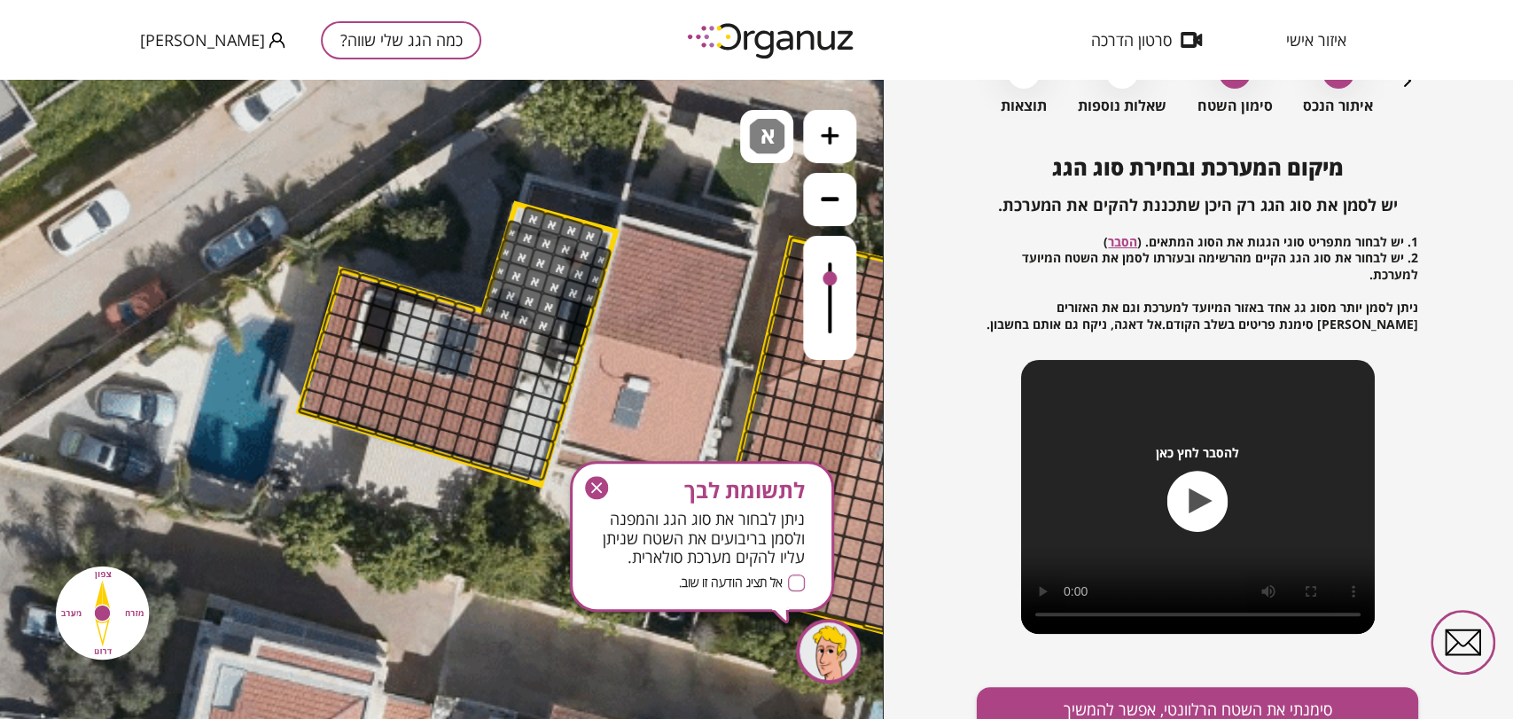
drag, startPoint x: 836, startPoint y: 260, endPoint x: 856, endPoint y: 278, distance: 27.6
click at [856, 278] on div ".st0 { fill: #FFFFFF; } א" at bounding box center [441, 399] width 883 height 639
drag, startPoint x: 561, startPoint y: 307, endPoint x: 531, endPoint y: 473, distance: 169.3
click at [595, 494] on icon "button" at bounding box center [596, 487] width 23 height 23
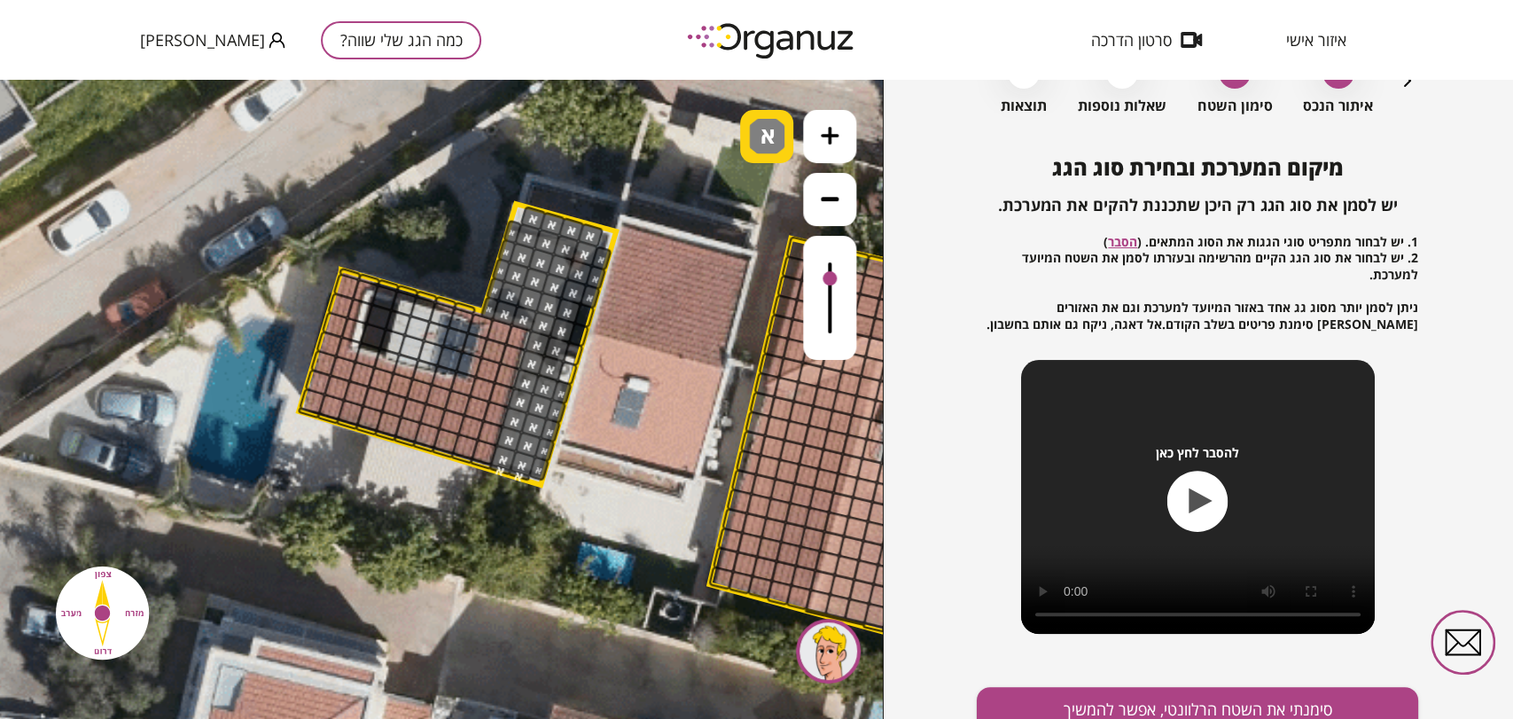
click at [774, 136] on span "א" at bounding box center [769, 129] width 19 height 21
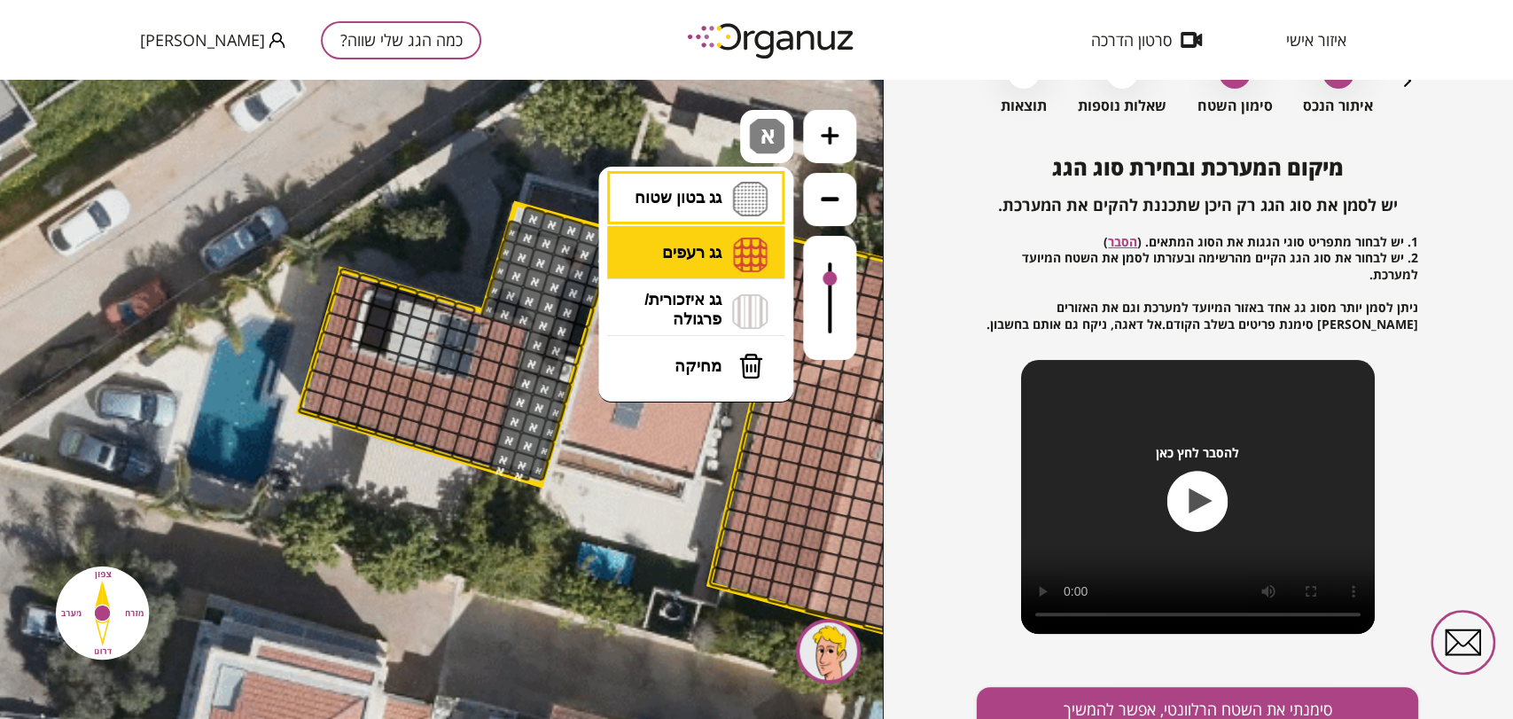
click at [759, 261] on li "גג רעפים רעפים צפון רעפים דרום רעפים מערב רעפים מזרח" at bounding box center [696, 254] width 186 height 57
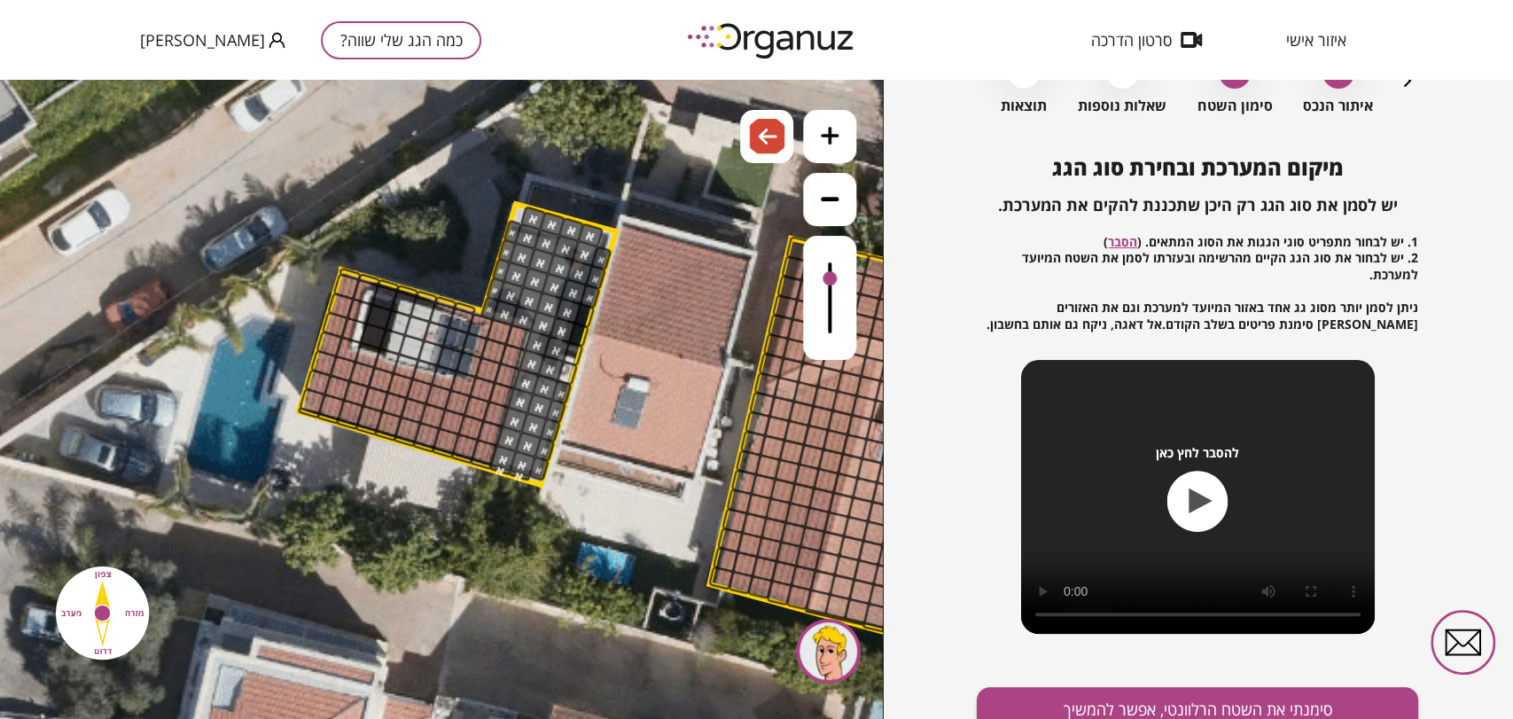
click at [746, 356] on div ".st0 { fill: #FFFFFF; } א" at bounding box center [441, 399] width 883 height 639
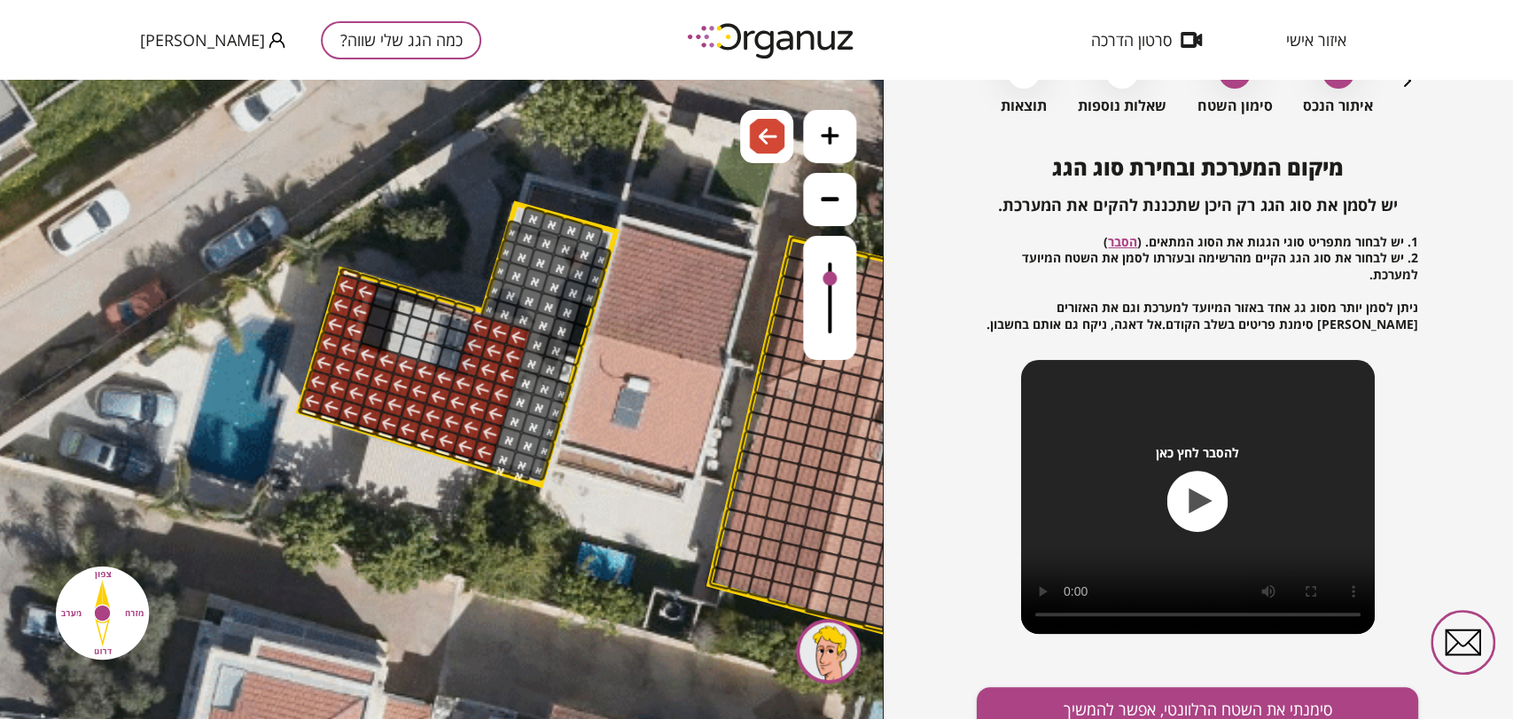
drag, startPoint x: 508, startPoint y: 337, endPoint x: 438, endPoint y: 391, distance: 88.4
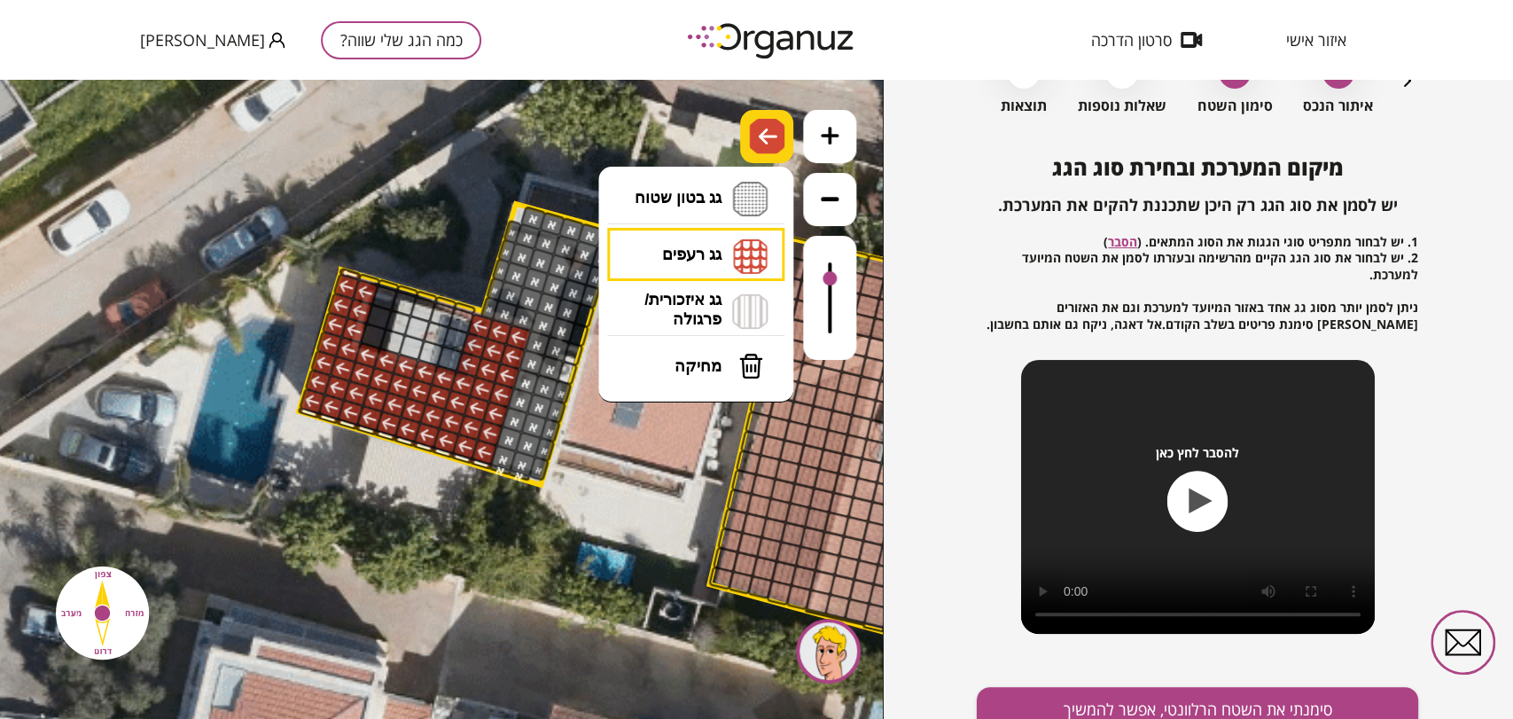
click at [768, 130] on img at bounding box center [768, 136] width 19 height 21
click at [704, 385] on button "מחיקה" at bounding box center [696, 365] width 177 height 53
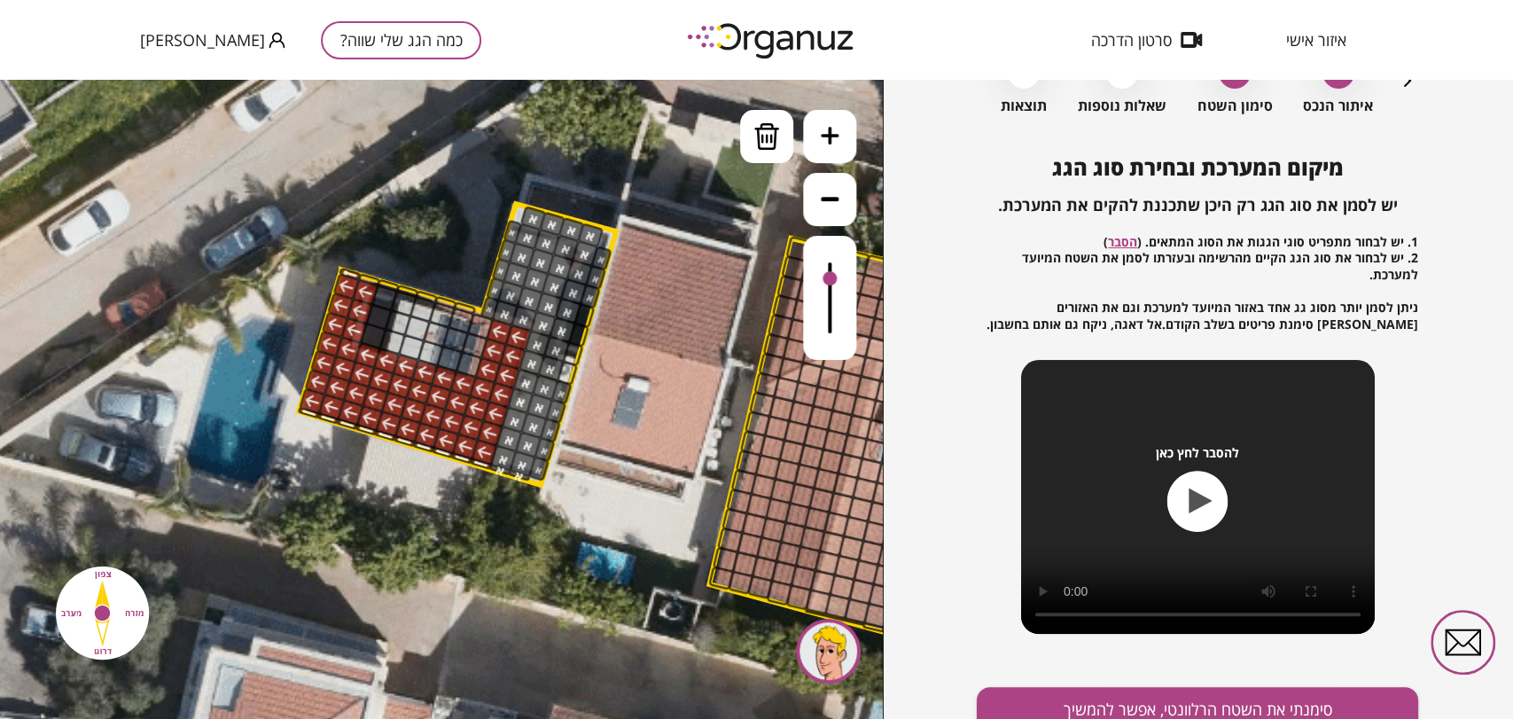
drag, startPoint x: 475, startPoint y: 328, endPoint x: 463, endPoint y: 365, distance: 39.0
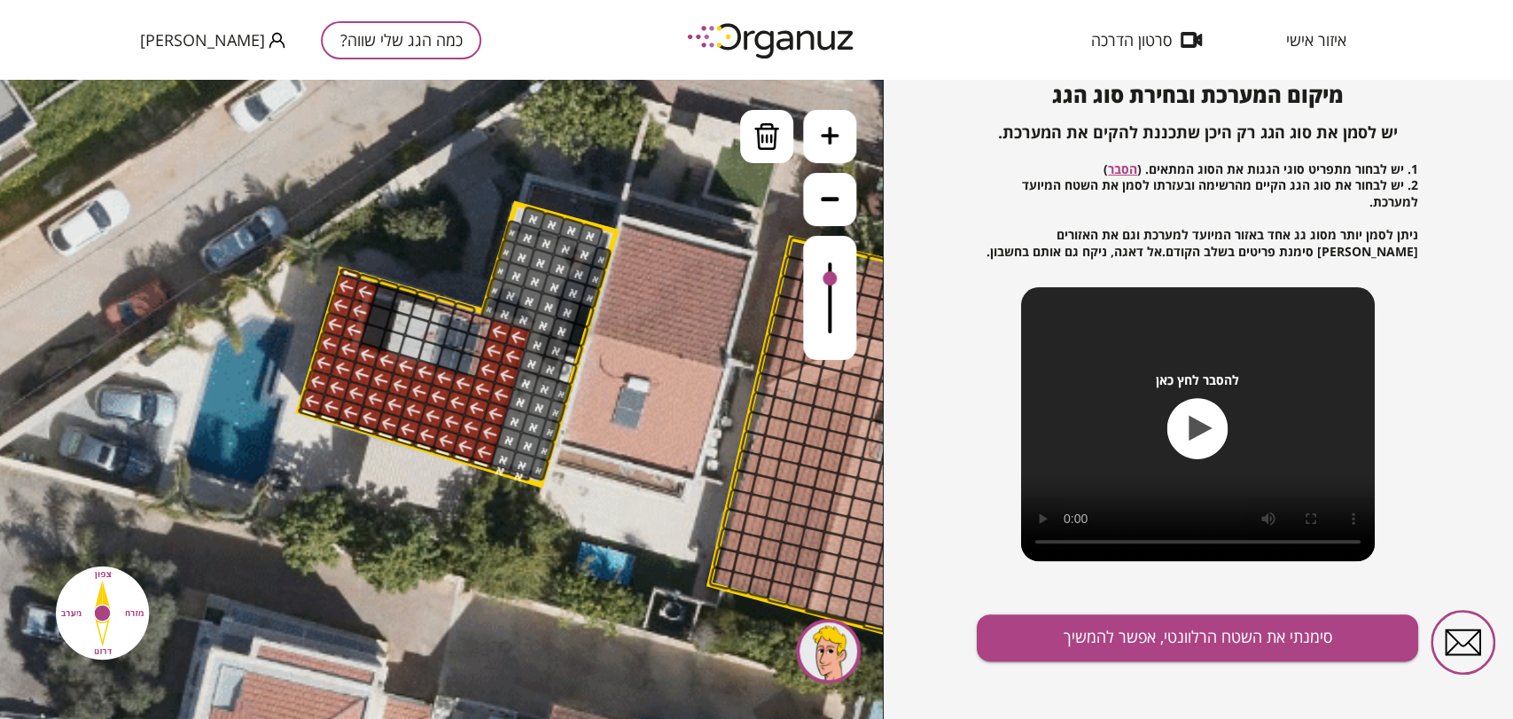
scroll to position [191, 0]
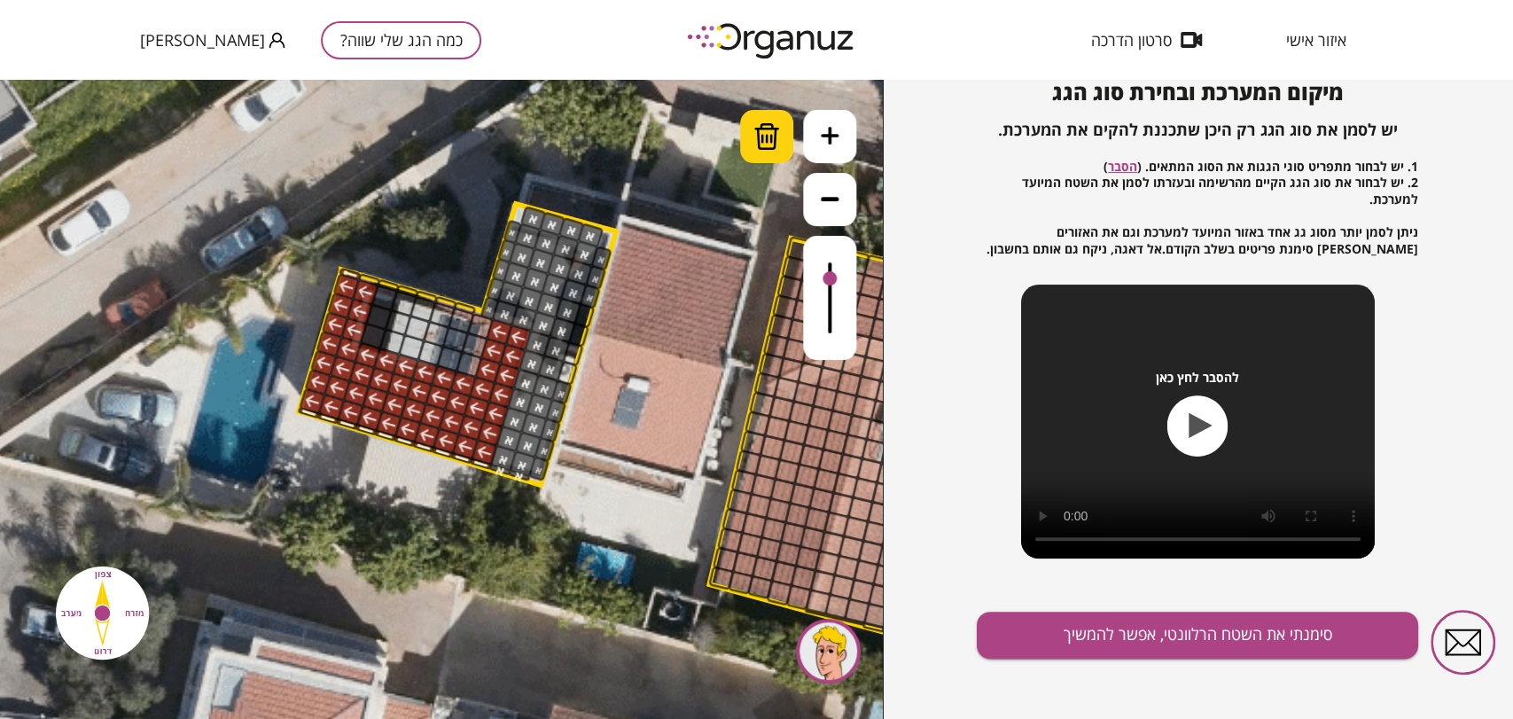
click at [756, 140] on img at bounding box center [766, 136] width 27 height 27
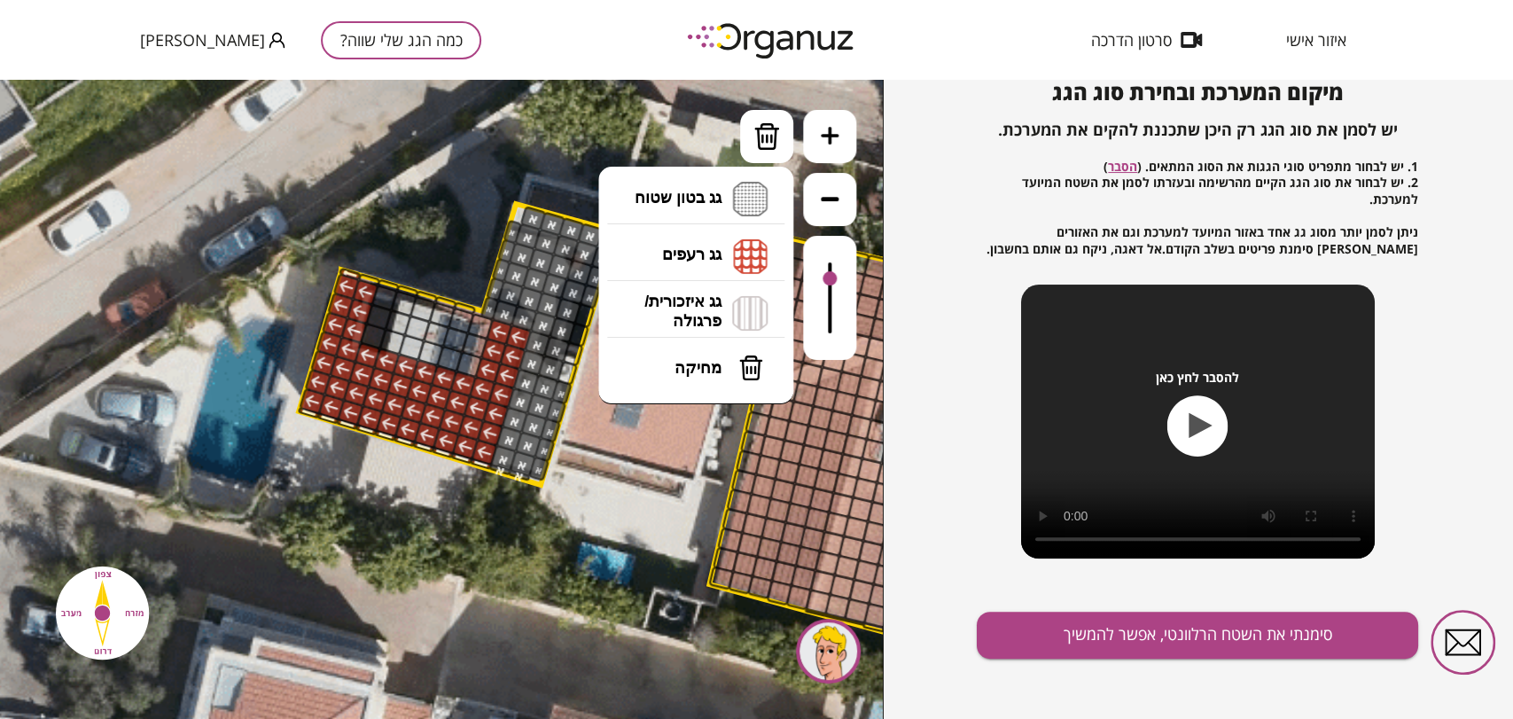
click at [714, 384] on button "מחיקה" at bounding box center [696, 367] width 177 height 53
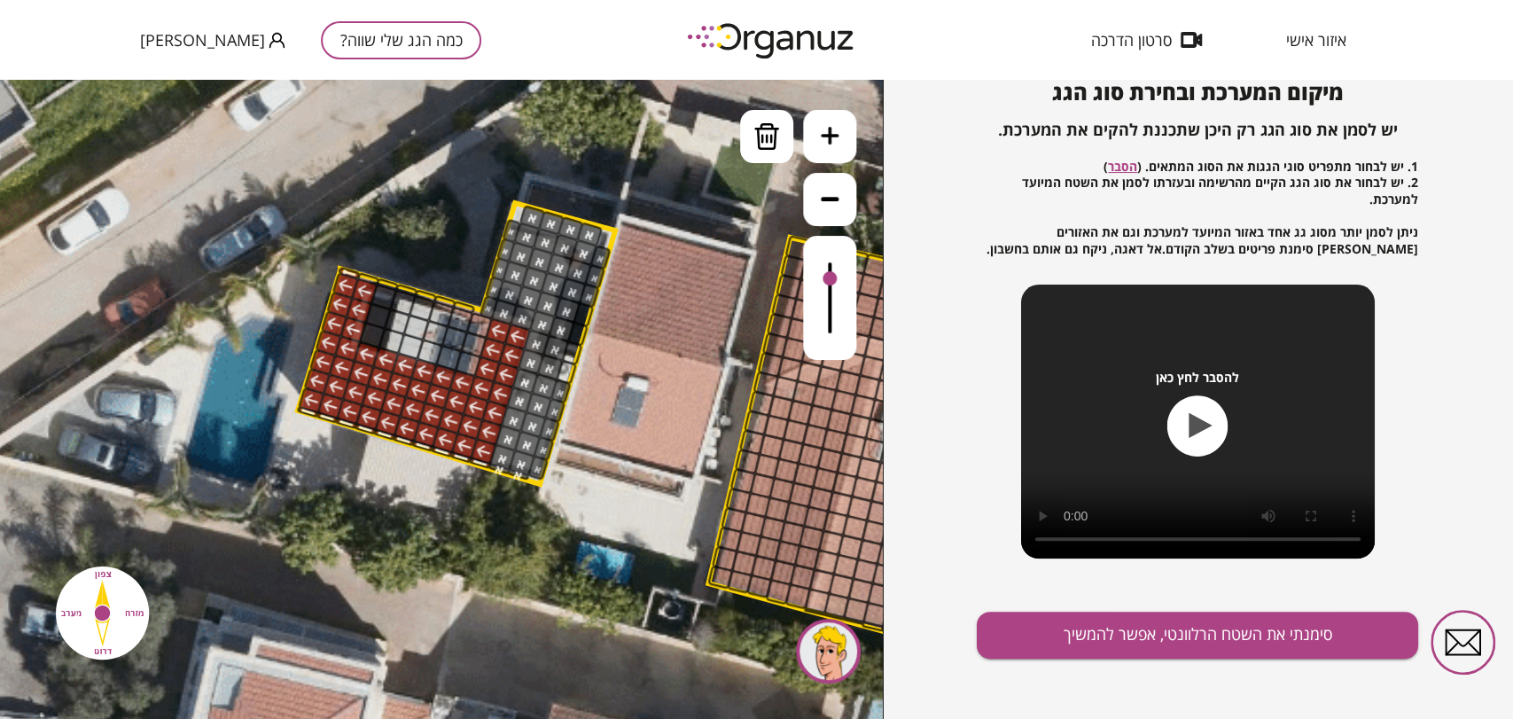
click at [563, 302] on div at bounding box center [566, 309] width 27 height 27
click at [575, 289] on div at bounding box center [572, 290] width 27 height 27
click at [591, 296] on div at bounding box center [588, 296] width 21 height 26
click at [560, 326] on div at bounding box center [561, 328] width 27 height 27
click at [559, 345] on div at bounding box center [554, 347] width 27 height 27
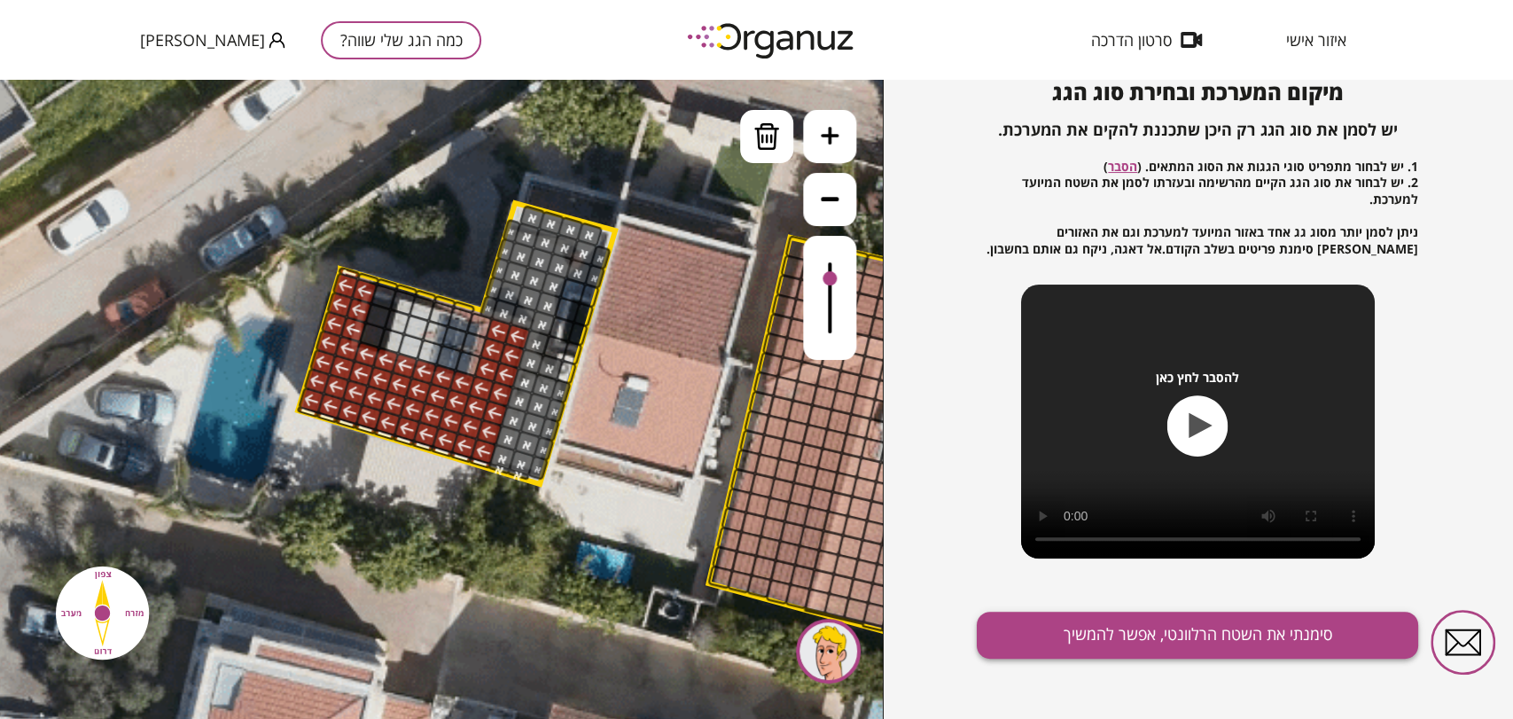
click at [1117, 633] on button "סימנתי את השטח הרלוונטי, אפשר להמשיך" at bounding box center [1197, 634] width 441 height 47
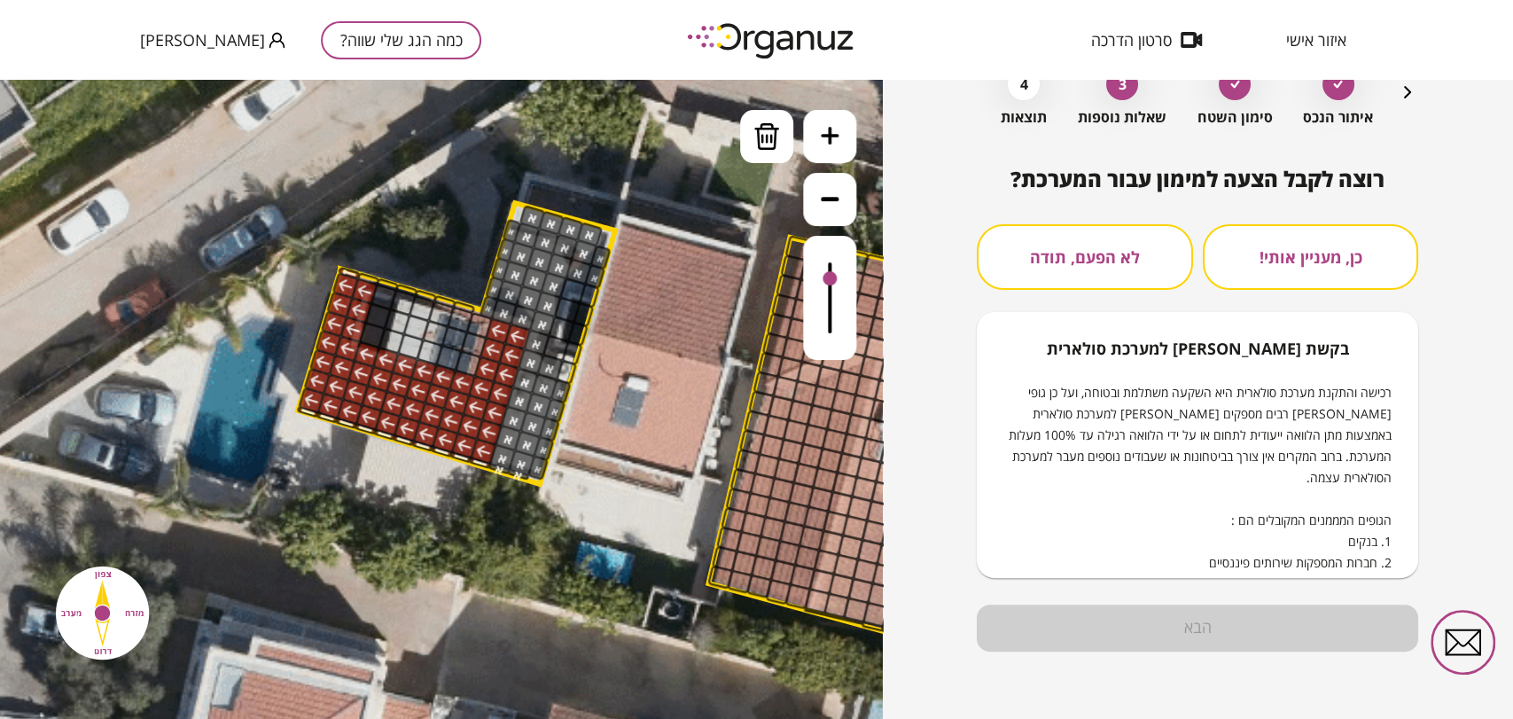
click at [1065, 279] on button "לא הפעם, תודה" at bounding box center [1084, 257] width 215 height 66
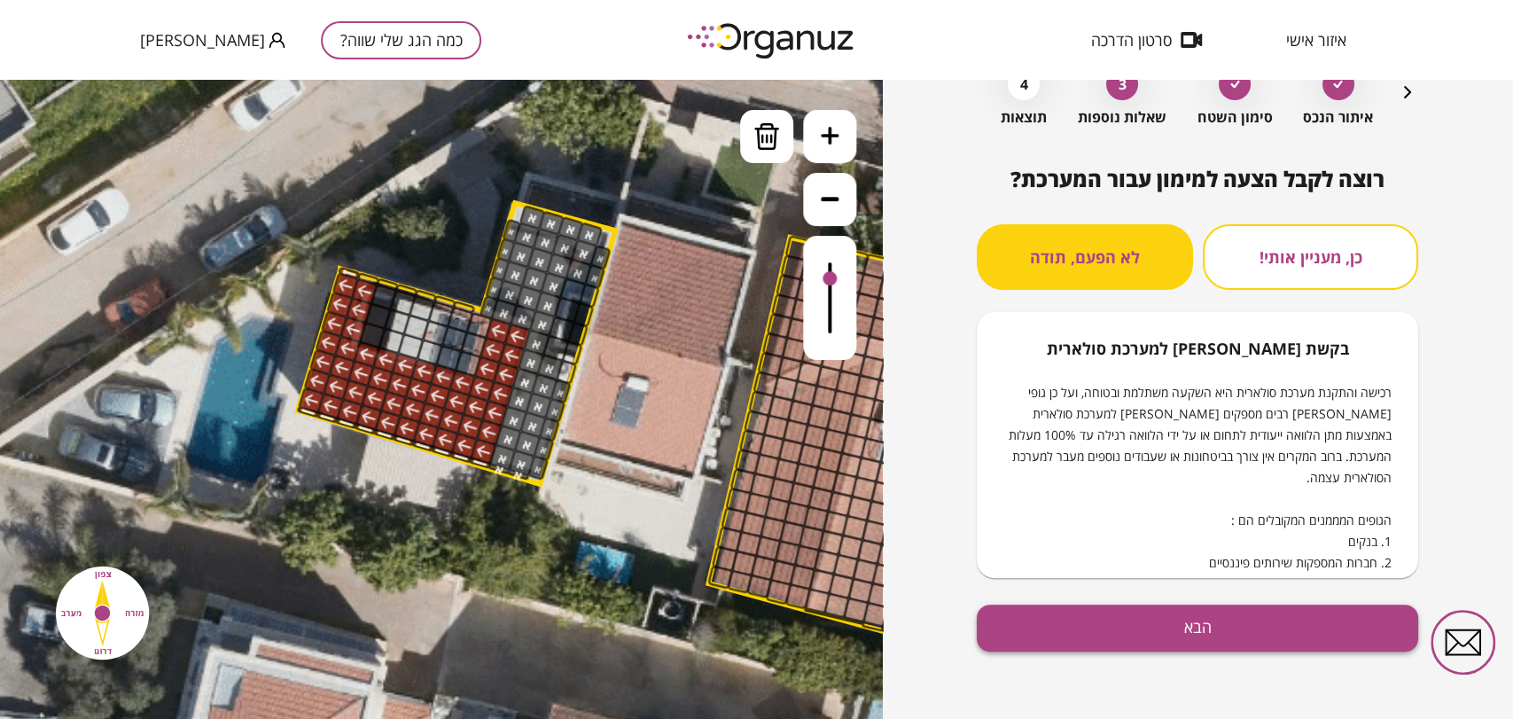
click at [1179, 630] on button "הבא" at bounding box center [1197, 627] width 441 height 47
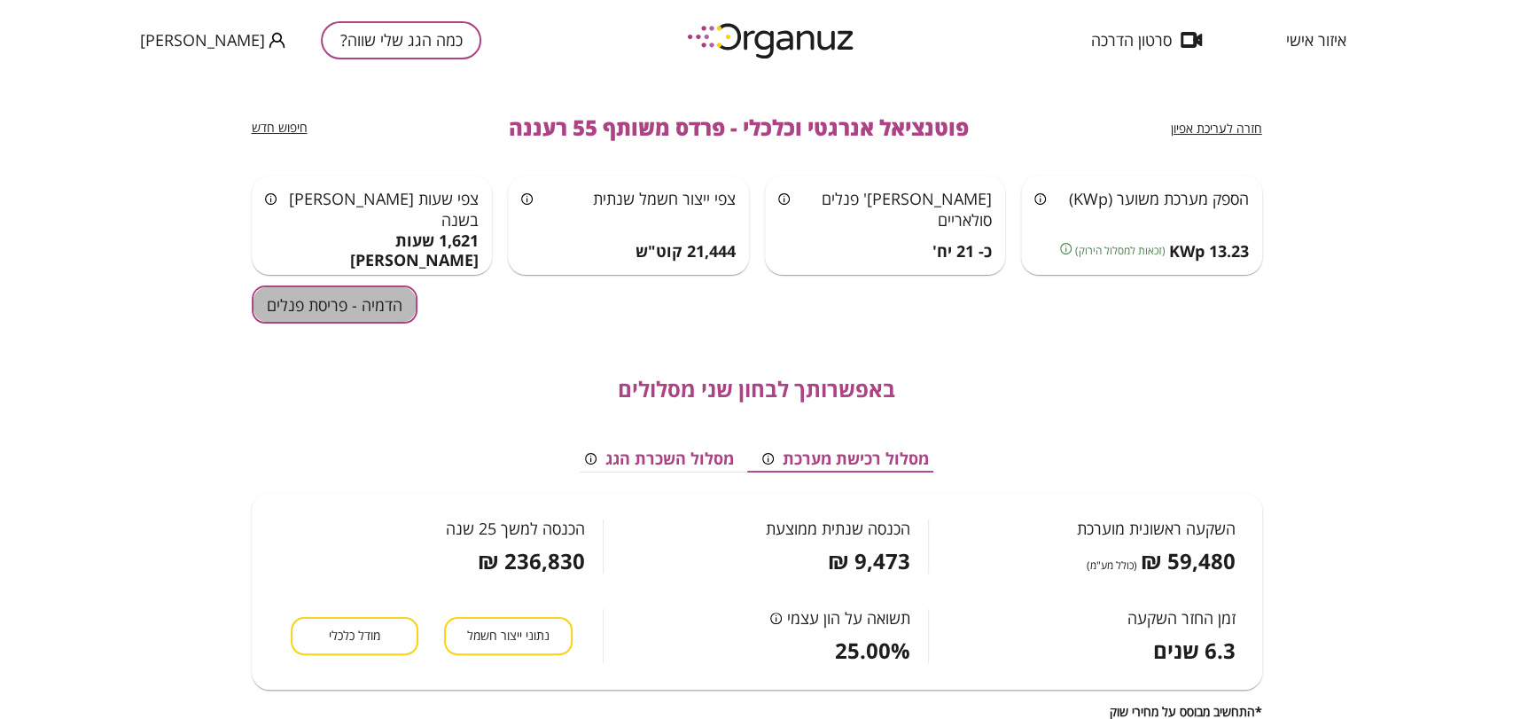
click at [409, 307] on button "הדמיה - פריסת פנלים" at bounding box center [335, 304] width 166 height 38
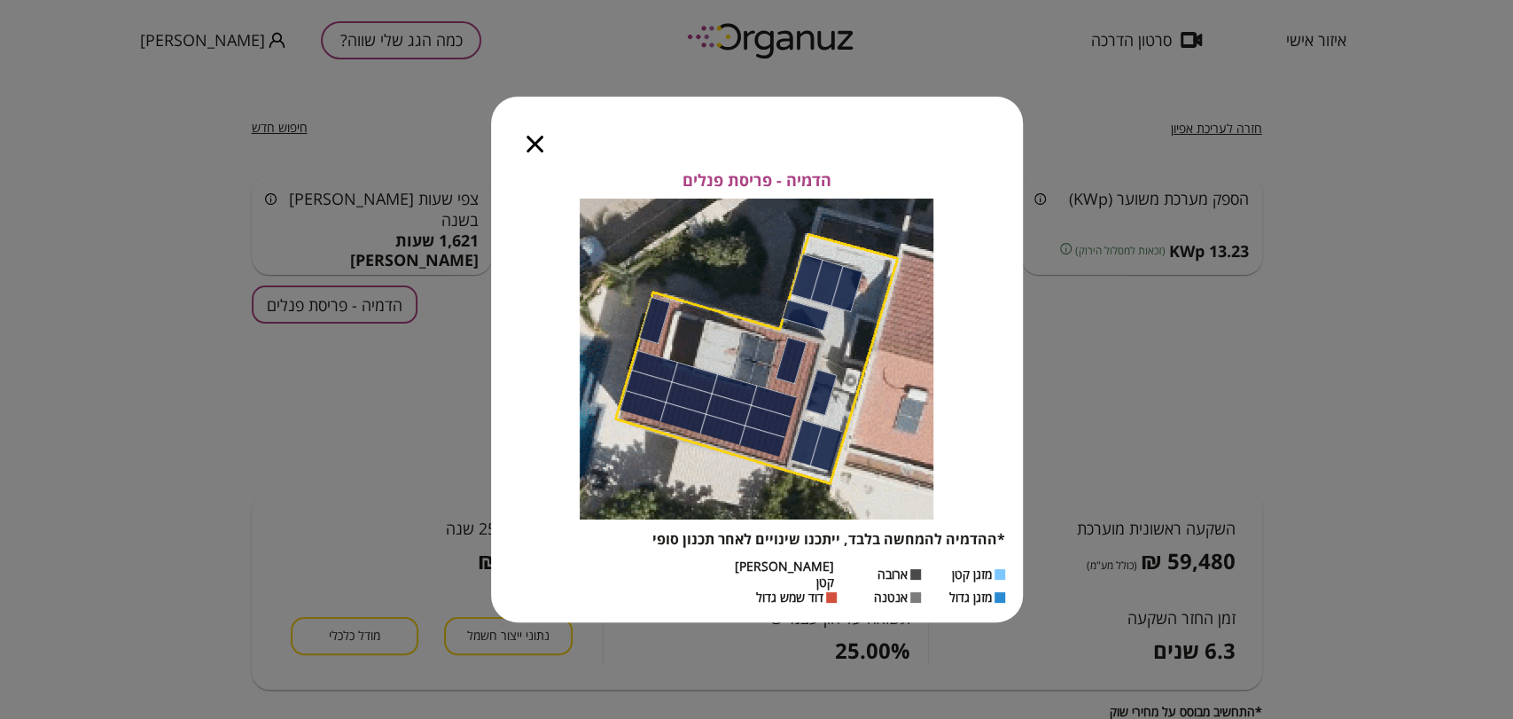
click at [526, 144] on icon "button" at bounding box center [534, 144] width 17 height 17
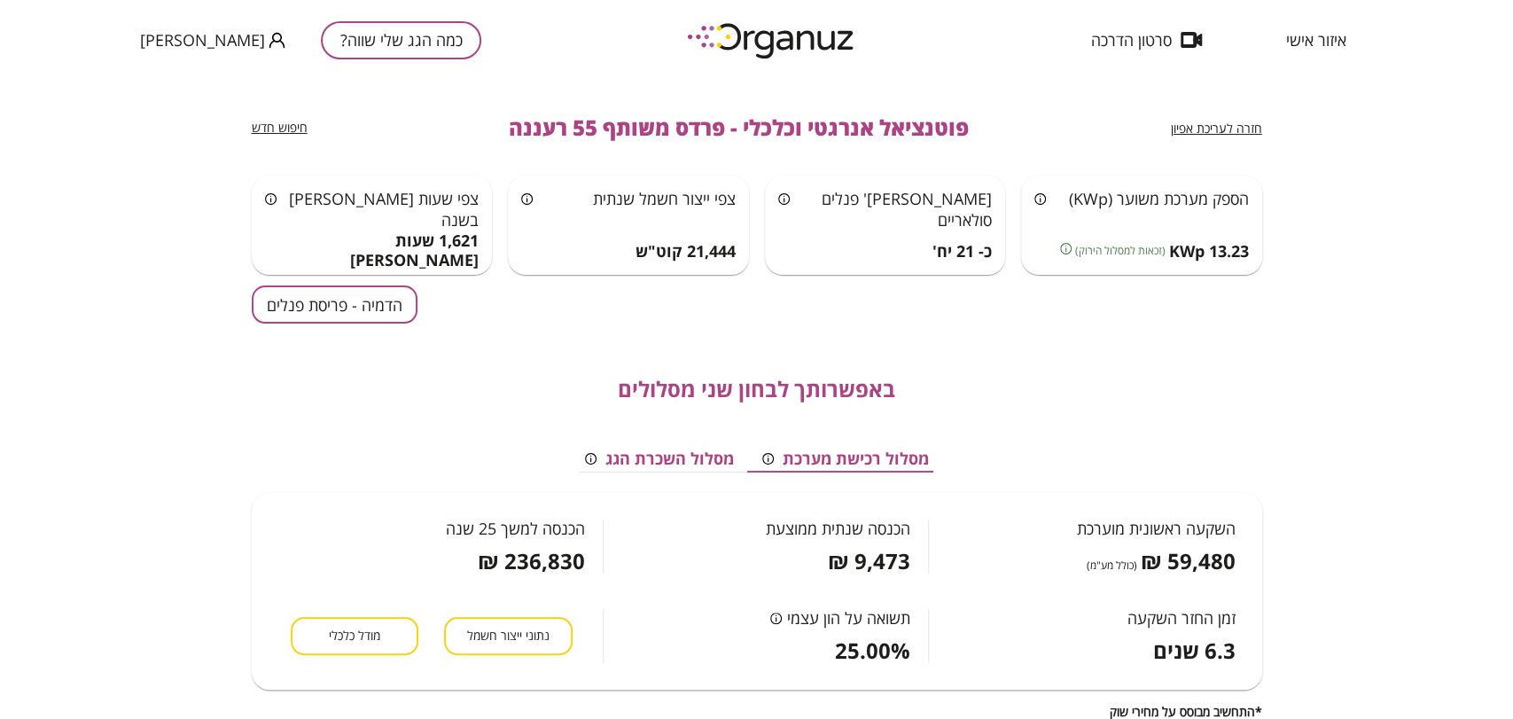
click at [1197, 136] on span "חזרה לעריכת אפיון" at bounding box center [1216, 128] width 91 height 17
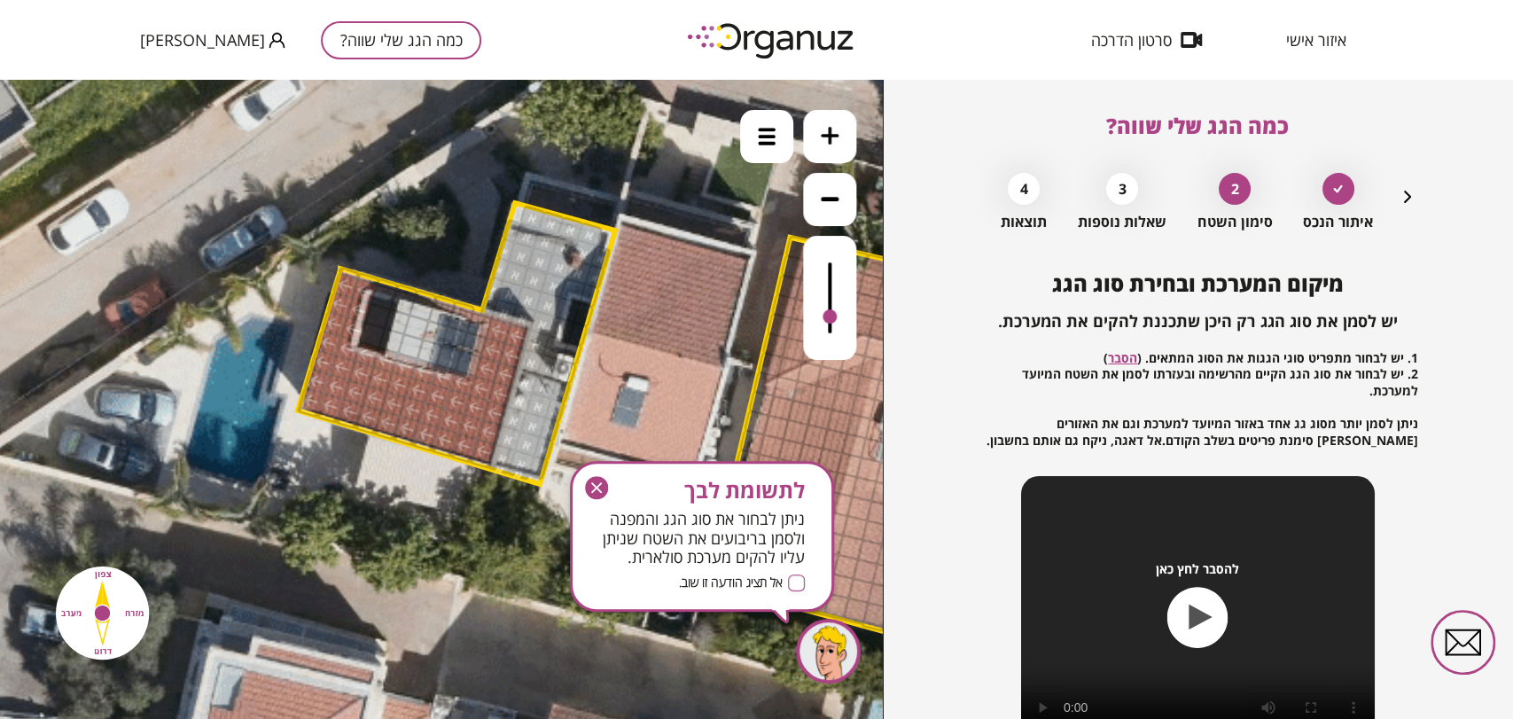
drag, startPoint x: 834, startPoint y: 259, endPoint x: 836, endPoint y: 318, distance: 59.4
click at [836, 318] on div at bounding box center [829, 316] width 14 height 14
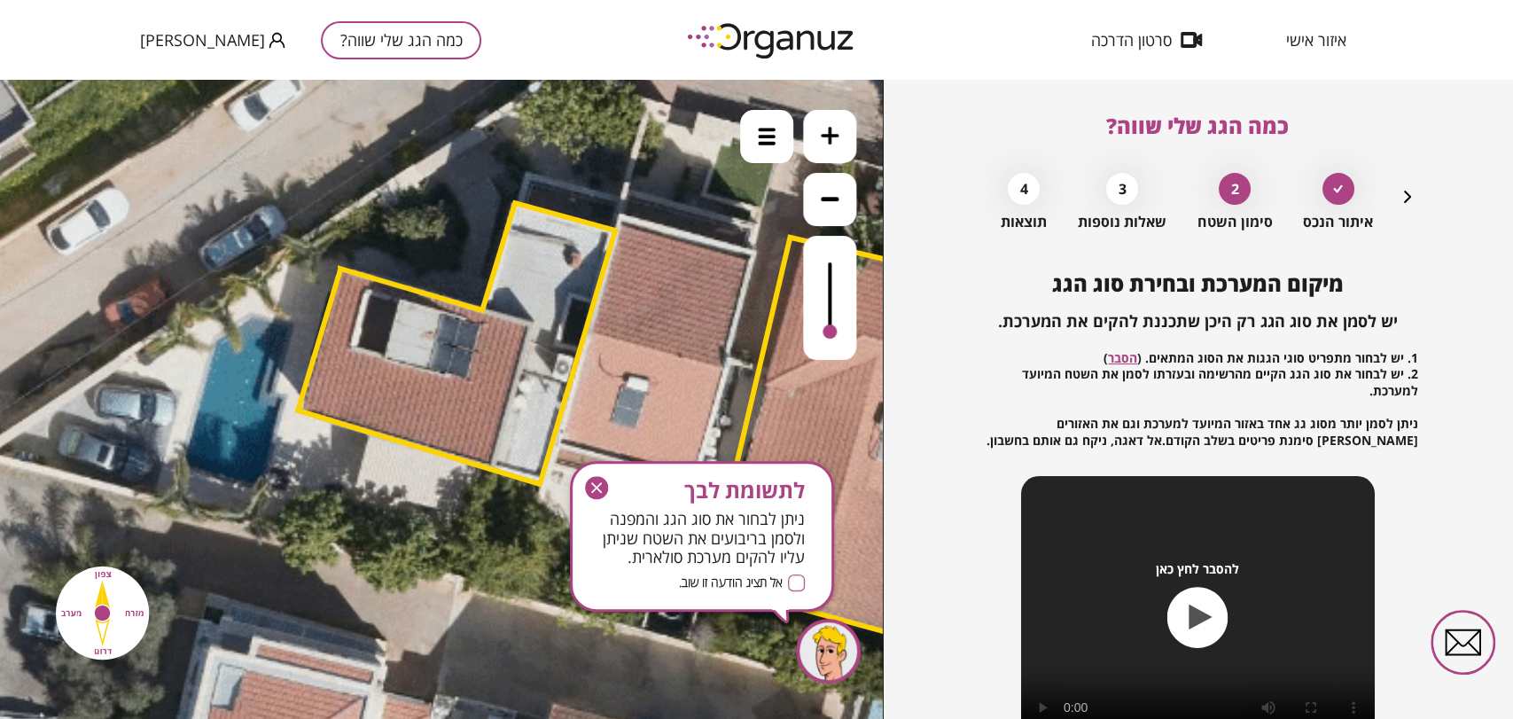
click at [839, 336] on div at bounding box center [829, 298] width 53 height 124
click at [829, 323] on div at bounding box center [829, 298] width 53 height 124
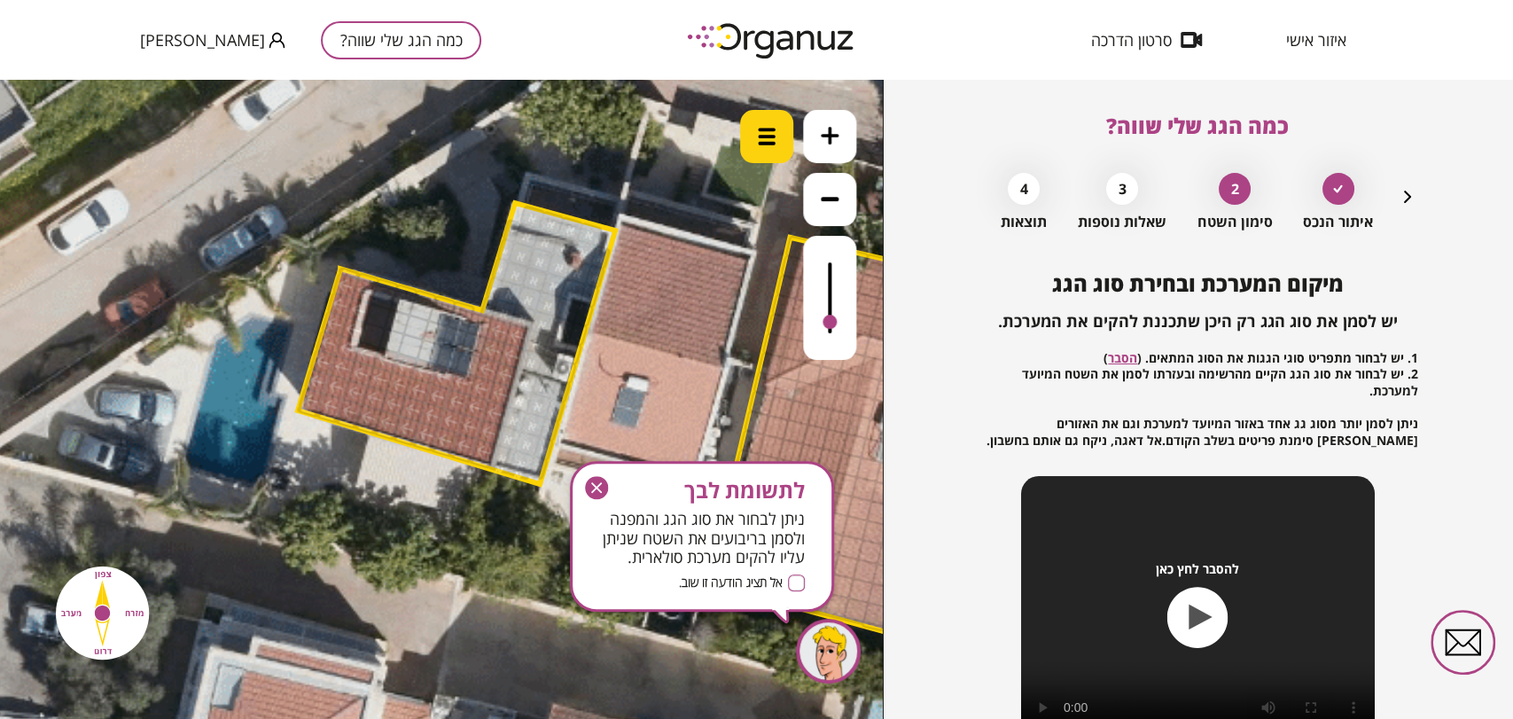
click at [766, 136] on img at bounding box center [767, 137] width 18 height 18
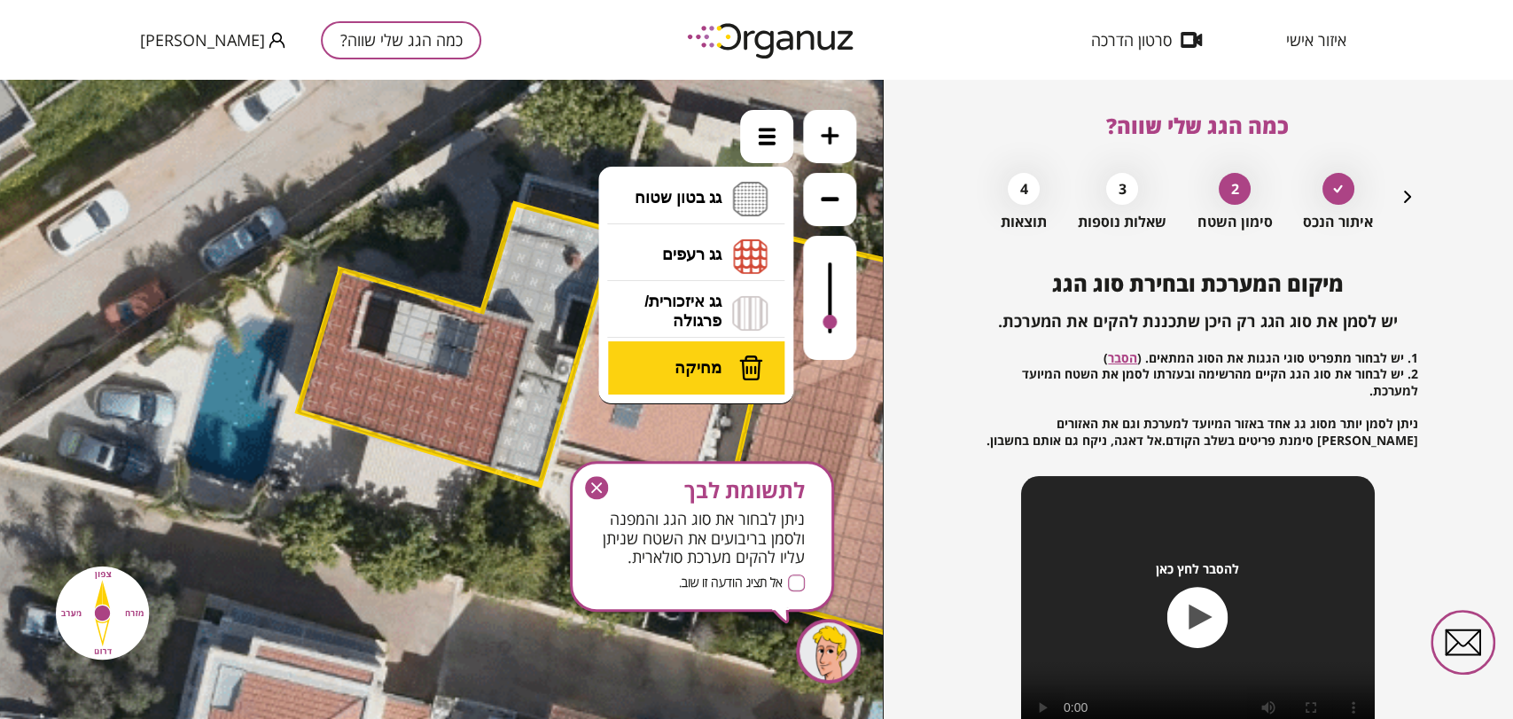
click at [717, 373] on span "מחיקה" at bounding box center [697, 367] width 47 height 19
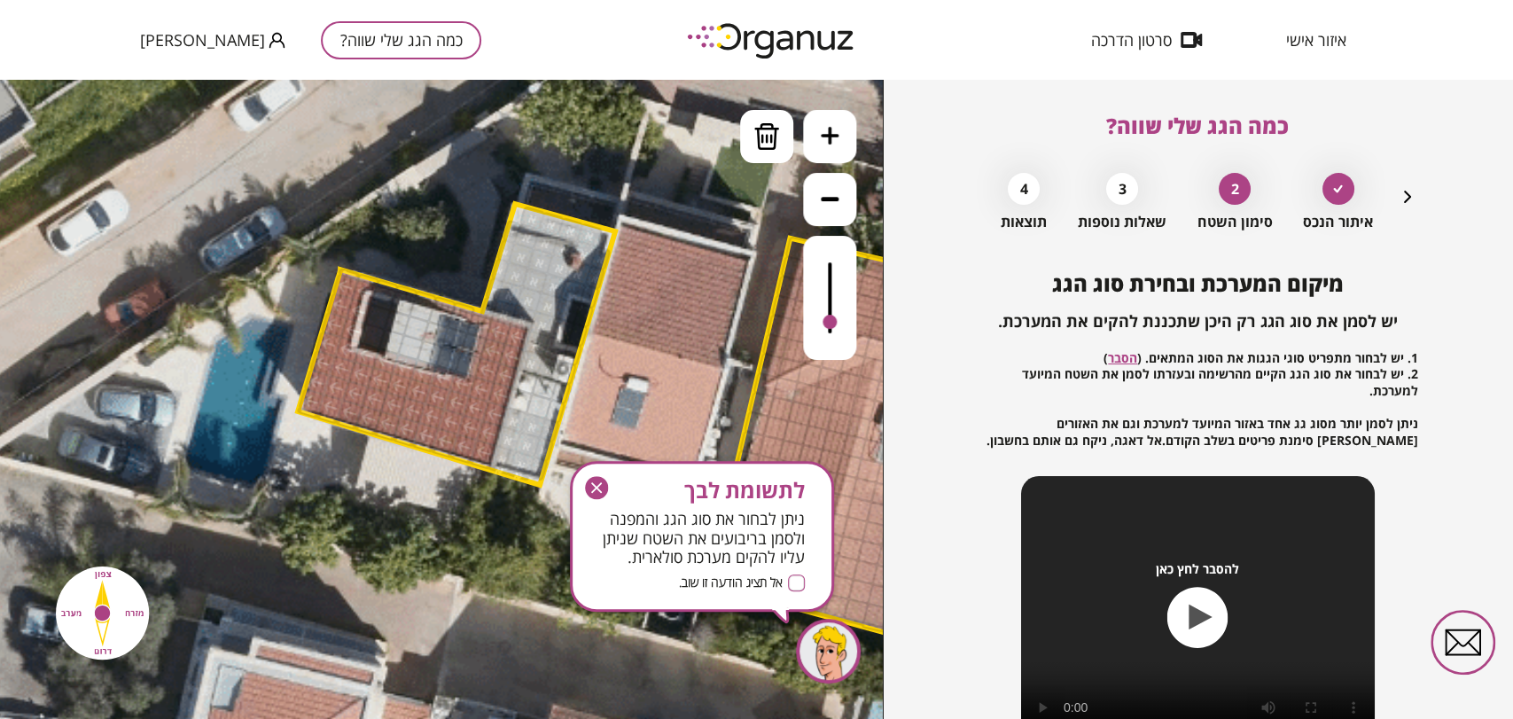
drag, startPoint x: 544, startPoint y: 389, endPoint x: 557, endPoint y: 393, distance: 13.8
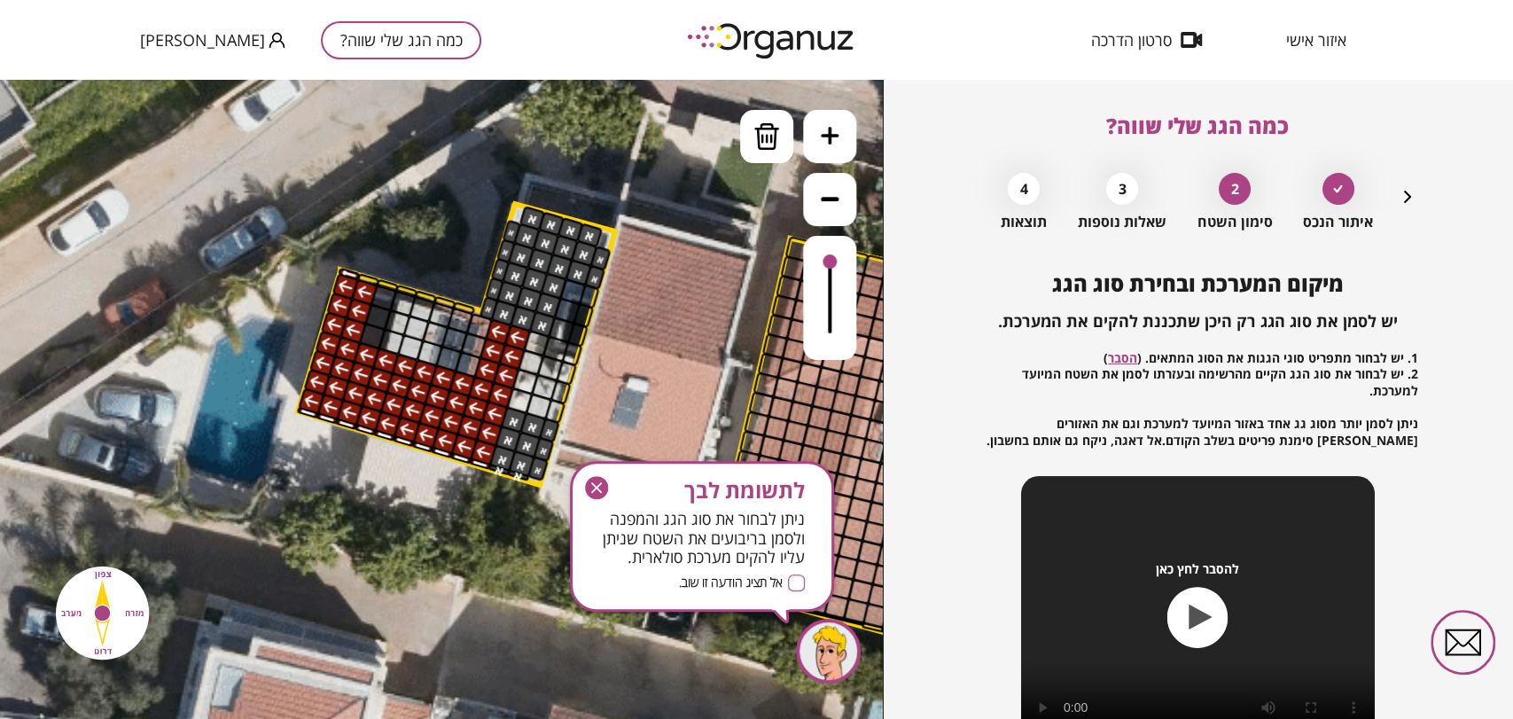
drag, startPoint x: 830, startPoint y: 321, endPoint x: 837, endPoint y: 263, distance: 58.0
click at [837, 263] on div at bounding box center [829, 298] width 53 height 124
click at [599, 486] on icon "button" at bounding box center [596, 487] width 23 height 23
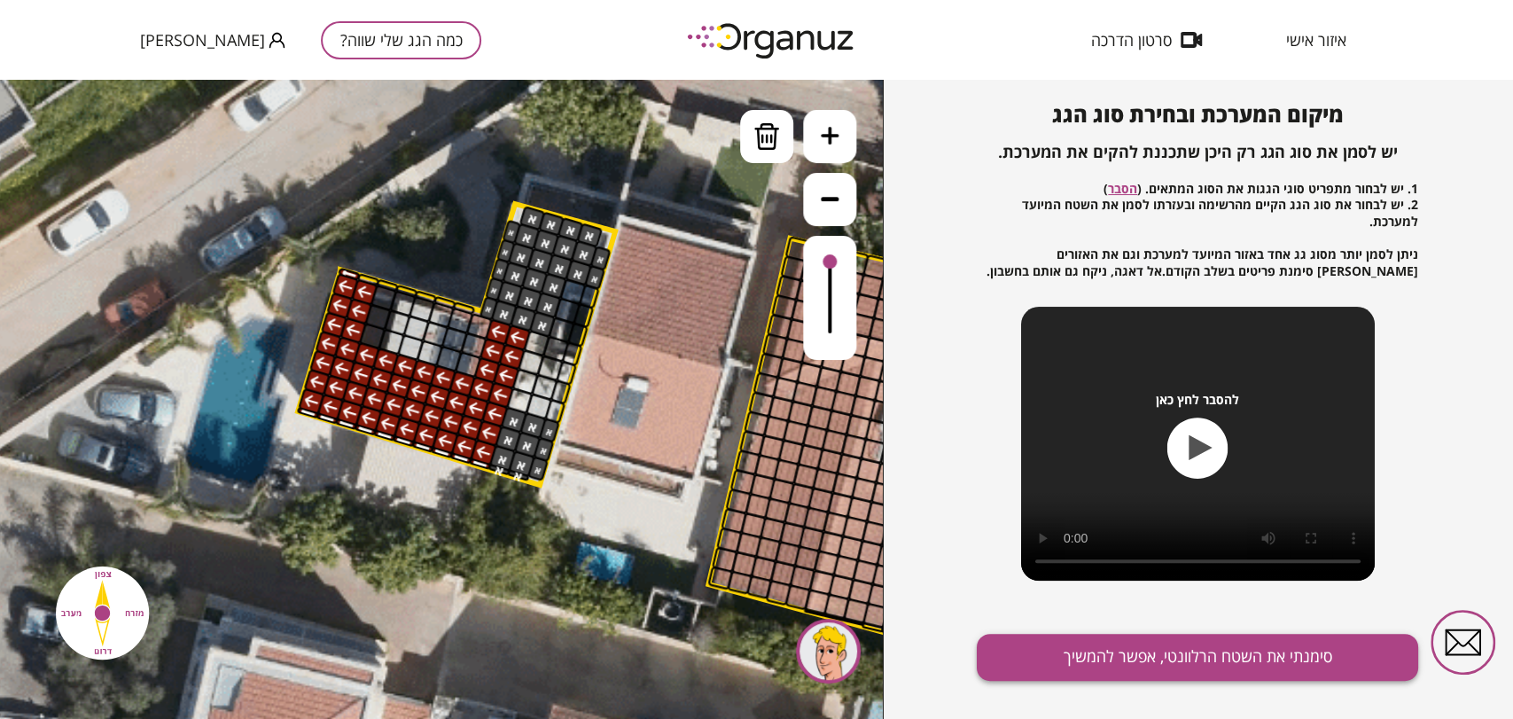
scroll to position [191, 0]
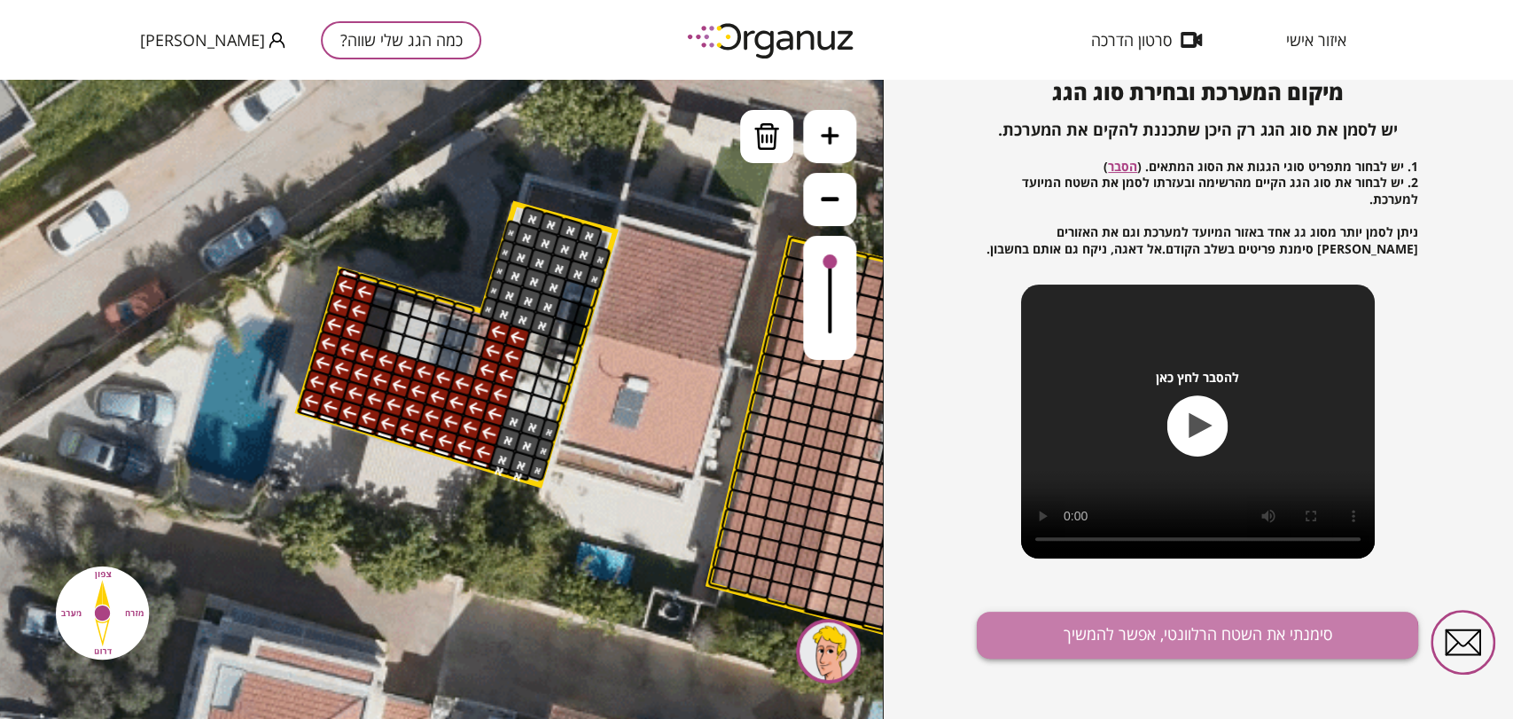
click at [1056, 640] on button "סימנתי את השטח הרלוונטי, אפשר להמשיך" at bounding box center [1197, 634] width 441 height 47
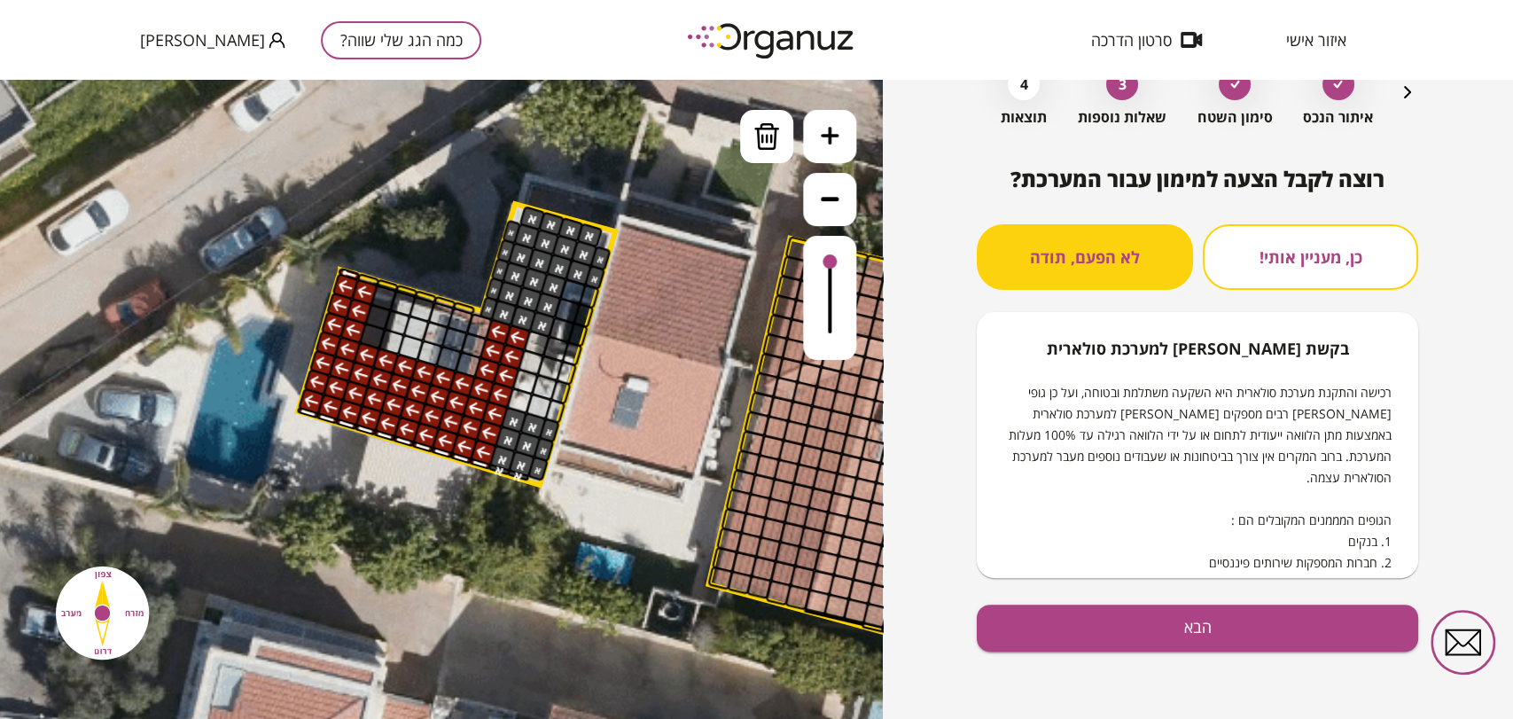
scroll to position [105, 0]
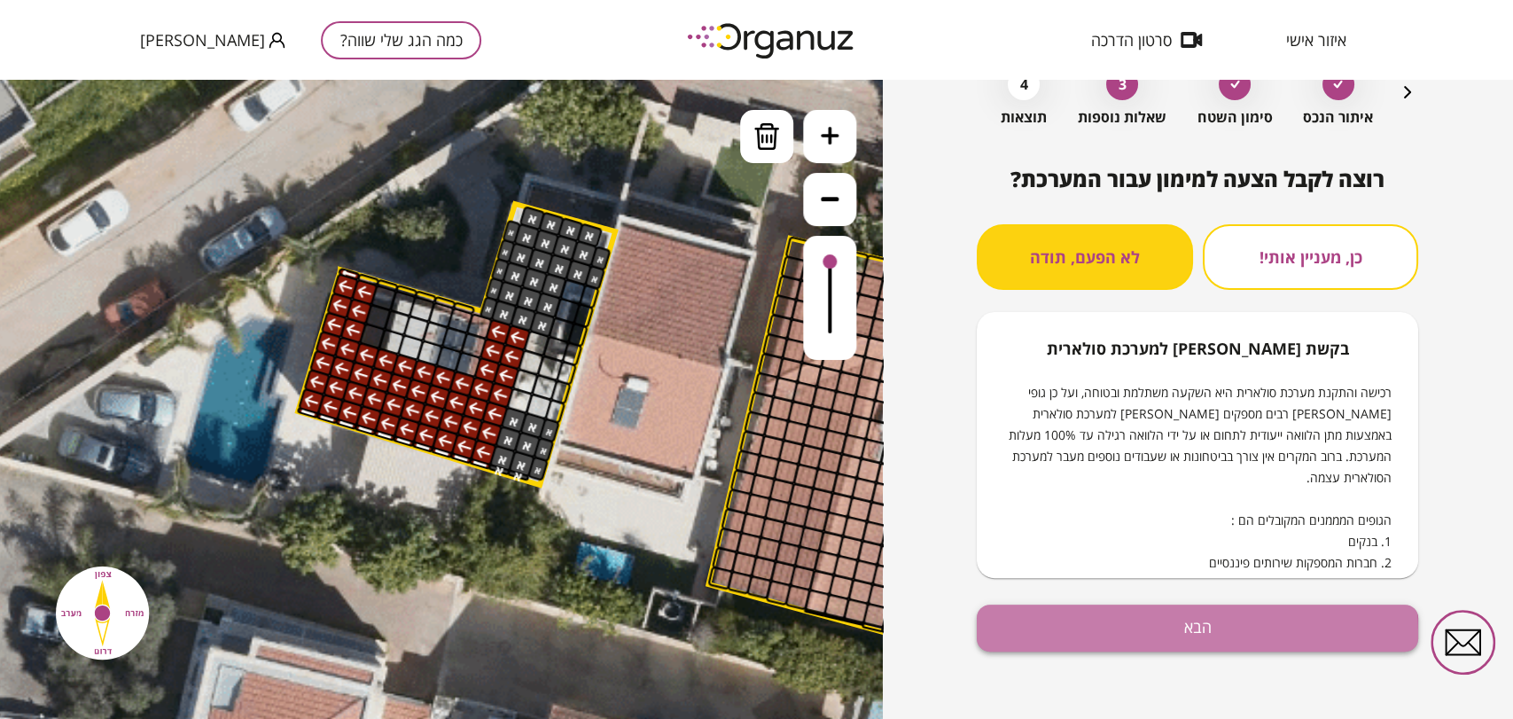
click at [1042, 634] on button "הבא" at bounding box center [1197, 627] width 441 height 47
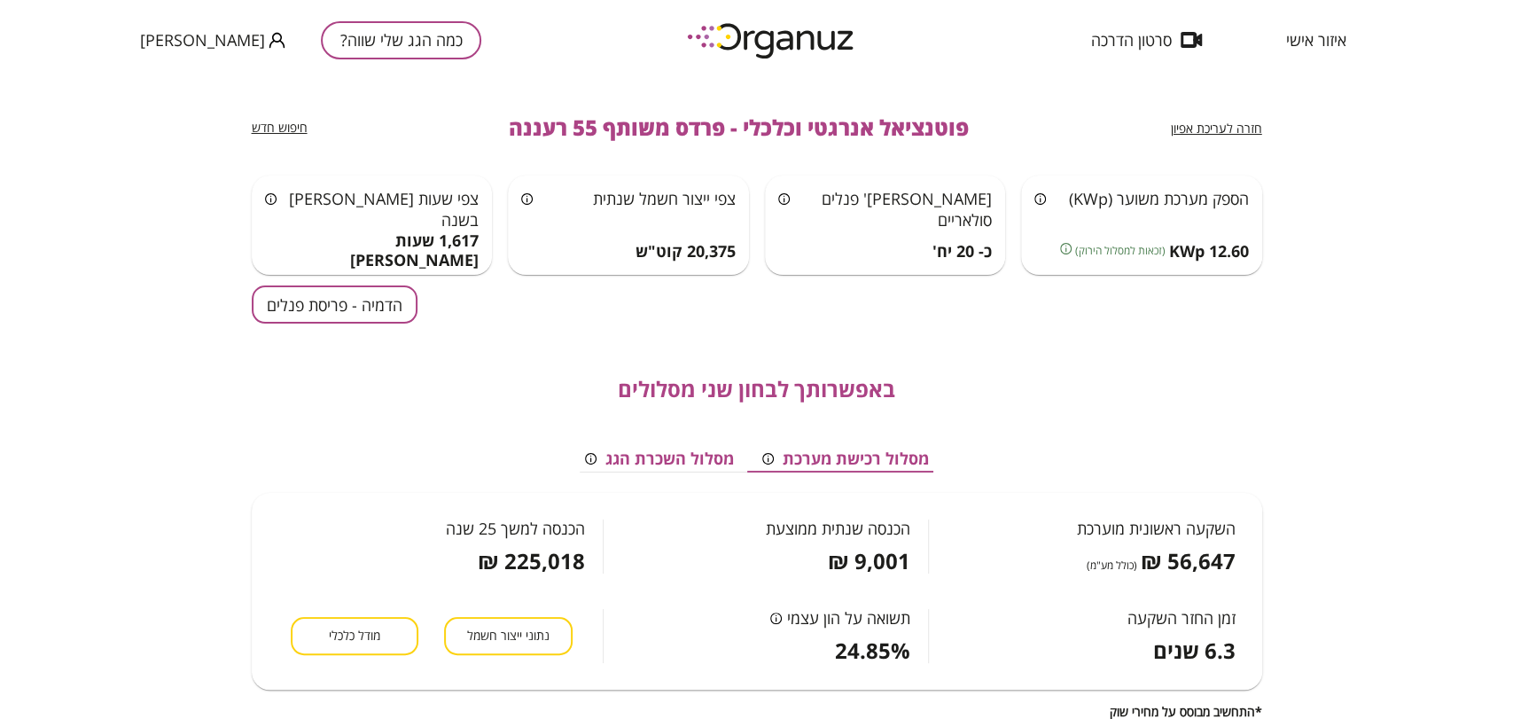
click at [253, 306] on button "הדמיה - פריסת פנלים" at bounding box center [335, 304] width 166 height 38
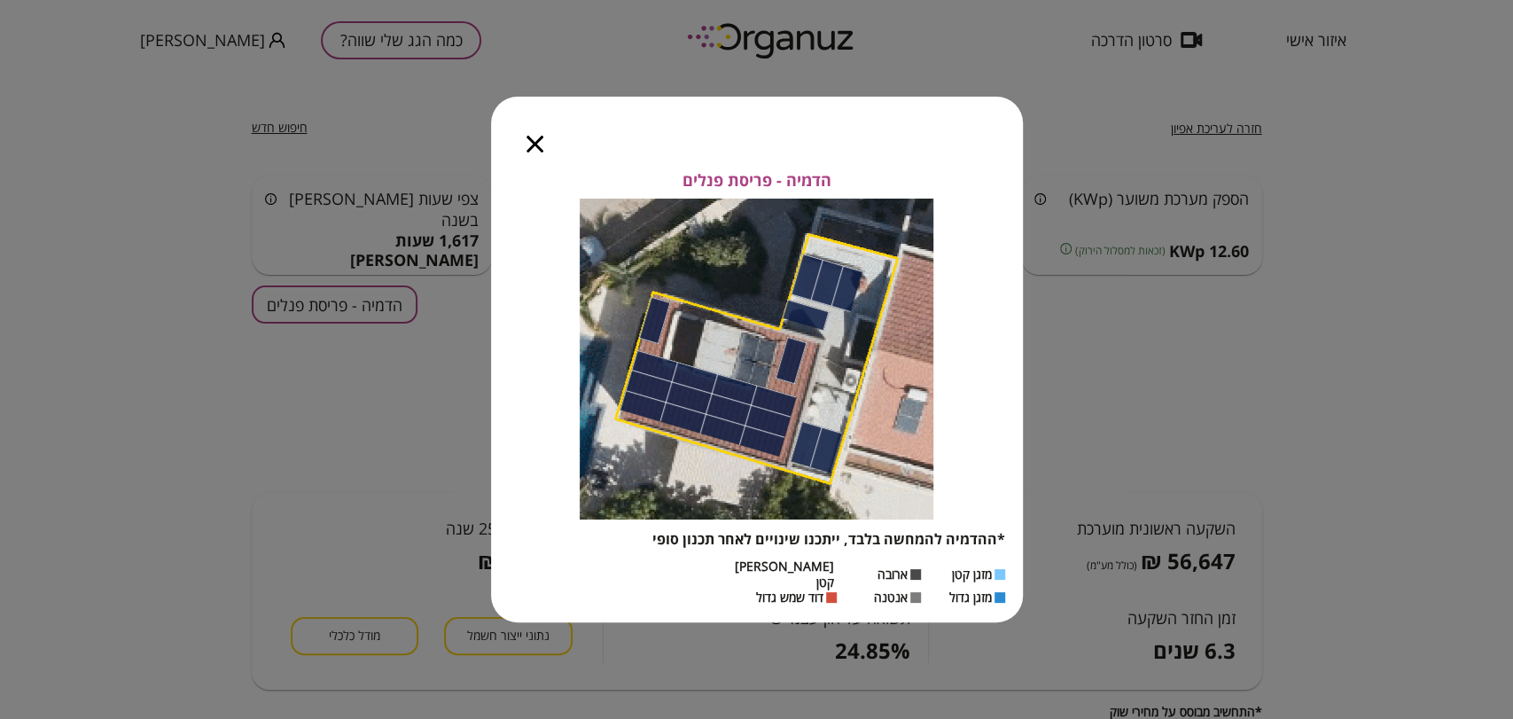
click at [533, 152] on icon "button" at bounding box center [534, 144] width 17 height 17
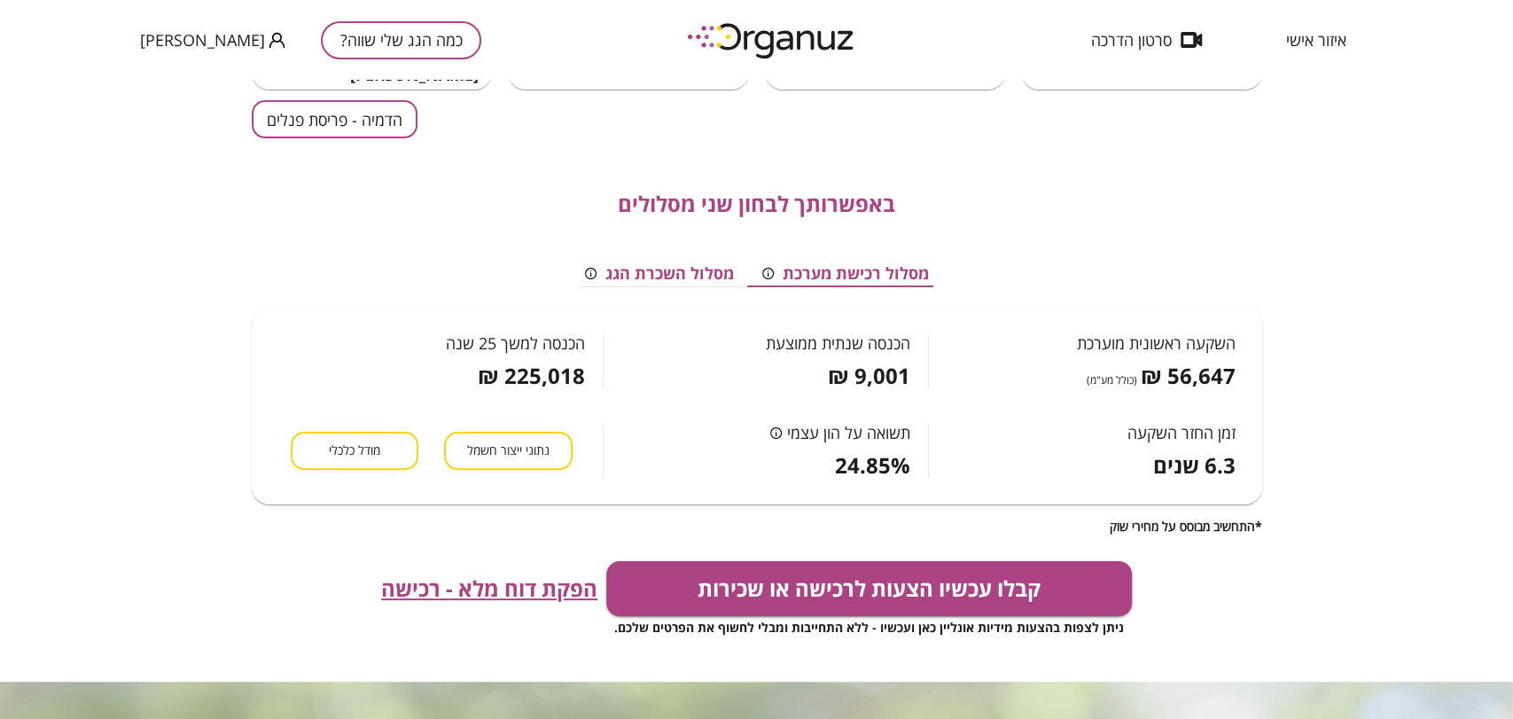
scroll to position [197, 0]
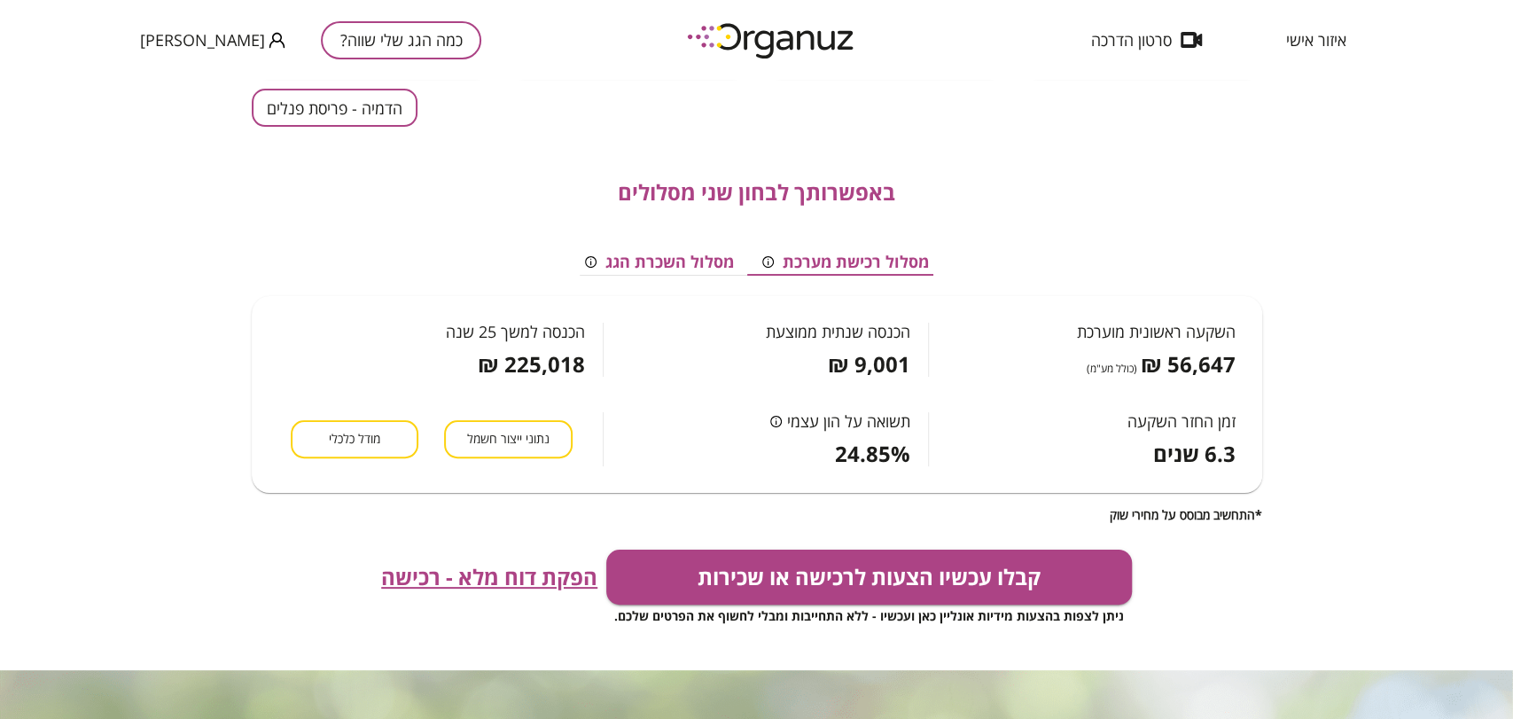
click at [376, 440] on span "מודל כלכלי" at bounding box center [354, 439] width 51 height 17
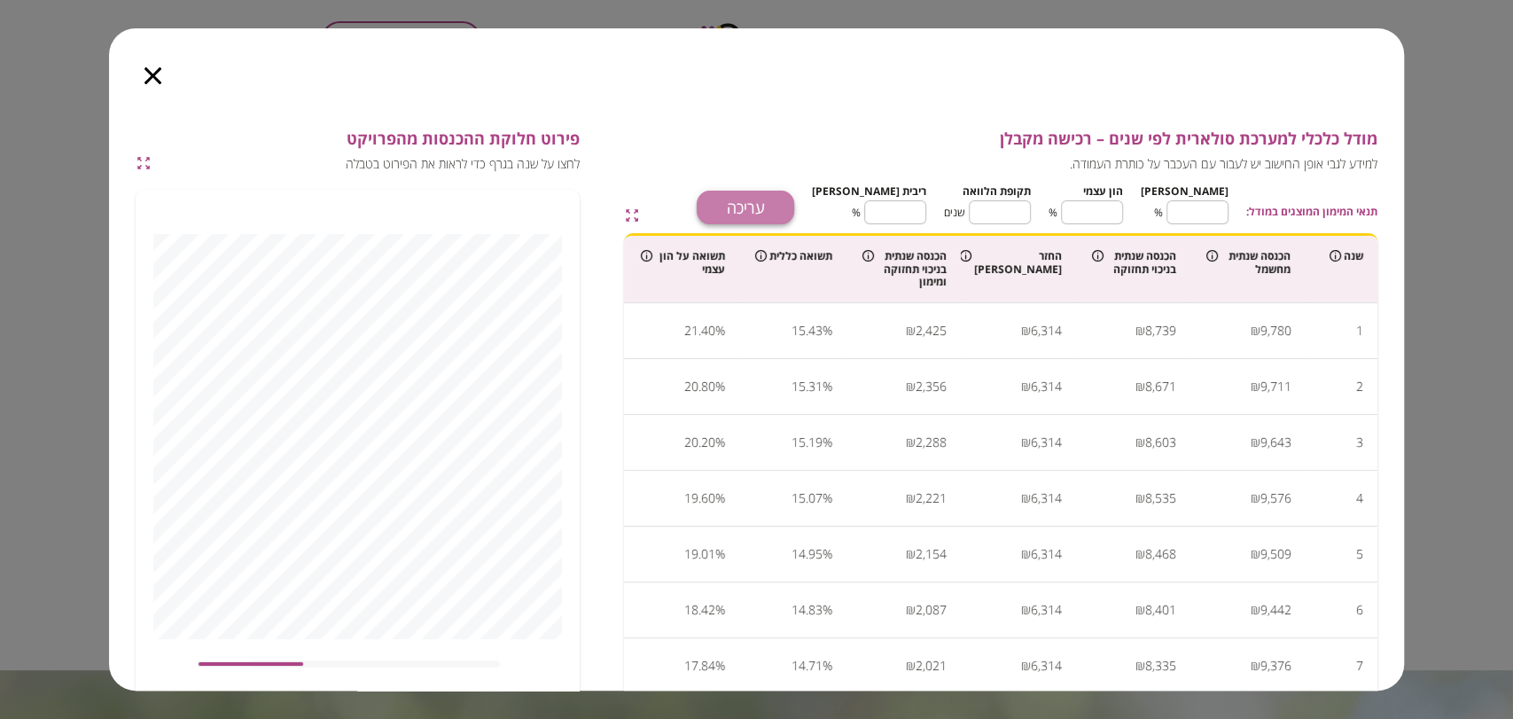
click at [794, 213] on button "עריכה" at bounding box center [745, 208] width 97 height 34
click at [1209, 222] on input "**" at bounding box center [1197, 212] width 62 height 47
type input "*"
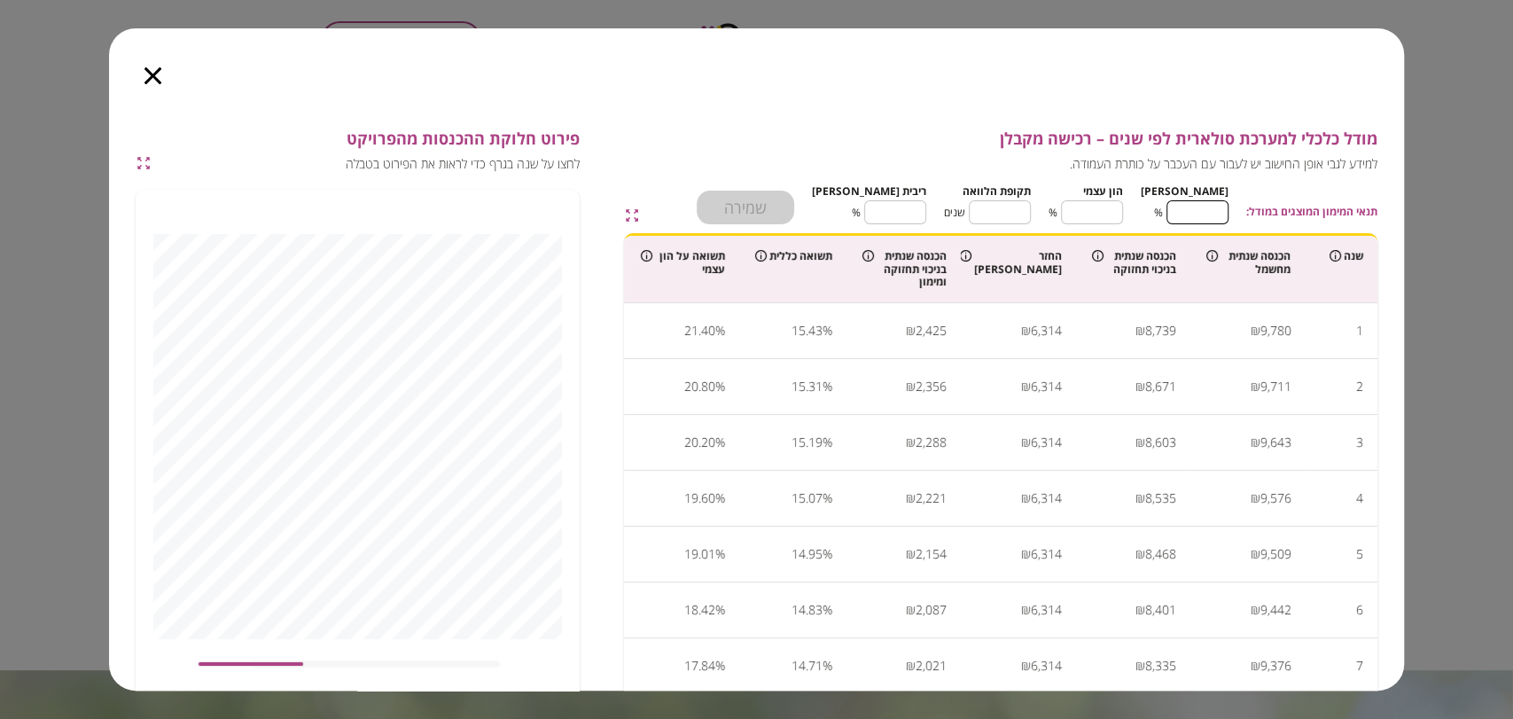
type input "***"
type input "*"
click at [1031, 212] on input "**" at bounding box center [1000, 212] width 62 height 47
type input "*"
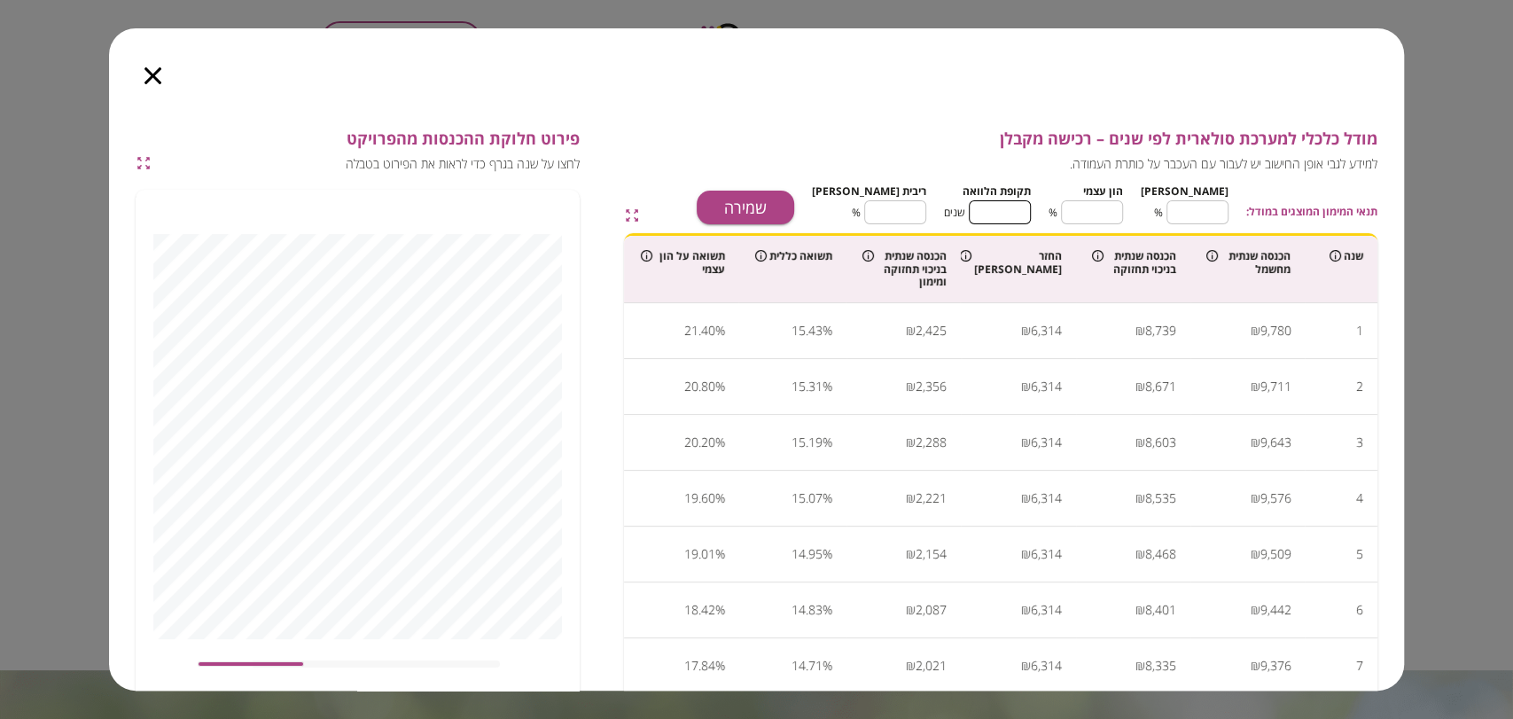
click at [924, 208] on input "****" at bounding box center [895, 212] width 62 height 47
click at [794, 202] on button "שמירה" at bounding box center [745, 208] width 97 height 34
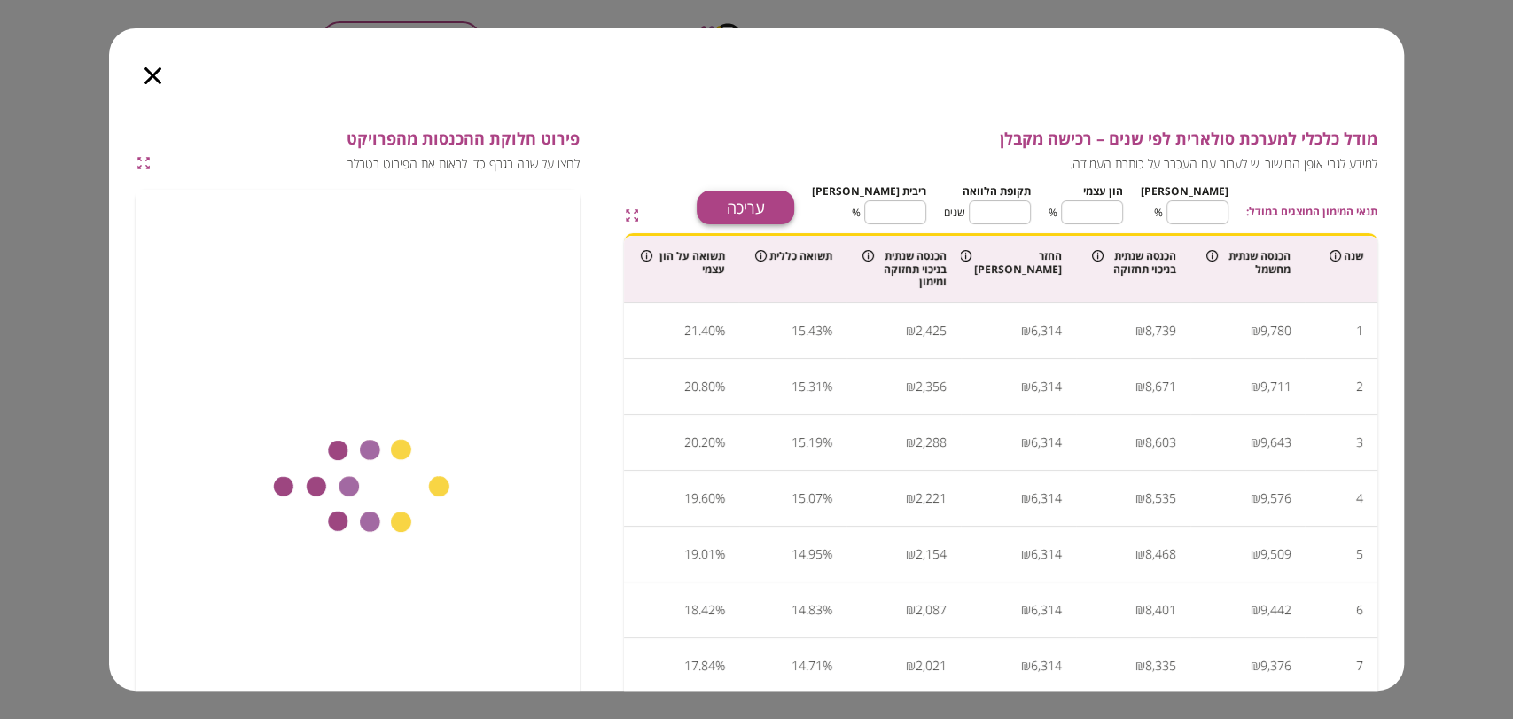
type input "****"
click at [149, 69] on icon "button" at bounding box center [152, 75] width 17 height 17
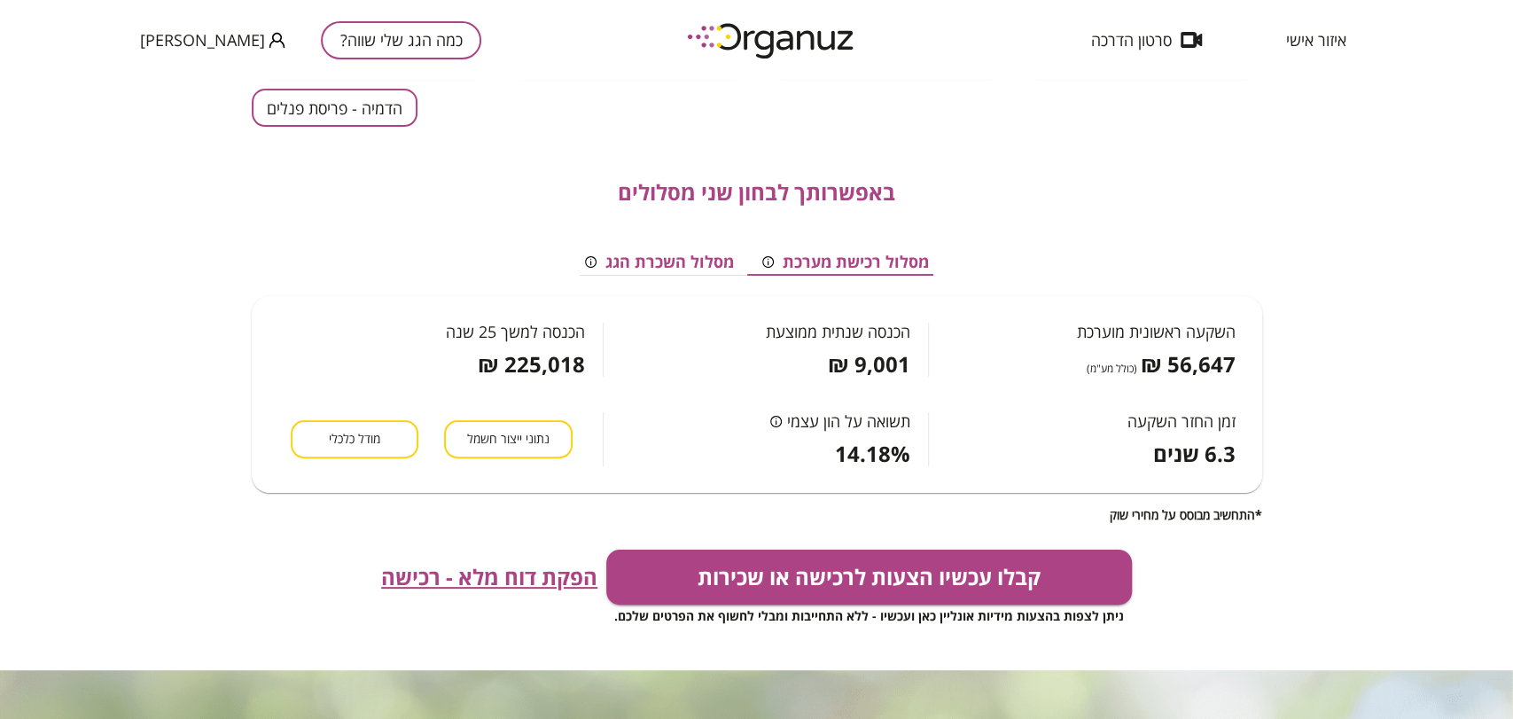
click at [503, 595] on div "קבלו עכשיו הצעות לרכישה או שכירות ניתן לצפות בהצעות מידיות אונליין כאן ועכשיו -…" at bounding box center [757, 587] width 1010 height 76
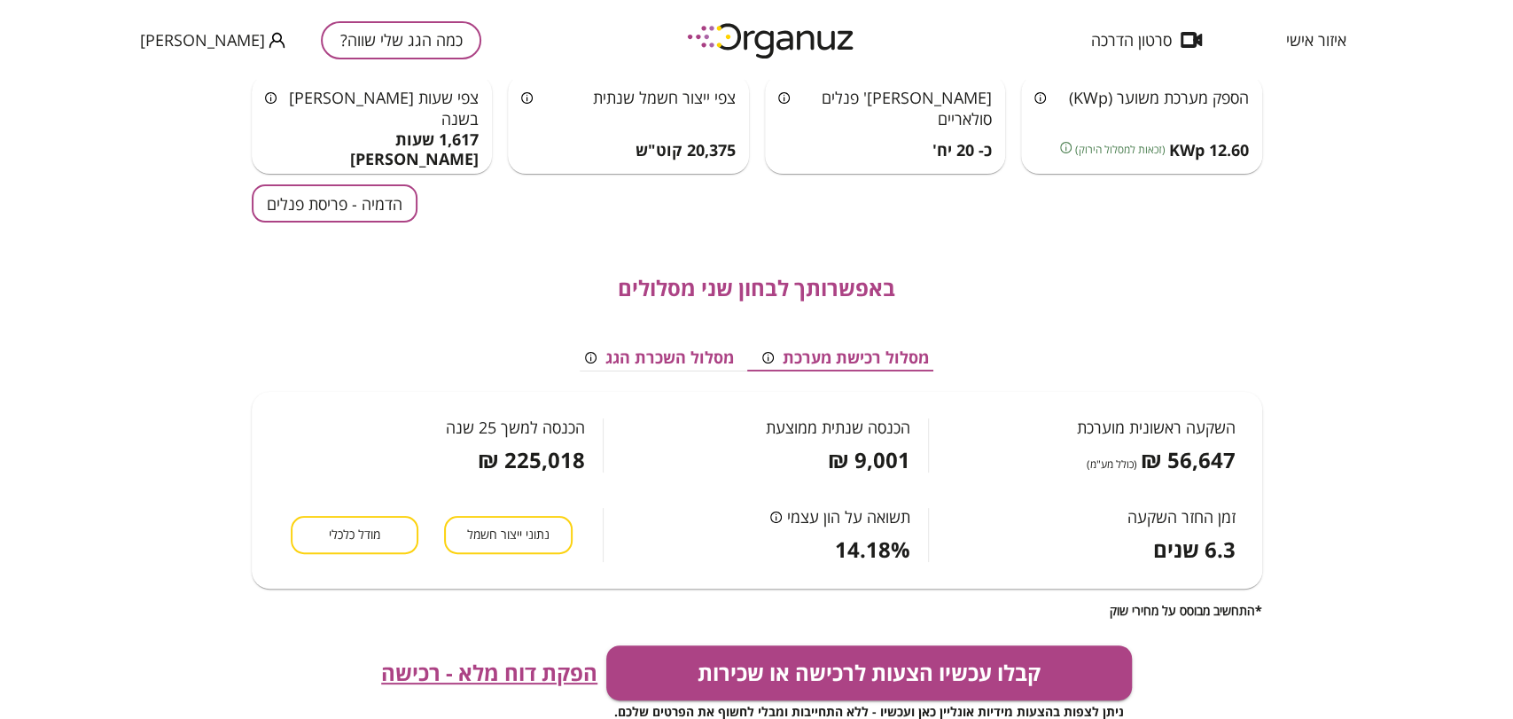
scroll to position [98, 0]
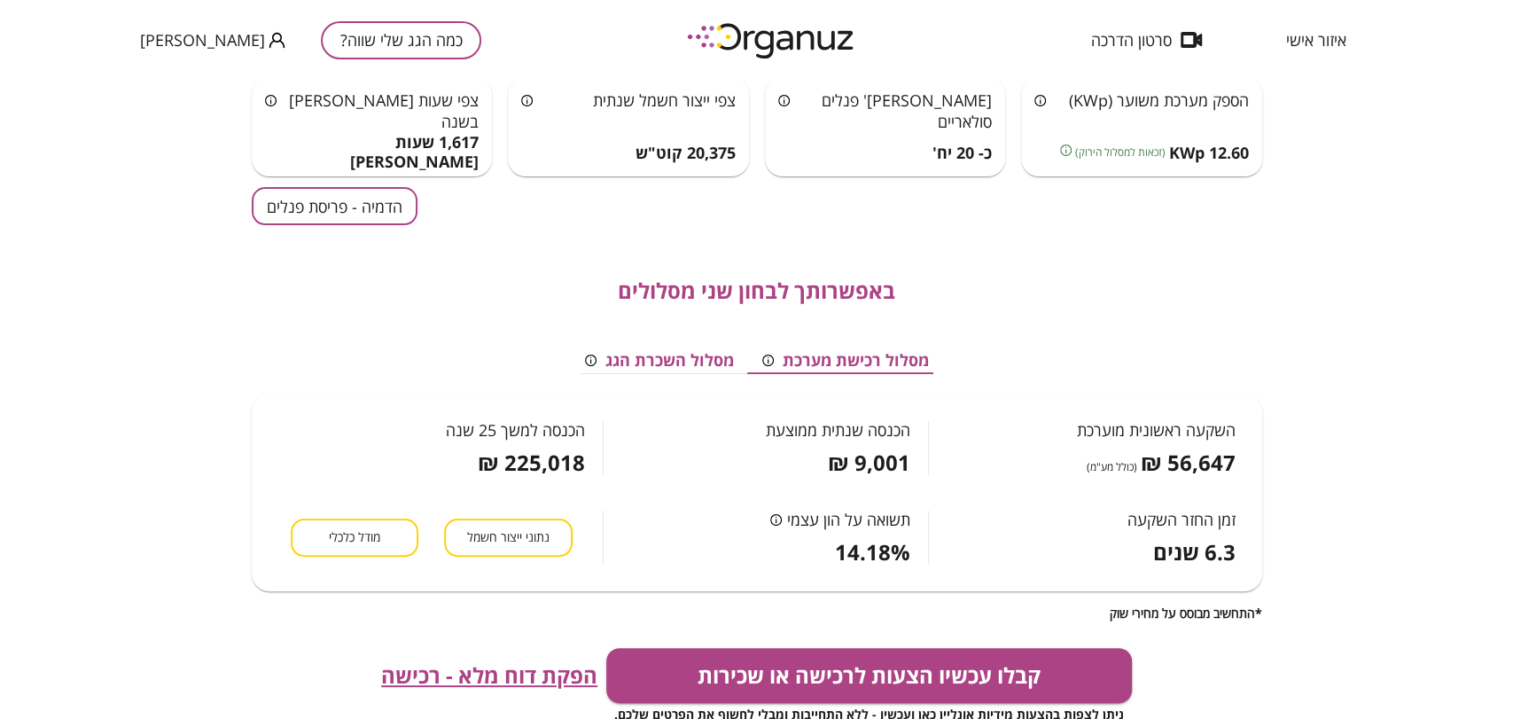
click at [464, 670] on span "הפקת דוח מלא - רכישה" at bounding box center [489, 675] width 216 height 25
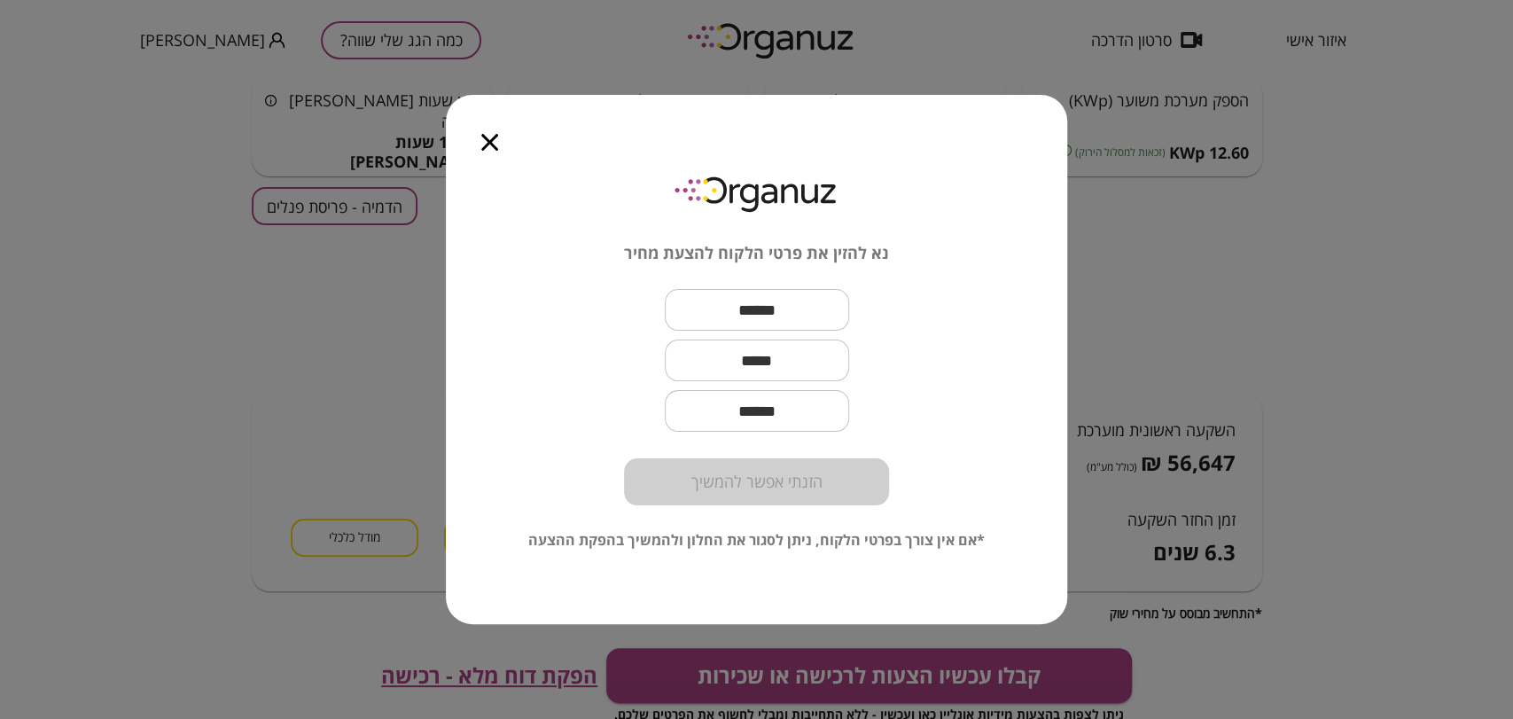
click at [497, 150] on icon "button" at bounding box center [489, 142] width 17 height 17
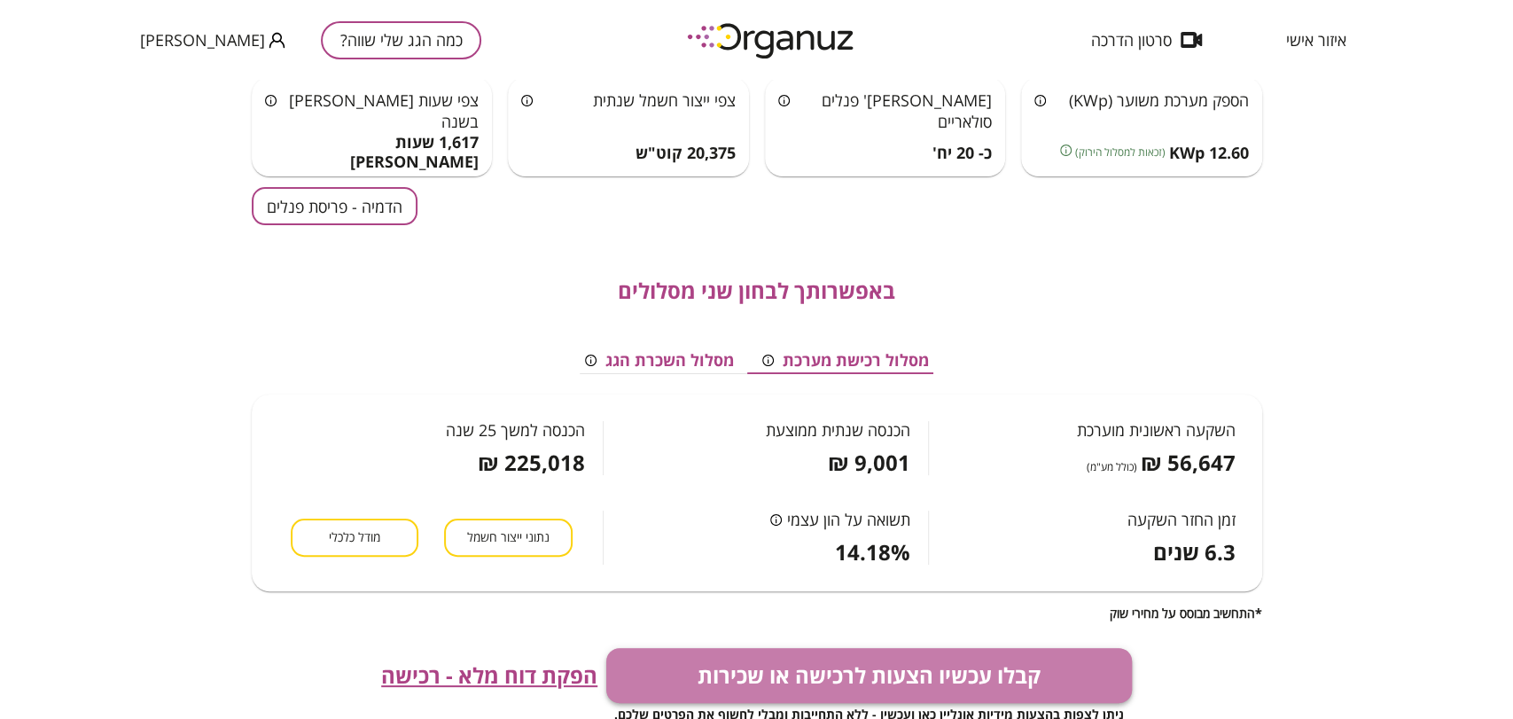
click at [802, 671] on button "קבלו עכשיו הצעות לרכישה או שכירות" at bounding box center [868, 675] width 525 height 55
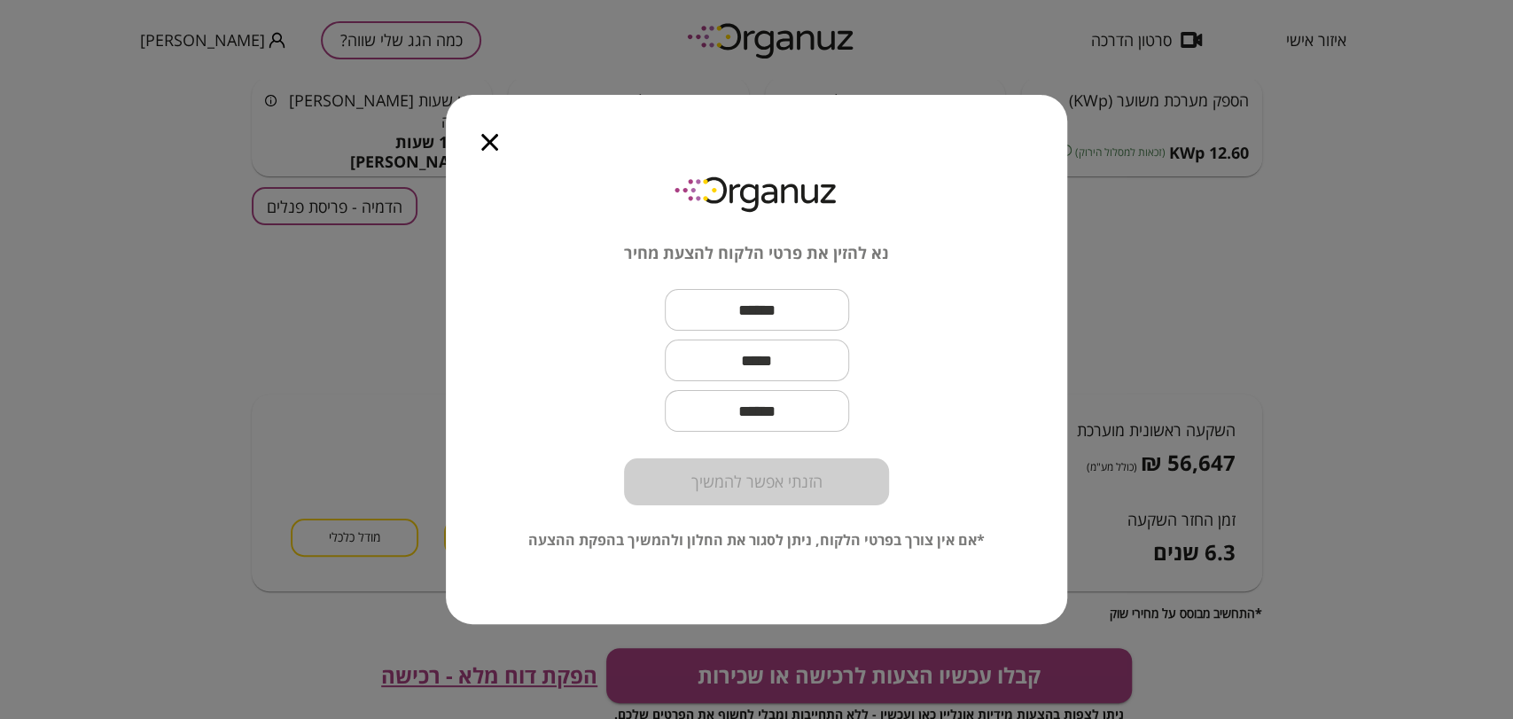
click at [490, 144] on icon "button" at bounding box center [489, 142] width 17 height 17
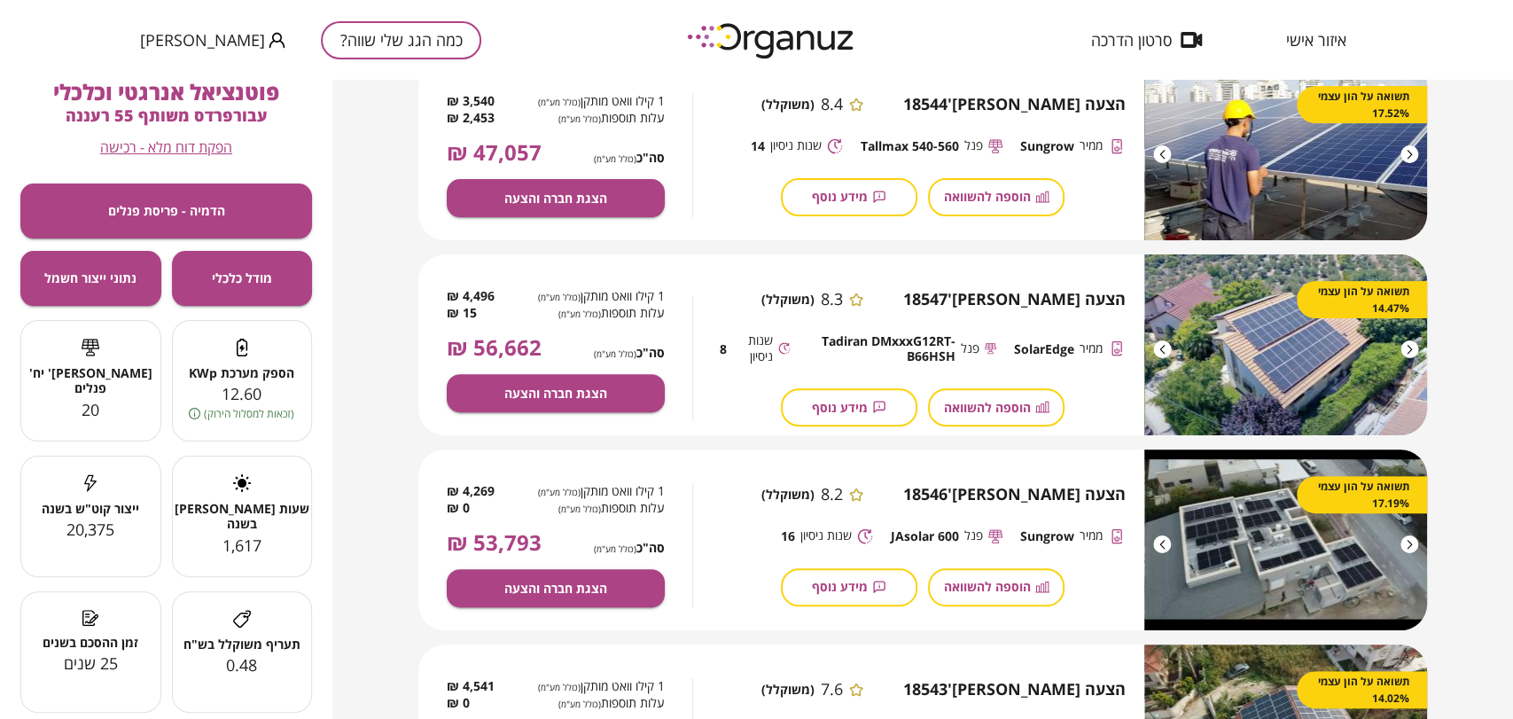
scroll to position [295, 0]
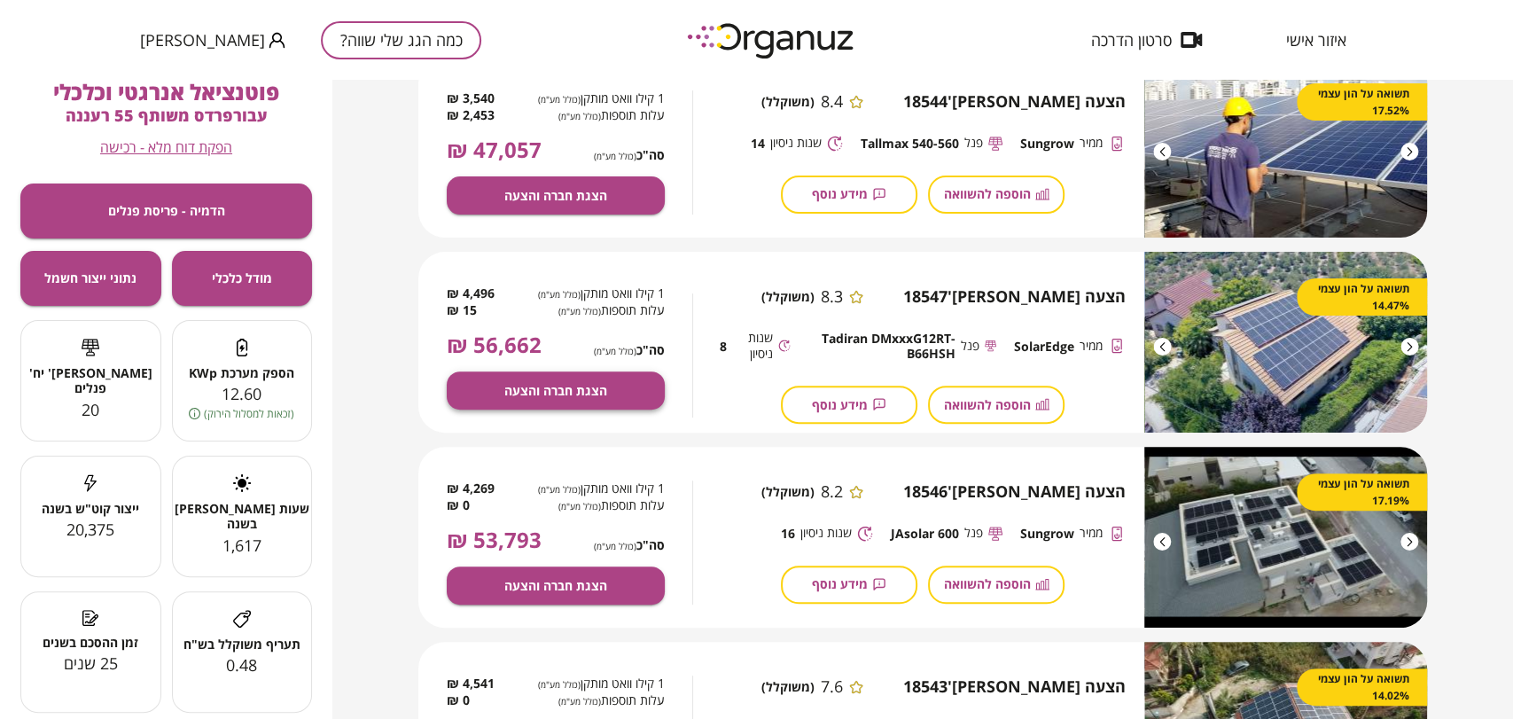
click at [541, 385] on span "הצגת חברה והצעה" at bounding box center [555, 390] width 103 height 15
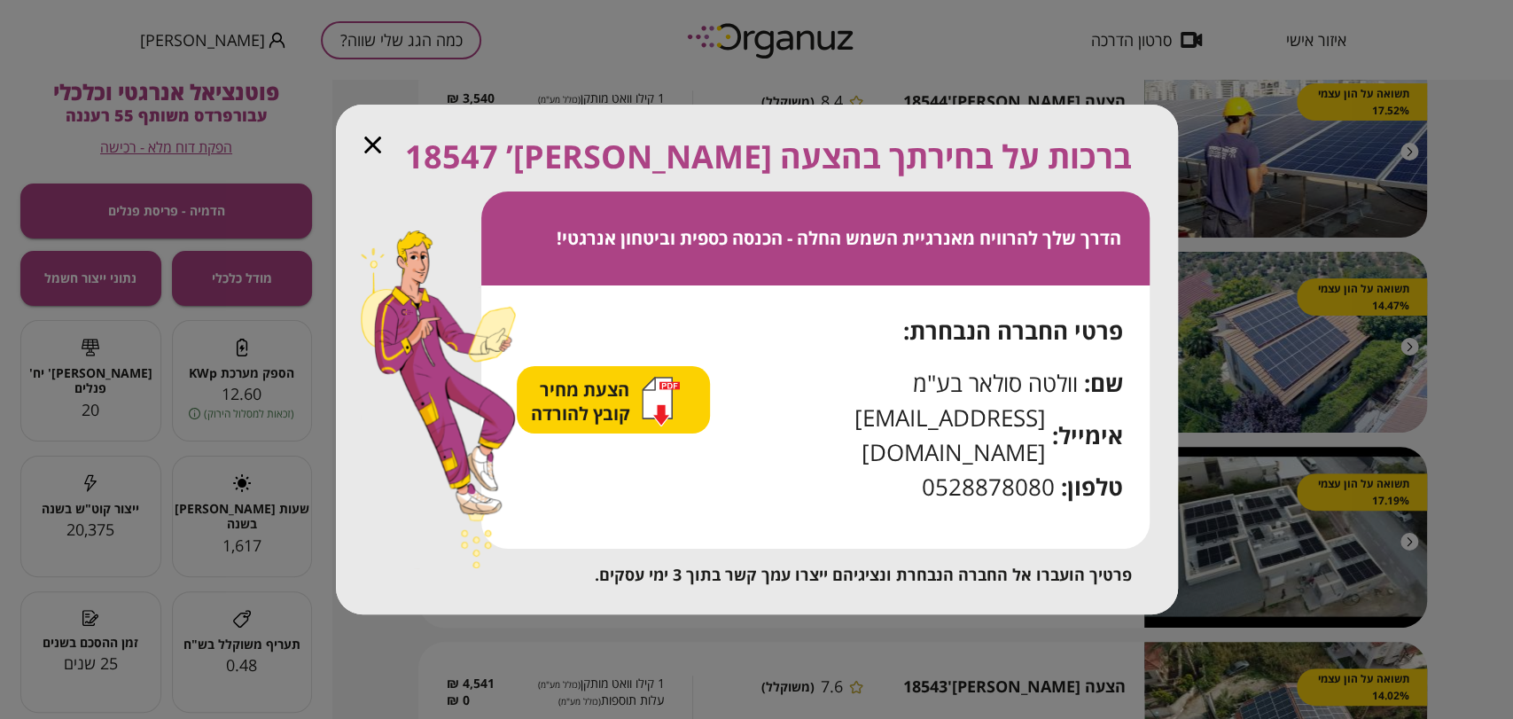
click at [631, 425] on span "הצעת מחיר קובץ להורדה" at bounding box center [583, 401] width 104 height 48
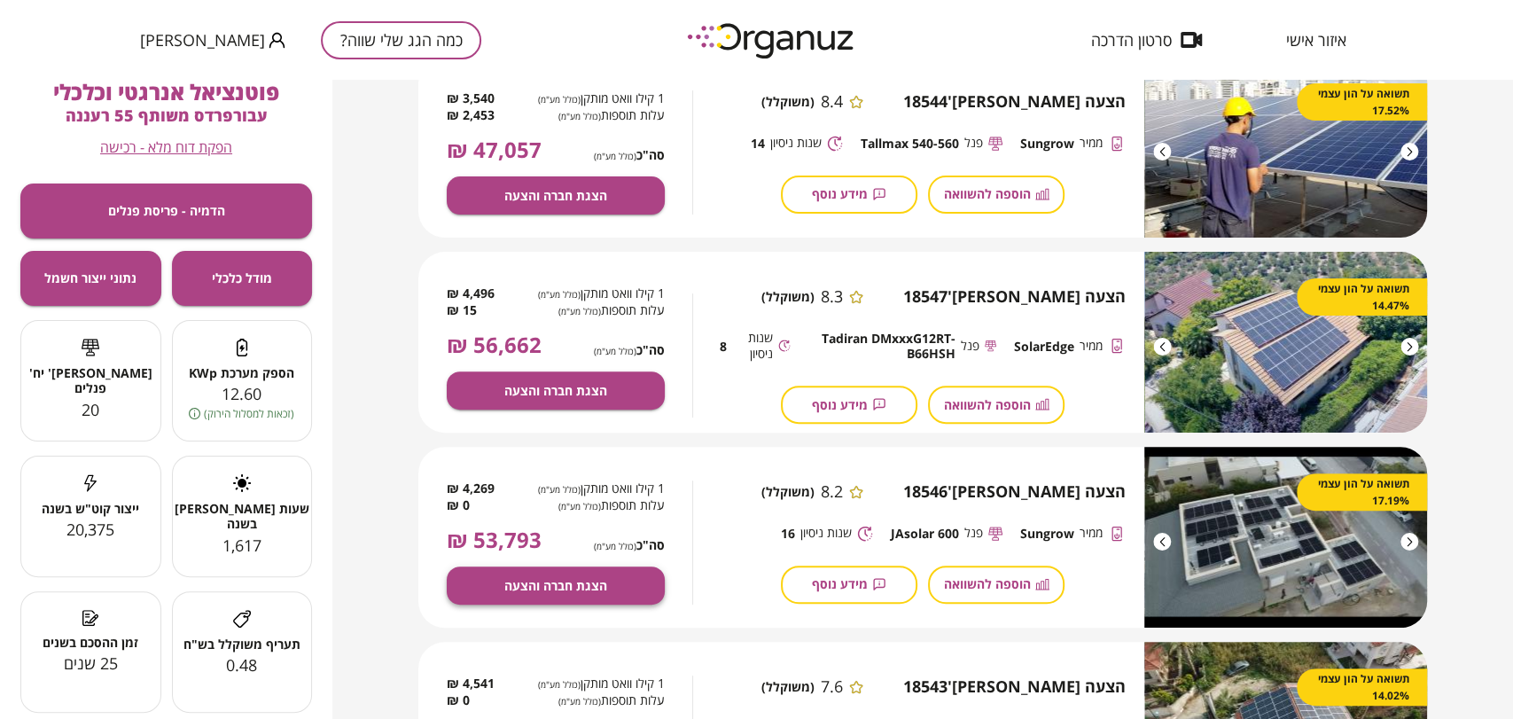
click at [561, 583] on span "הצגת חברה והצעה" at bounding box center [555, 585] width 103 height 15
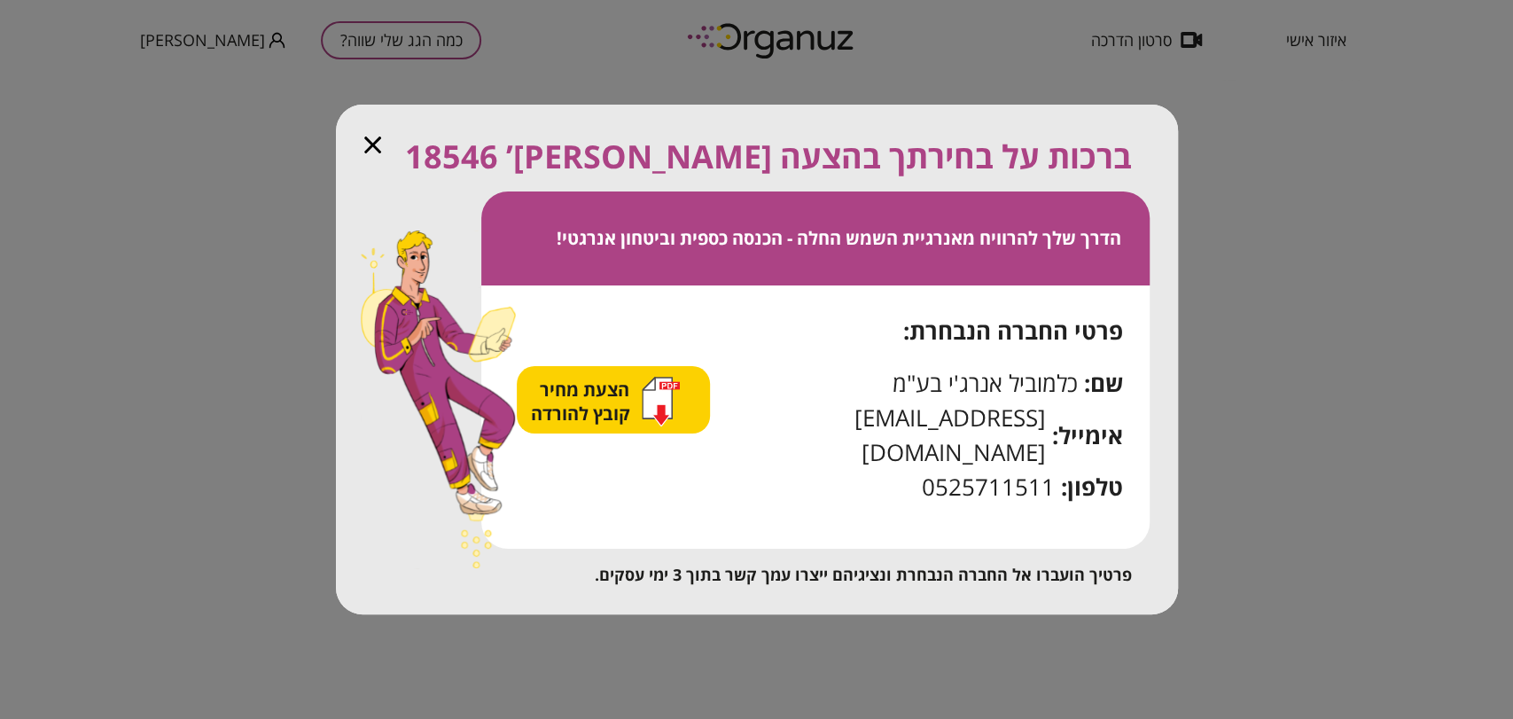
click at [565, 407] on span "הצעת מחיר קובץ להורדה" at bounding box center [583, 401] width 104 height 48
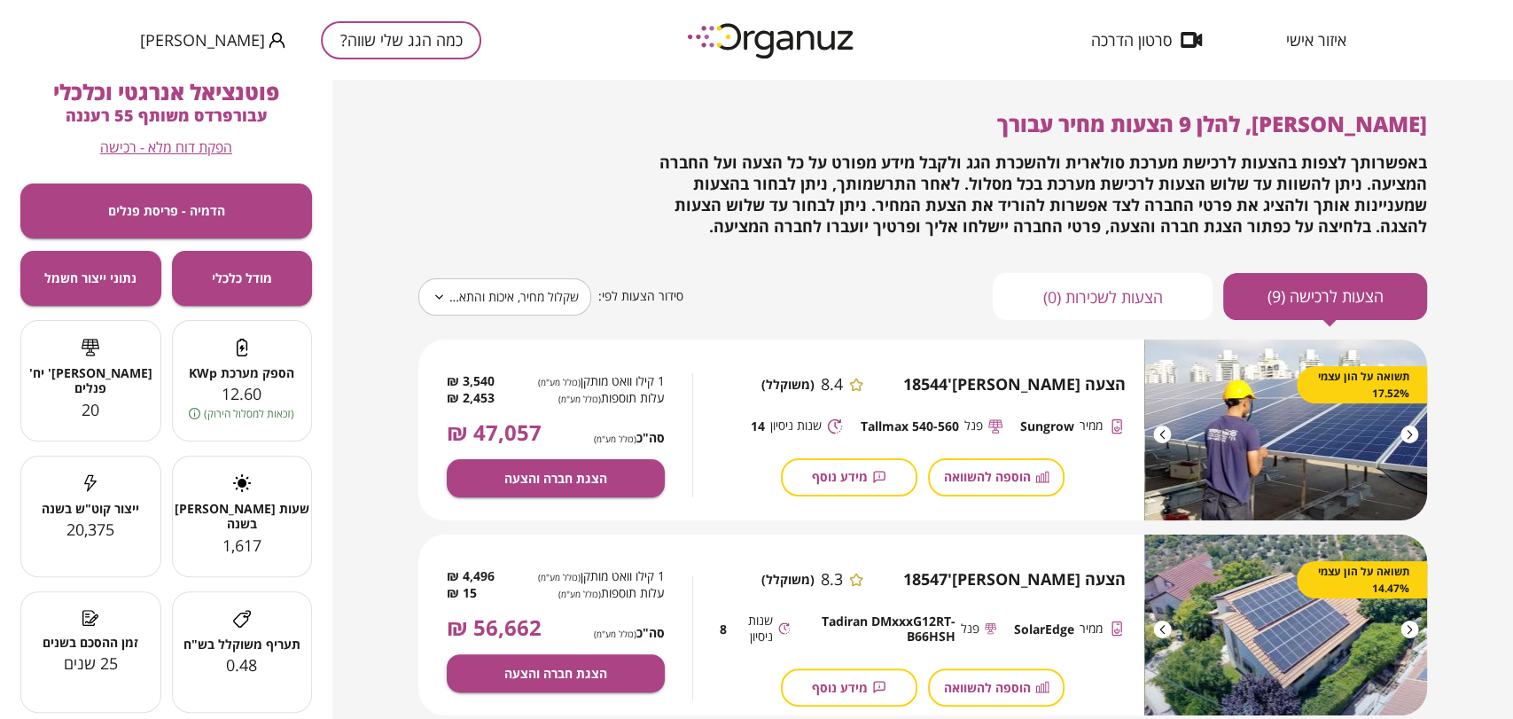
scroll to position [0, 0]
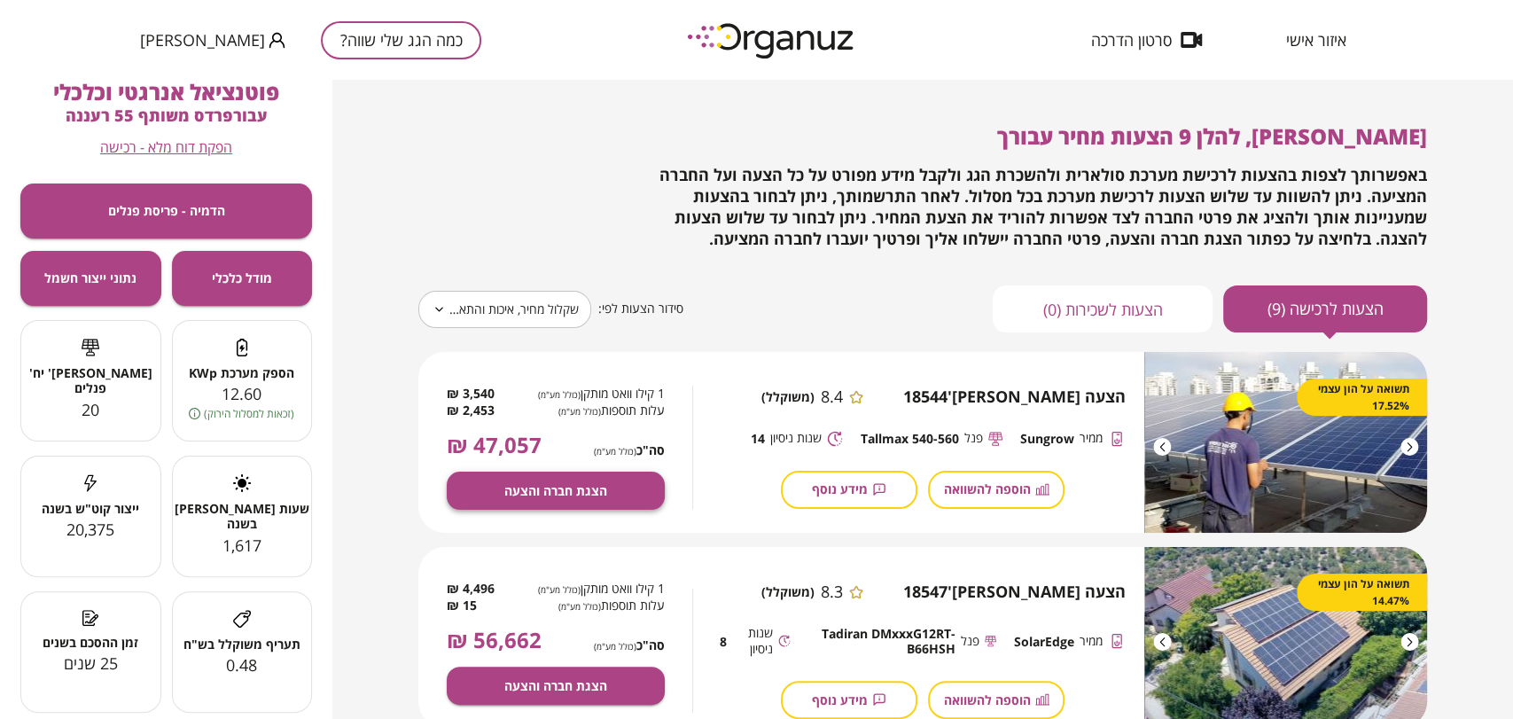
click at [620, 491] on button "הצגת חברה והצעה" at bounding box center [556, 490] width 218 height 38
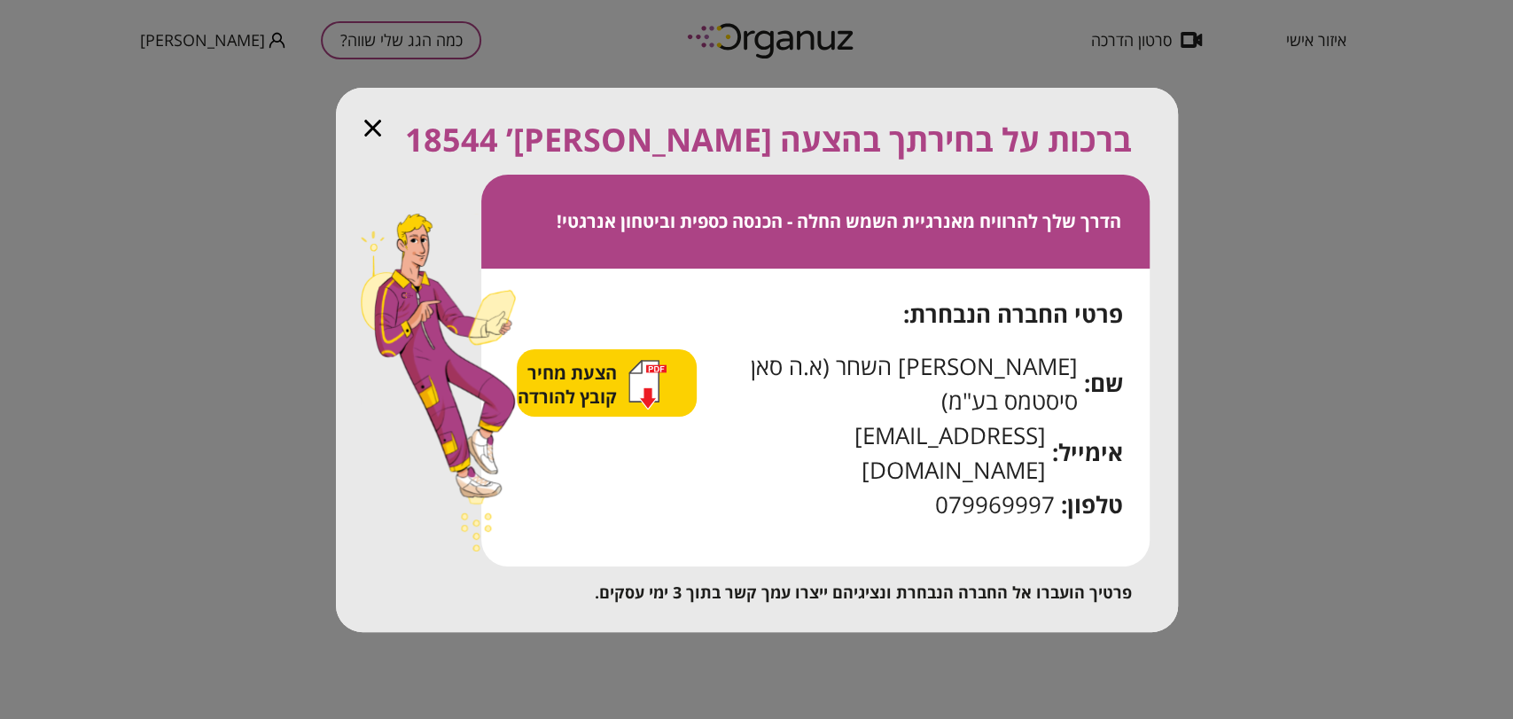
click at [602, 409] on span "הצעת מחיר קובץ להורדה" at bounding box center [570, 385] width 104 height 48
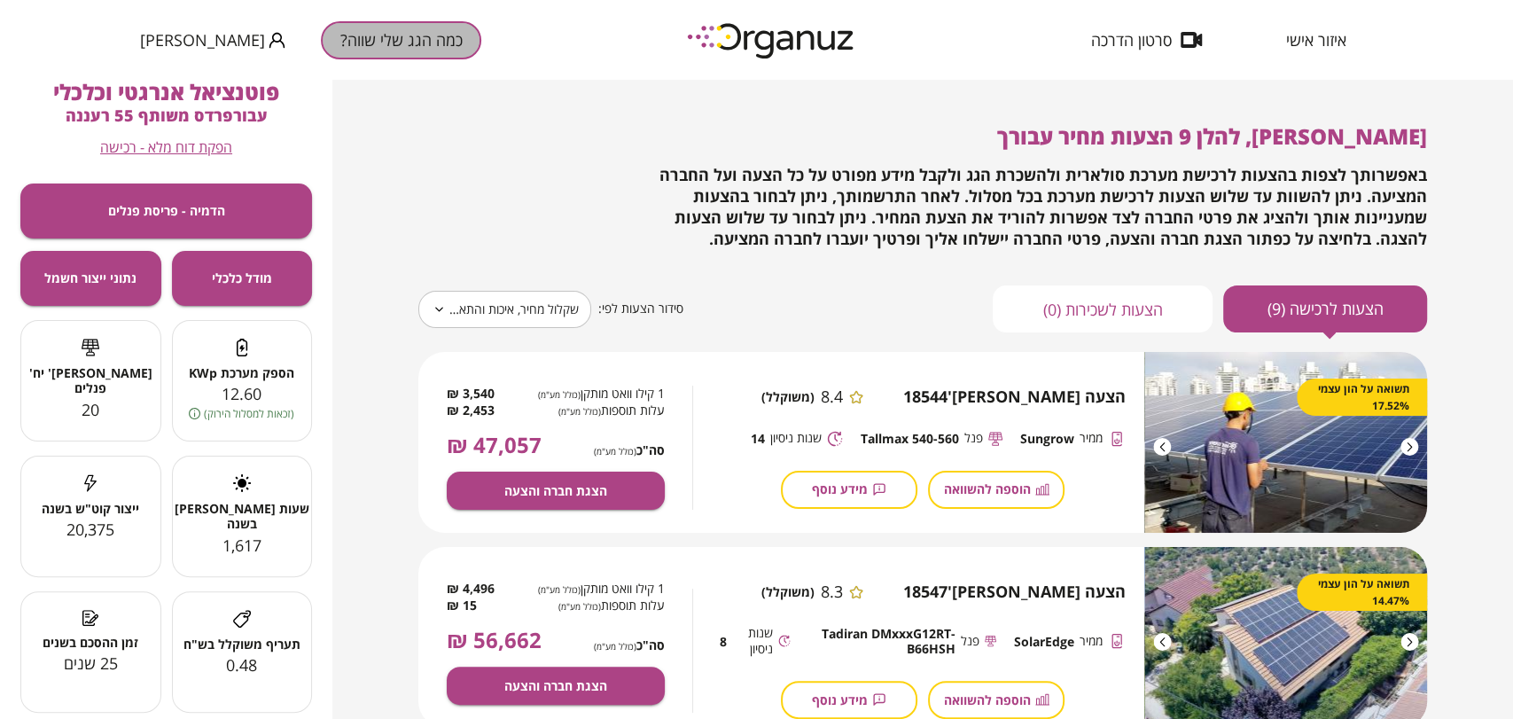
click at [323, 29] on button "כמה הגג שלי שווה?" at bounding box center [401, 40] width 160 height 38
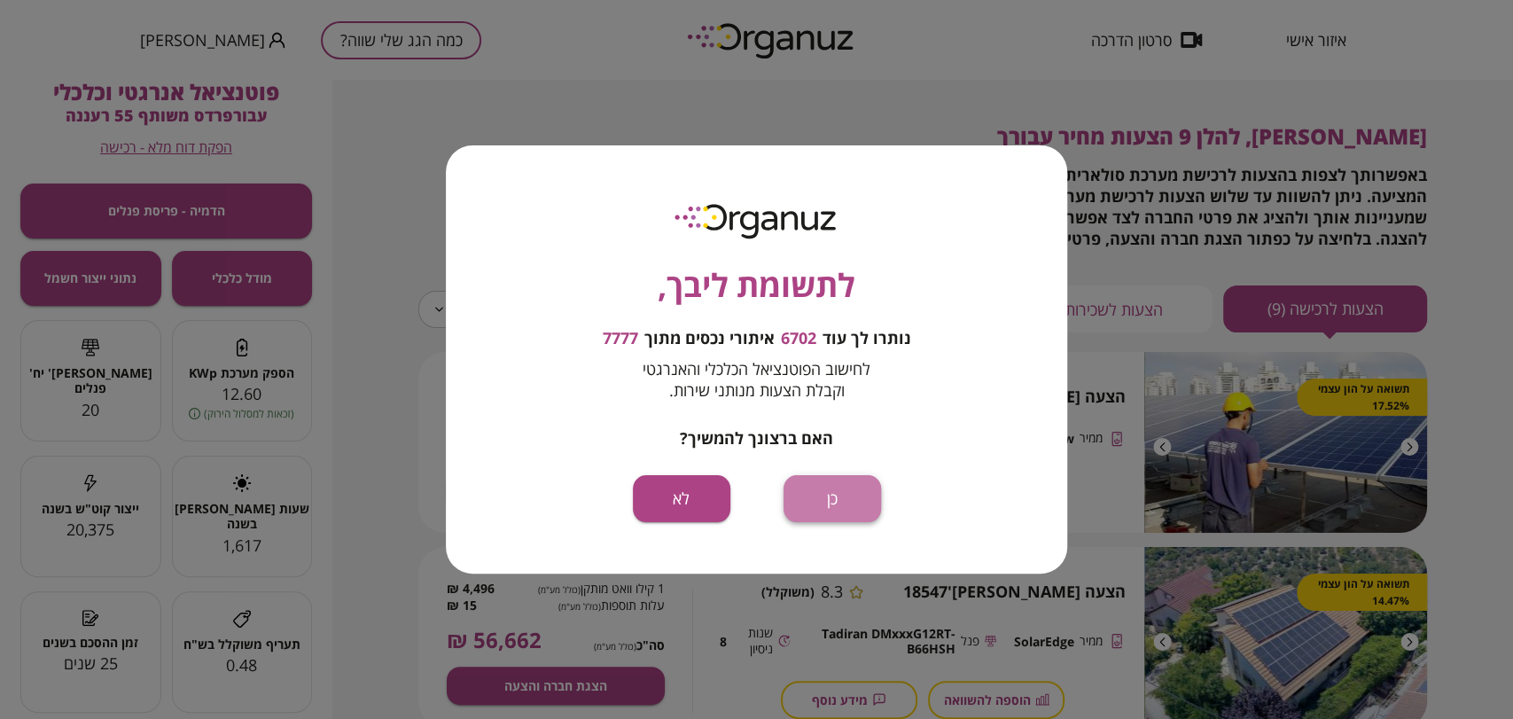
click at [812, 516] on button "כן" at bounding box center [831, 498] width 97 height 47
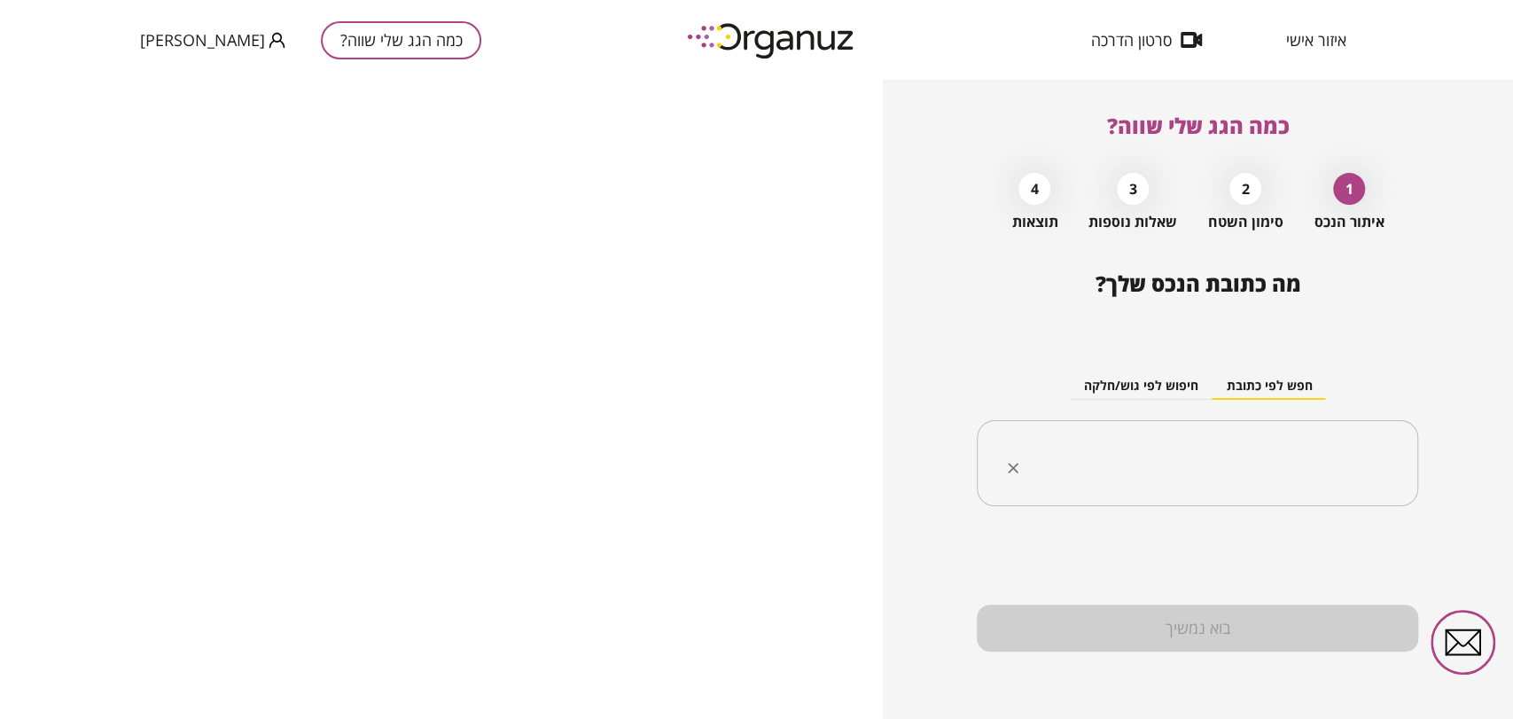
click at [1166, 452] on input "text" at bounding box center [1203, 463] width 385 height 44
paste input "**********"
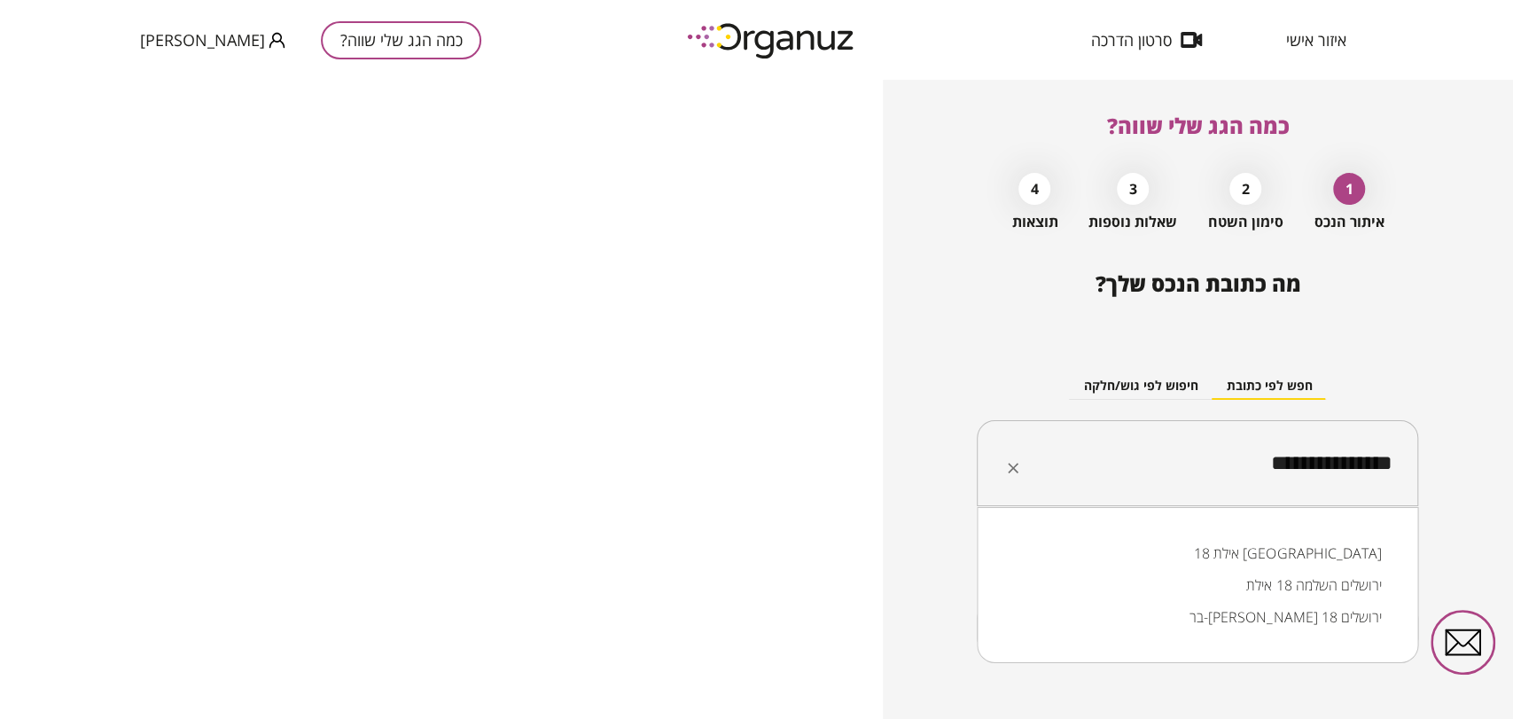
click at [1347, 545] on li "אילת 18 [GEOGRAPHIC_DATA]" at bounding box center [1197, 553] width 395 height 32
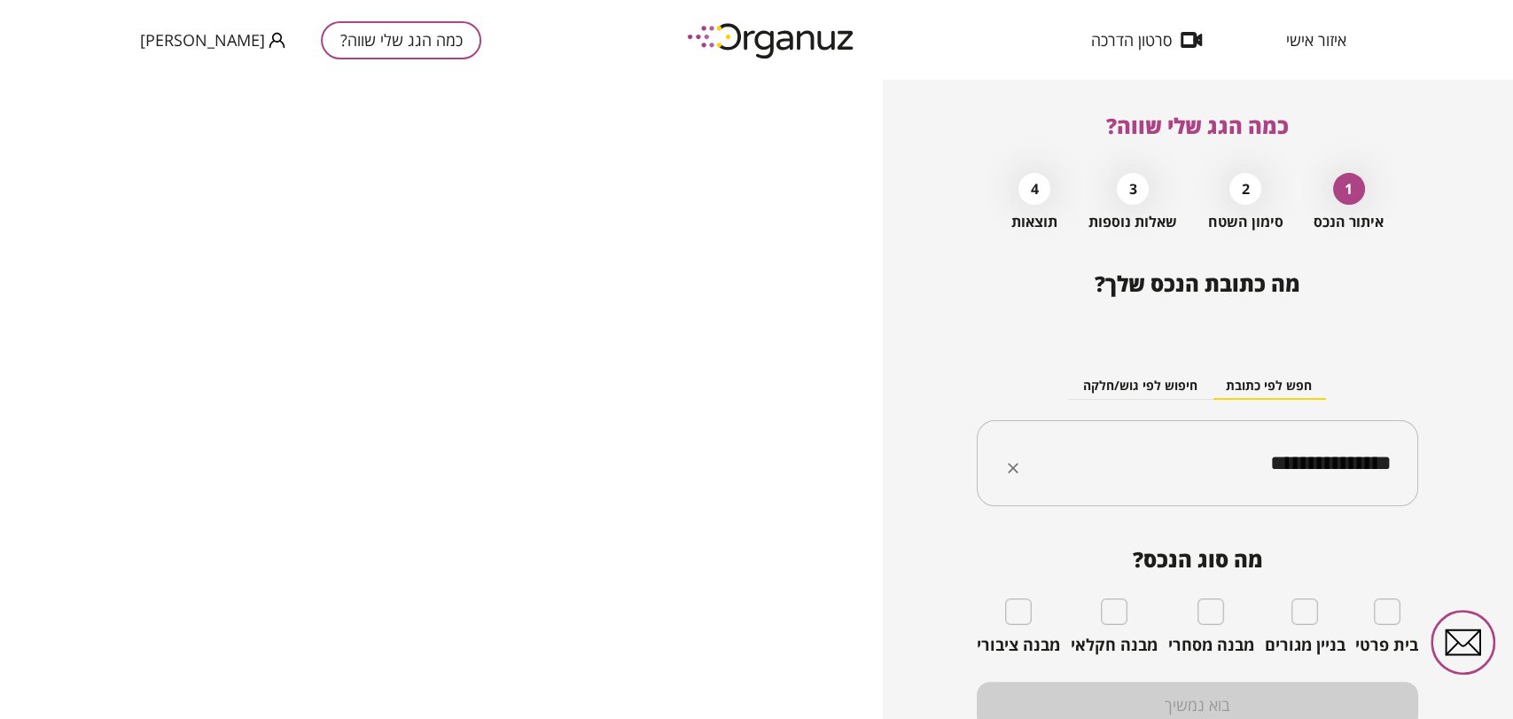
type input "**********"
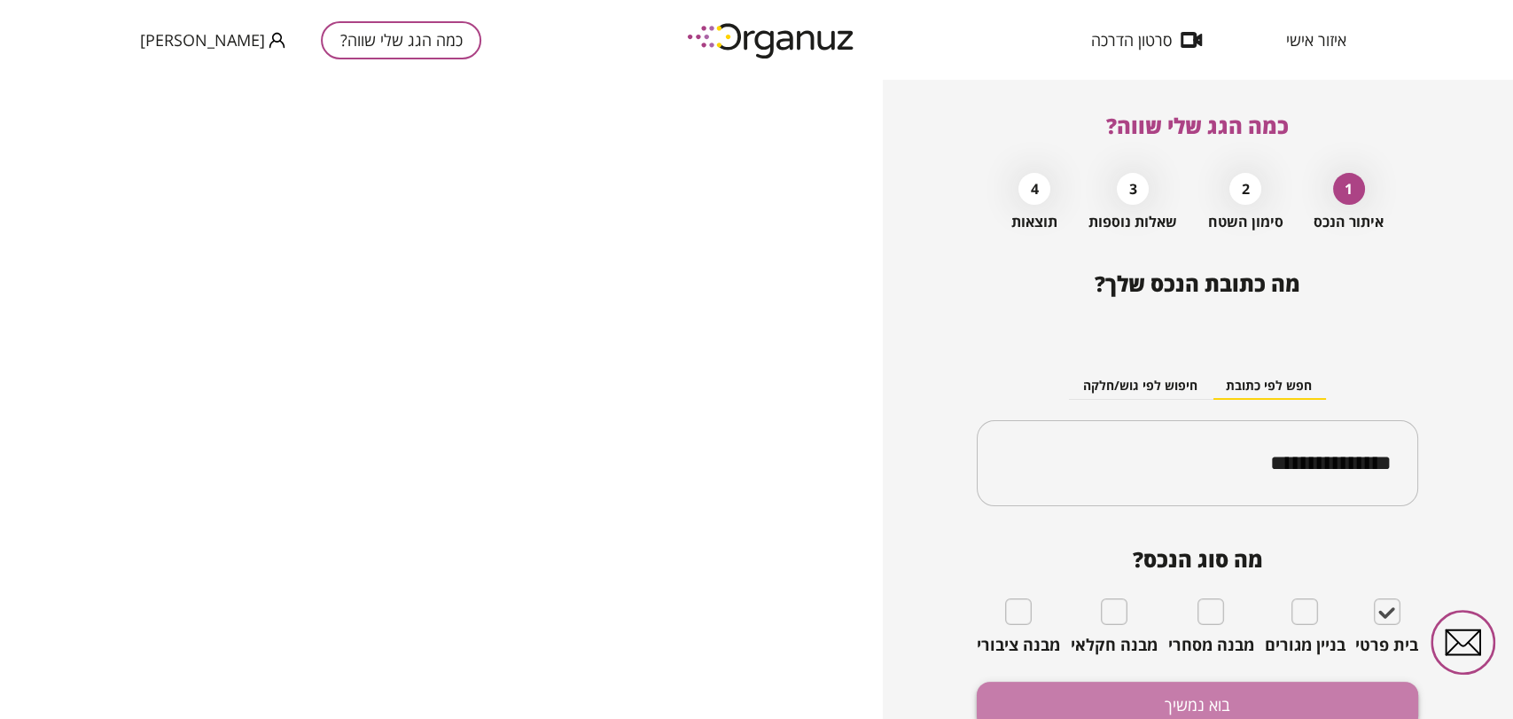
click at [1232, 705] on button "בוא נמשיך" at bounding box center [1197, 704] width 441 height 47
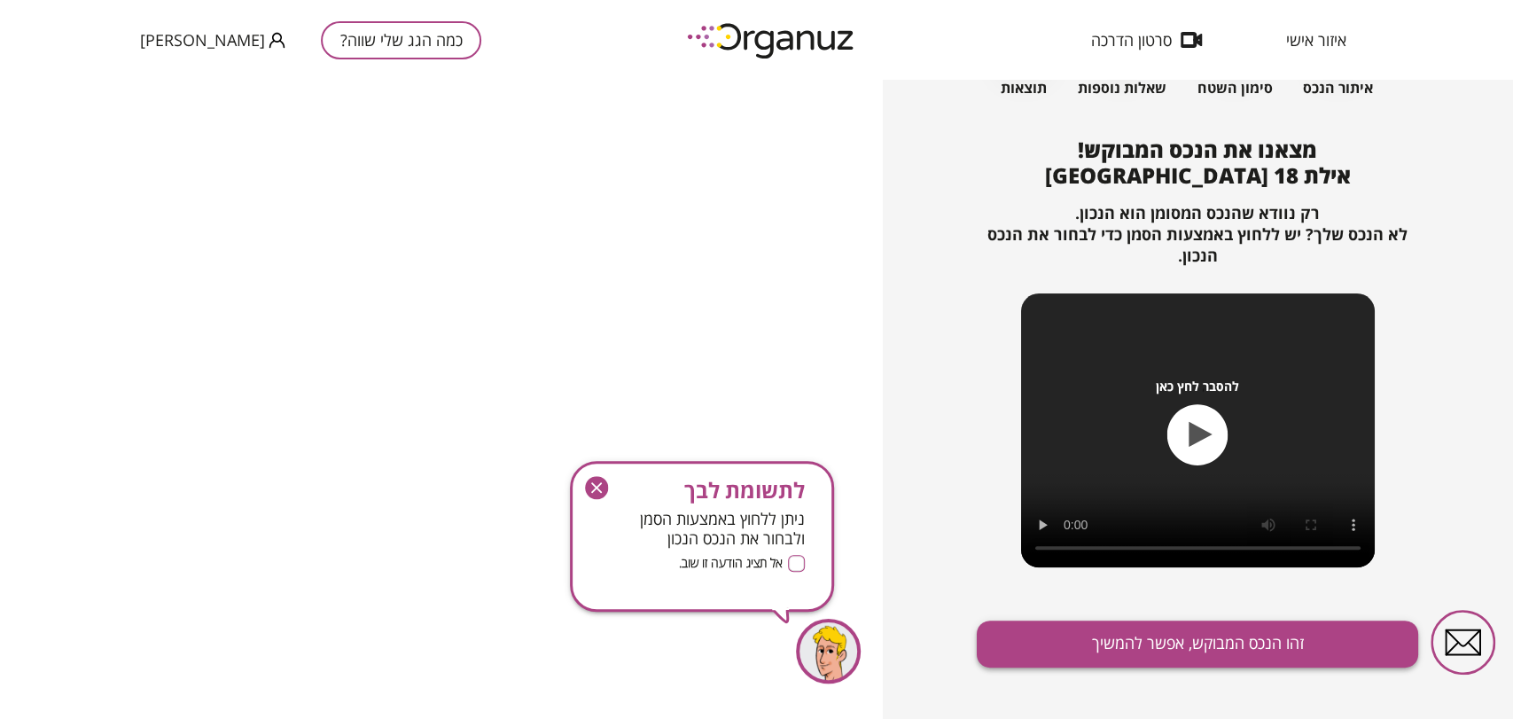
scroll to position [150, 0]
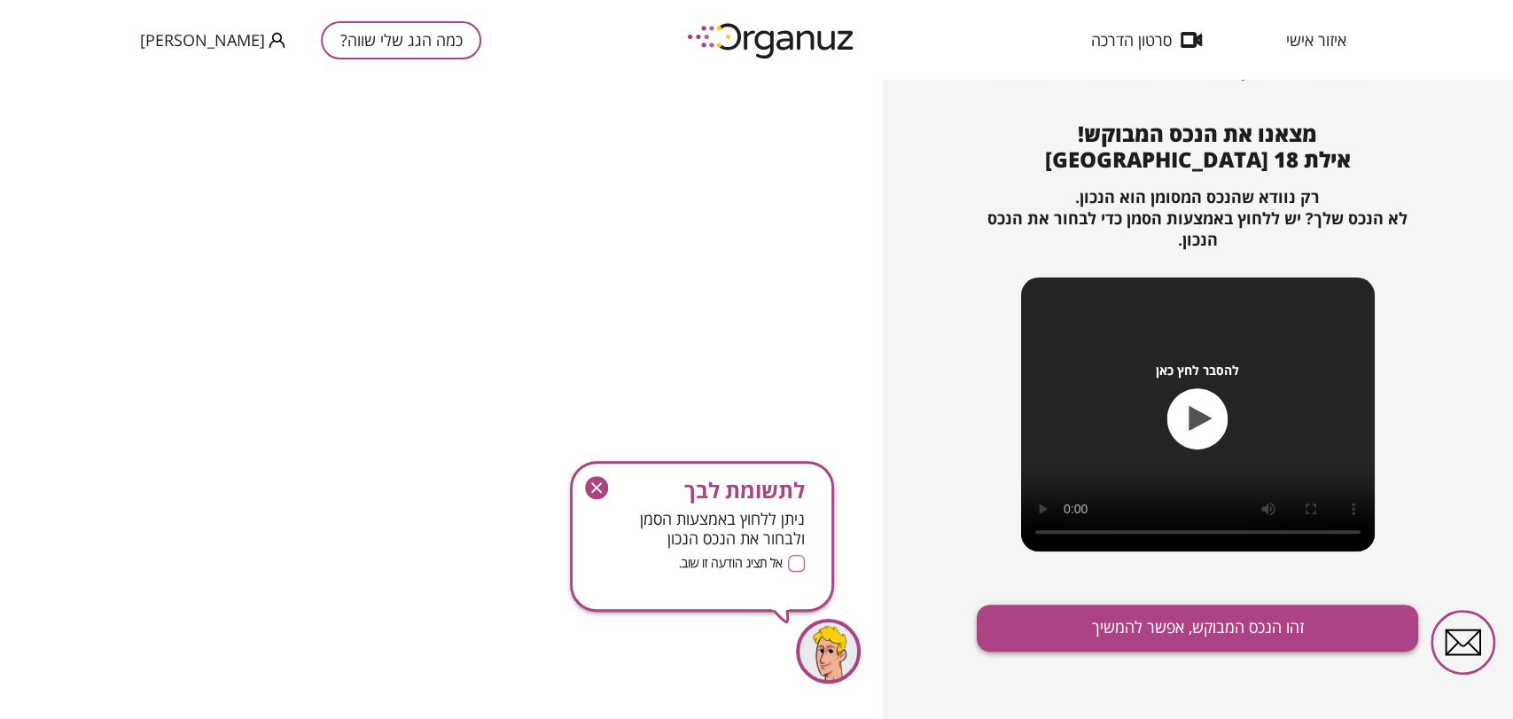
click at [1163, 636] on button "זהו הנכס המבוקש, אפשר להמשיך" at bounding box center [1197, 627] width 441 height 47
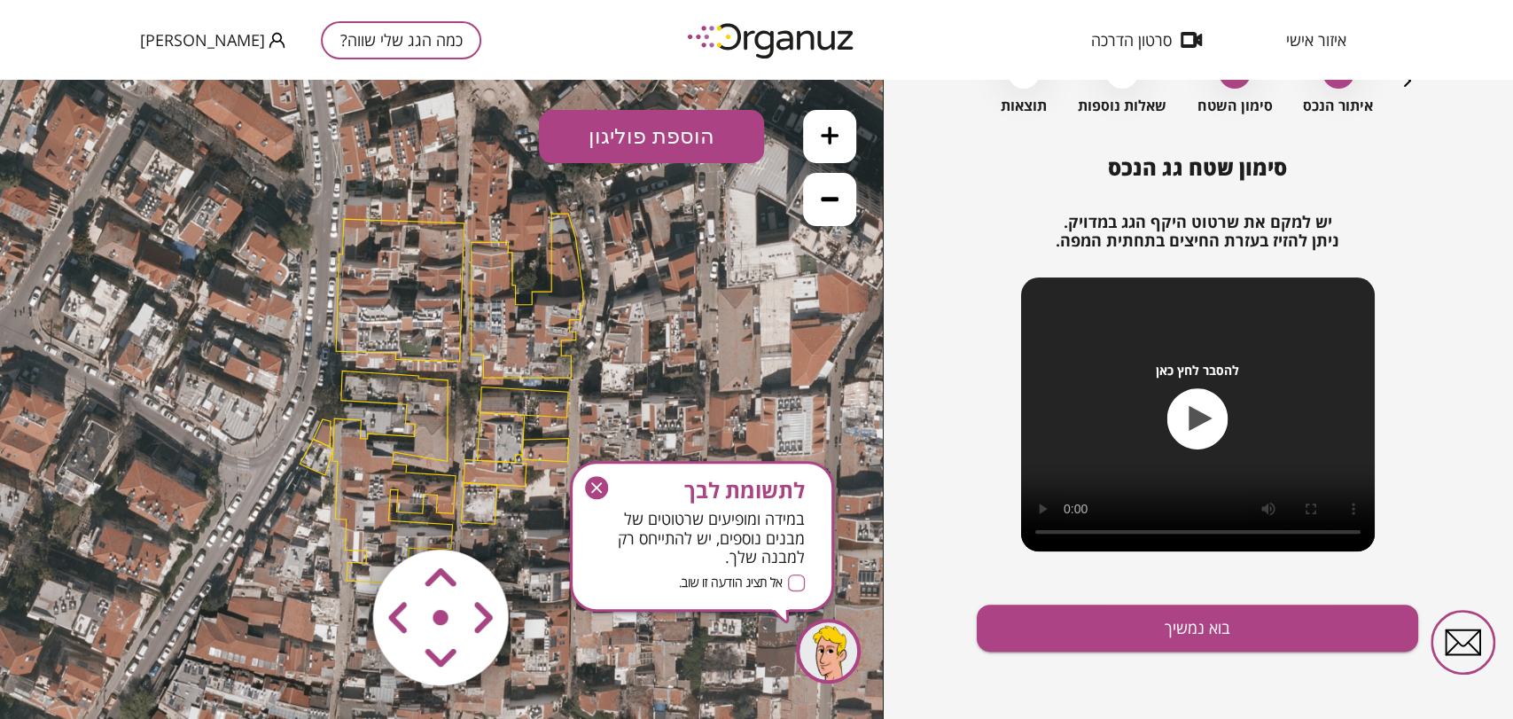
click at [820, 145] on button at bounding box center [829, 136] width 53 height 53
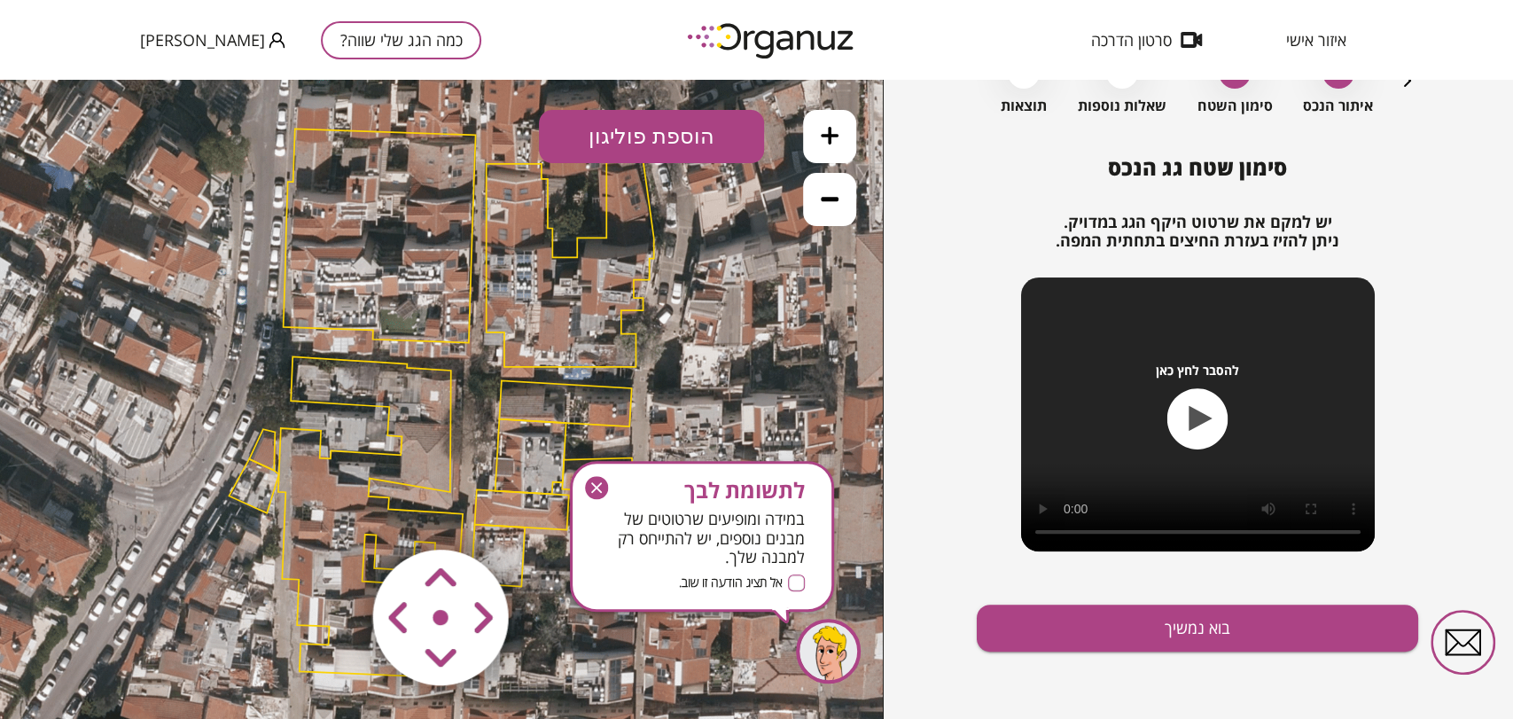
click at [820, 145] on button at bounding box center [829, 136] width 53 height 53
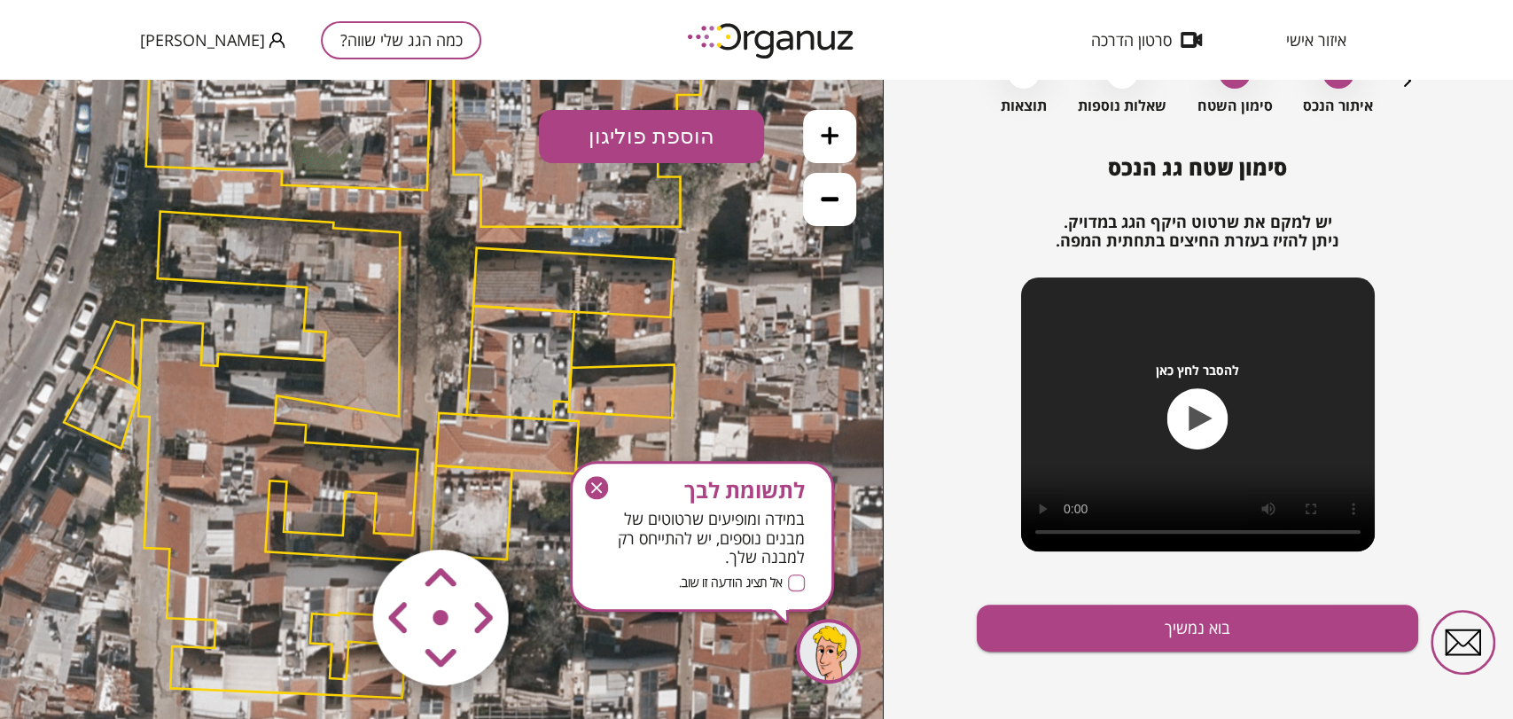
drag, startPoint x: 492, startPoint y: 393, endPoint x: 439, endPoint y: 278, distance: 126.9
click at [439, 278] on icon at bounding box center [385, 278] width 2552 height 2552
